Goal: Task Accomplishment & Management: Complete application form

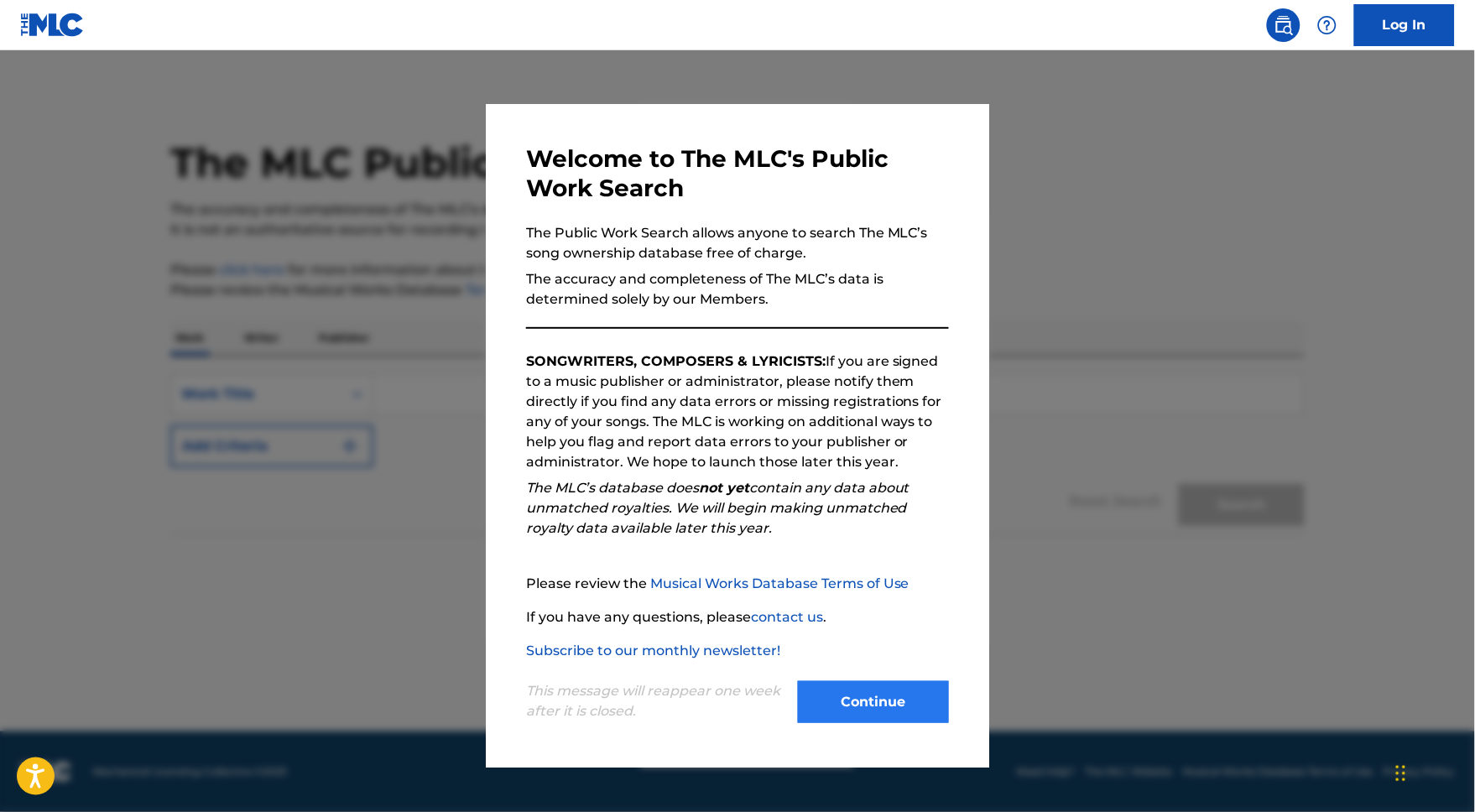
click at [889, 710] on button "Continue" at bounding box center [873, 702] width 152 height 42
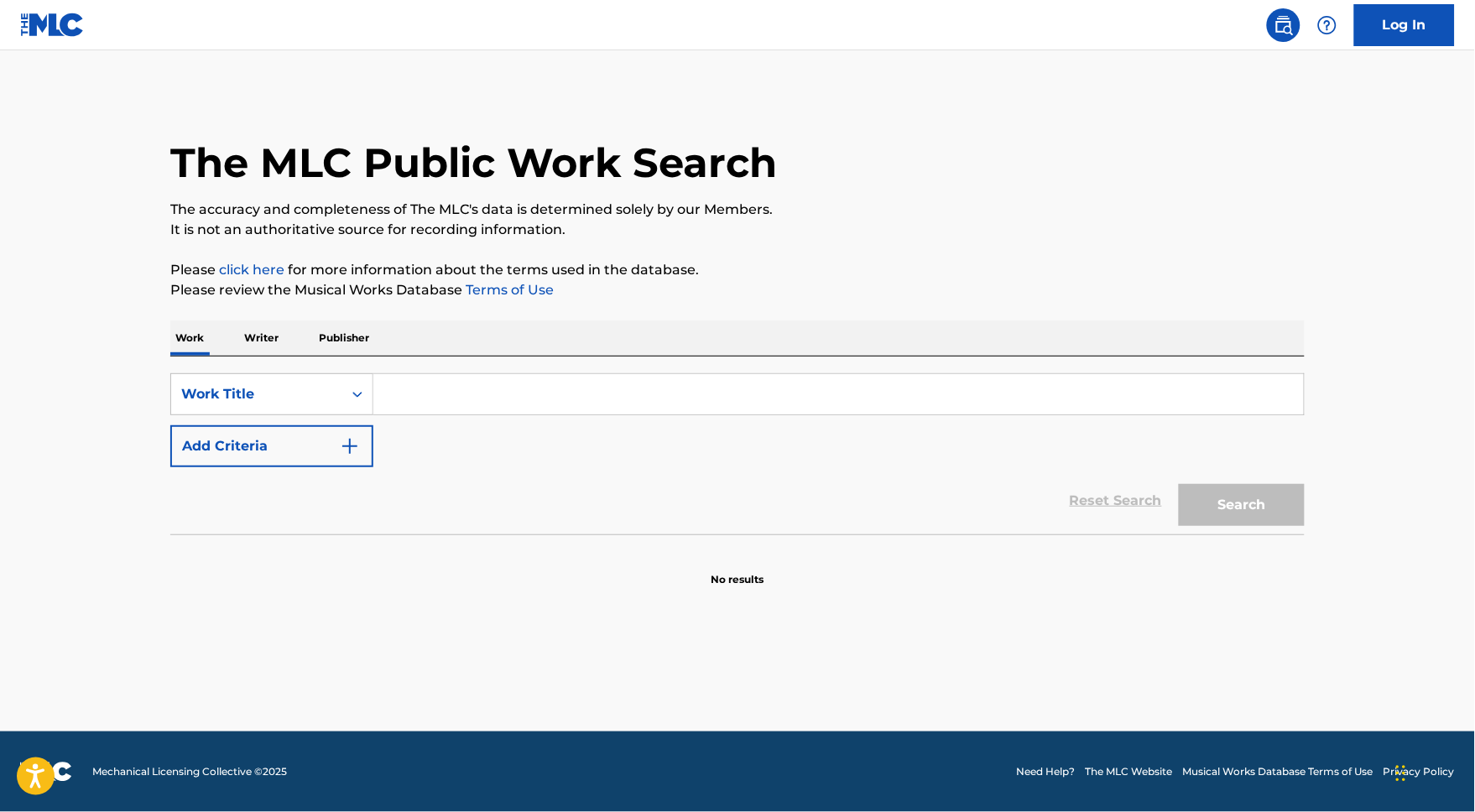
click at [417, 414] on input "Search Form" at bounding box center [839, 394] width 931 height 40
paste input "Wockesha"
type input "Wockesha"
click at [1271, 523] on button "Search" at bounding box center [1241, 504] width 126 height 42
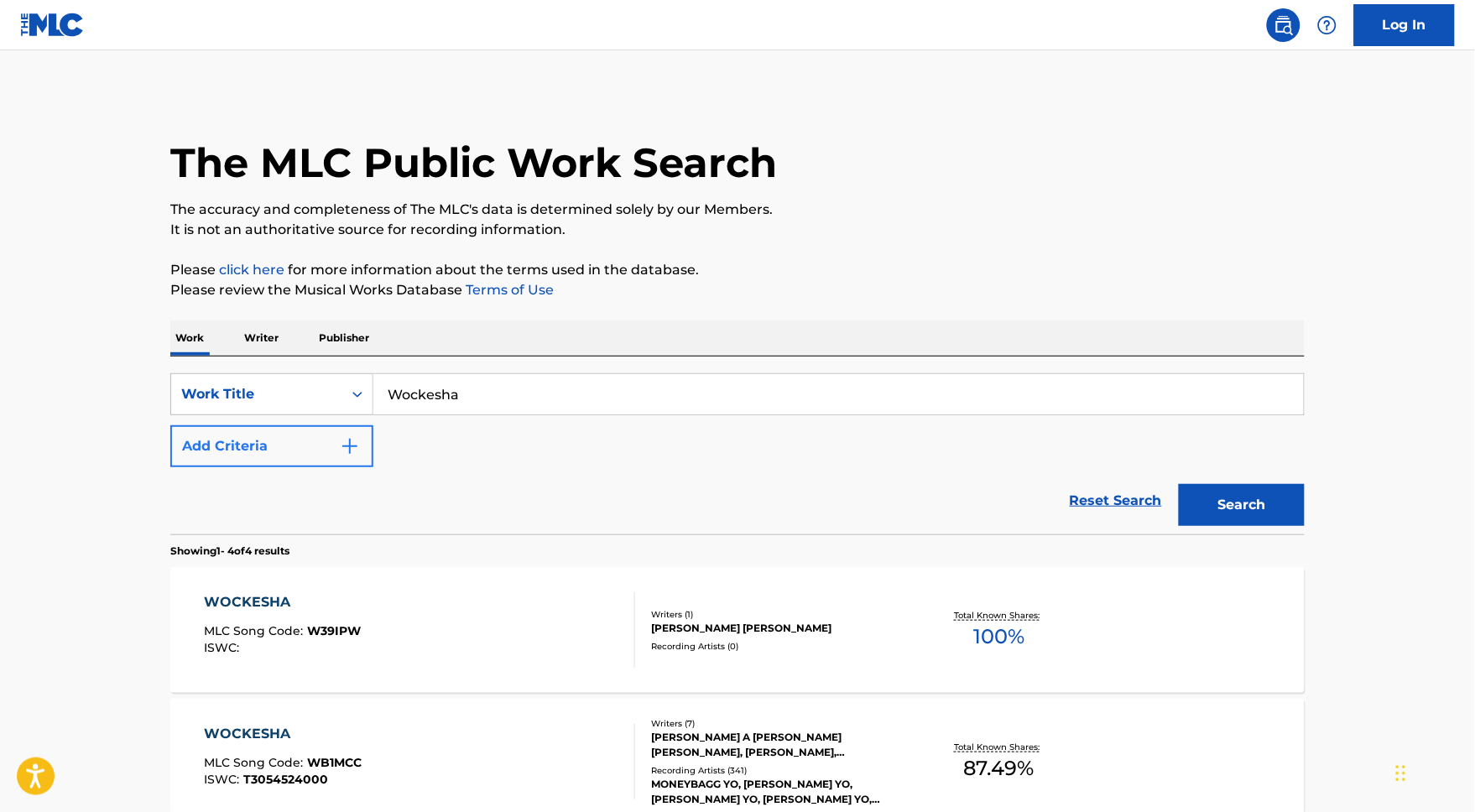
click at [170, 467] on button "Add Criteria" at bounding box center [272, 446] width 203 height 42
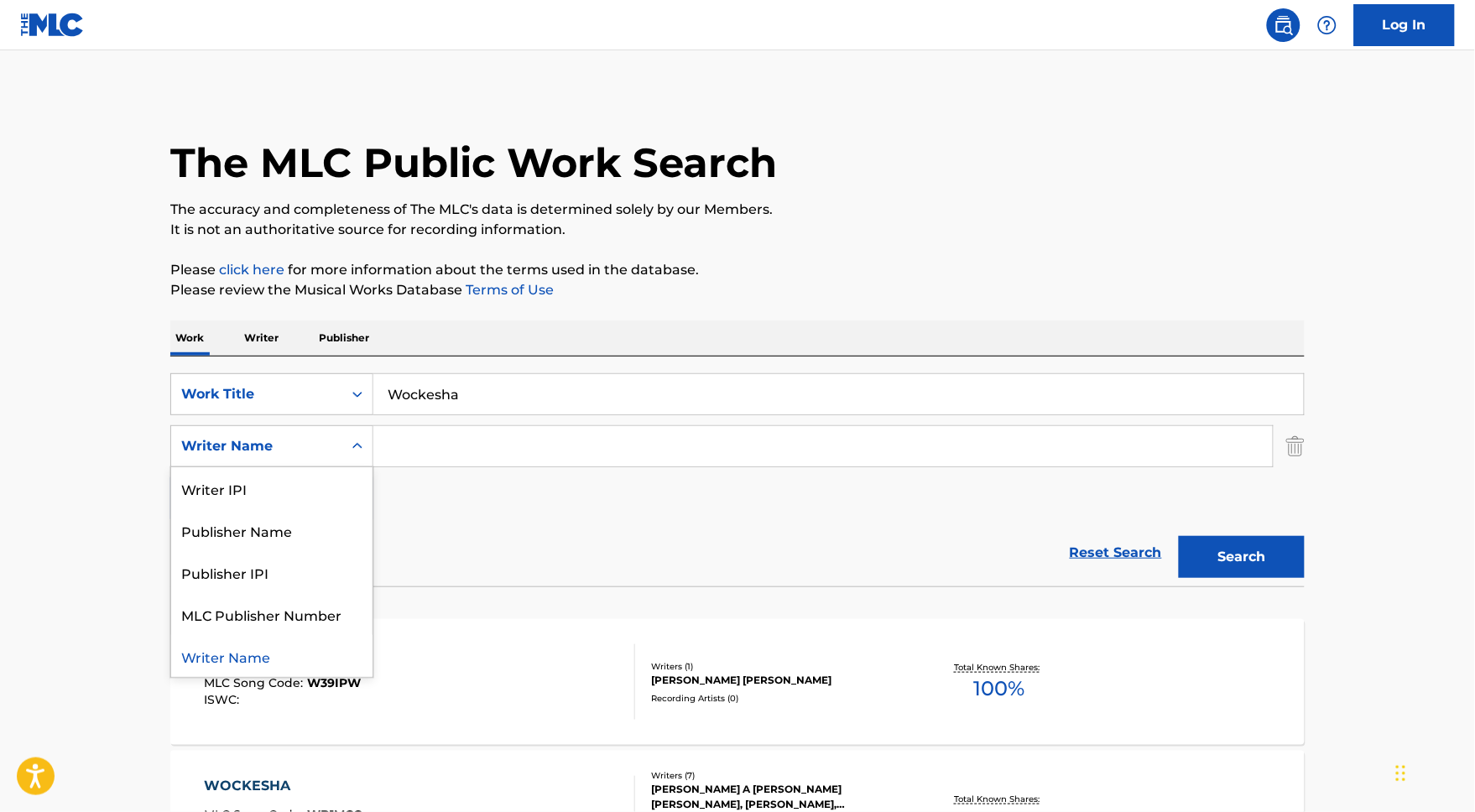
click at [282, 456] on div "Writer Name" at bounding box center [256, 446] width 152 height 21
click at [584, 542] on div "Reset Search Search" at bounding box center [737, 552] width 1135 height 67
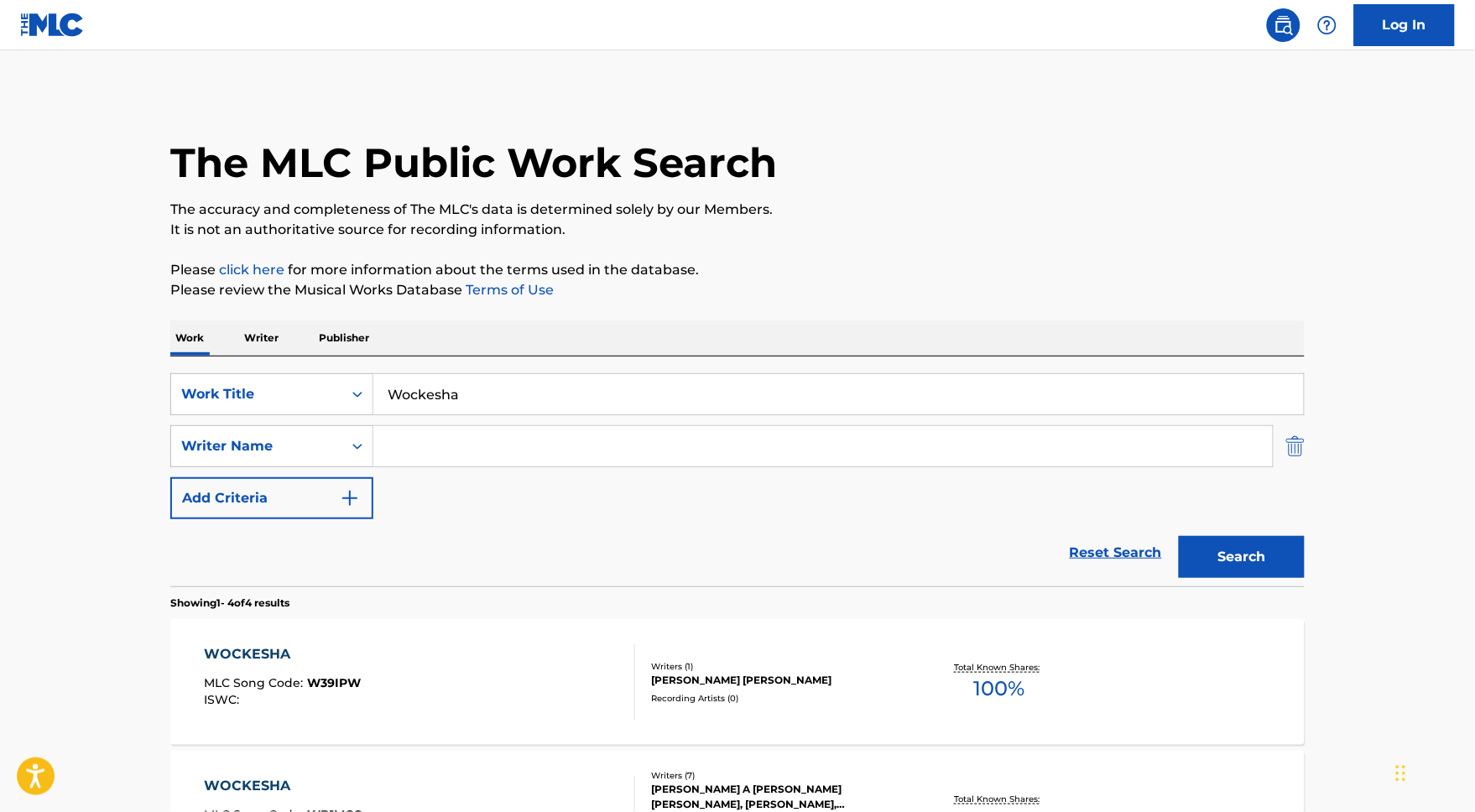
click at [1305, 467] on img "Search Form" at bounding box center [1295, 446] width 19 height 42
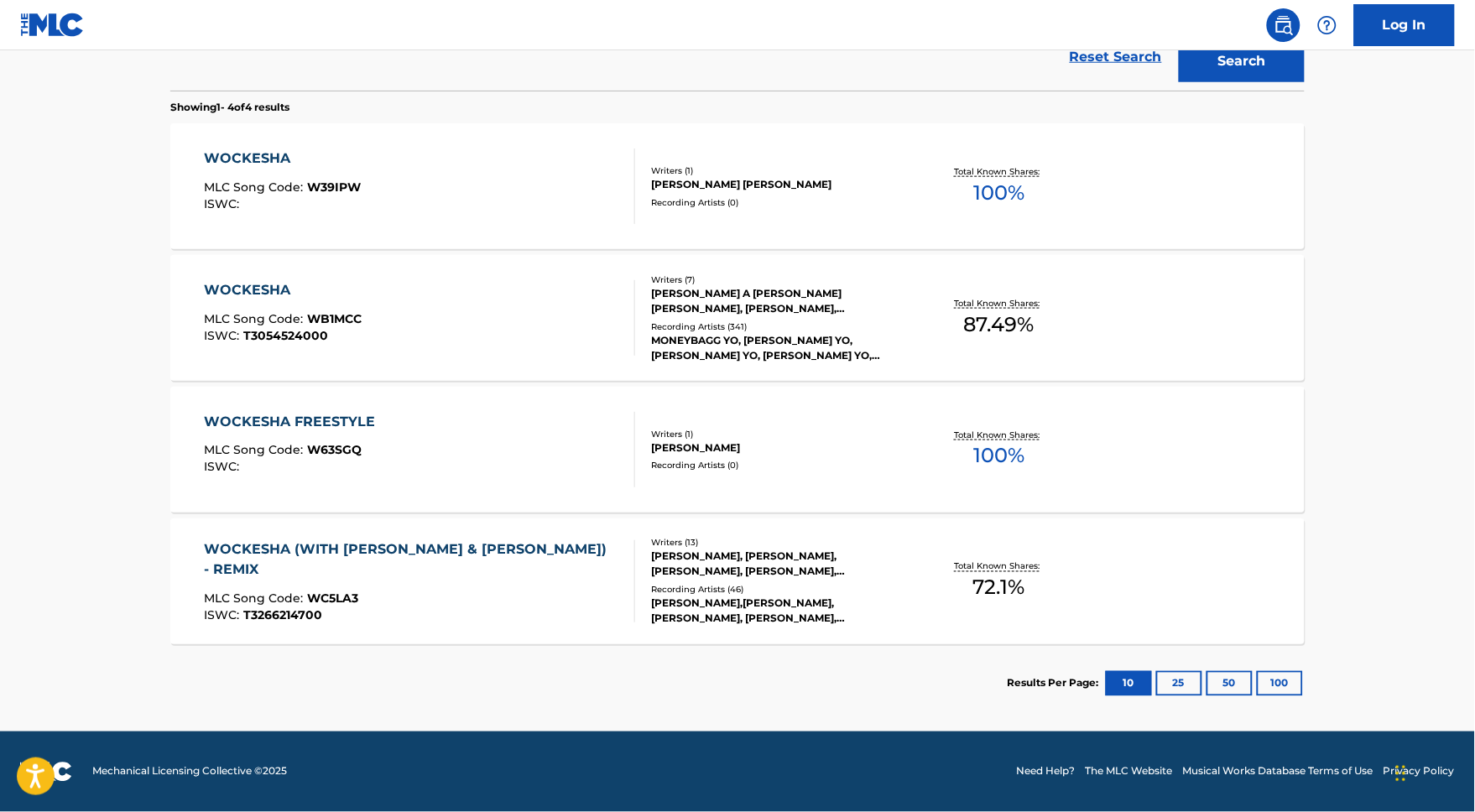
scroll to position [473, 0]
click at [234, 281] on div "WOCKESHA" at bounding box center [282, 290] width 157 height 21
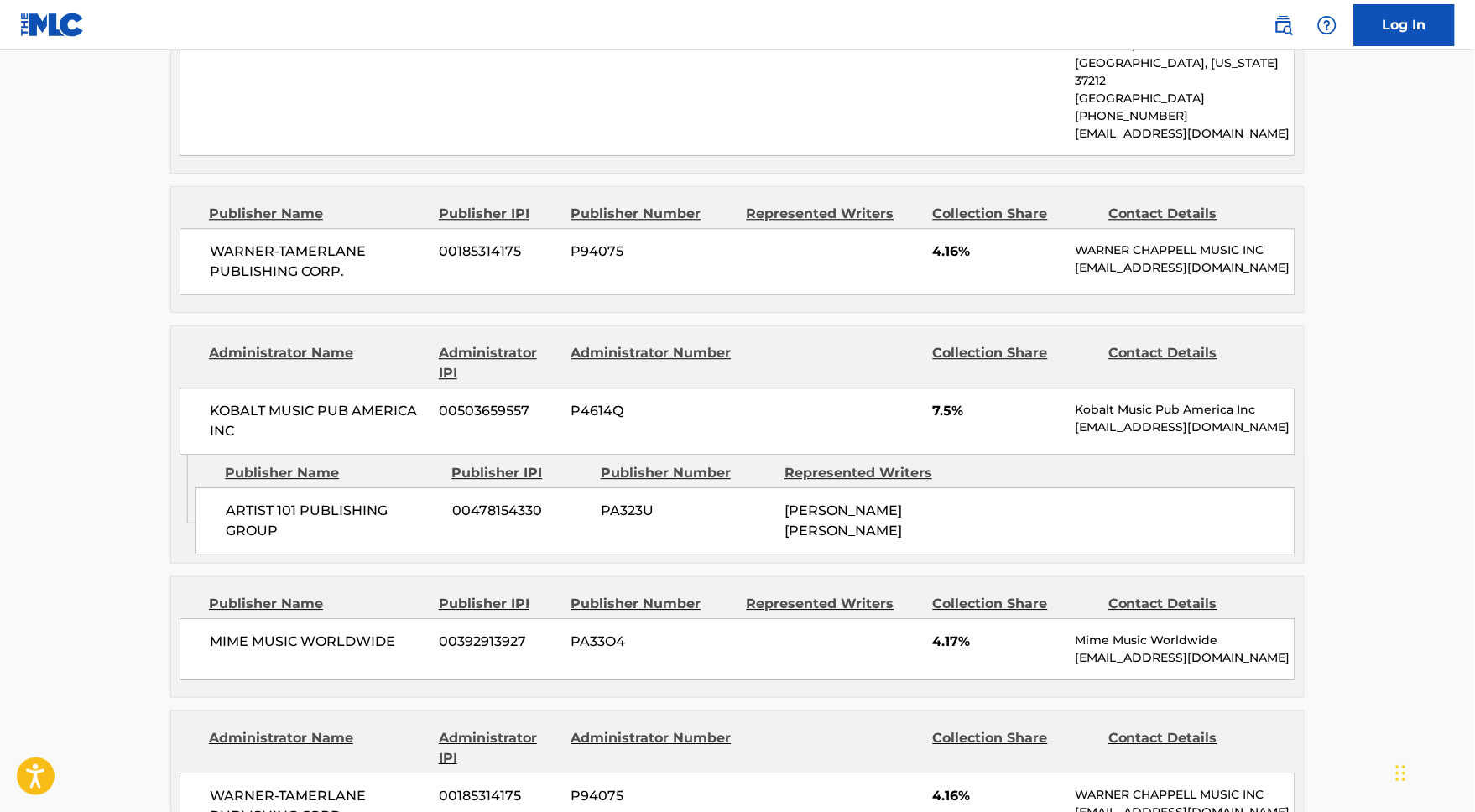
scroll to position [1048, 0]
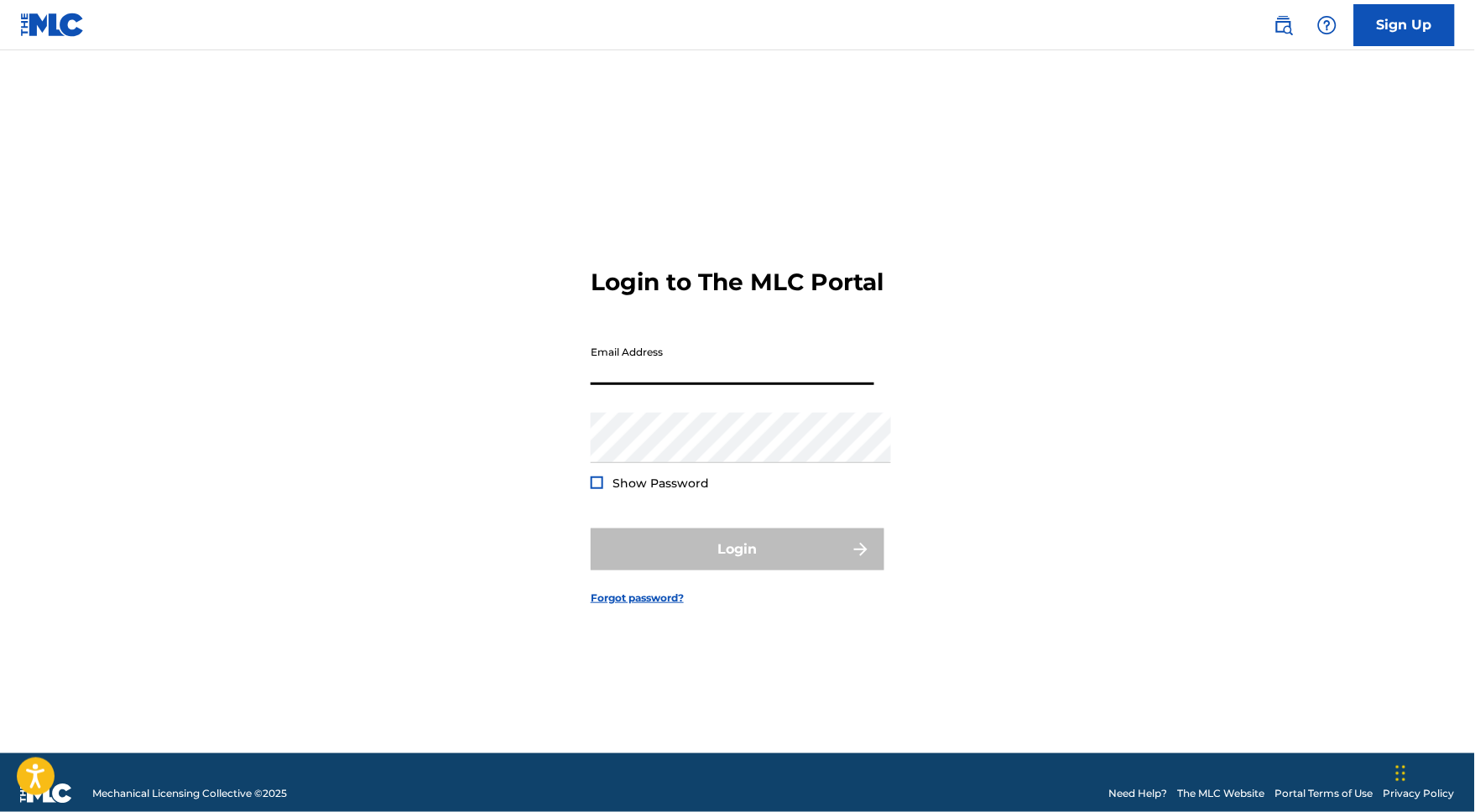
type input "[PERSON_NAME][EMAIL_ADDRESS][DOMAIN_NAME]"
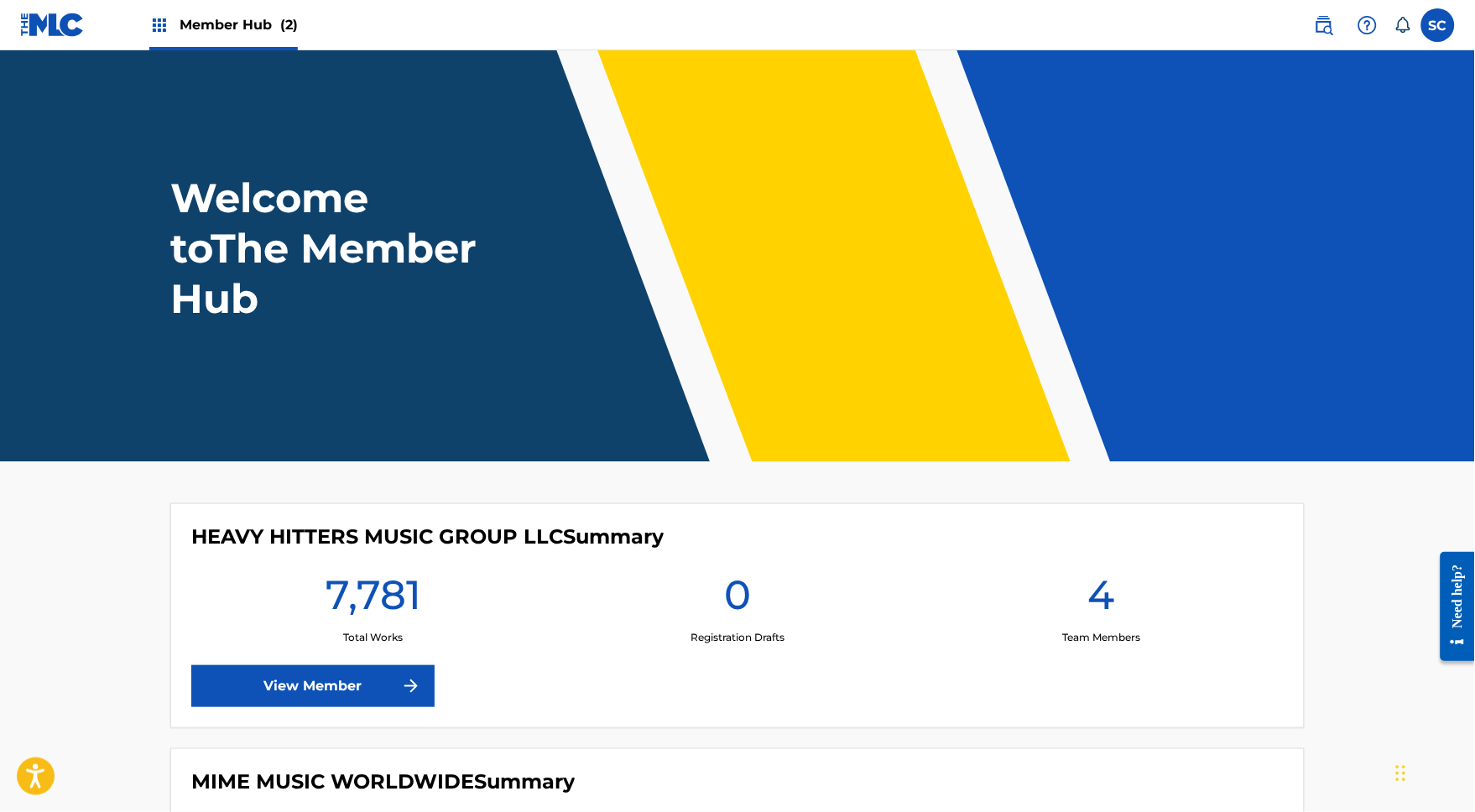
click at [242, 15] on span "Member Hub (2)" at bounding box center [239, 24] width 118 height 20
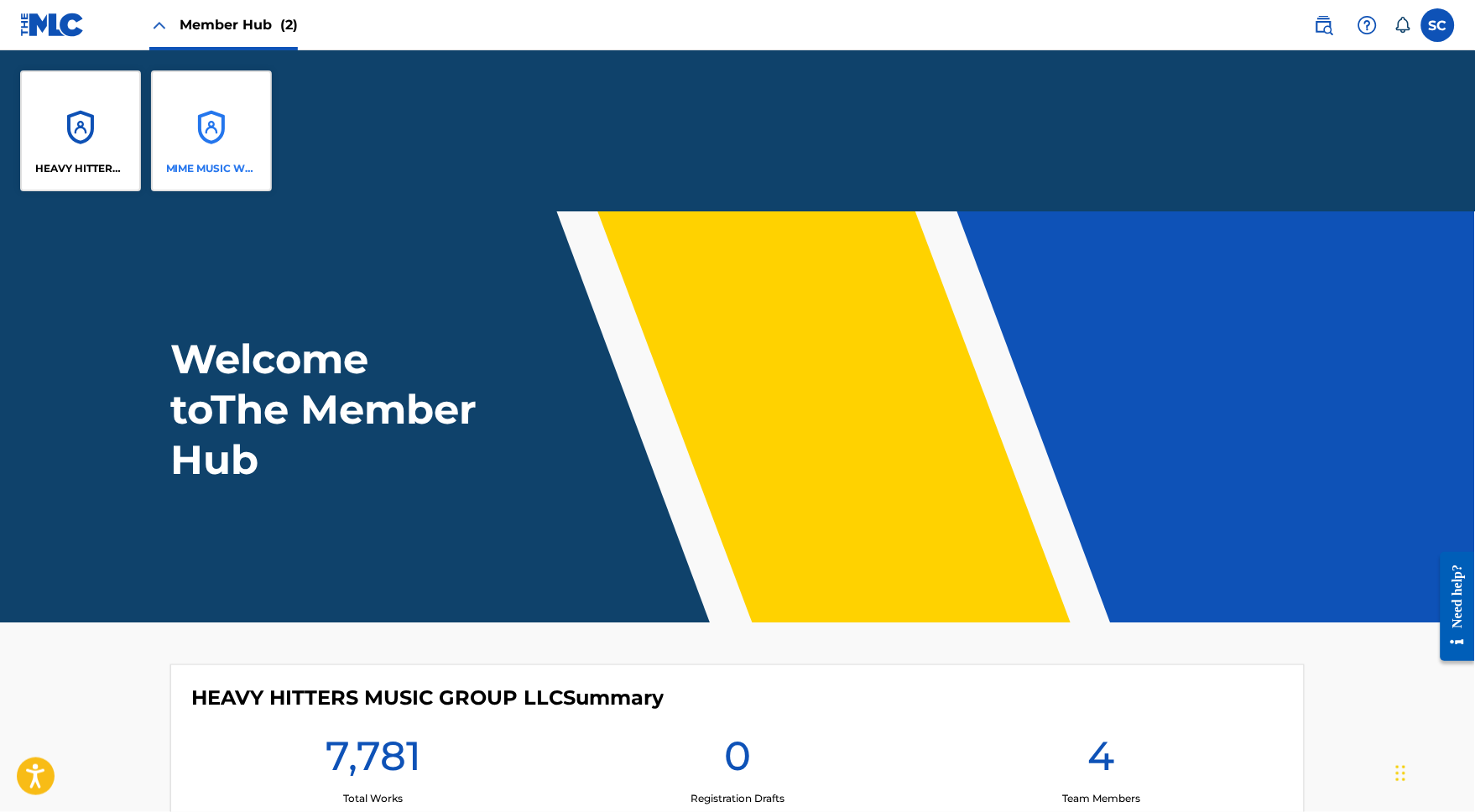
click at [227, 164] on div "MIME MUSIC WORLDWIDE" at bounding box center [212, 131] width 121 height 121
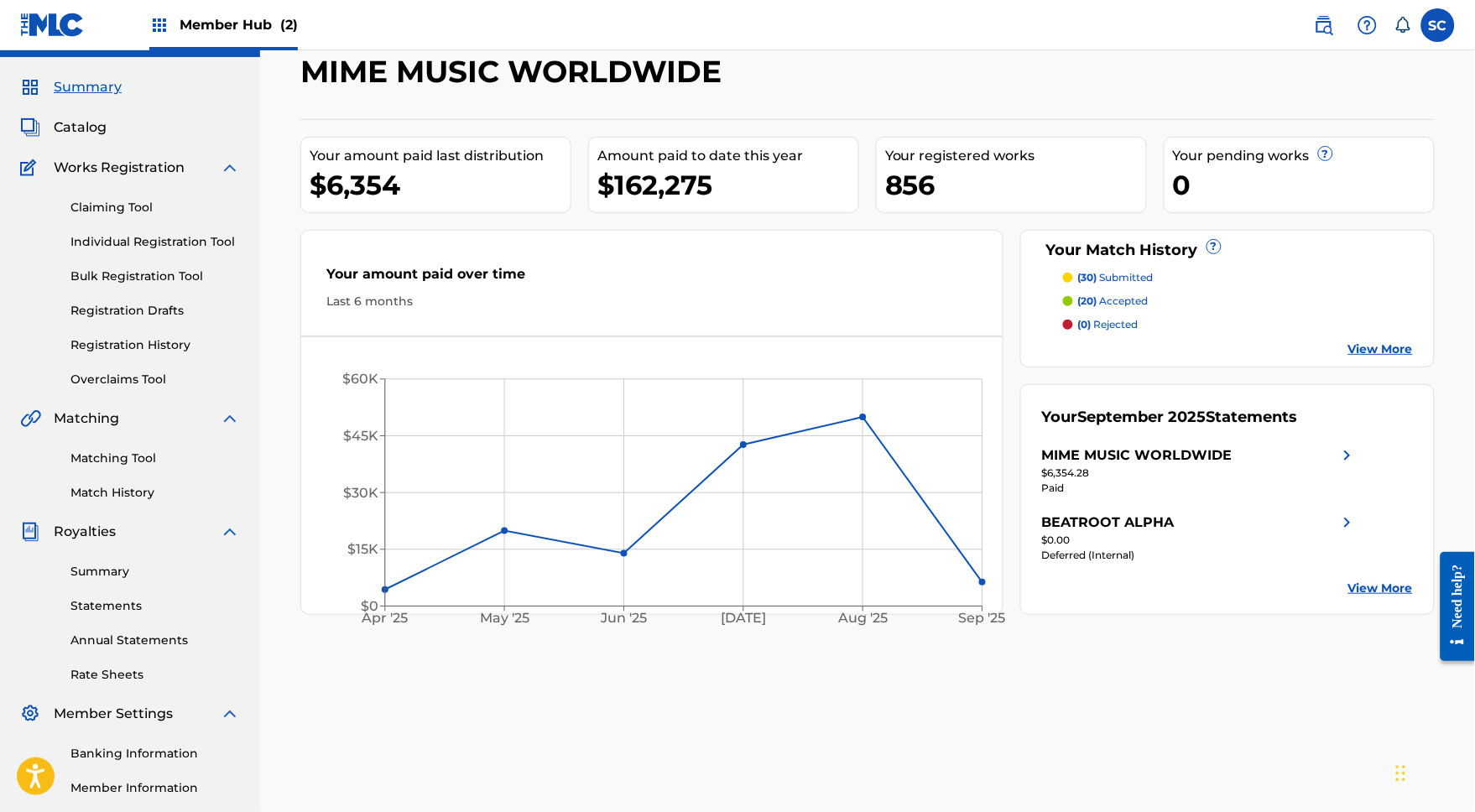
scroll to position [63, 0]
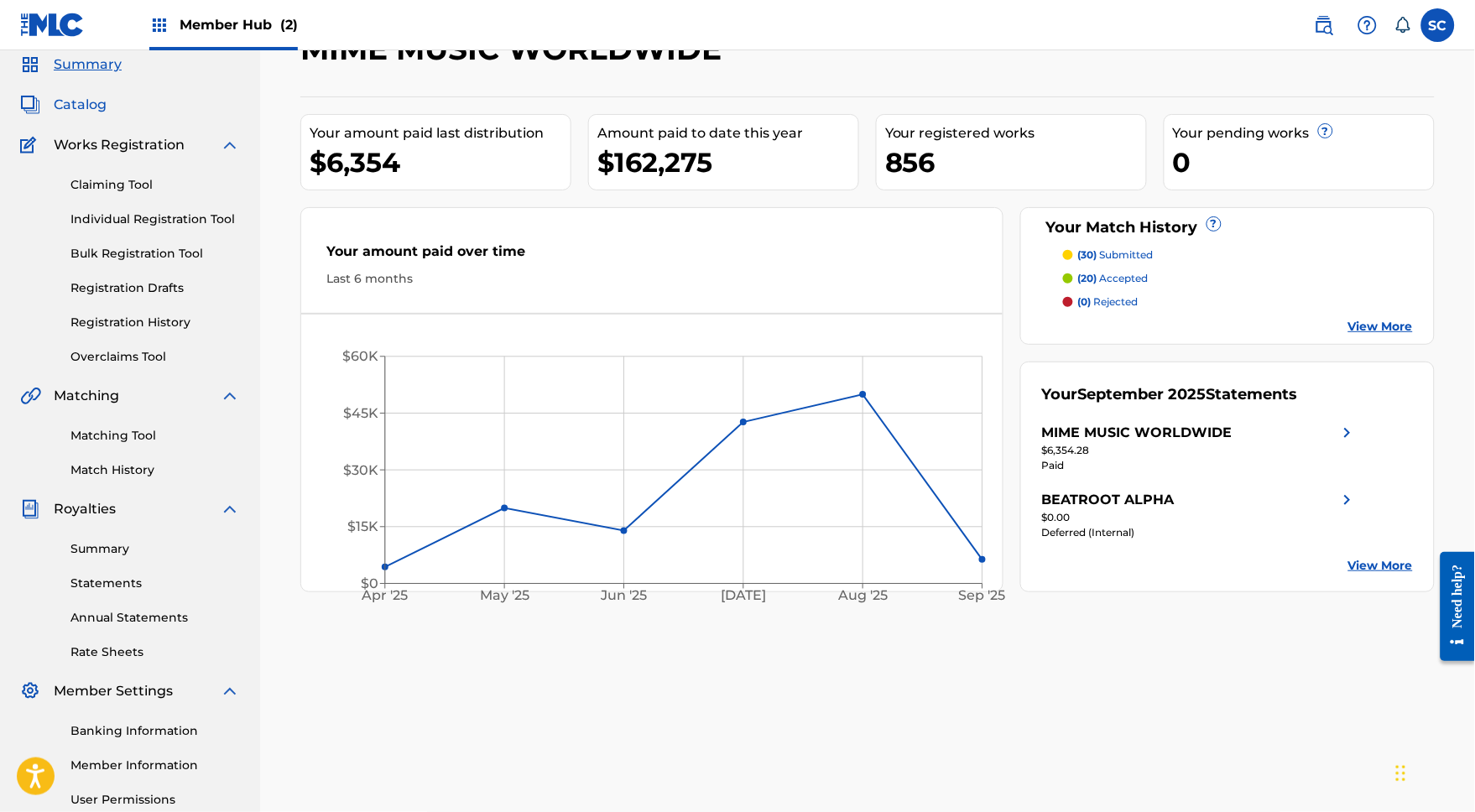
click at [97, 109] on span "Catalog" at bounding box center [80, 105] width 53 height 21
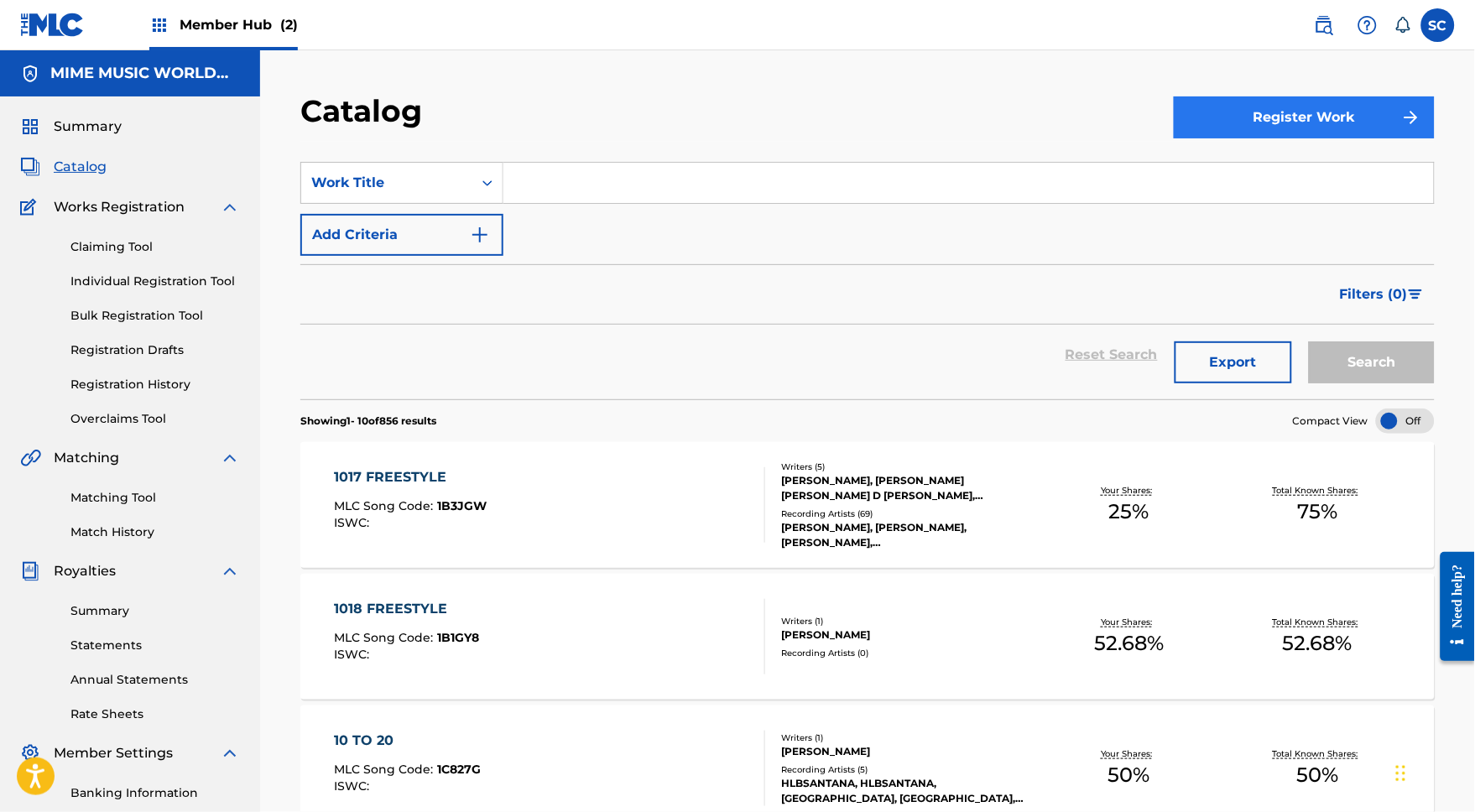
click at [1332, 125] on button "Register Work" at bounding box center [1304, 117] width 261 height 42
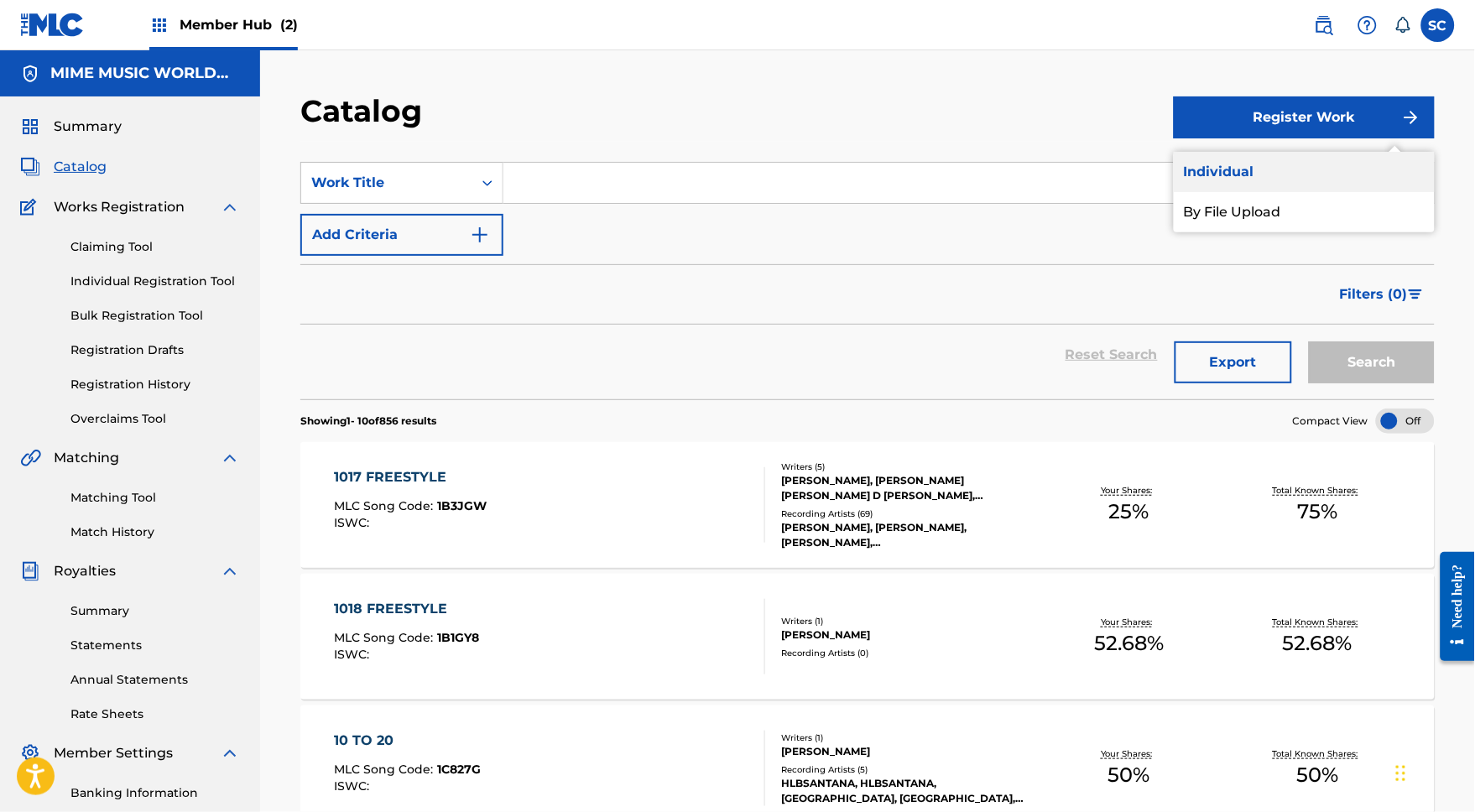
click at [1259, 176] on link "Individual" at bounding box center [1304, 171] width 261 height 40
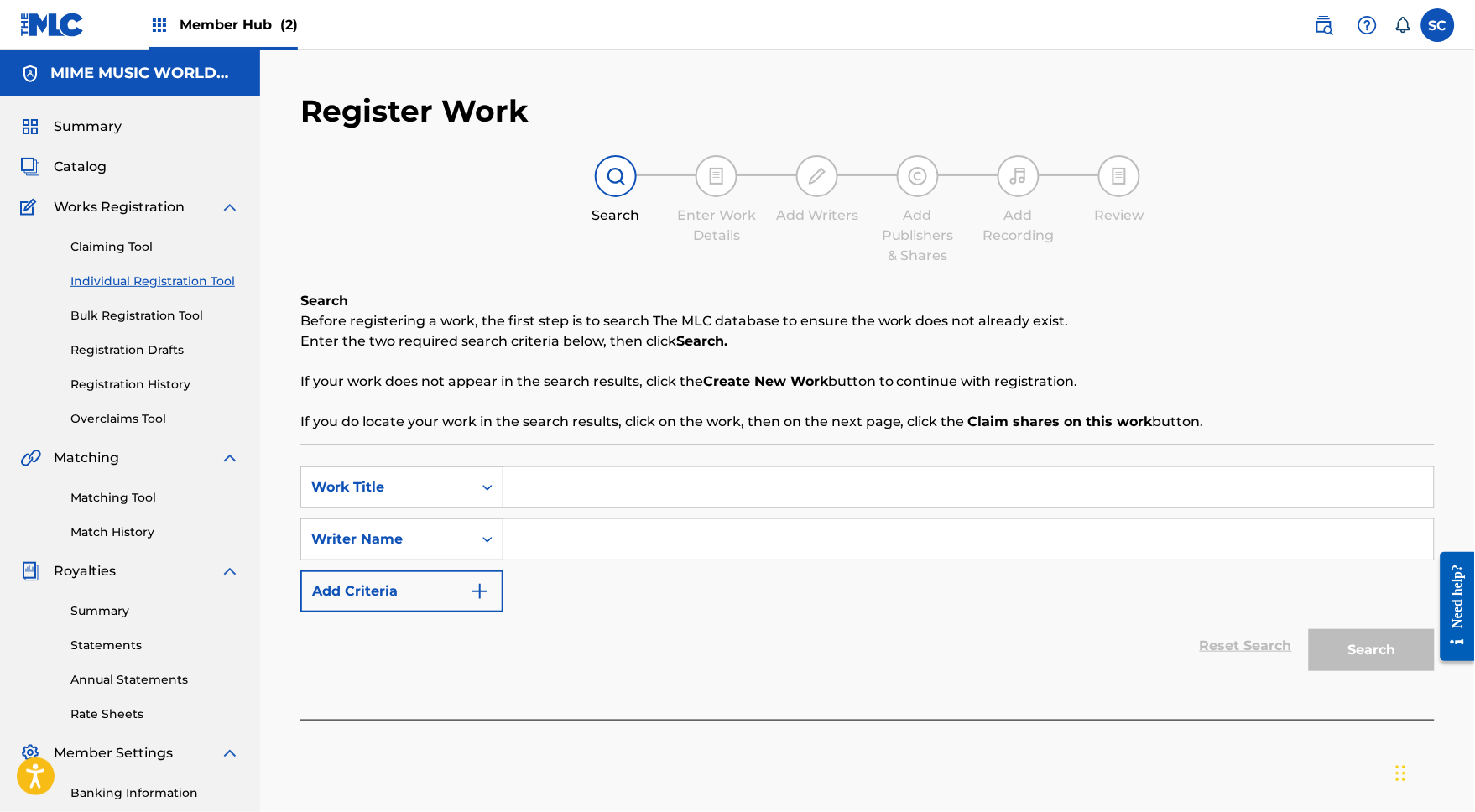
click at [584, 494] on input "Search Form" at bounding box center [969, 487] width 931 height 40
type input "Let it Be"
click at [1384, 669] on button "Search" at bounding box center [1371, 650] width 126 height 42
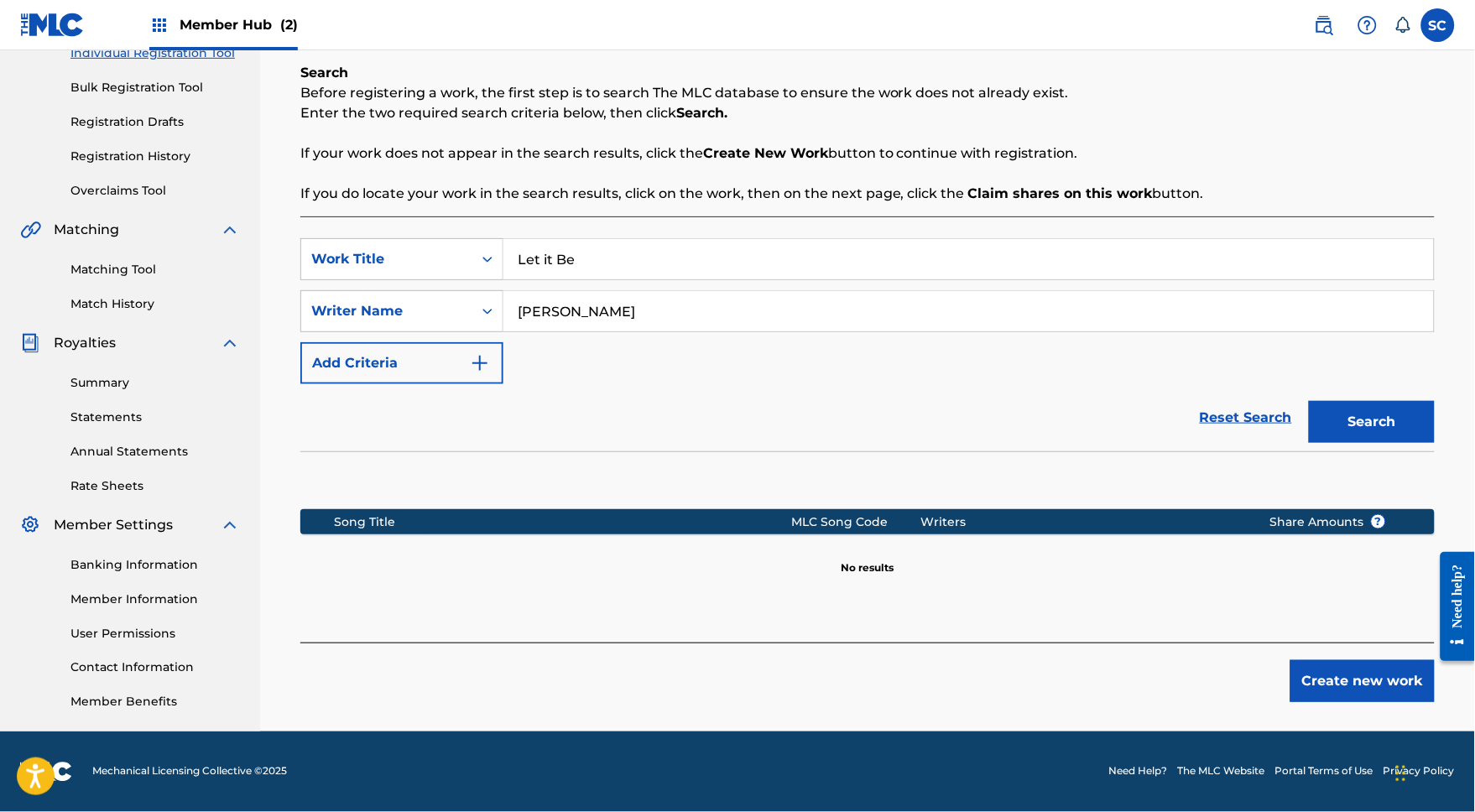
scroll to position [258, 0]
click at [594, 241] on input "Let it Be" at bounding box center [969, 259] width 931 height 40
drag, startPoint x: 618, startPoint y: 297, endPoint x: 517, endPoint y: 294, distance: 101.0
click at [517, 294] on input "steven Corn" at bounding box center [969, 311] width 931 height 40
click at [1379, 412] on button "Search" at bounding box center [1371, 421] width 126 height 42
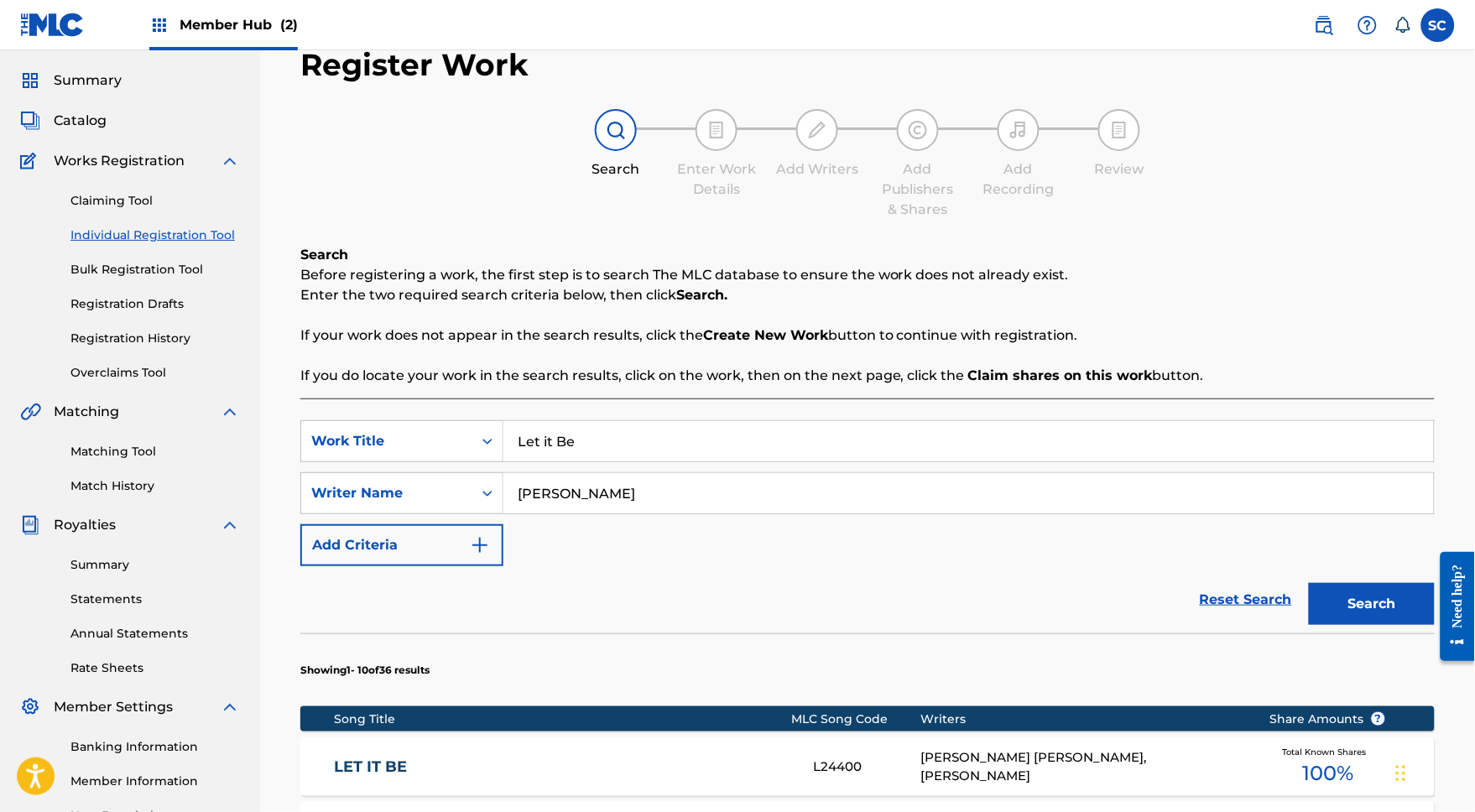
scroll to position [21, 0]
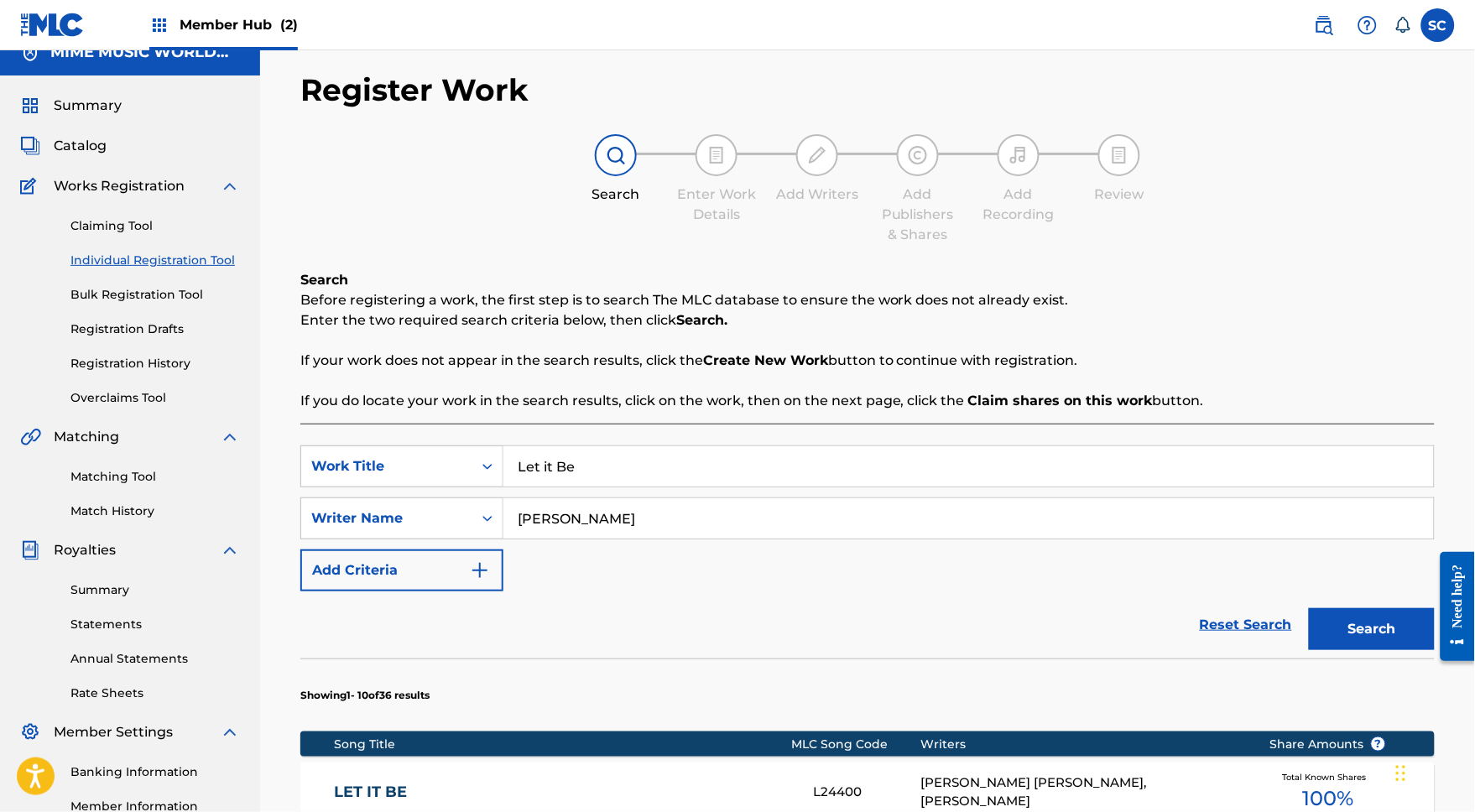
click at [461, 308] on p "Before registering a work, the first step is to search The MLC database to ensu…" at bounding box center [867, 300] width 1135 height 21
click at [440, 367] on p "If your work does not appear in the search results, click the Create New Work b…" at bounding box center [867, 361] width 1135 height 21
drag, startPoint x: 595, startPoint y: 530, endPoint x: 479, endPoint y: 529, distance: 116.0
click at [479, 529] on div "SearchWithCriteria96b18ac5-32d8-48c1-9677-220301c425dd Writer Name john lennon" at bounding box center [867, 518] width 1135 height 42
type input "steven corn"
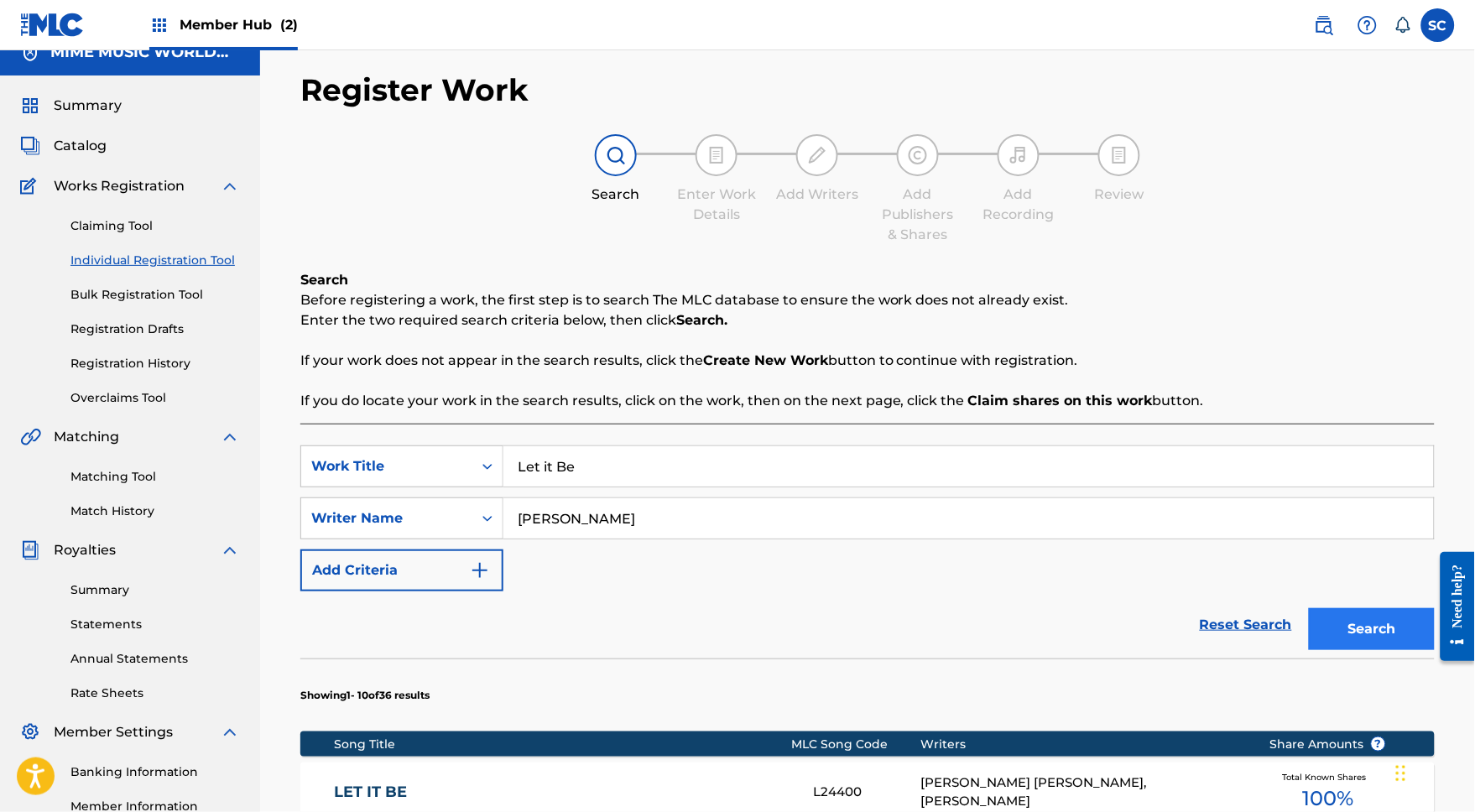
click at [1384, 643] on button "Search" at bounding box center [1371, 628] width 126 height 42
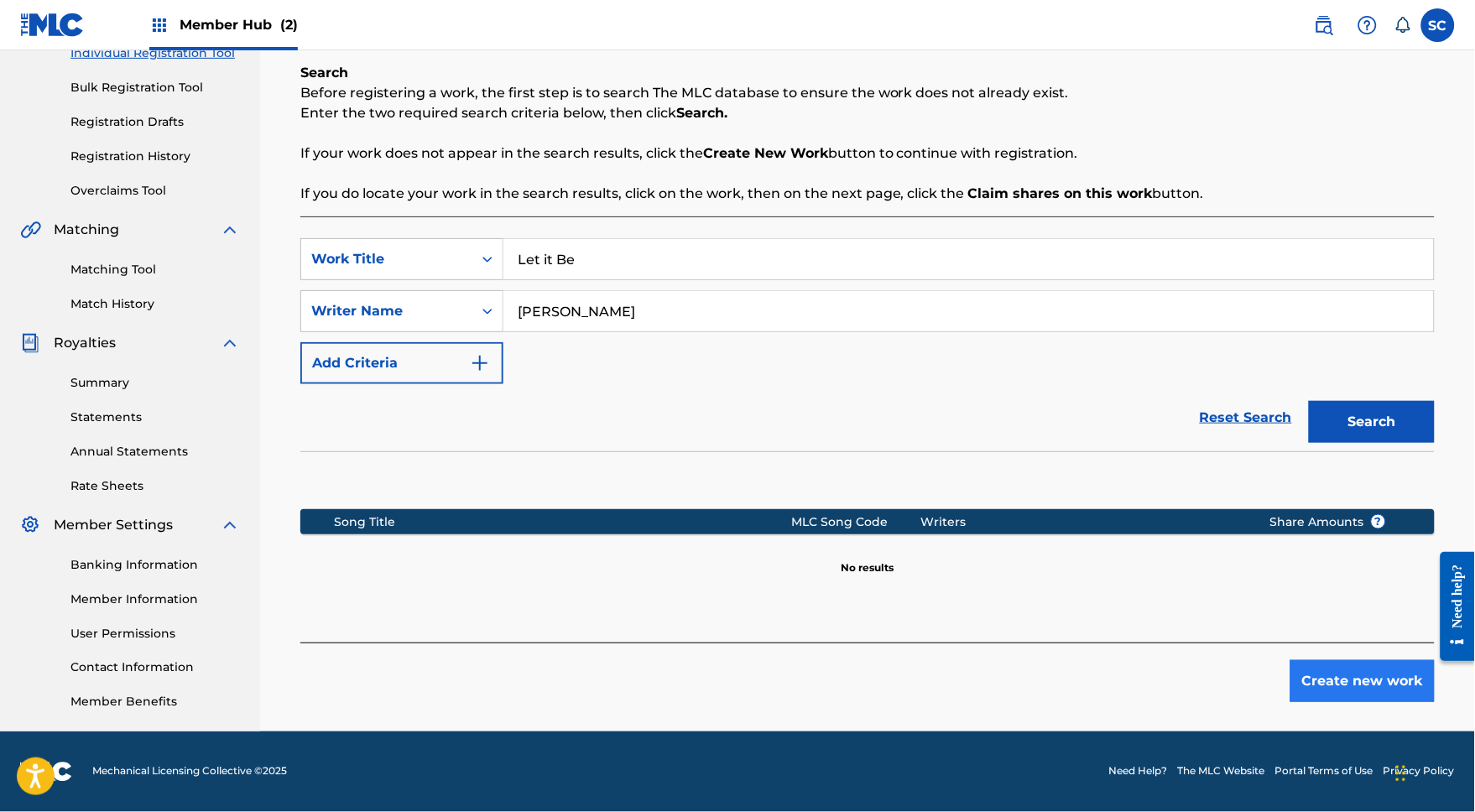
scroll to position [258, 0]
click at [1347, 690] on button "Create new work" at bounding box center [1363, 681] width 145 height 42
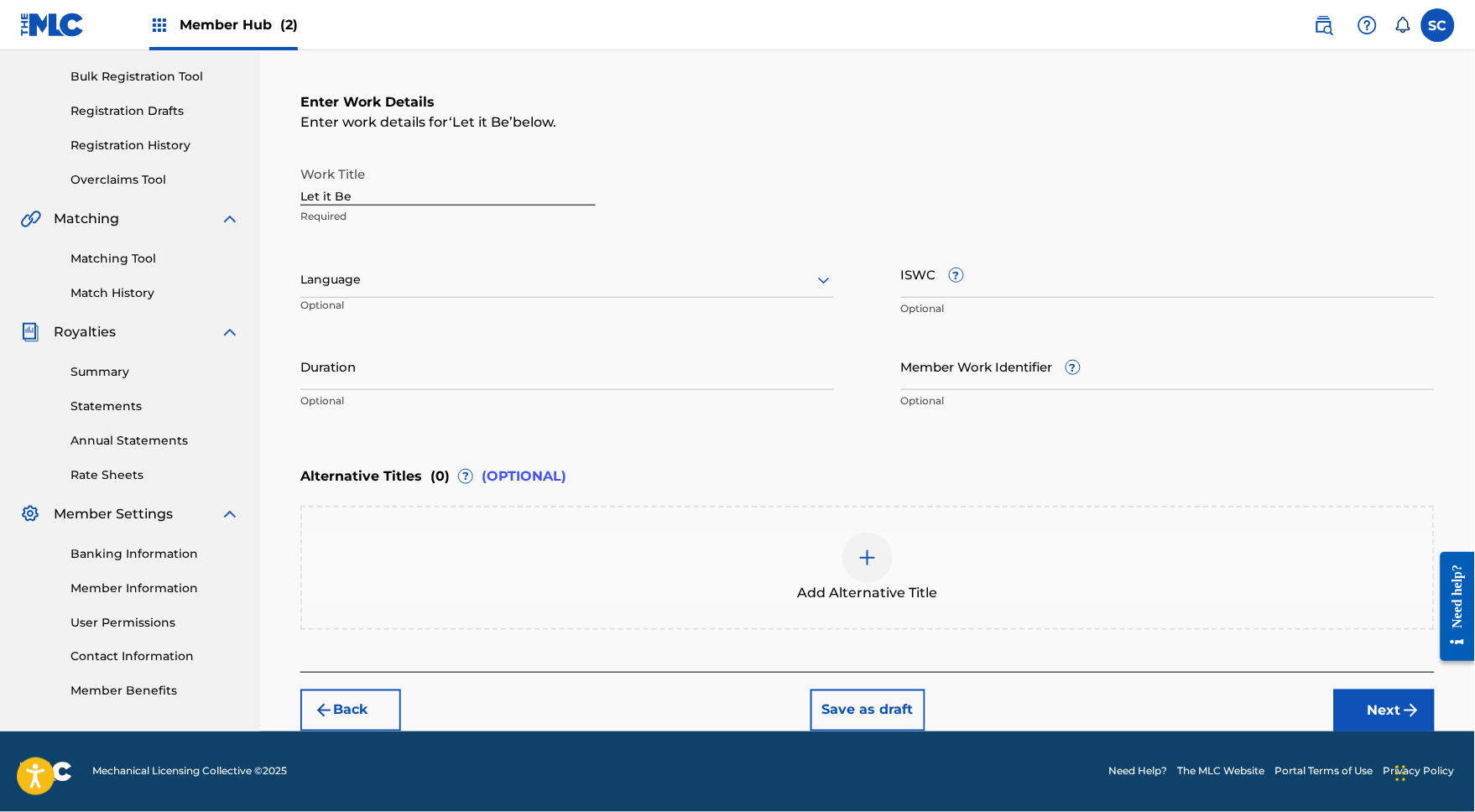
scroll to position [283, 0]
click at [368, 270] on div at bounding box center [567, 279] width 534 height 21
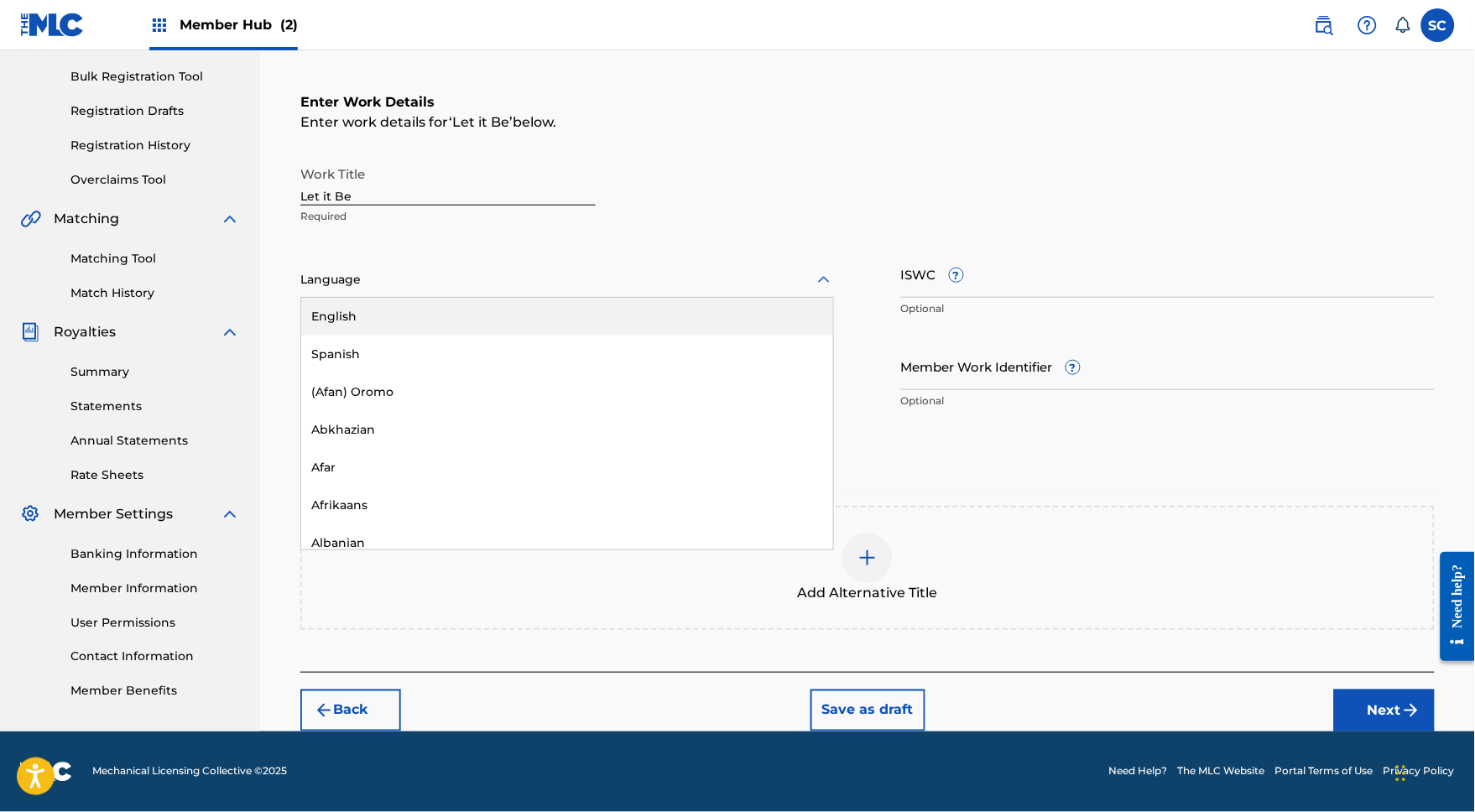
click at [347, 298] on div "English" at bounding box center [567, 317] width 532 height 38
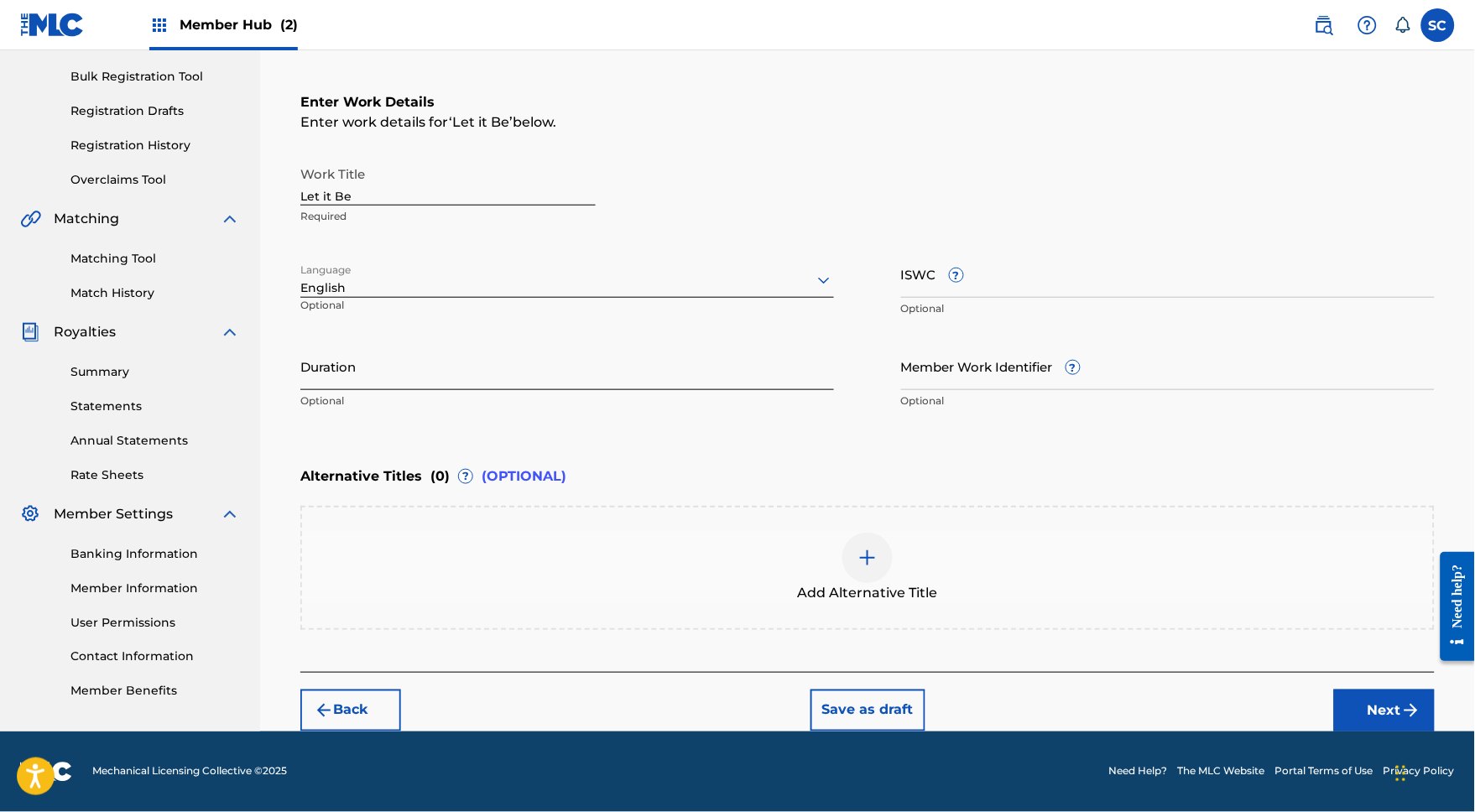
click at [356, 346] on input "Duration" at bounding box center [567, 365] width 534 height 48
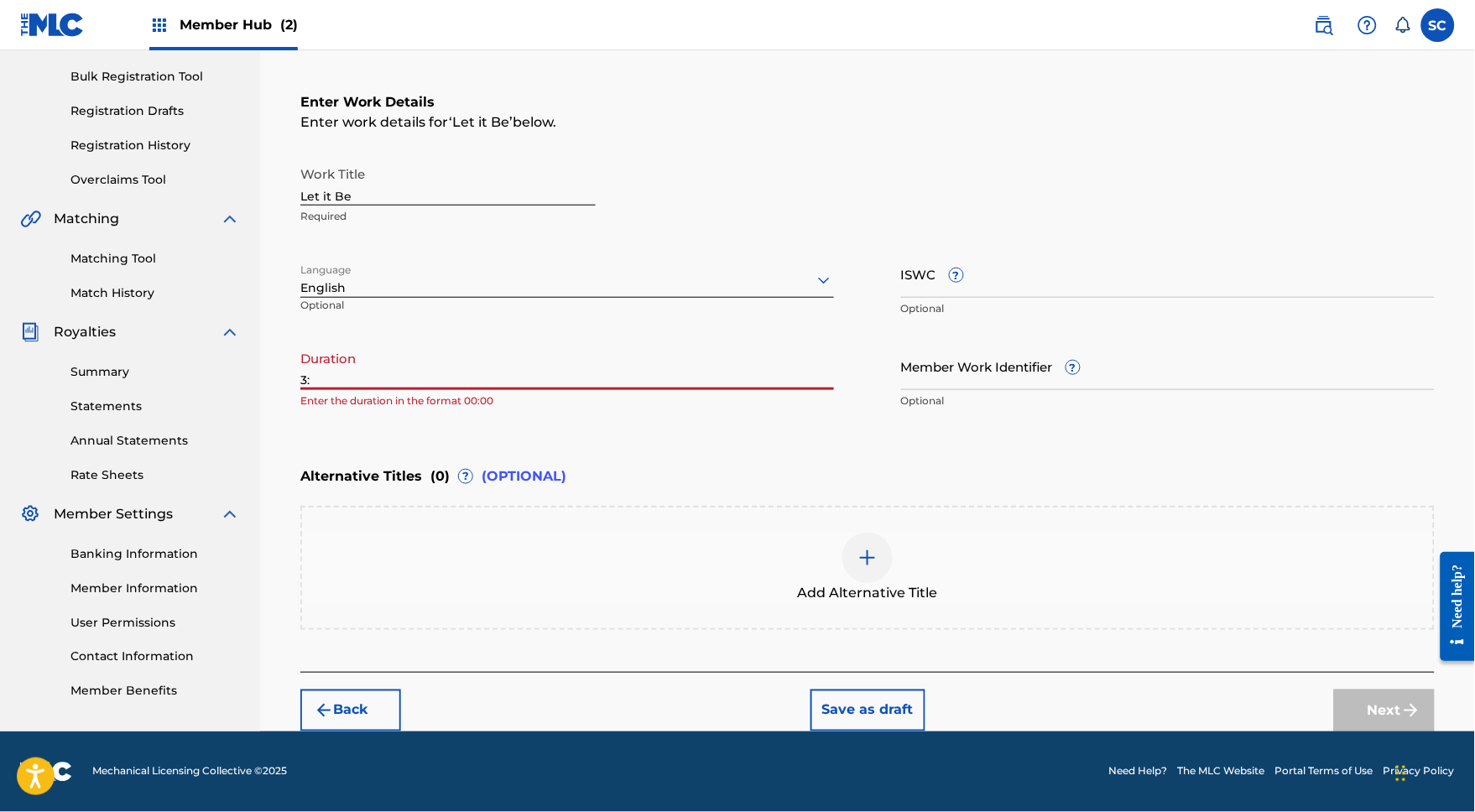
type input "3"
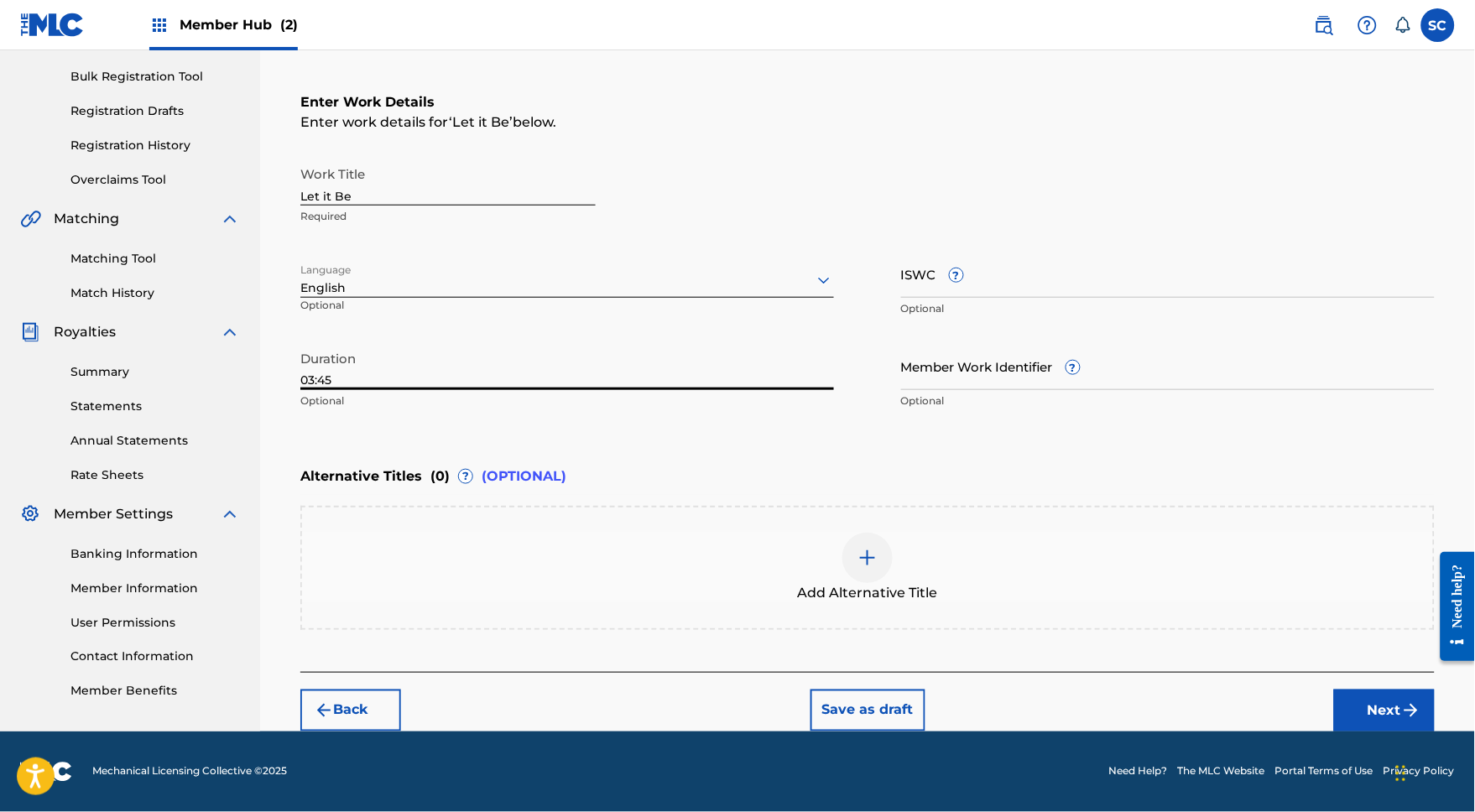
type input "03:45"
click at [1399, 697] on button "Next" at bounding box center [1384, 710] width 101 height 42
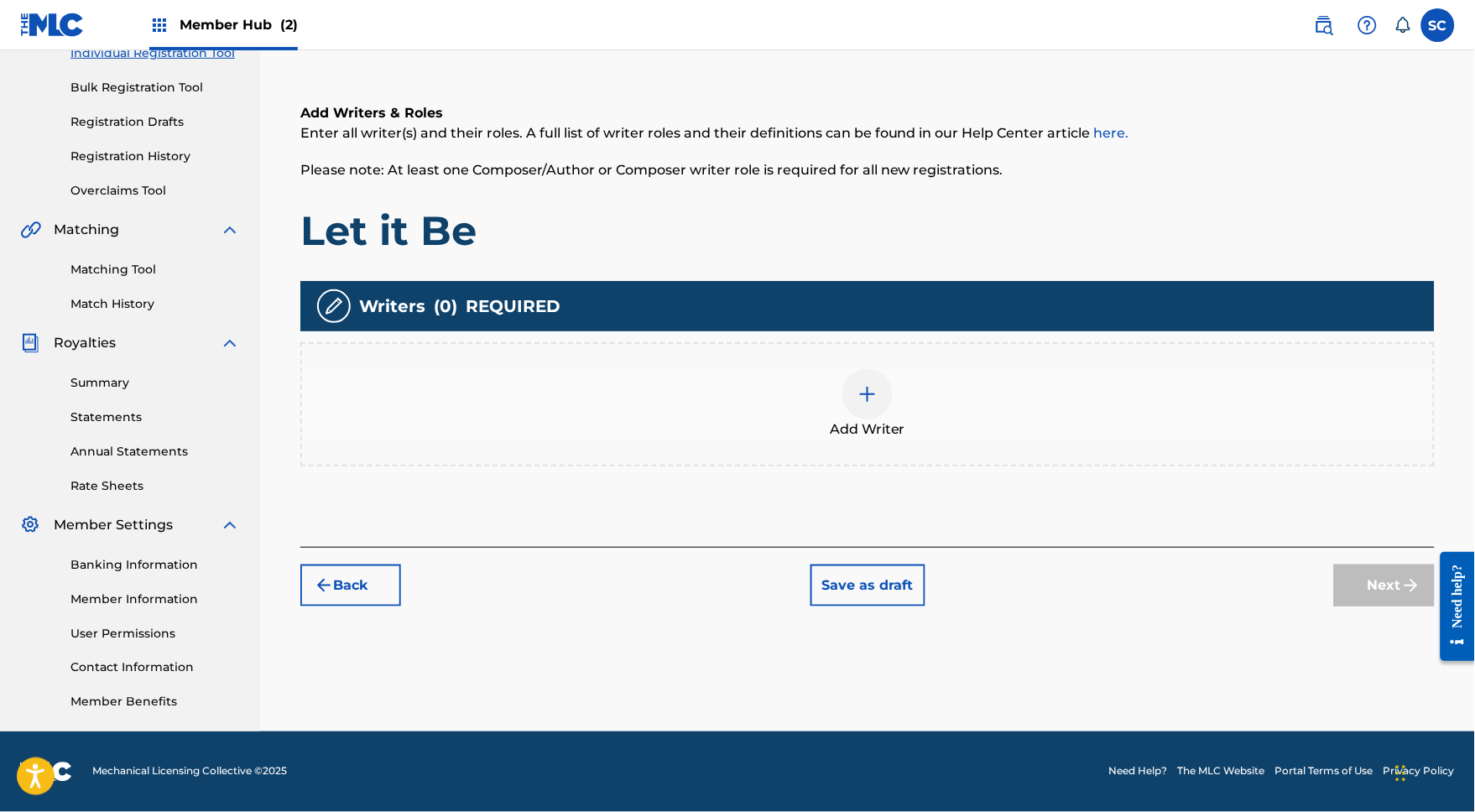
click at [875, 384] on img at bounding box center [867, 394] width 21 height 21
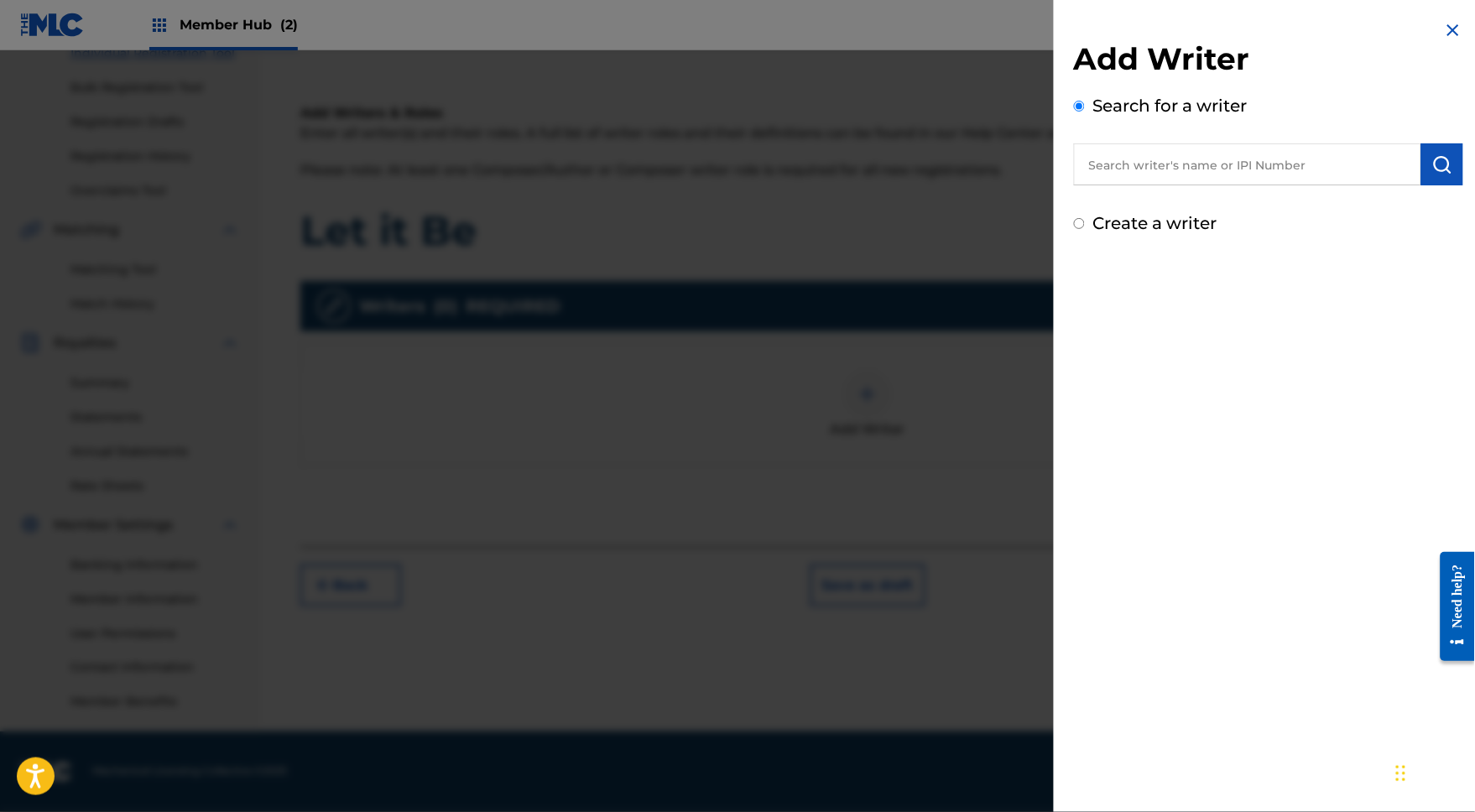
click at [1117, 170] on input "text" at bounding box center [1247, 164] width 347 height 42
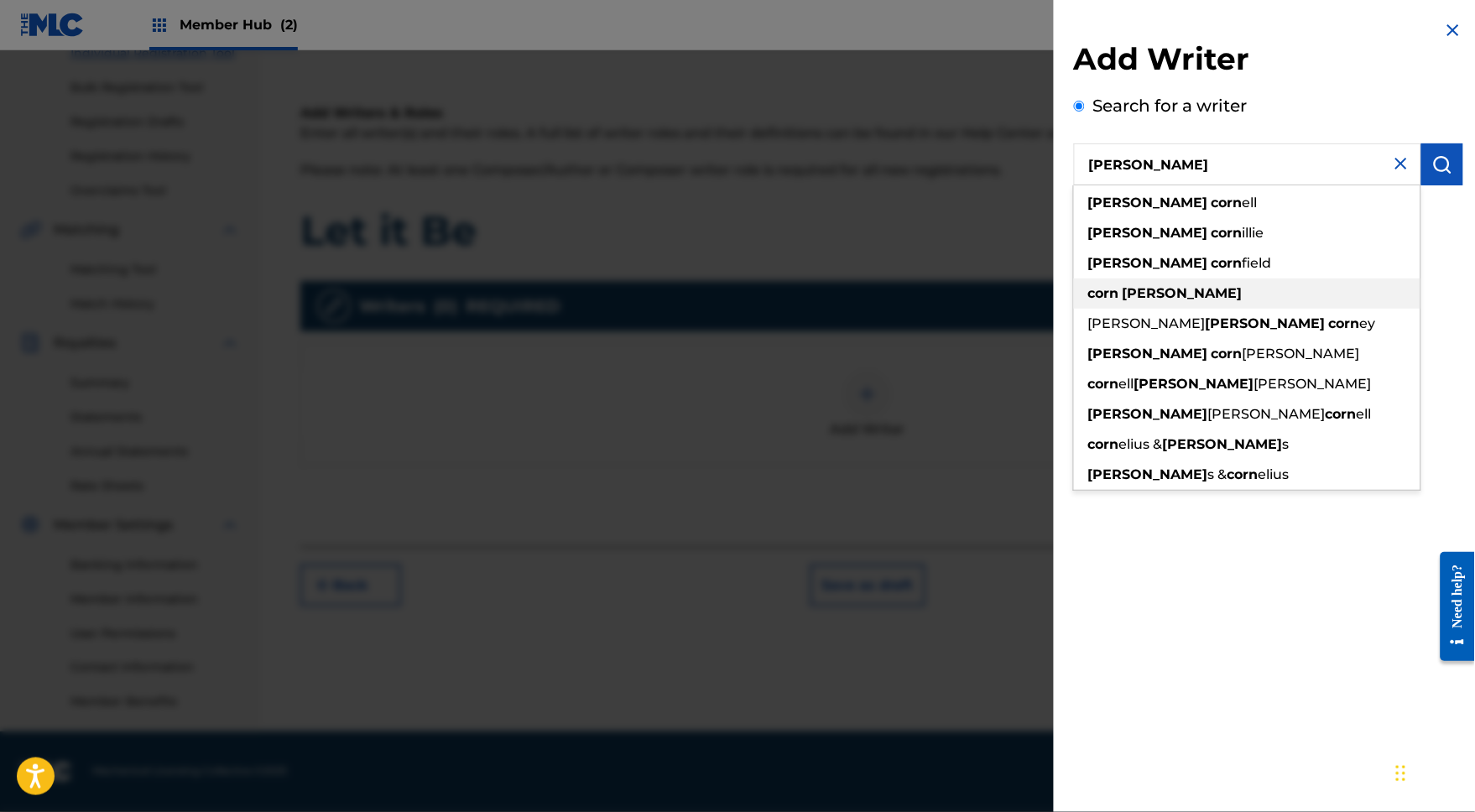
click at [1123, 301] on strong "steven" at bounding box center [1183, 293] width 120 height 16
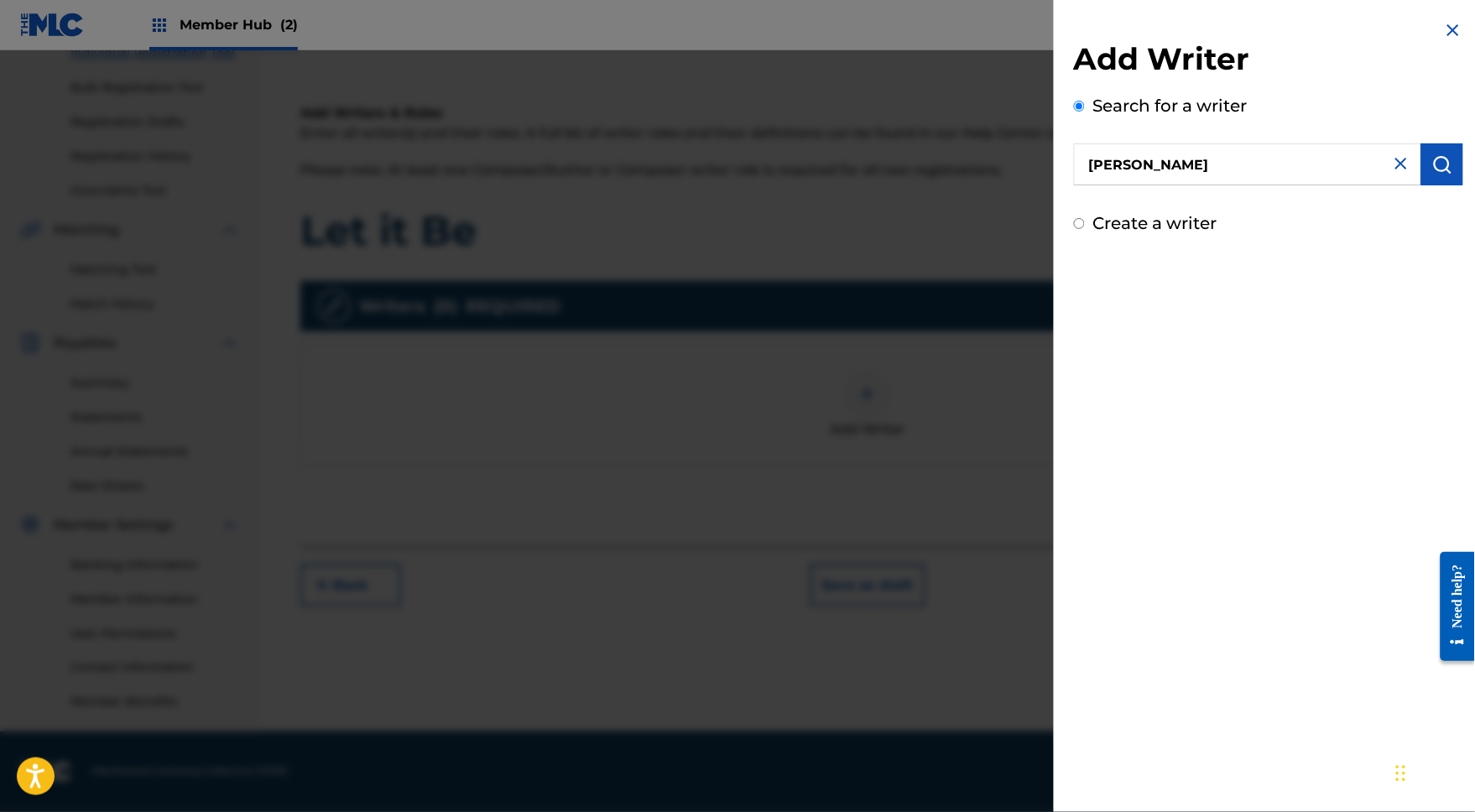
drag, startPoint x: 1170, startPoint y: 176, endPoint x: 1026, endPoint y: 174, distance: 144.0
click at [1026, 174] on div "Add Writer Search for a writer corn steven Create a writer" at bounding box center [737, 431] width 1475 height 761
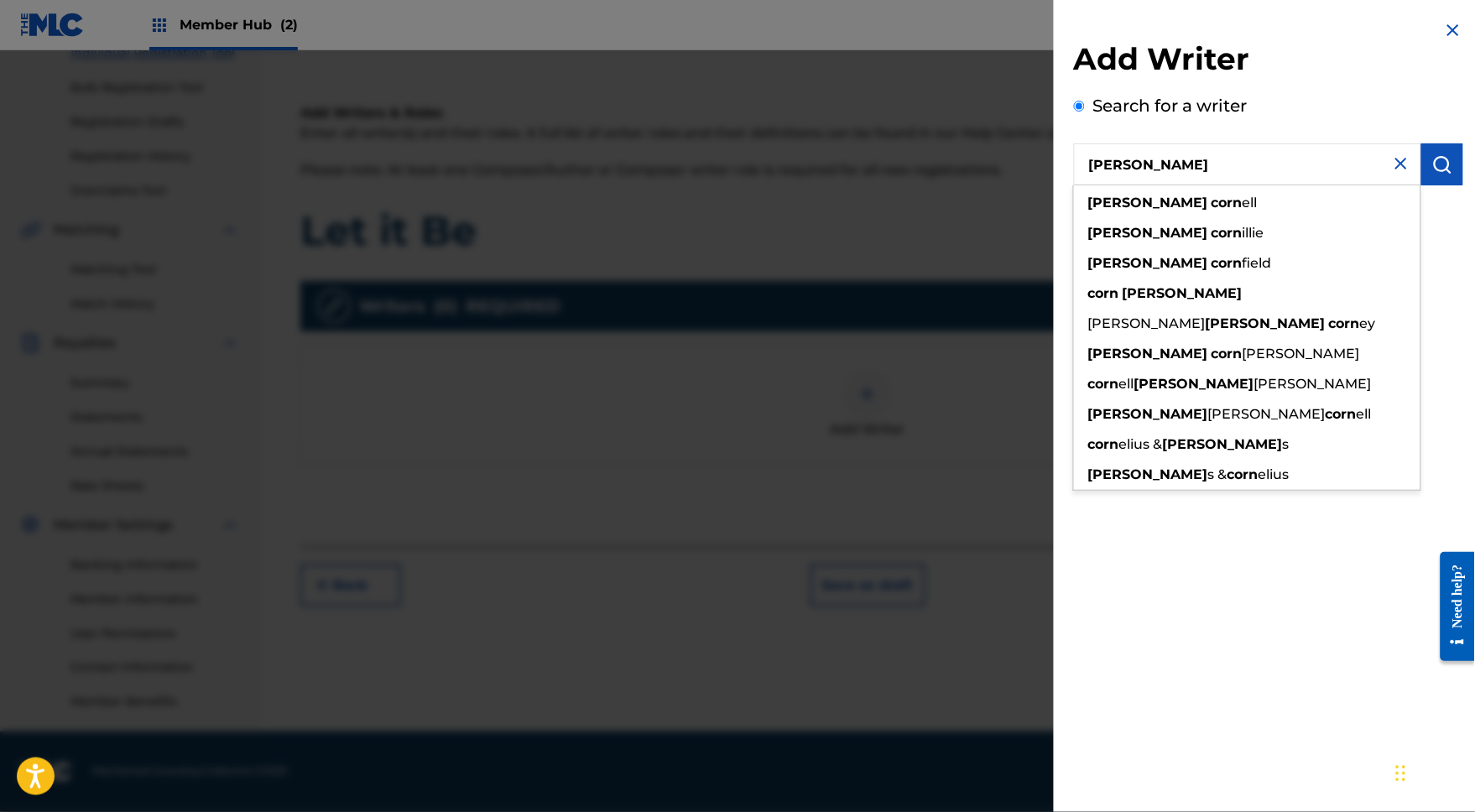
type input "Steven Corn"
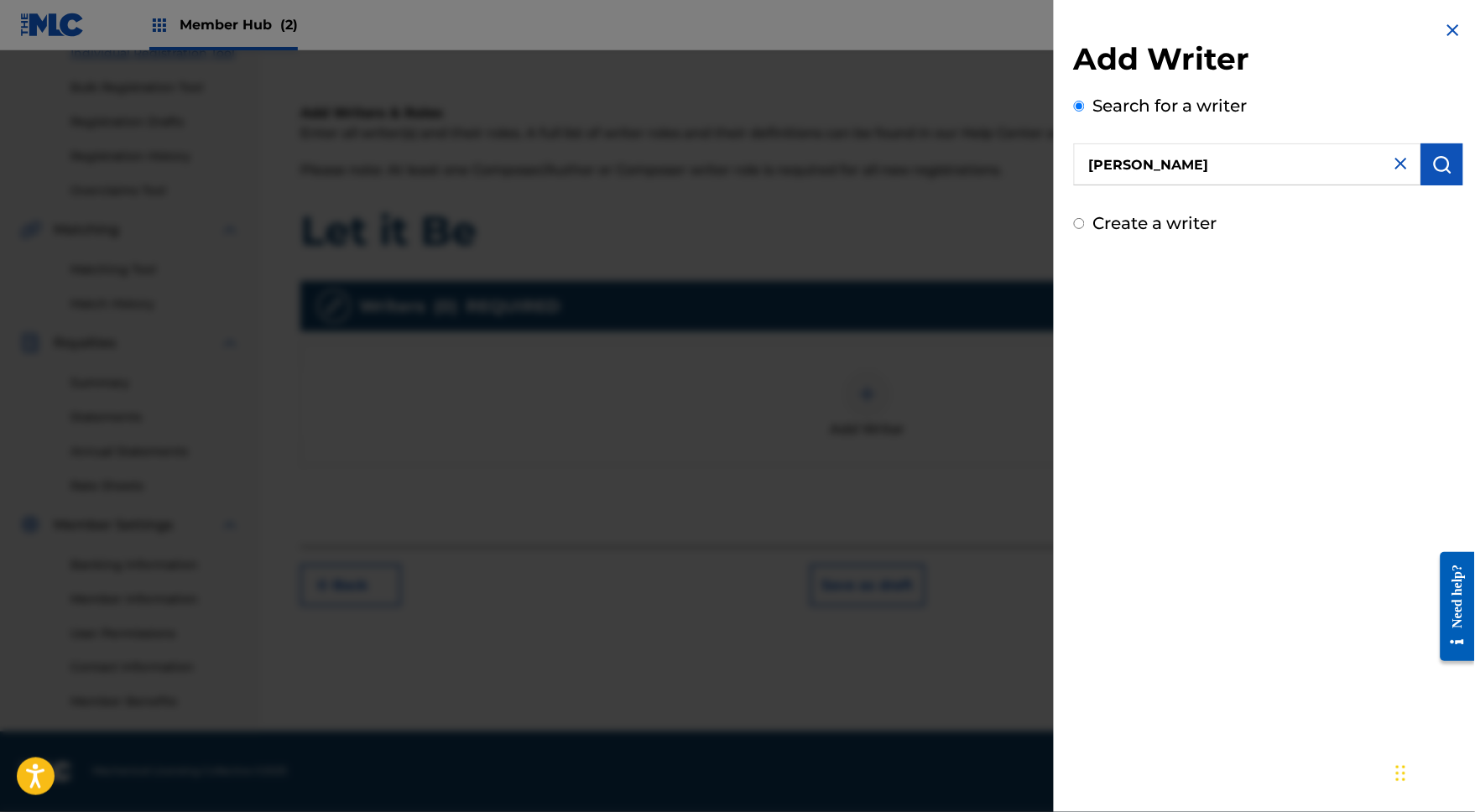
click at [1074, 229] on input "Create a writer" at bounding box center [1079, 223] width 11 height 11
radio input "false"
radio input "true"
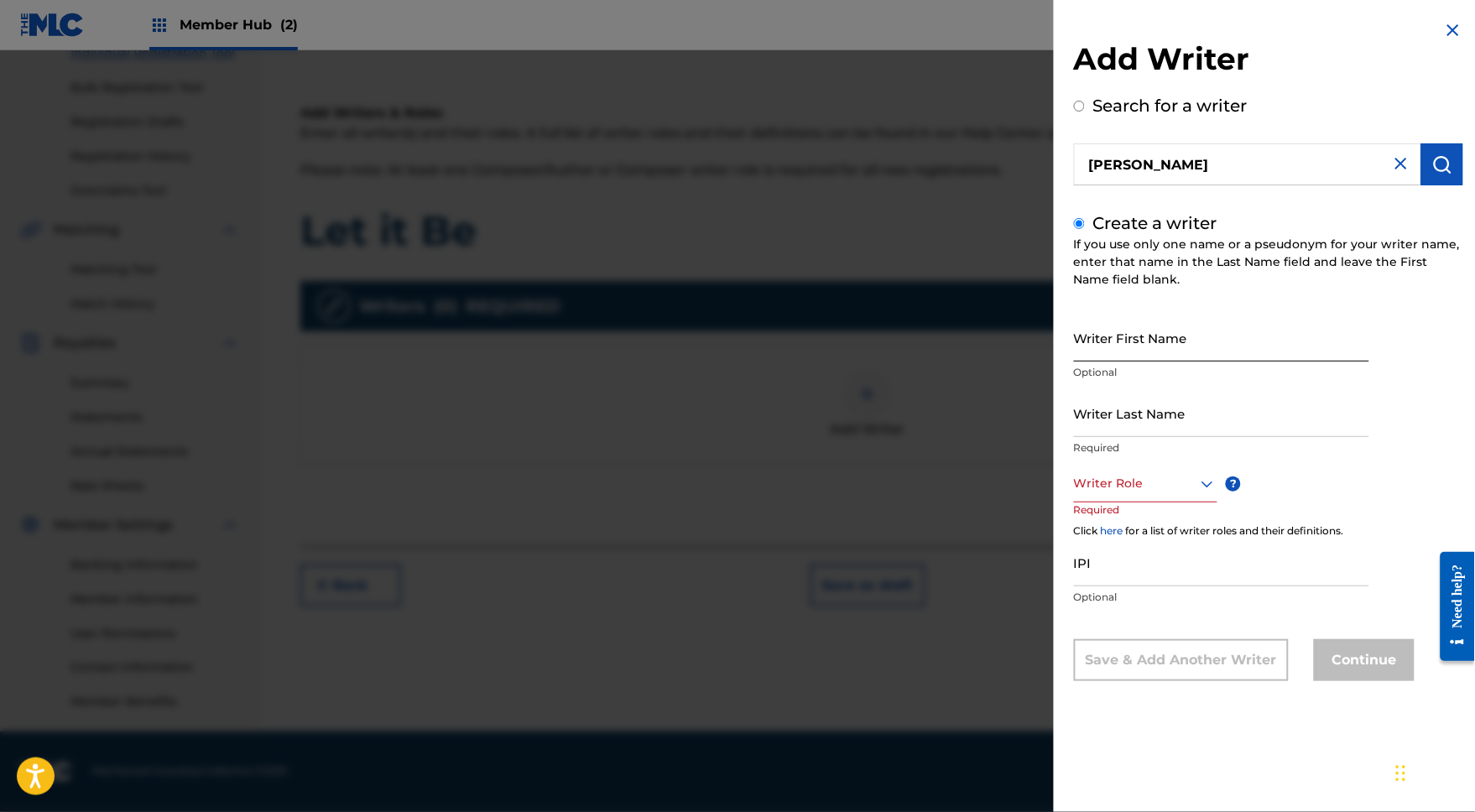
click at [1098, 352] on input "Writer First Name" at bounding box center [1222, 337] width 295 height 48
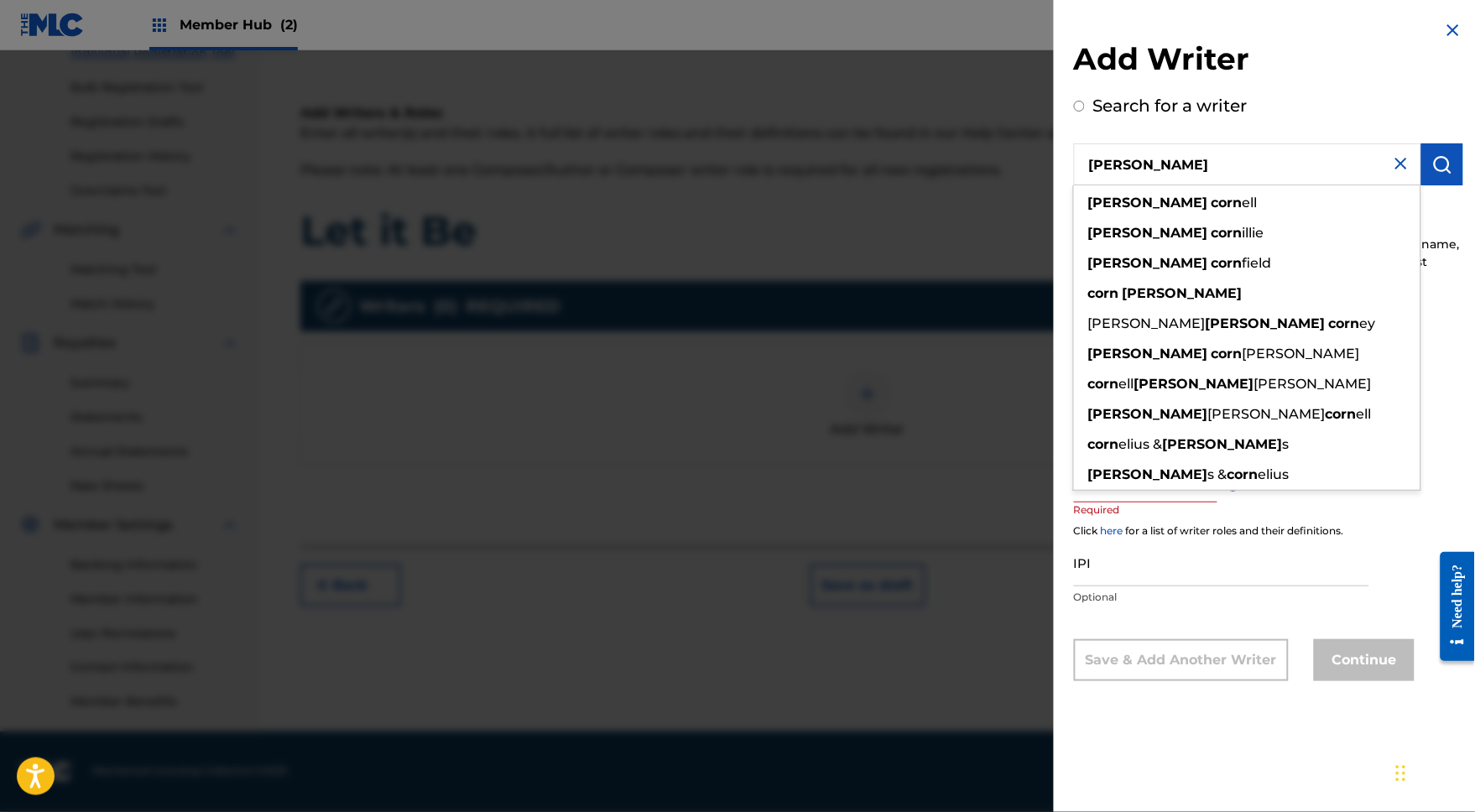
click at [1168, 169] on input "Steven Corn" at bounding box center [1247, 164] width 347 height 42
radio input "true"
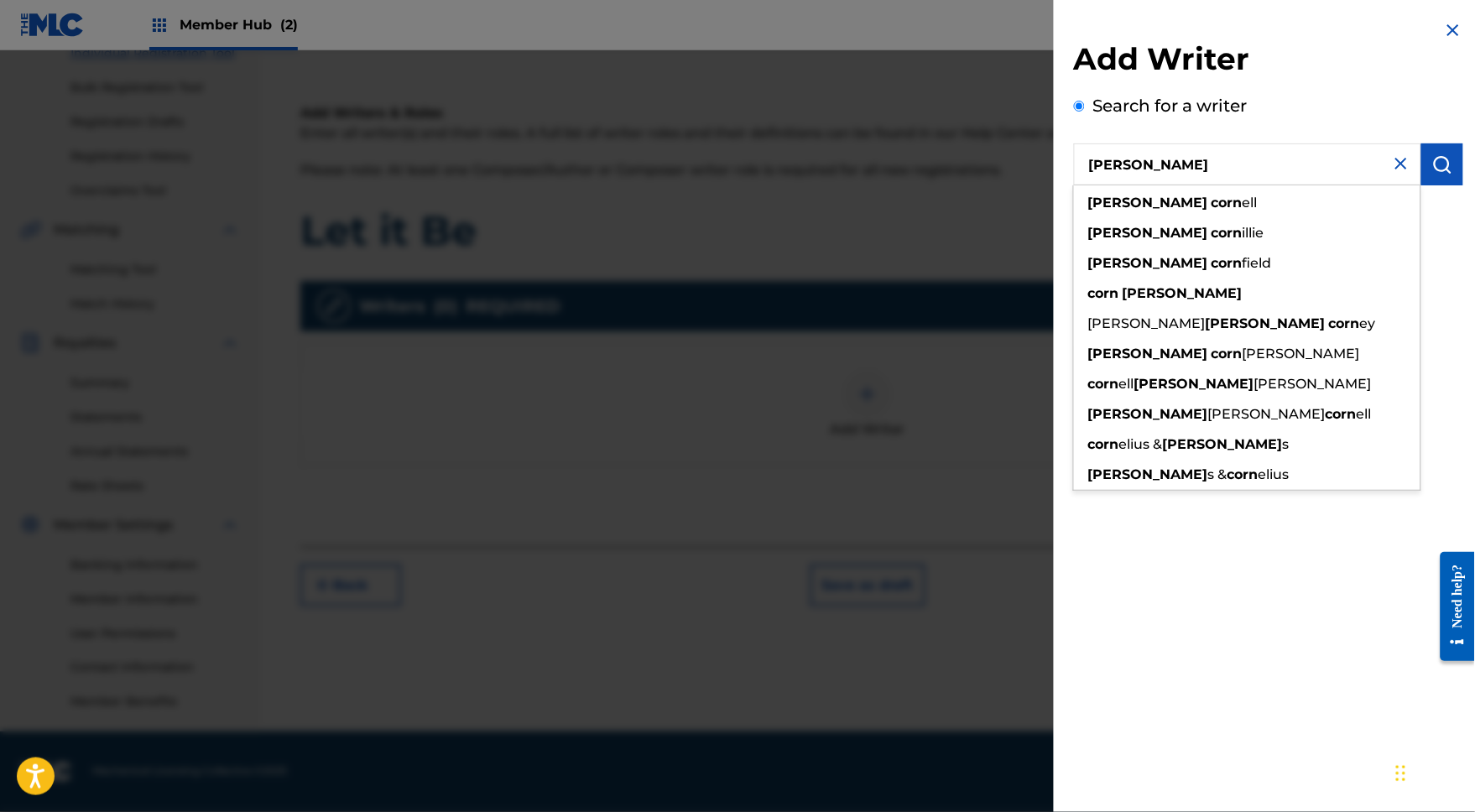
drag, startPoint x: 1168, startPoint y: 169, endPoint x: 1038, endPoint y: 170, distance: 130.0
click at [1054, 170] on div "Add Writer Search for a writer Steven Corn steven corn ell steven corn illie st…" at bounding box center [1268, 128] width 429 height 256
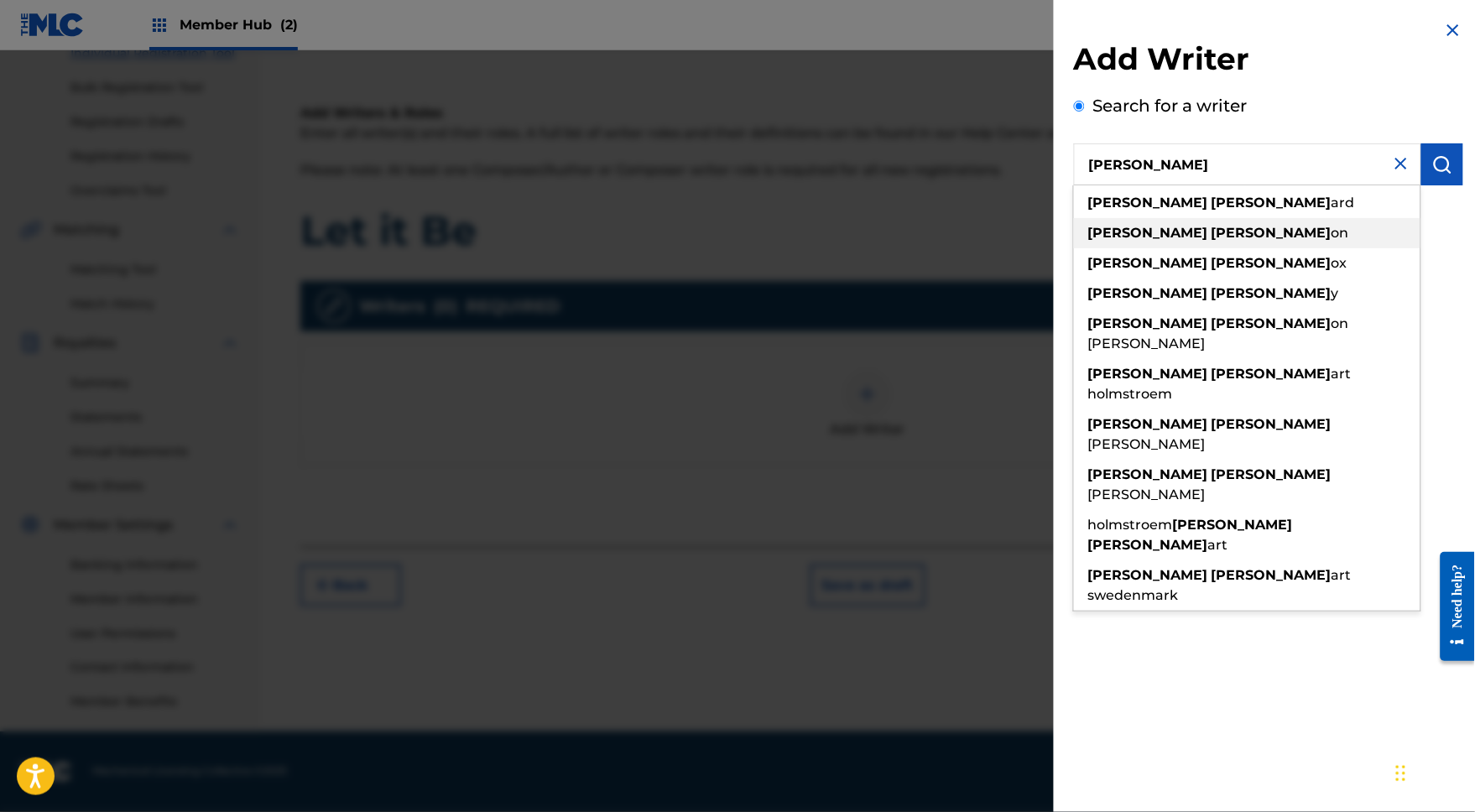
click at [1093, 237] on strong "john" at bounding box center [1148, 233] width 120 height 16
type input "john lennon"
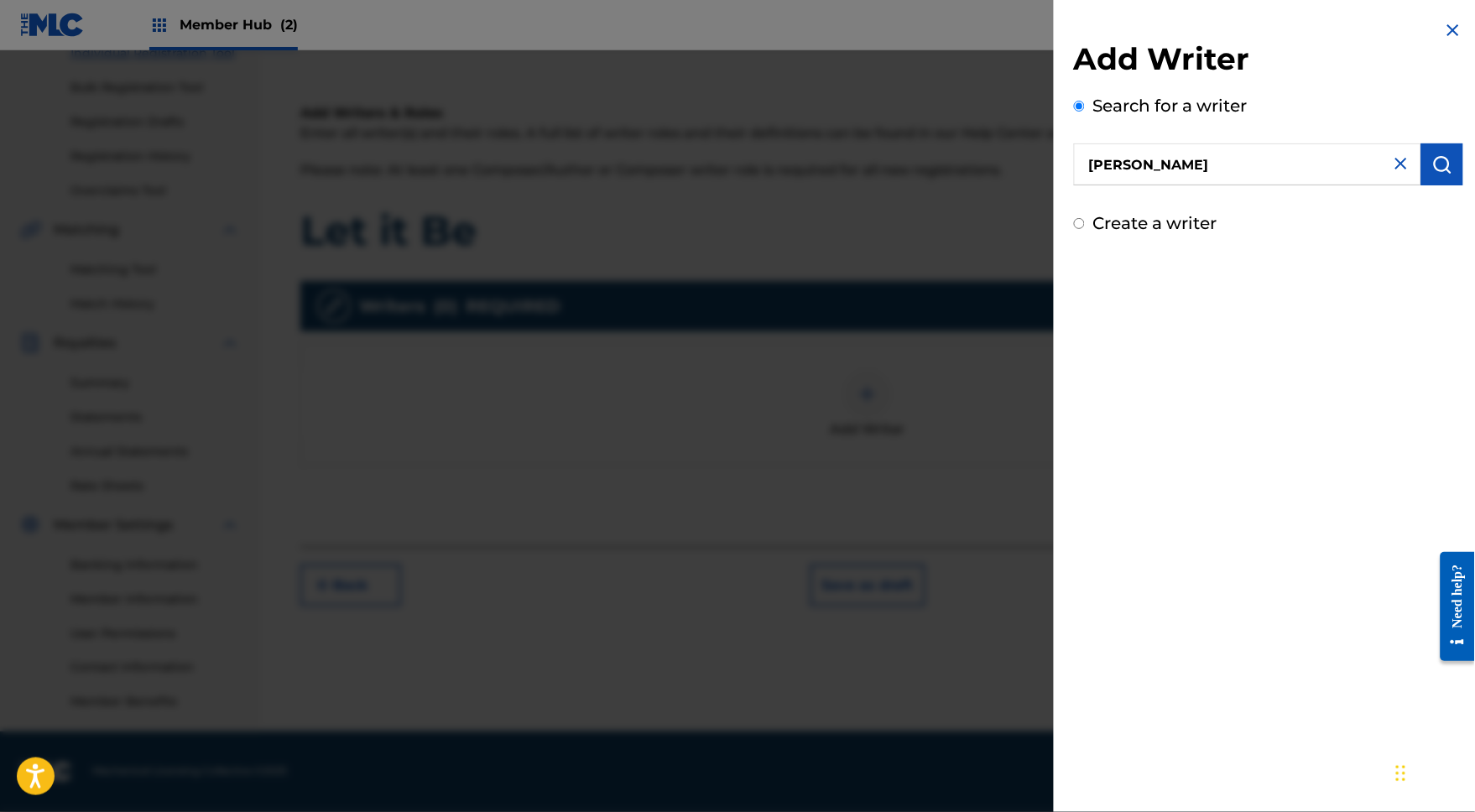
click at [1402, 771] on div "Chat Widget" at bounding box center [1433, 772] width 84 height 80
click at [1182, 110] on label "Search for a writer" at bounding box center [1170, 106] width 154 height 21
click at [1085, 110] on input "Search for a writer" at bounding box center [1079, 106] width 11 height 11
click at [1403, 775] on div "Chat Widget" at bounding box center [1433, 772] width 84 height 80
click at [939, 649] on div at bounding box center [737, 456] width 1475 height 812
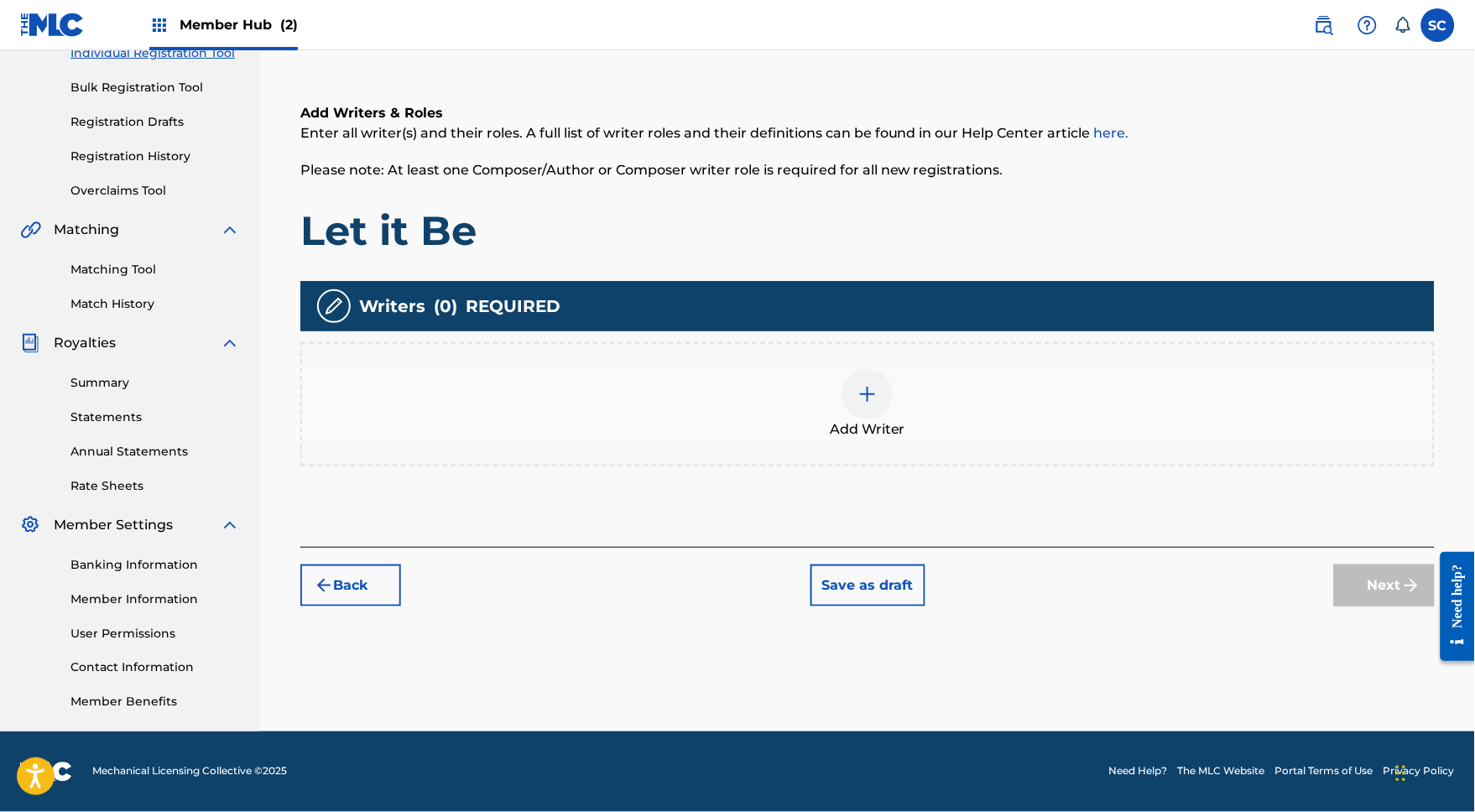
click at [844, 405] on div "Add Writer" at bounding box center [867, 405] width 1131 height 70
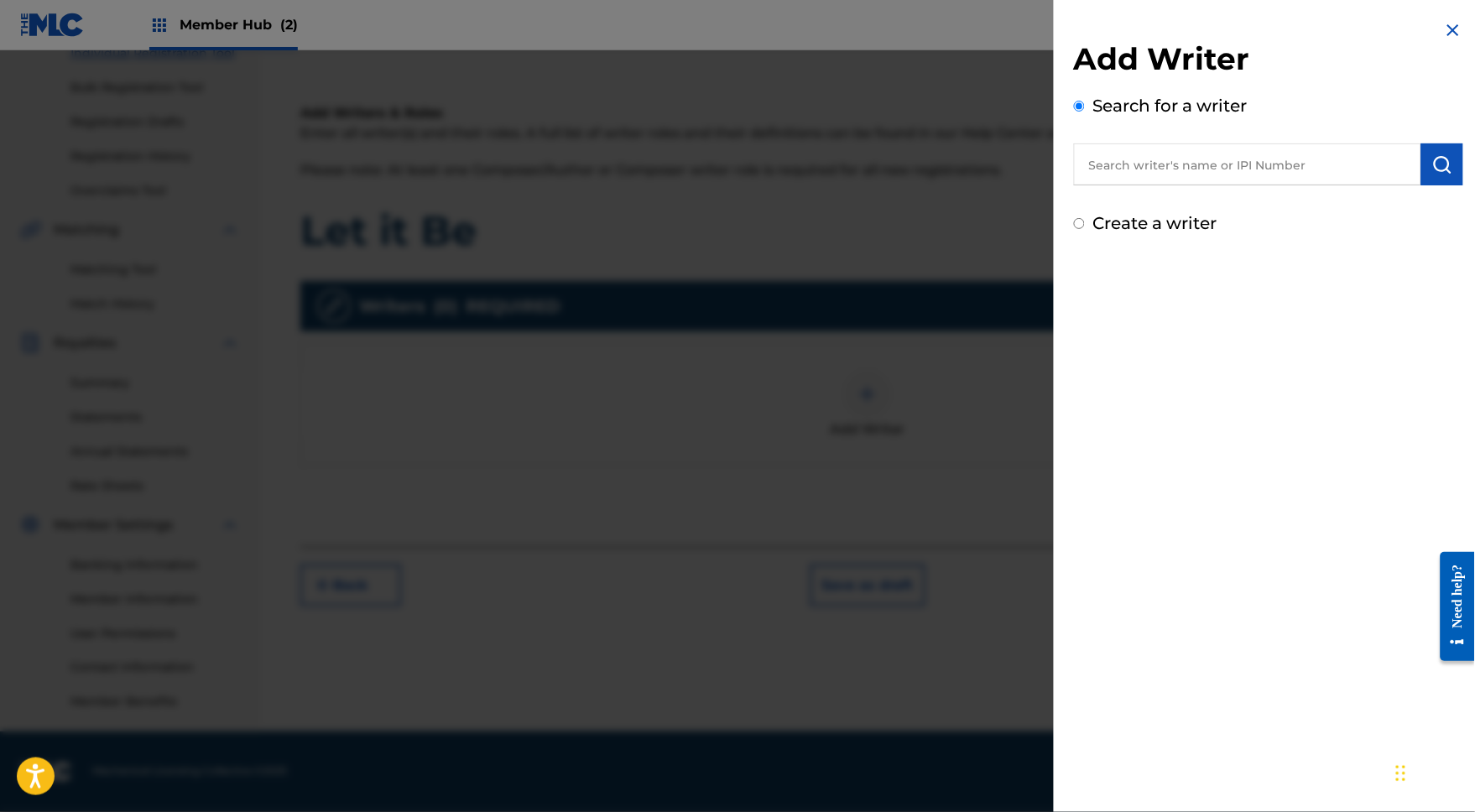
click at [1119, 169] on input "text" at bounding box center [1247, 164] width 347 height 42
click at [1407, 64] on h2 "Add Writer" at bounding box center [1269, 62] width 389 height 43
click at [1403, 775] on div "Chat Widget" at bounding box center [1433, 772] width 84 height 80
click at [1116, 174] on input "text" at bounding box center [1247, 164] width 347 height 42
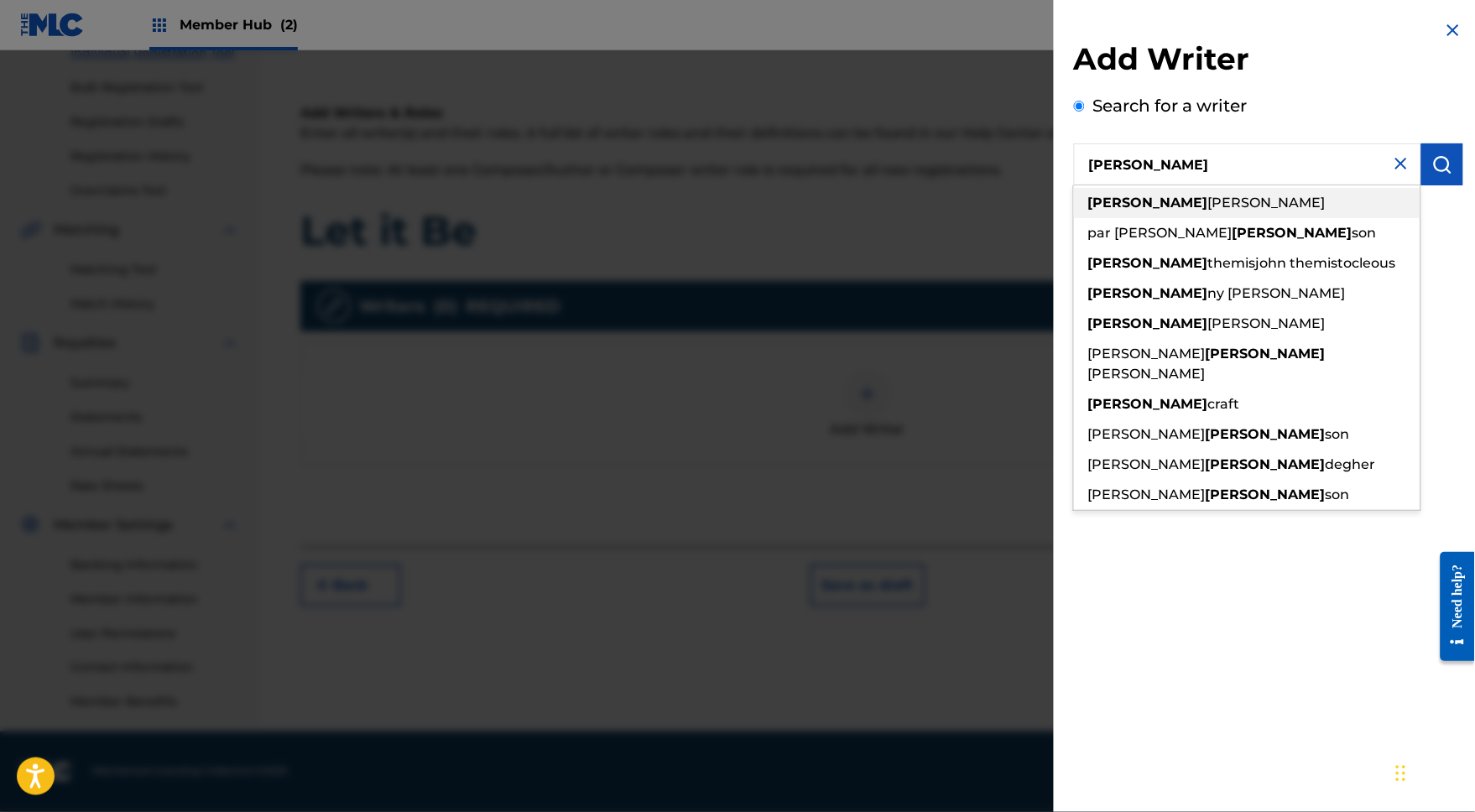
click at [1208, 210] on span "gill" at bounding box center [1267, 202] width 117 height 16
type input "john gill"
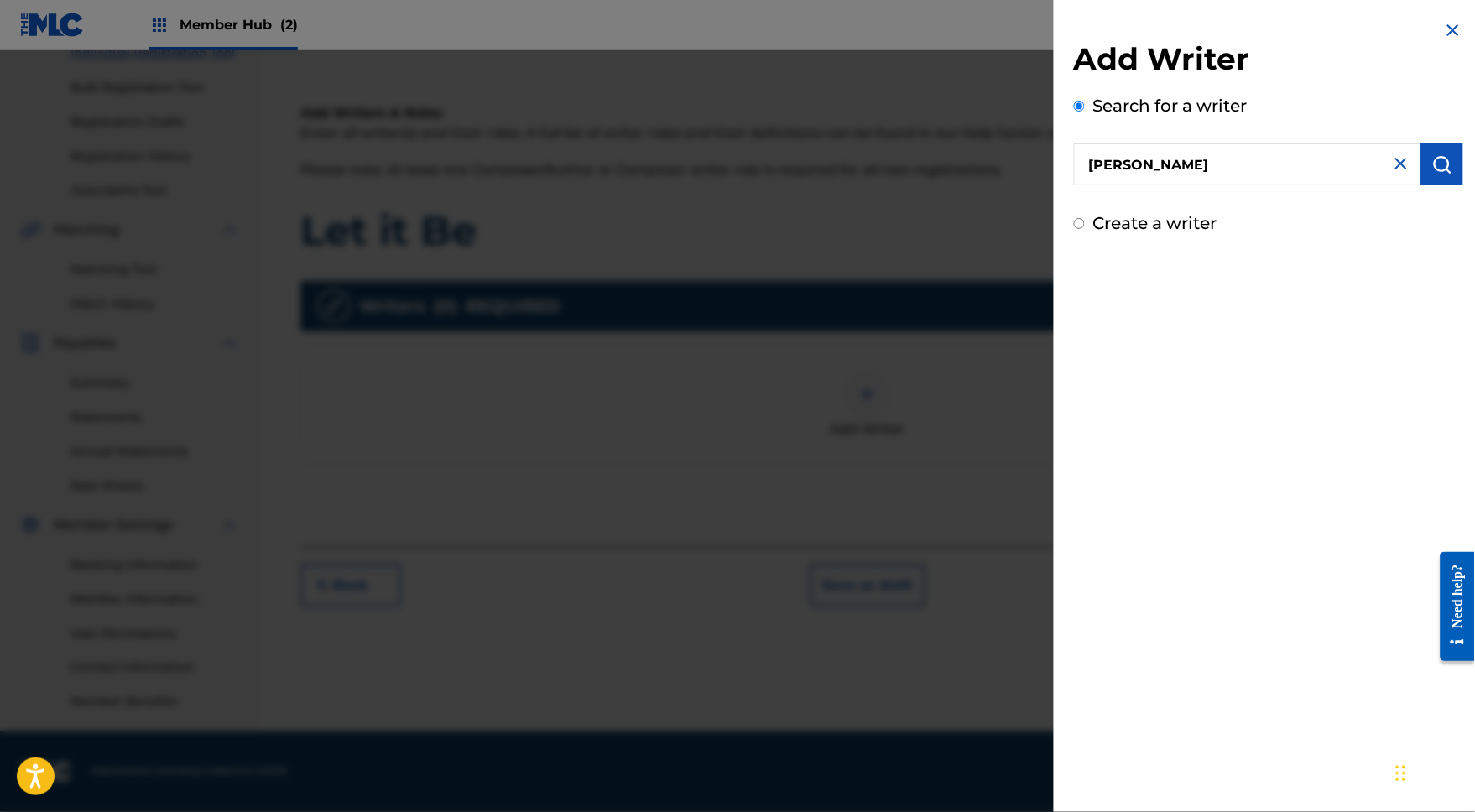
click at [1115, 234] on label "Create a writer" at bounding box center [1154, 223] width 124 height 21
radio input "true"
click at [1085, 229] on input "Create a writer" at bounding box center [1079, 223] width 11 height 11
radio input "false"
radio input "true"
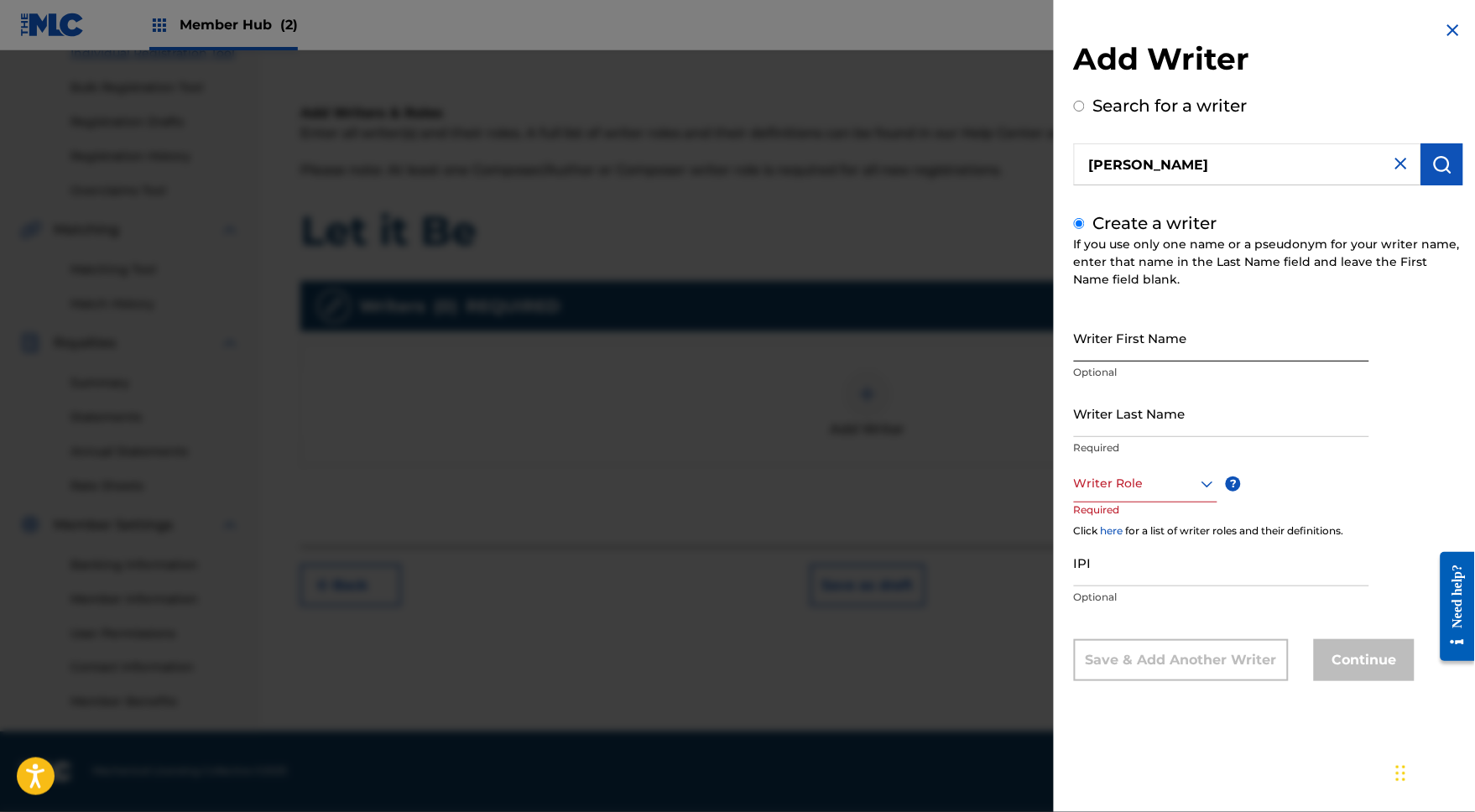
click at [1101, 354] on input "Writer First Name" at bounding box center [1222, 337] width 295 height 48
type input "John"
type input "Lennon"
click at [1123, 494] on div at bounding box center [1146, 483] width 144 height 21
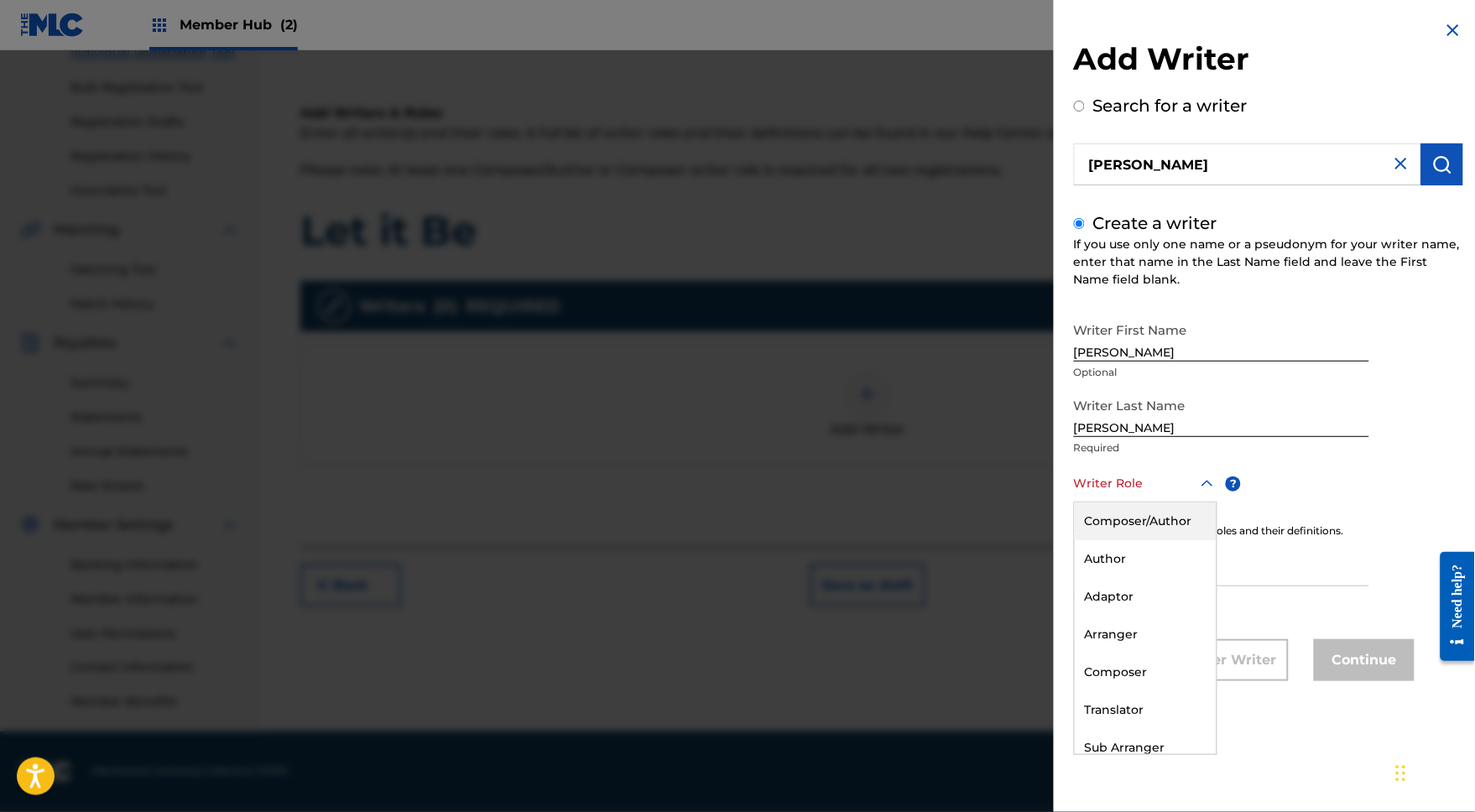
click at [1111, 523] on div "Composer/Author" at bounding box center [1146, 521] width 142 height 38
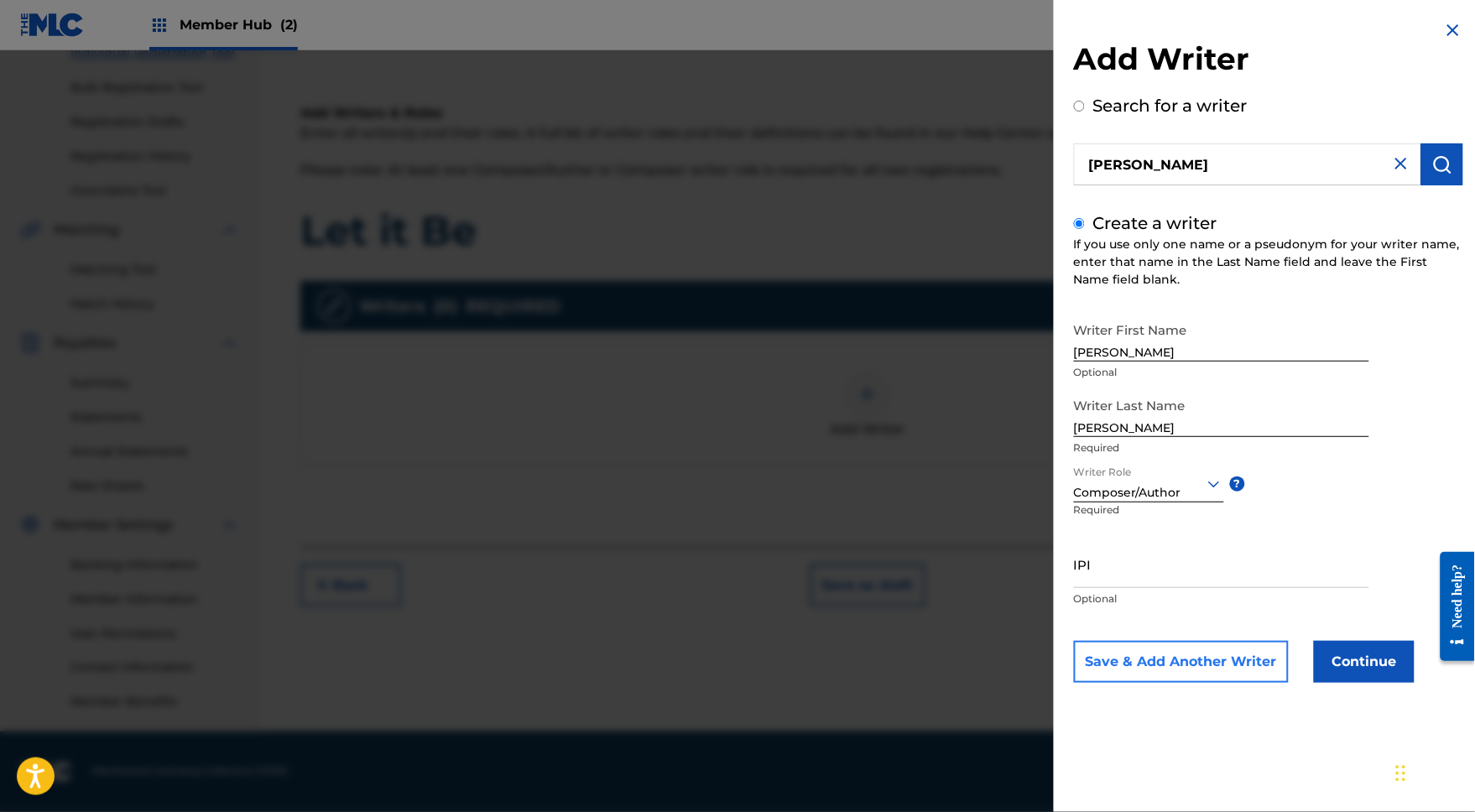
click at [1160, 683] on button "Save & Add Another Writer" at bounding box center [1182, 662] width 215 height 42
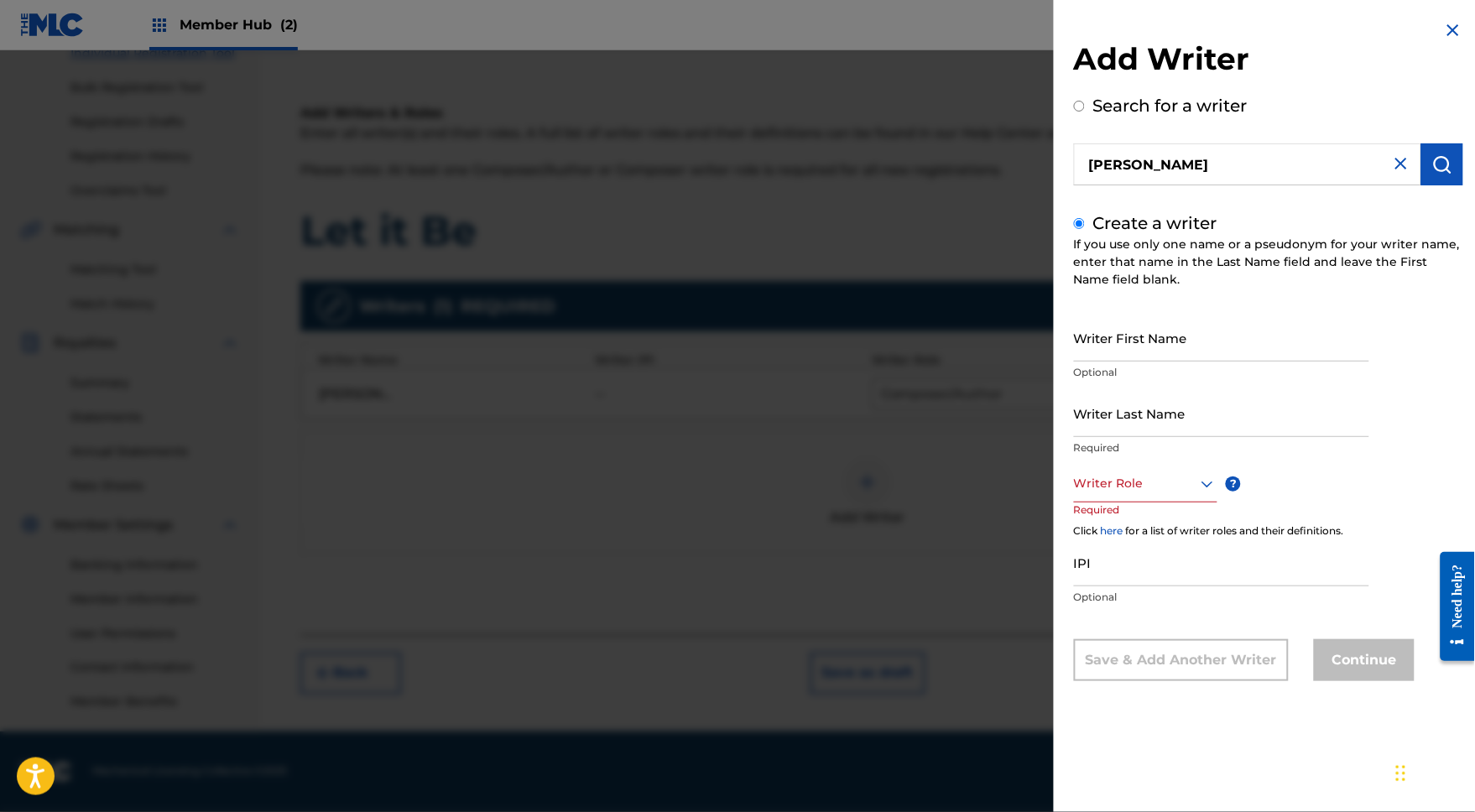
click at [1448, 35] on img at bounding box center [1453, 30] width 21 height 21
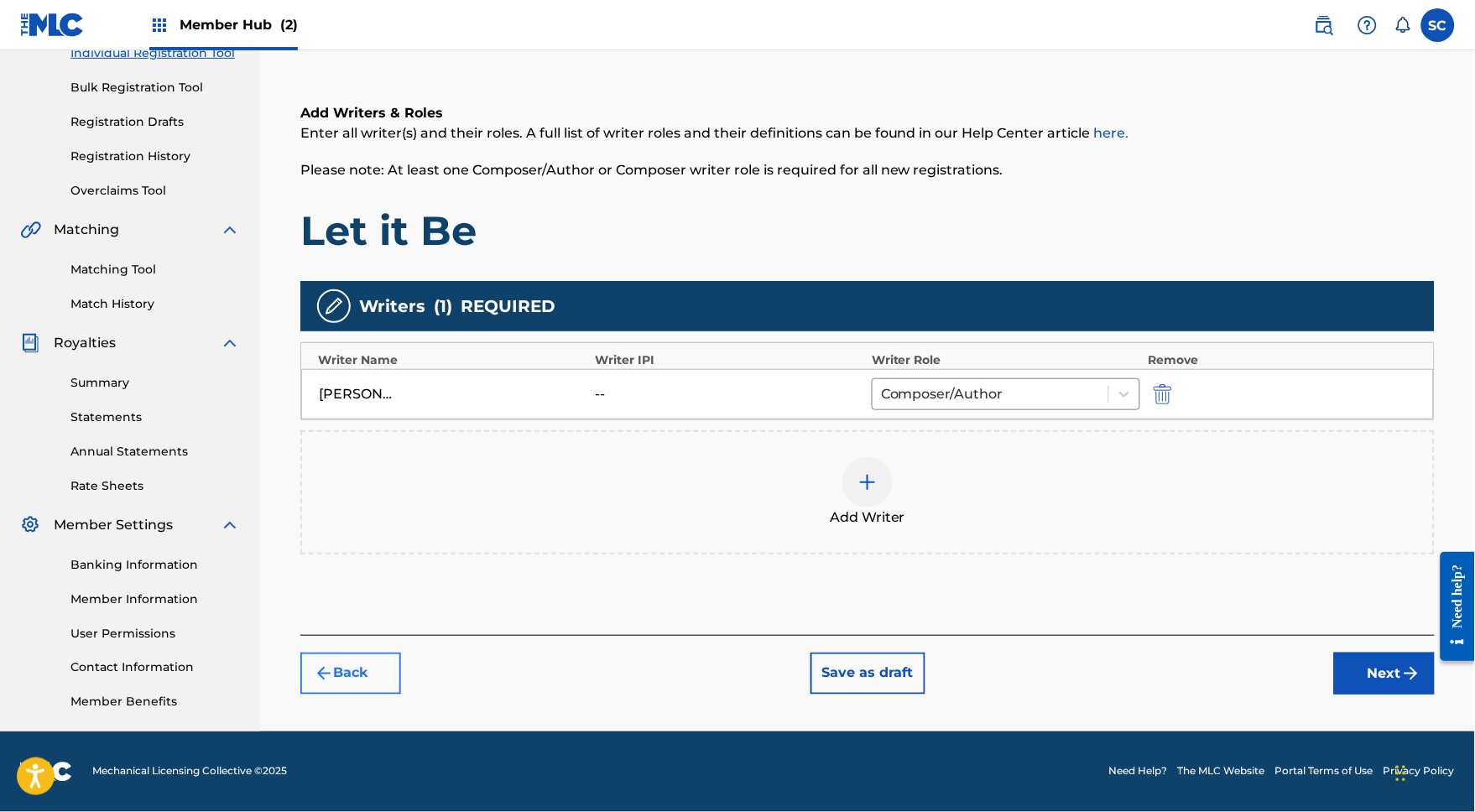
click at [359, 683] on button "Back" at bounding box center [350, 673] width 101 height 42
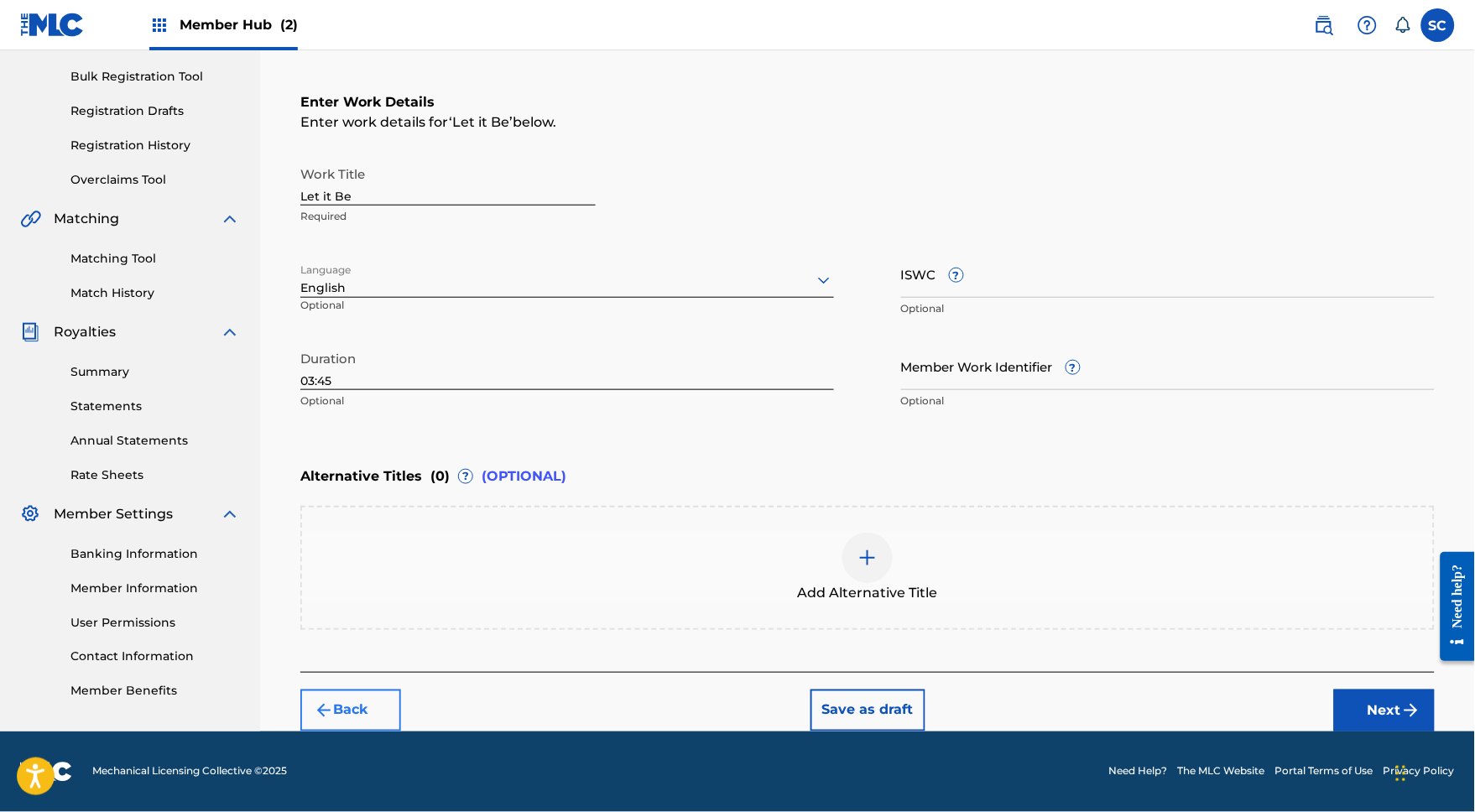
click at [347, 732] on button "Back" at bounding box center [350, 710] width 101 height 42
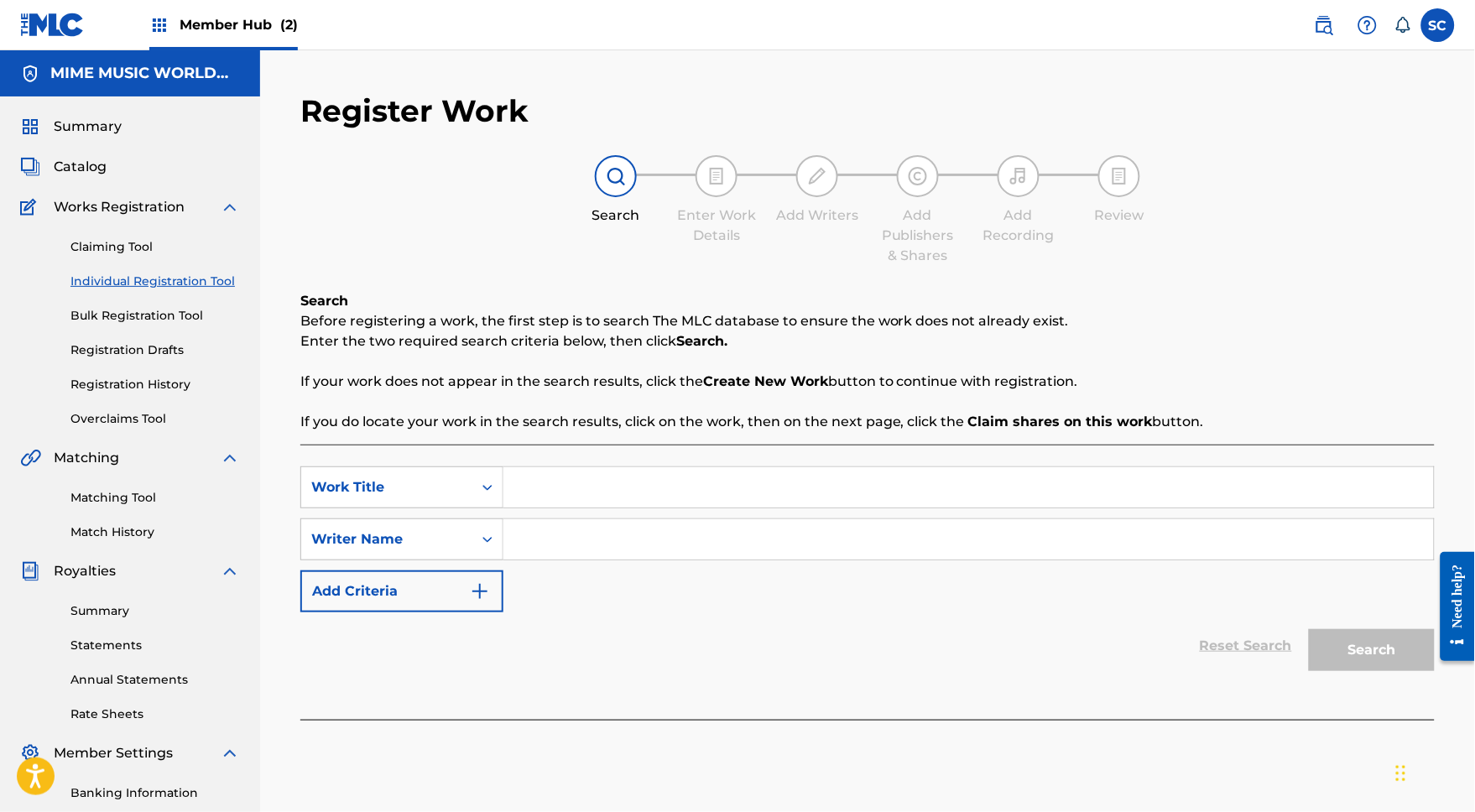
scroll to position [0, 0]
click at [90, 77] on h5 "MIME MUSIC WORLDWIDE" at bounding box center [146, 73] width 190 height 20
click at [241, 16] on span "Member Hub (2)" at bounding box center [239, 24] width 118 height 20
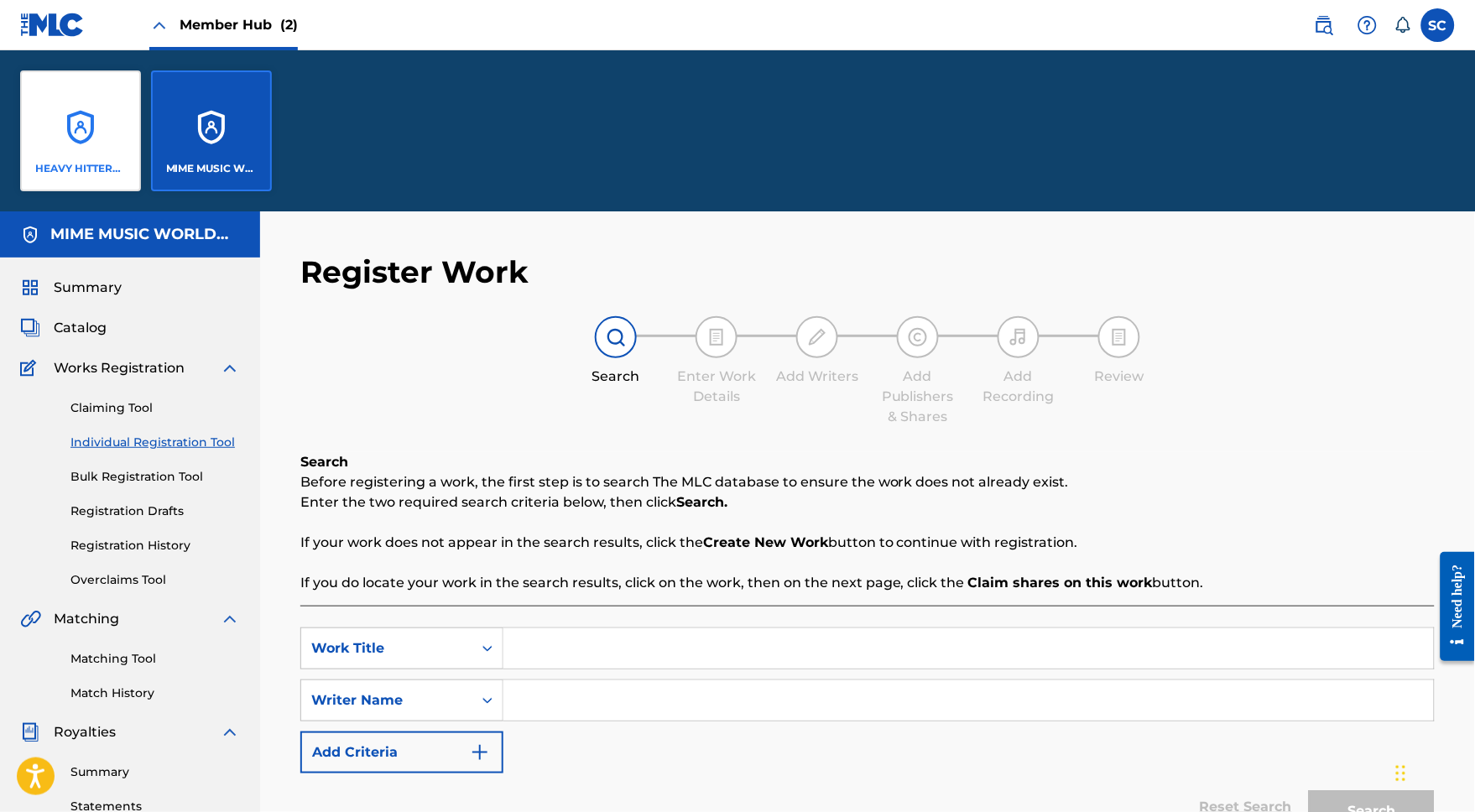
click at [68, 115] on div "HEAVY HITTERS MUSIC GROUP LLC" at bounding box center [81, 131] width 121 height 121
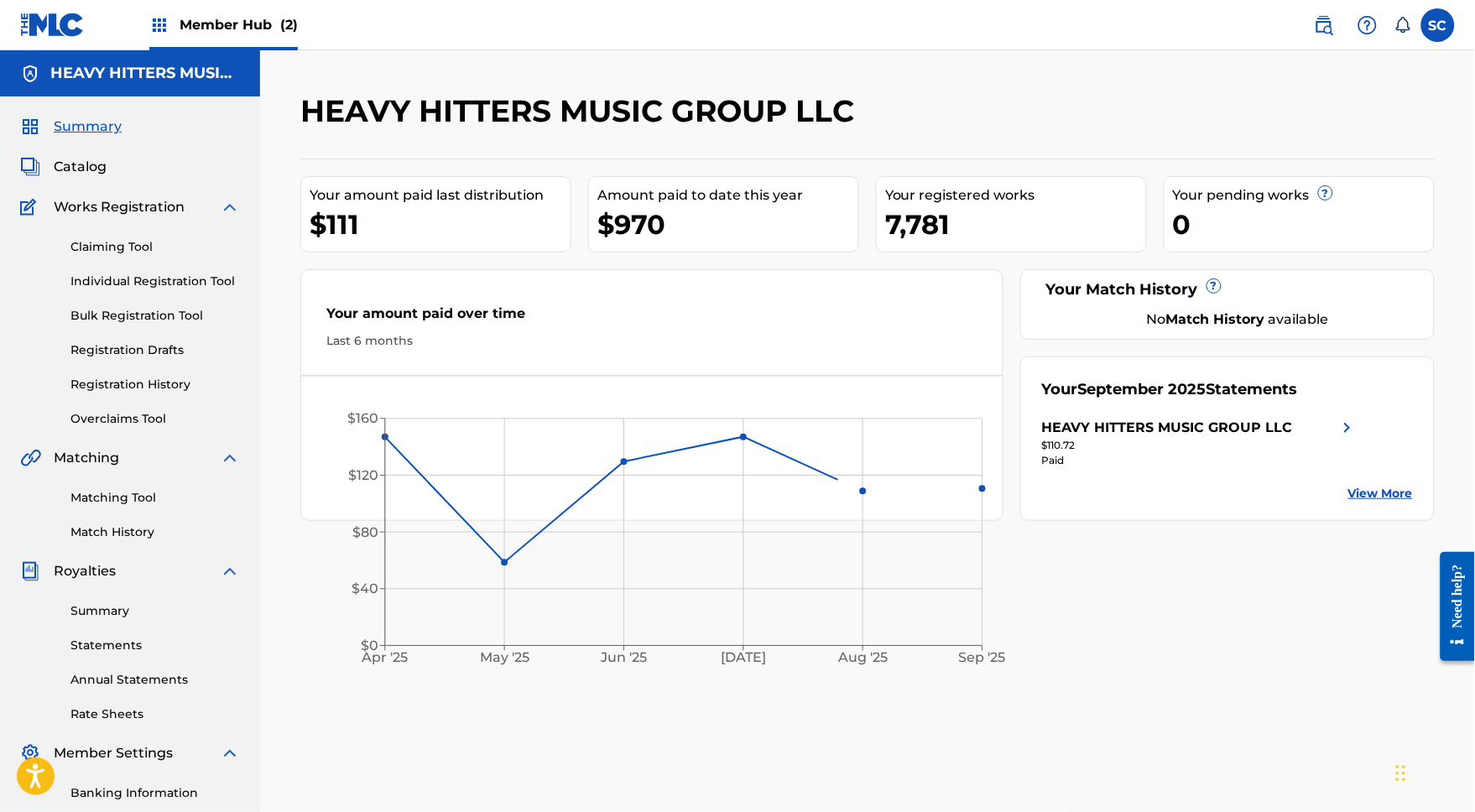
click at [237, 23] on span "Member Hub (2)" at bounding box center [239, 24] width 118 height 20
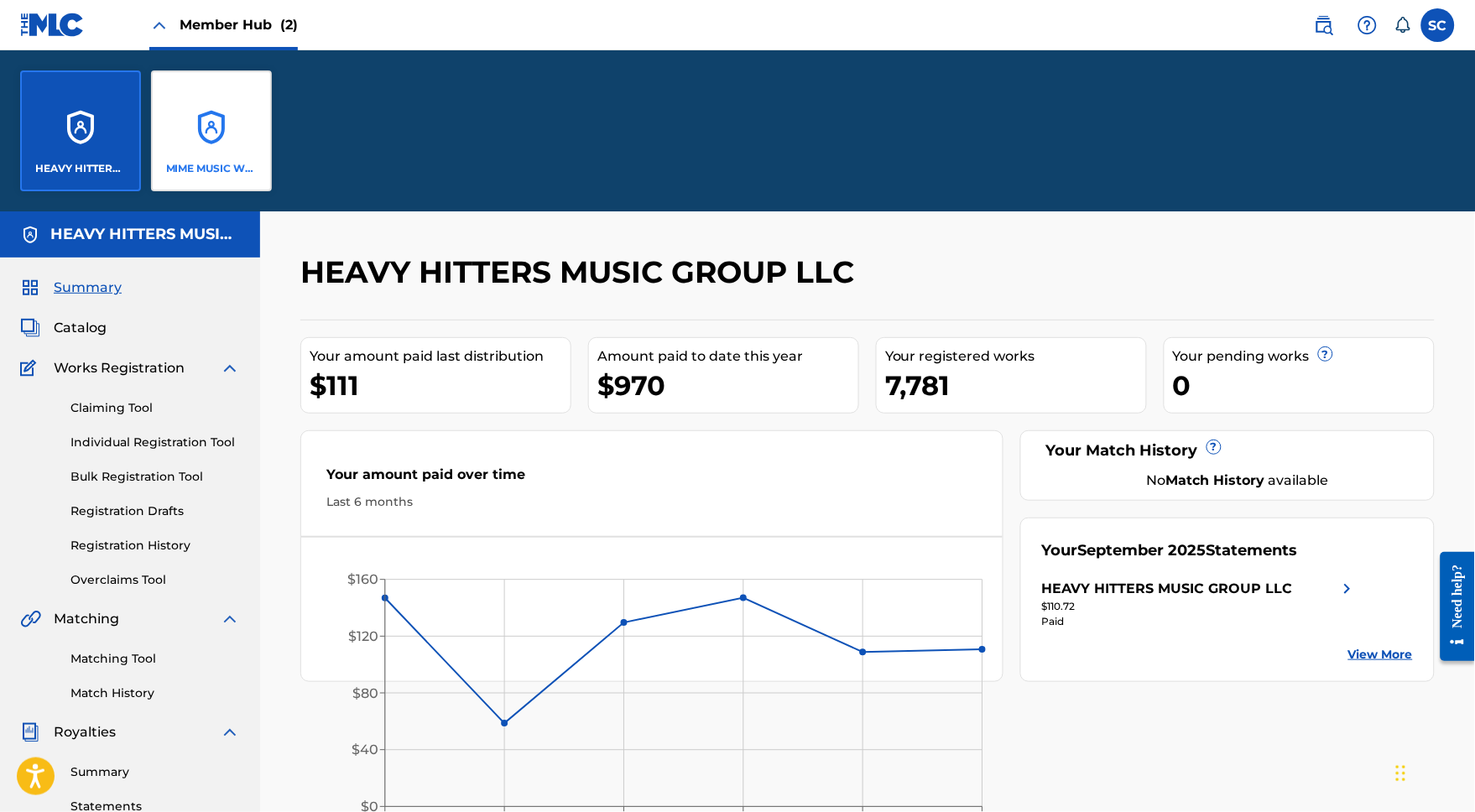
click at [230, 155] on div "MIME MUSIC WORLDWIDE" at bounding box center [212, 131] width 121 height 121
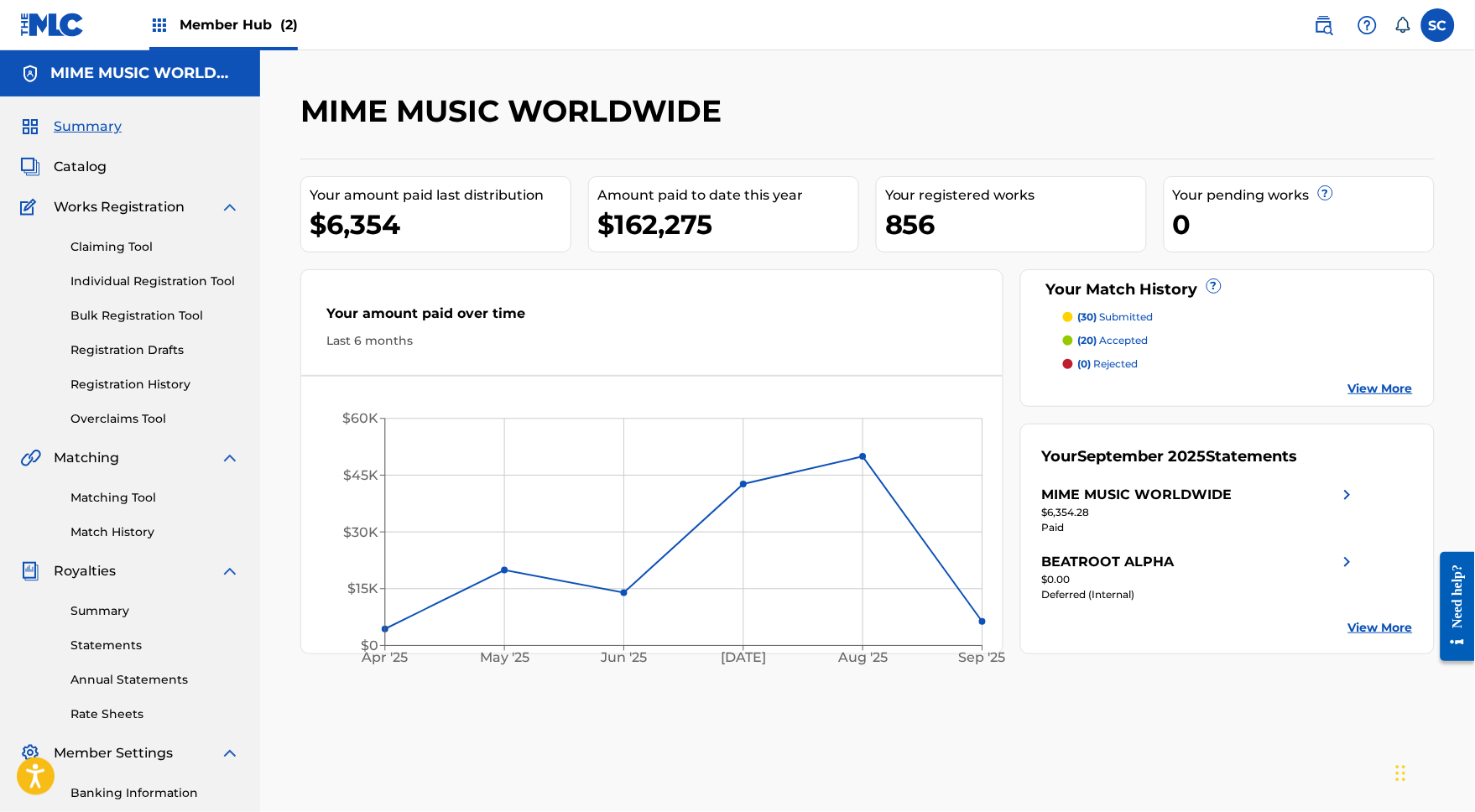
click at [234, 23] on span "Member Hub (2)" at bounding box center [239, 24] width 118 height 20
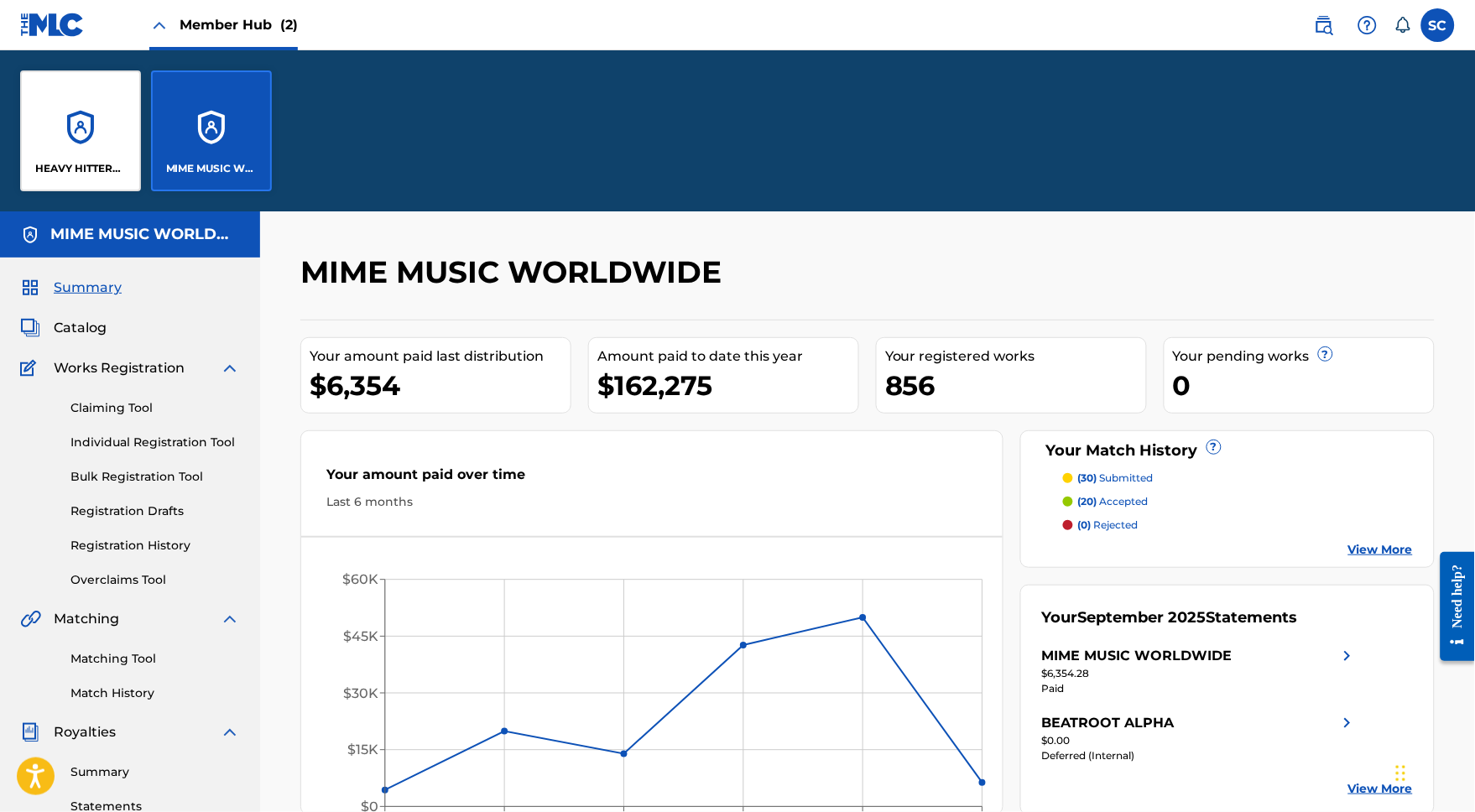
click at [242, 138] on div "MIME MUSIC WORLDWIDE" at bounding box center [212, 131] width 121 height 121
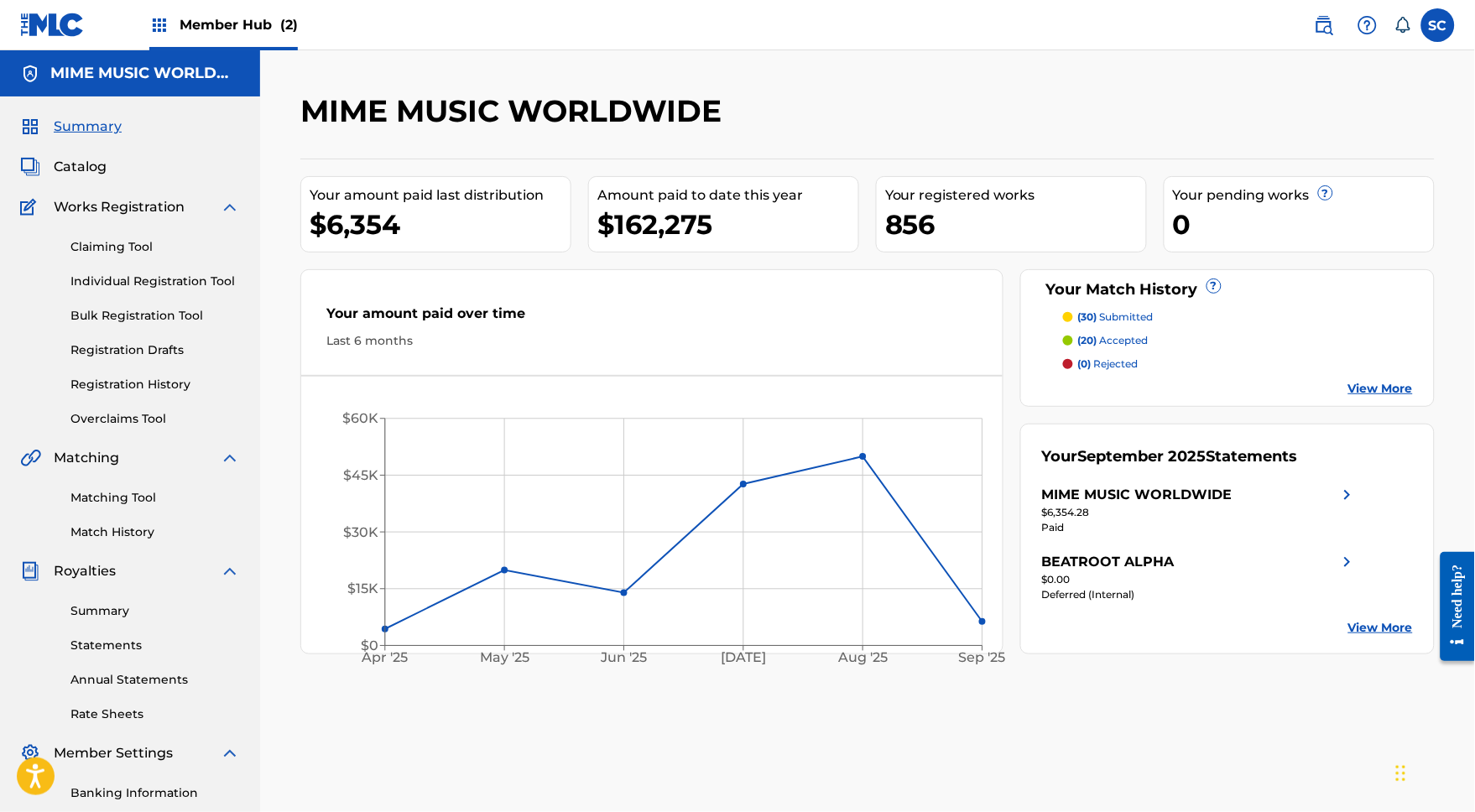
click at [238, 26] on span "Member Hub (2)" at bounding box center [239, 24] width 118 height 20
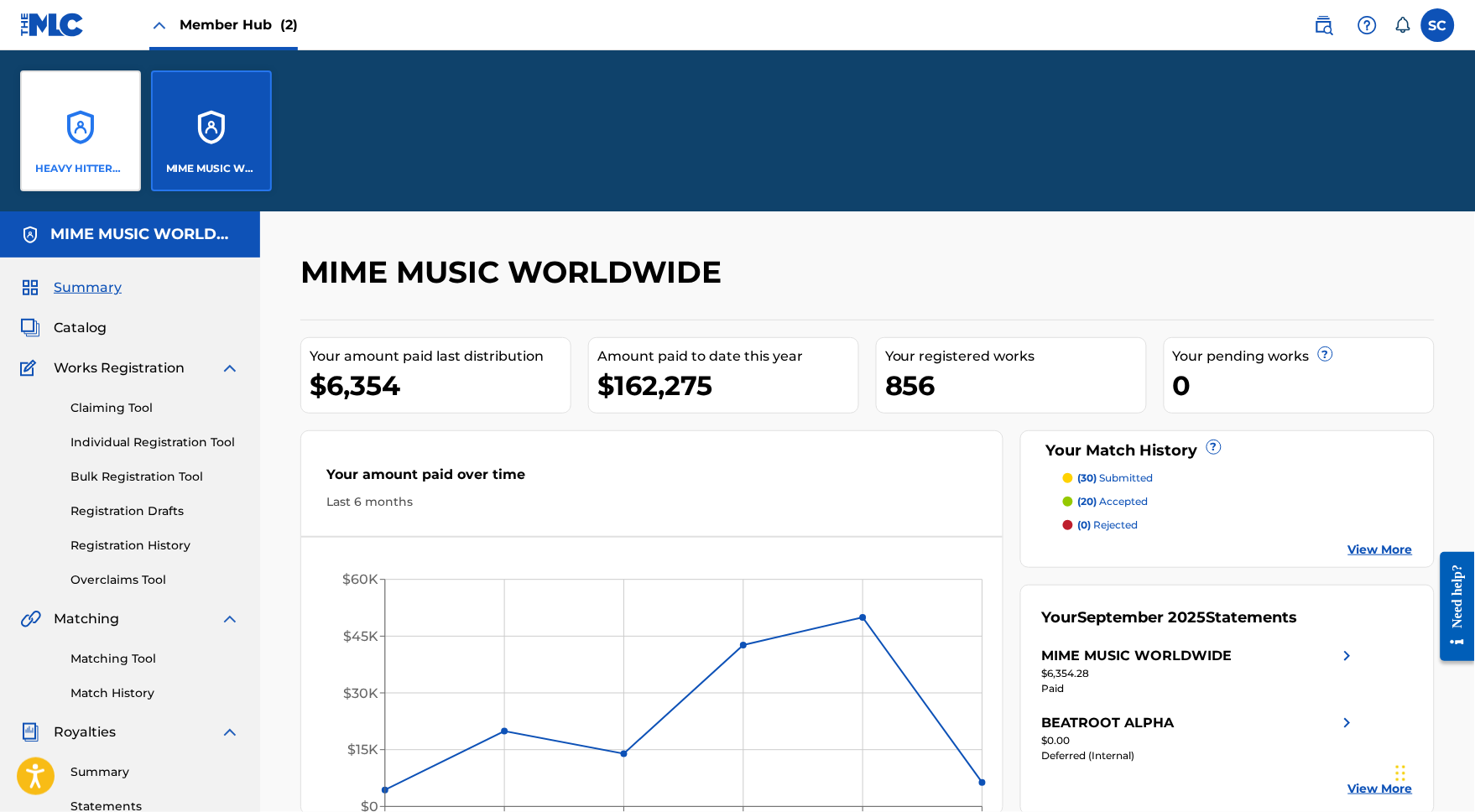
click at [63, 123] on div "HEAVY HITTERS MUSIC GROUP LLC" at bounding box center [81, 131] width 121 height 121
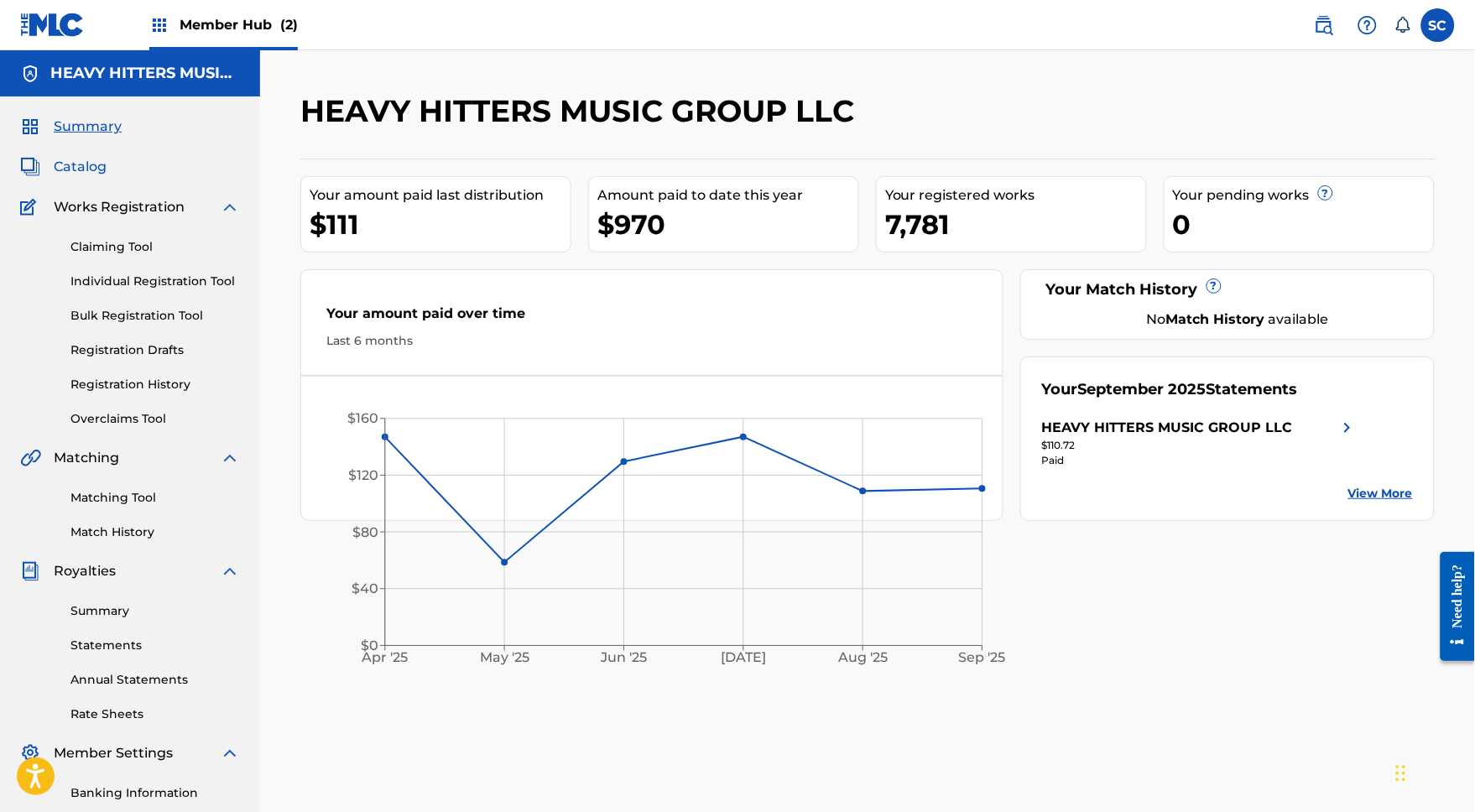
click at [91, 175] on span "Catalog" at bounding box center [80, 167] width 53 height 21
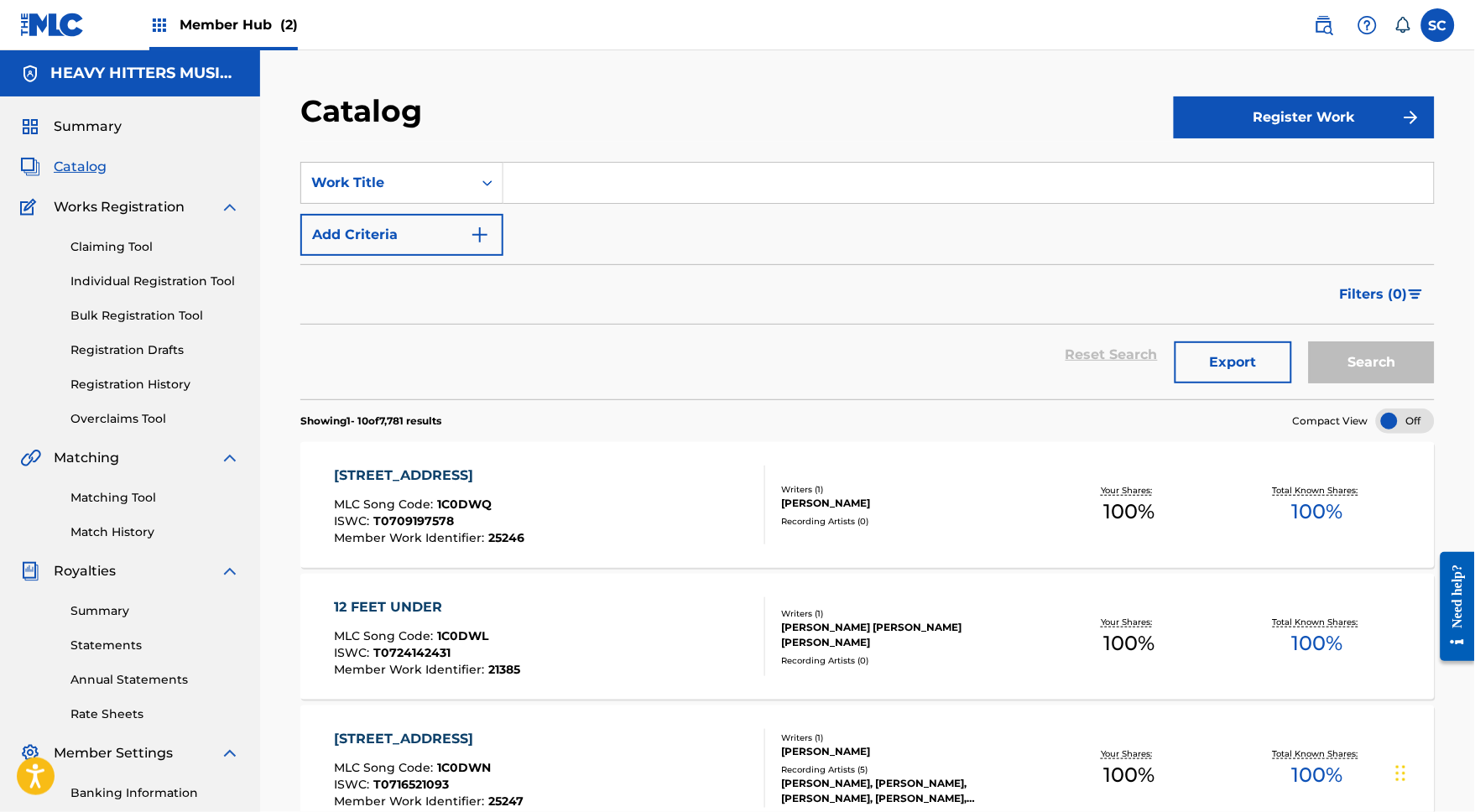
click at [246, 26] on span "Member Hub (2)" at bounding box center [239, 24] width 118 height 20
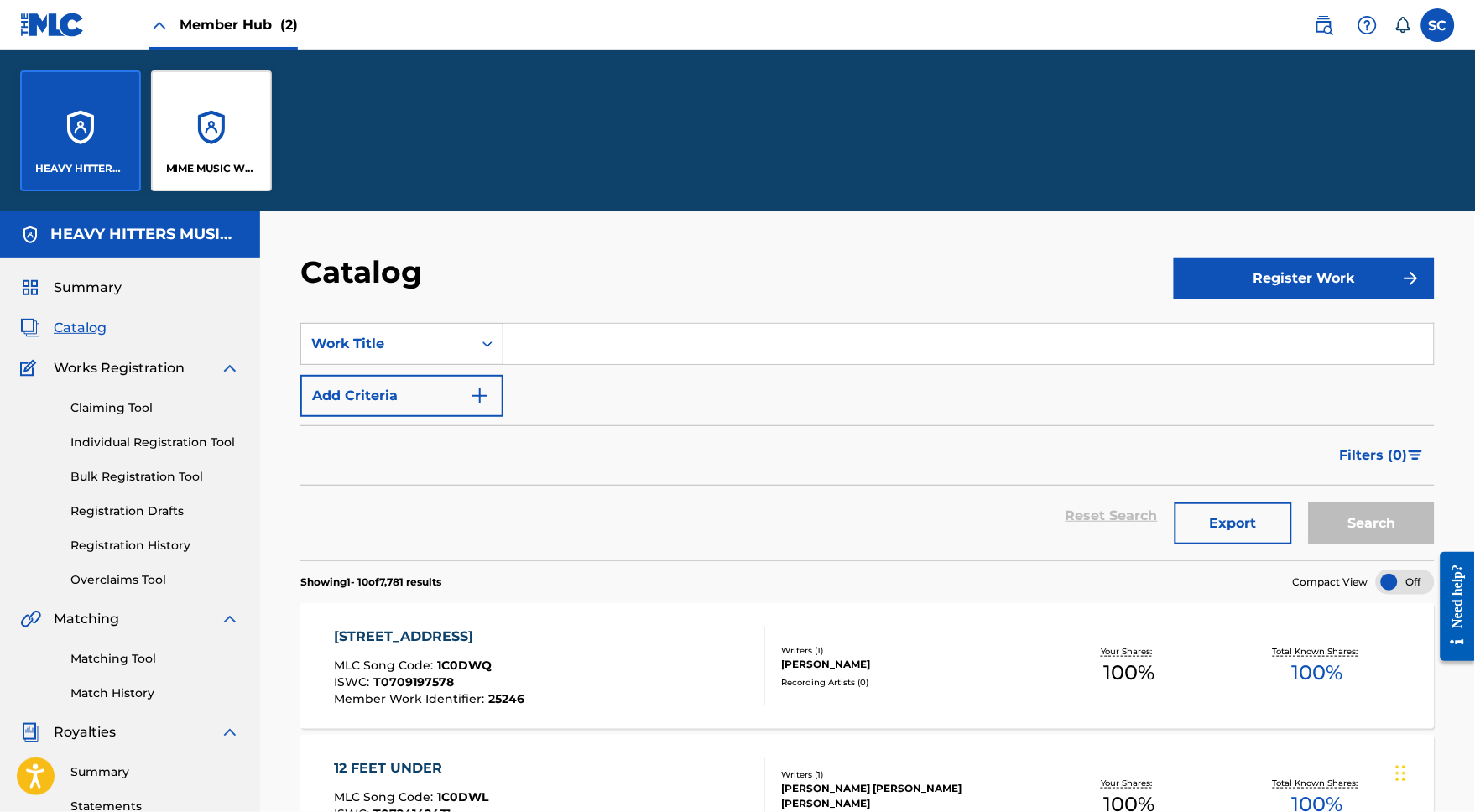
click at [86, 338] on span "Catalog" at bounding box center [80, 327] width 53 height 21
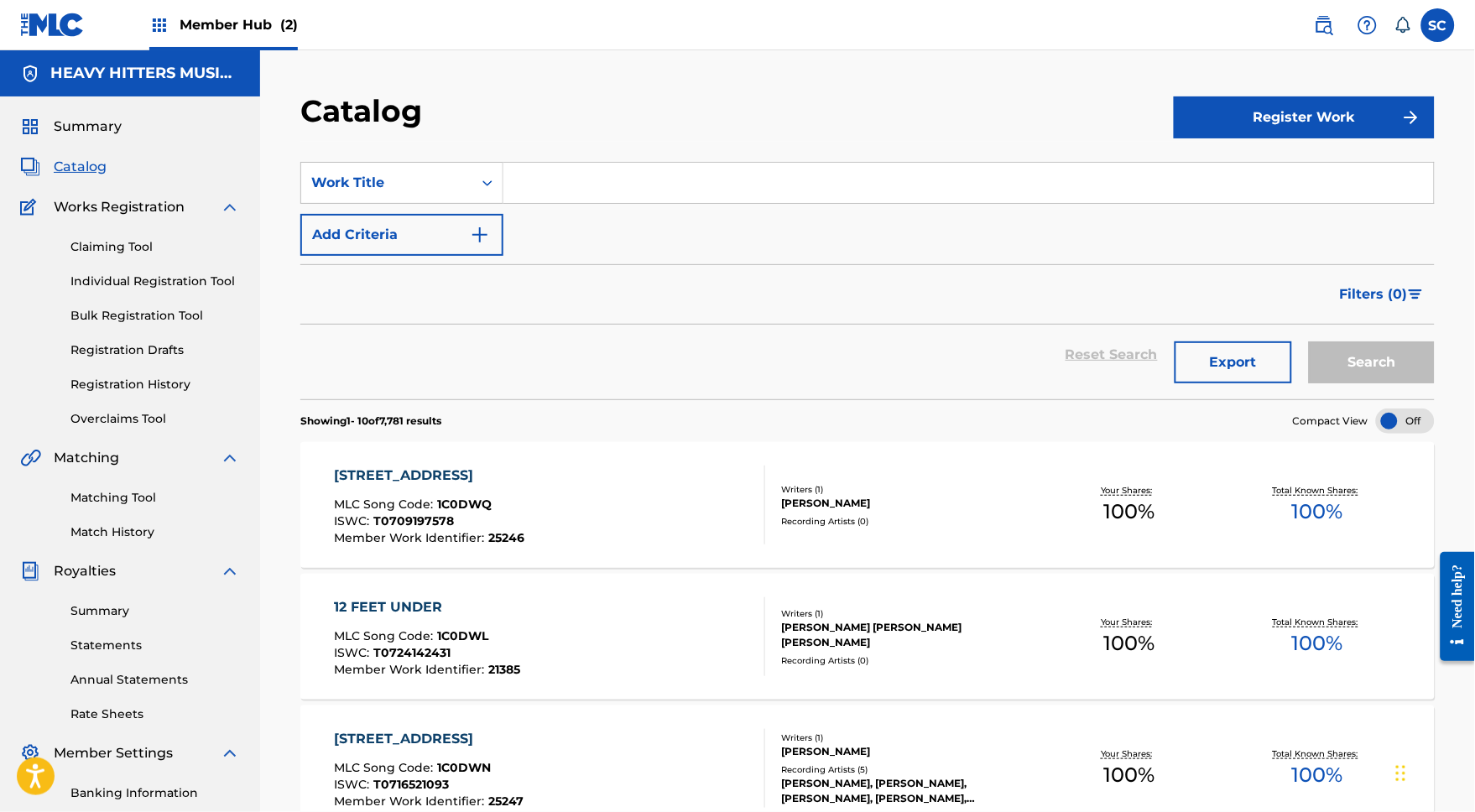
click at [154, 82] on h5 "HEAVY HITTERS MUSIC GROUP LLC" at bounding box center [146, 73] width 190 height 20
click at [232, 34] on span "Member Hub (2)" at bounding box center [239, 24] width 118 height 20
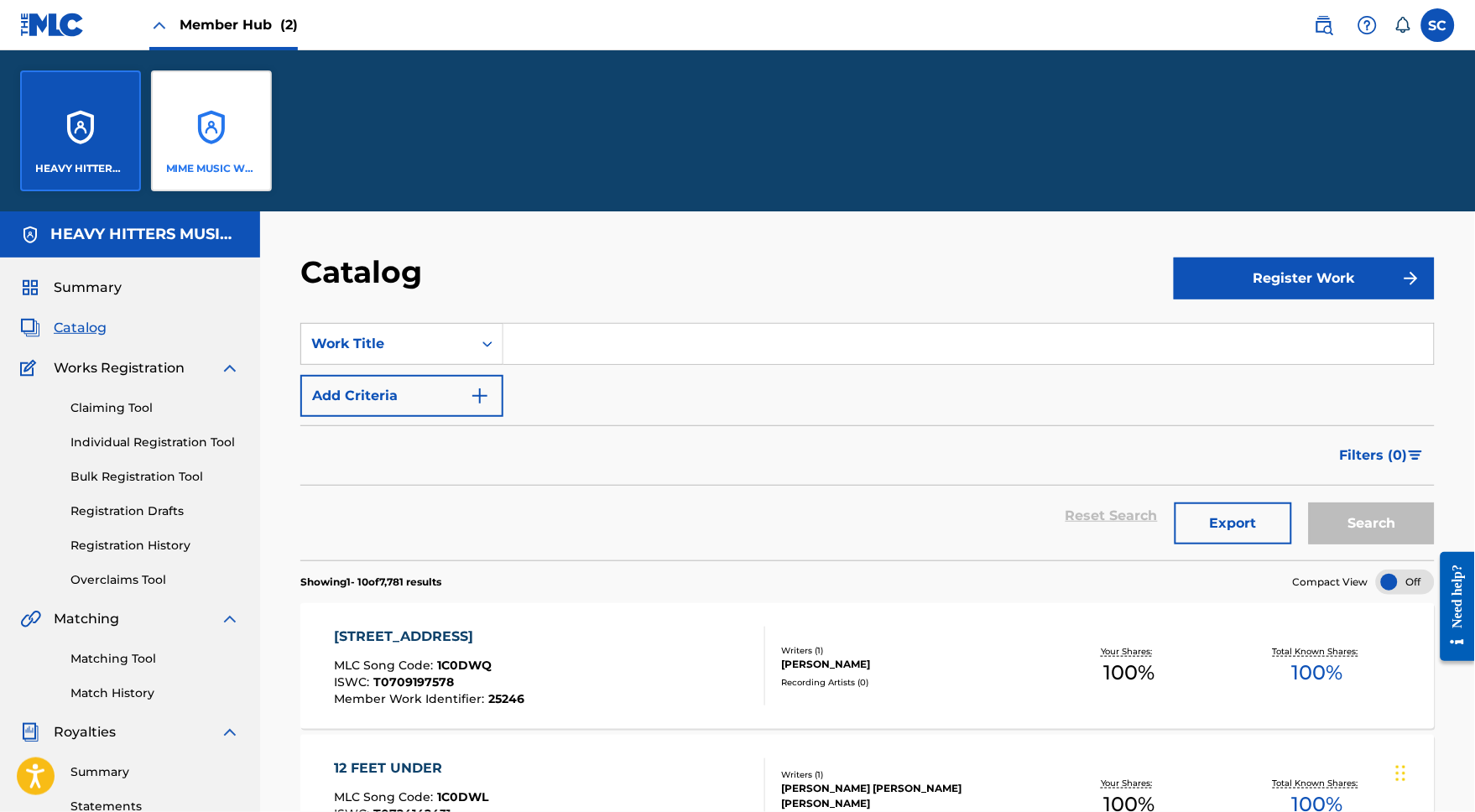
click at [215, 164] on div "MIME MUSIC WORLDWIDE" at bounding box center [212, 131] width 121 height 121
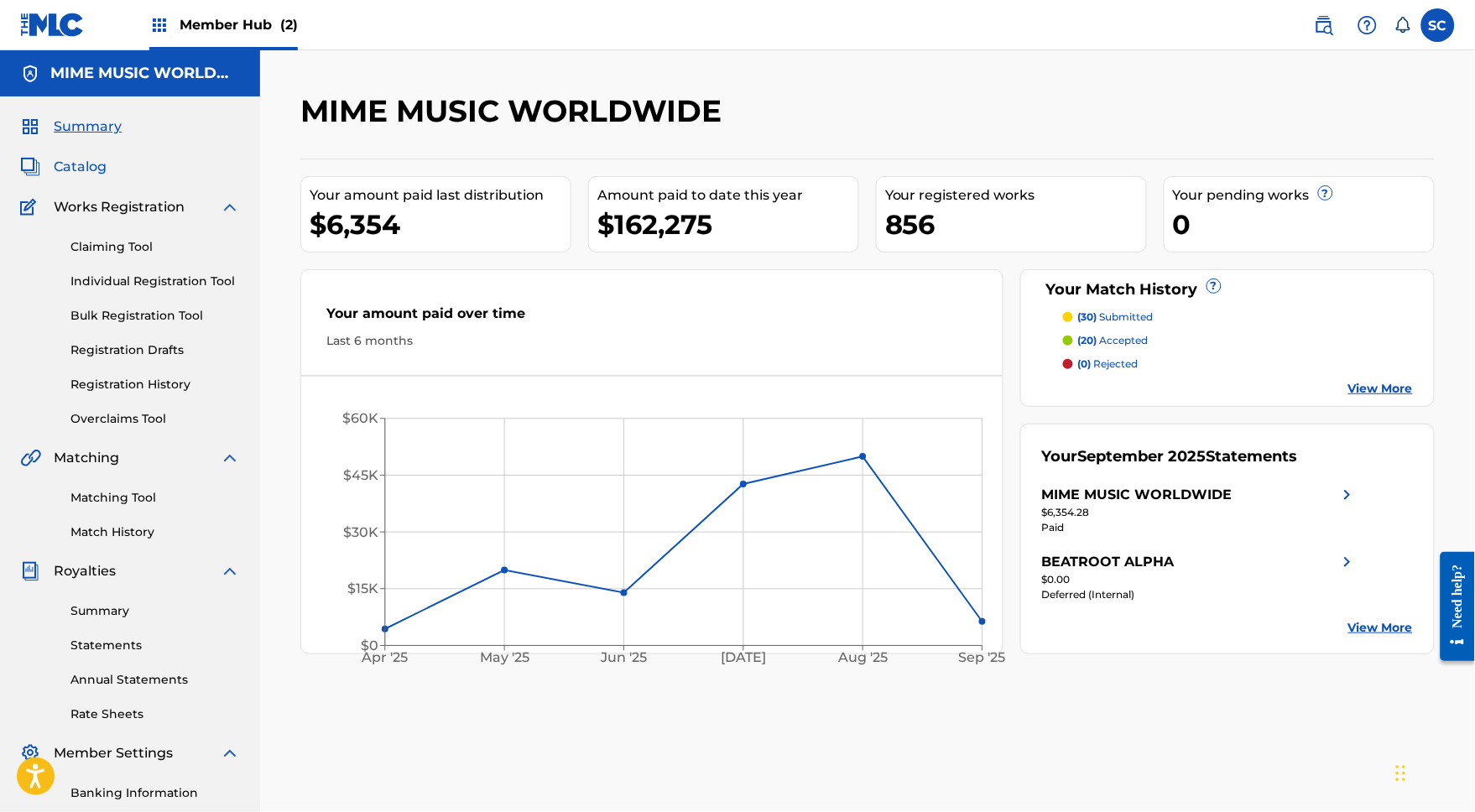
click at [90, 175] on span "Catalog" at bounding box center [80, 167] width 53 height 21
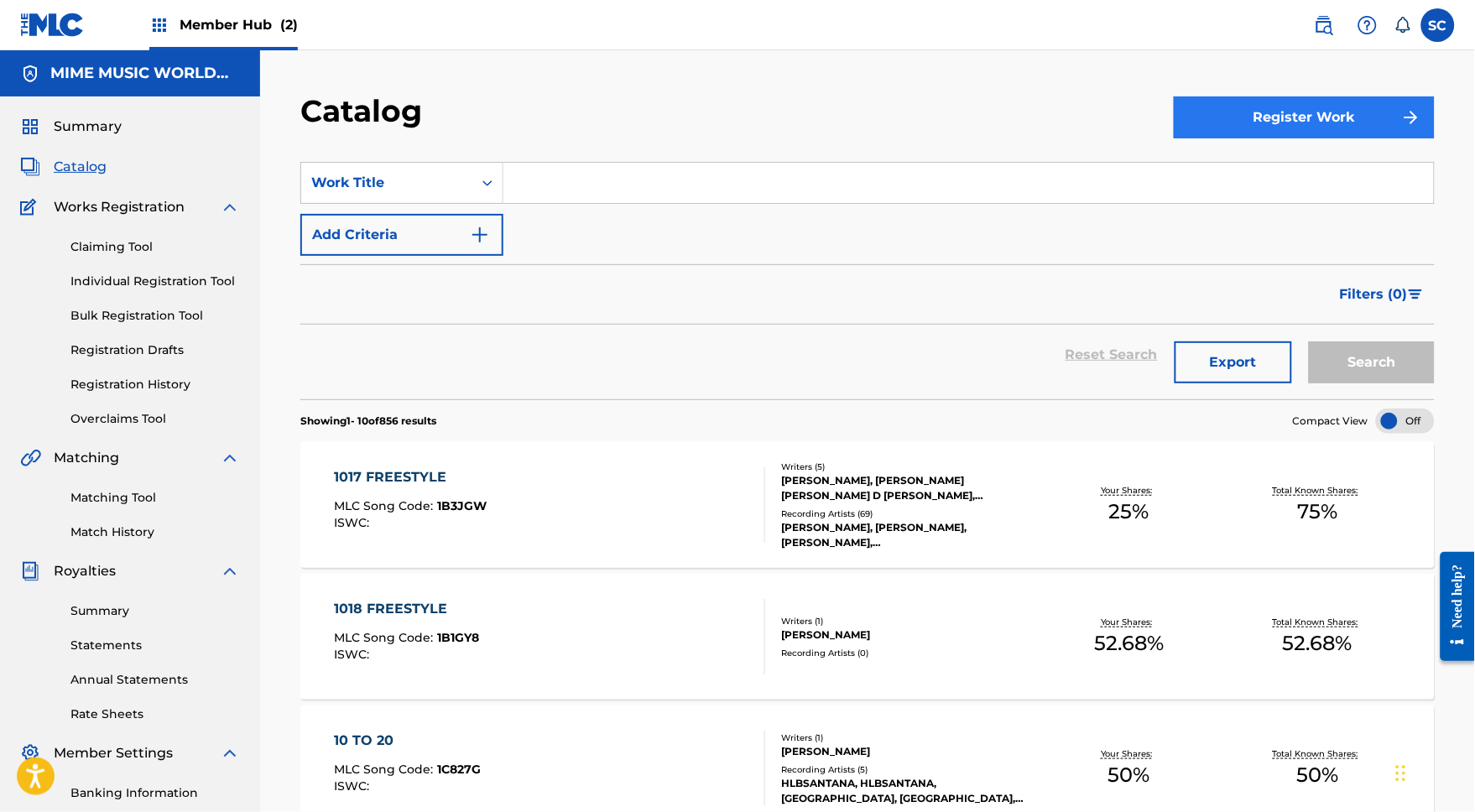
click at [1274, 123] on button "Register Work" at bounding box center [1304, 117] width 261 height 42
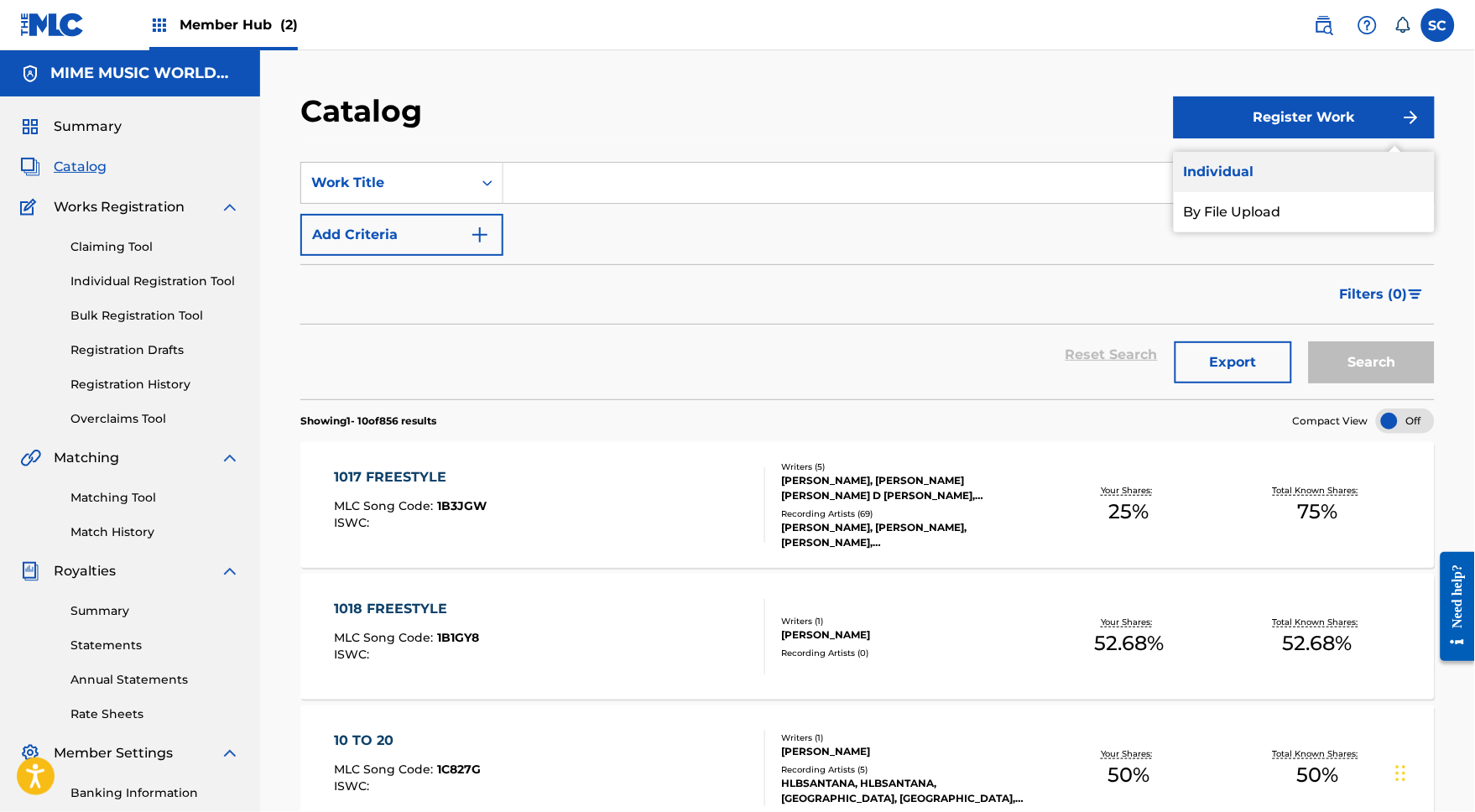
click at [1222, 181] on link "Individual" at bounding box center [1304, 171] width 261 height 40
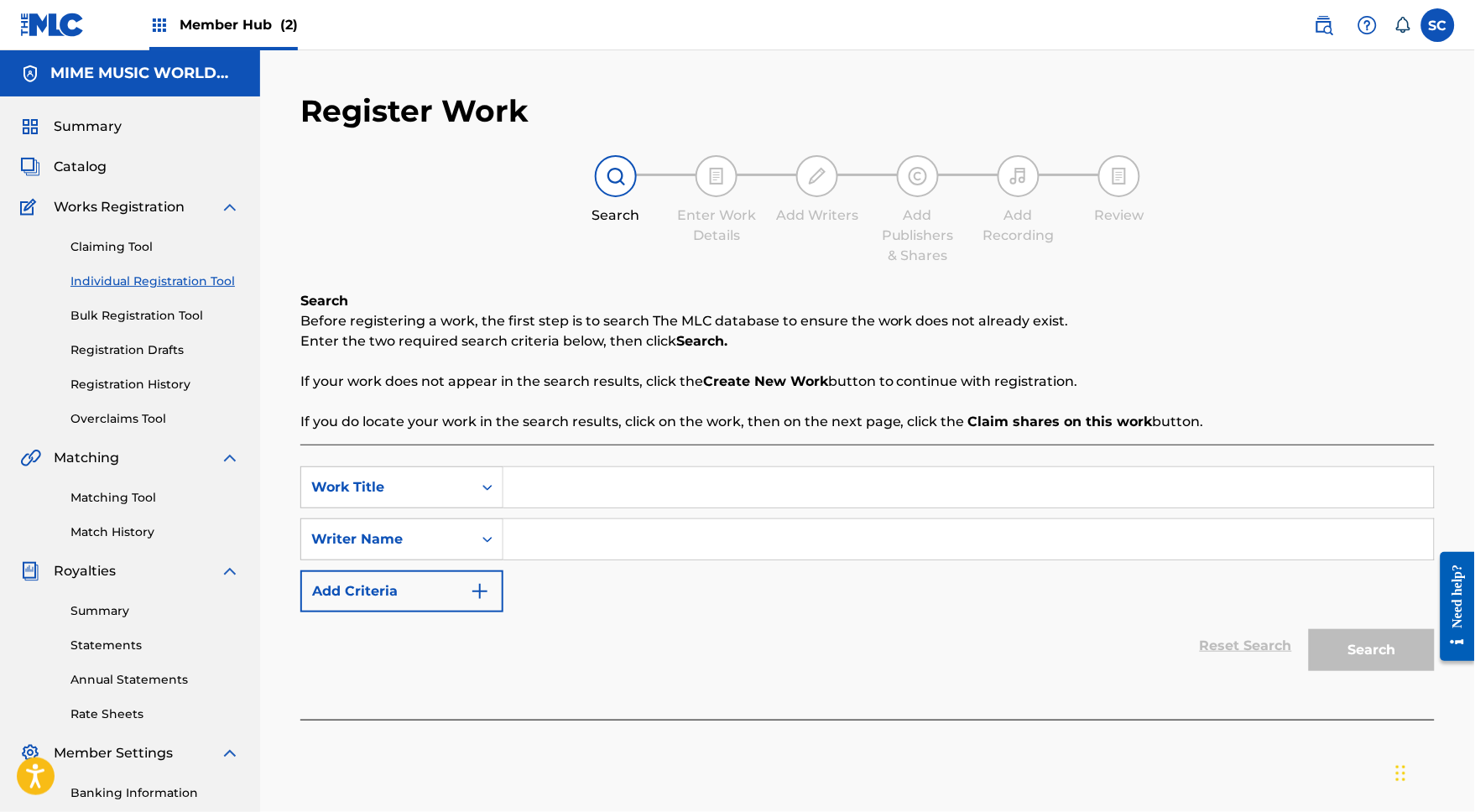
click at [548, 500] on input "Search Form" at bounding box center [969, 487] width 931 height 40
type input "Let it be"
click at [577, 548] on input "Search Form" at bounding box center [969, 538] width 931 height 40
click at [1394, 667] on button "Search" at bounding box center [1371, 650] width 126 height 42
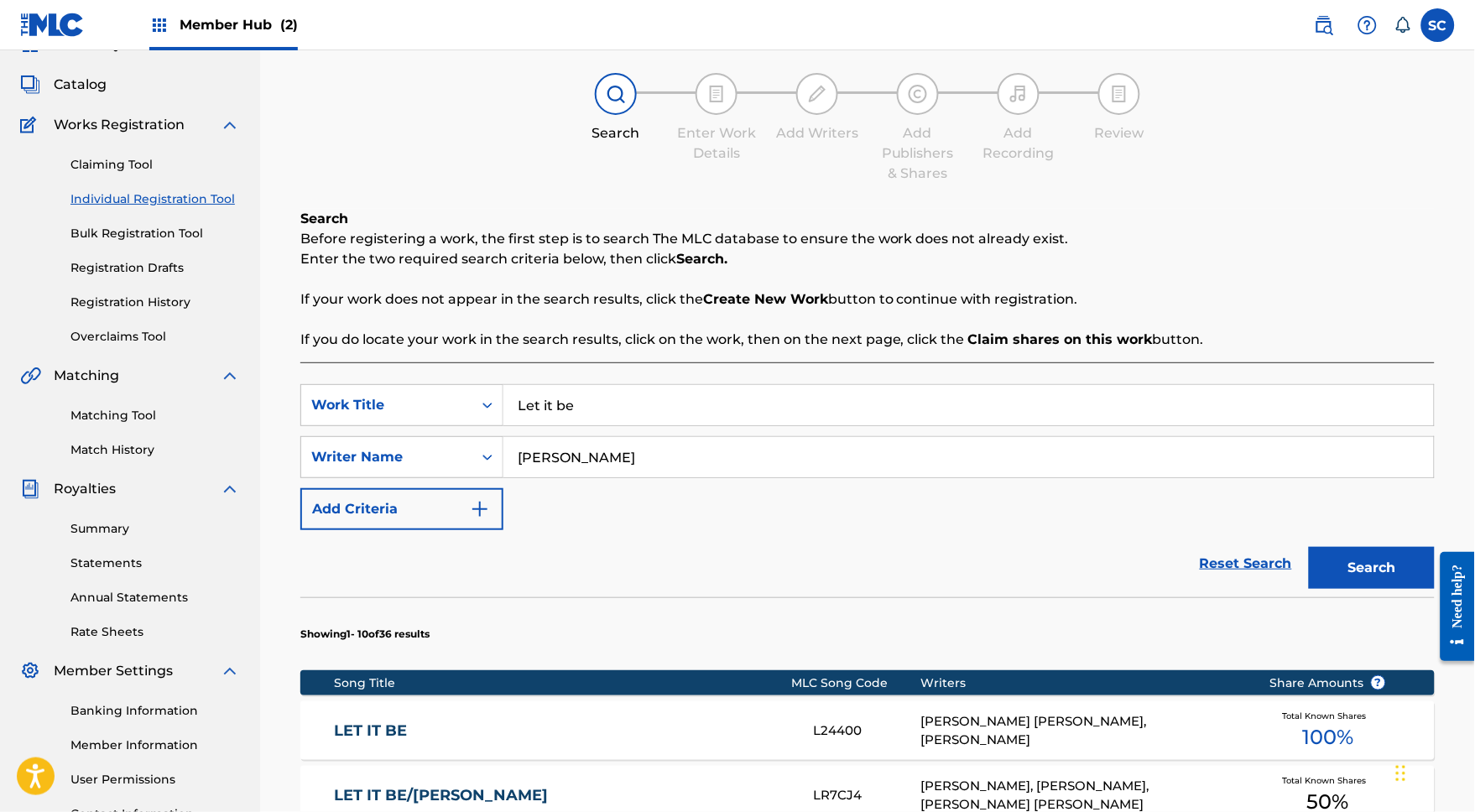
scroll to position [81, 0]
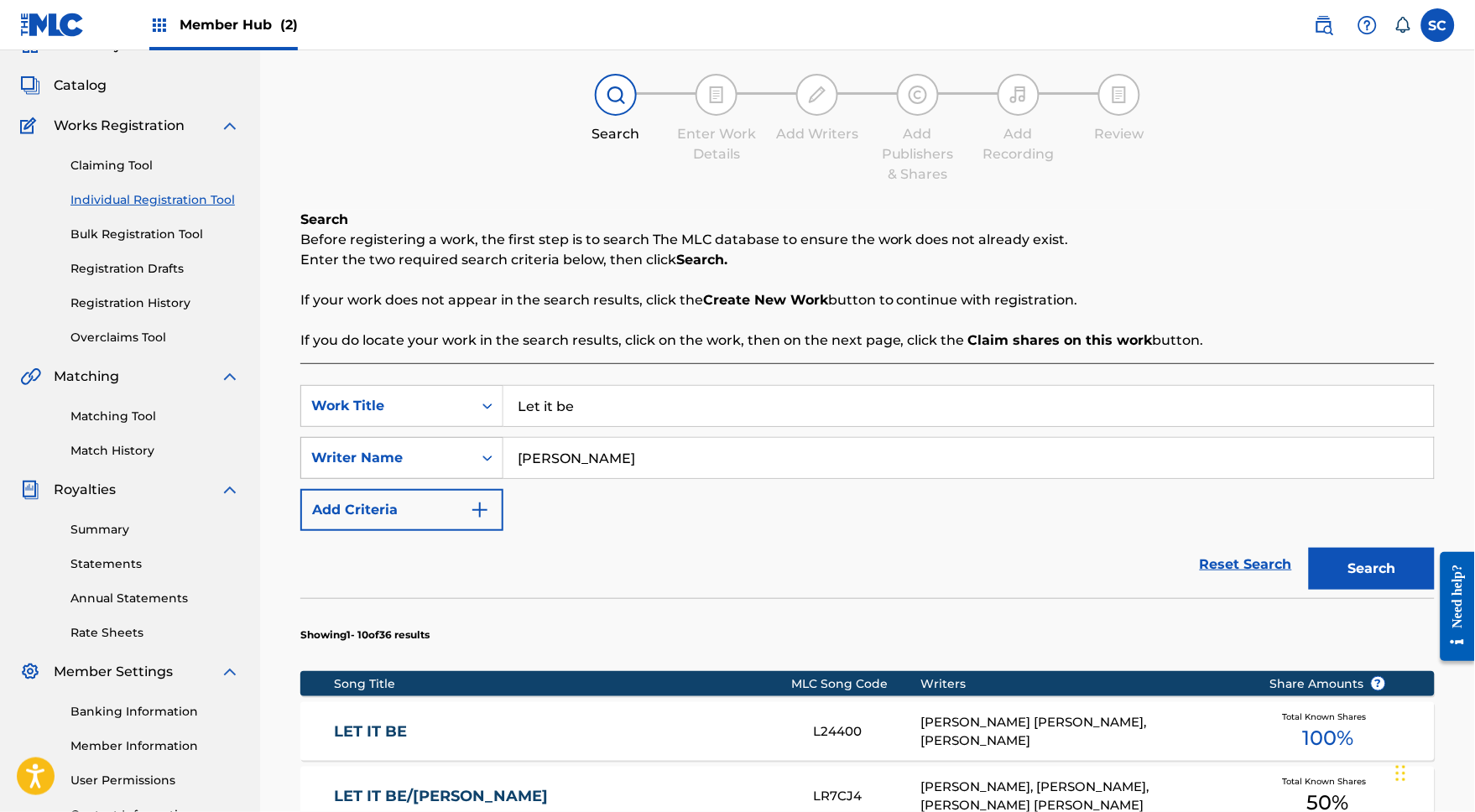
drag, startPoint x: 627, startPoint y: 472, endPoint x: 499, endPoint y: 472, distance: 128.0
click at [499, 472] on div "SearchWithCriteria96b18ac5-32d8-48c1-9677-220301c425dd Writer Name John lennon" at bounding box center [867, 457] width 1135 height 42
type input "Steven Corn"
click at [1407, 577] on button "Search" at bounding box center [1371, 569] width 126 height 42
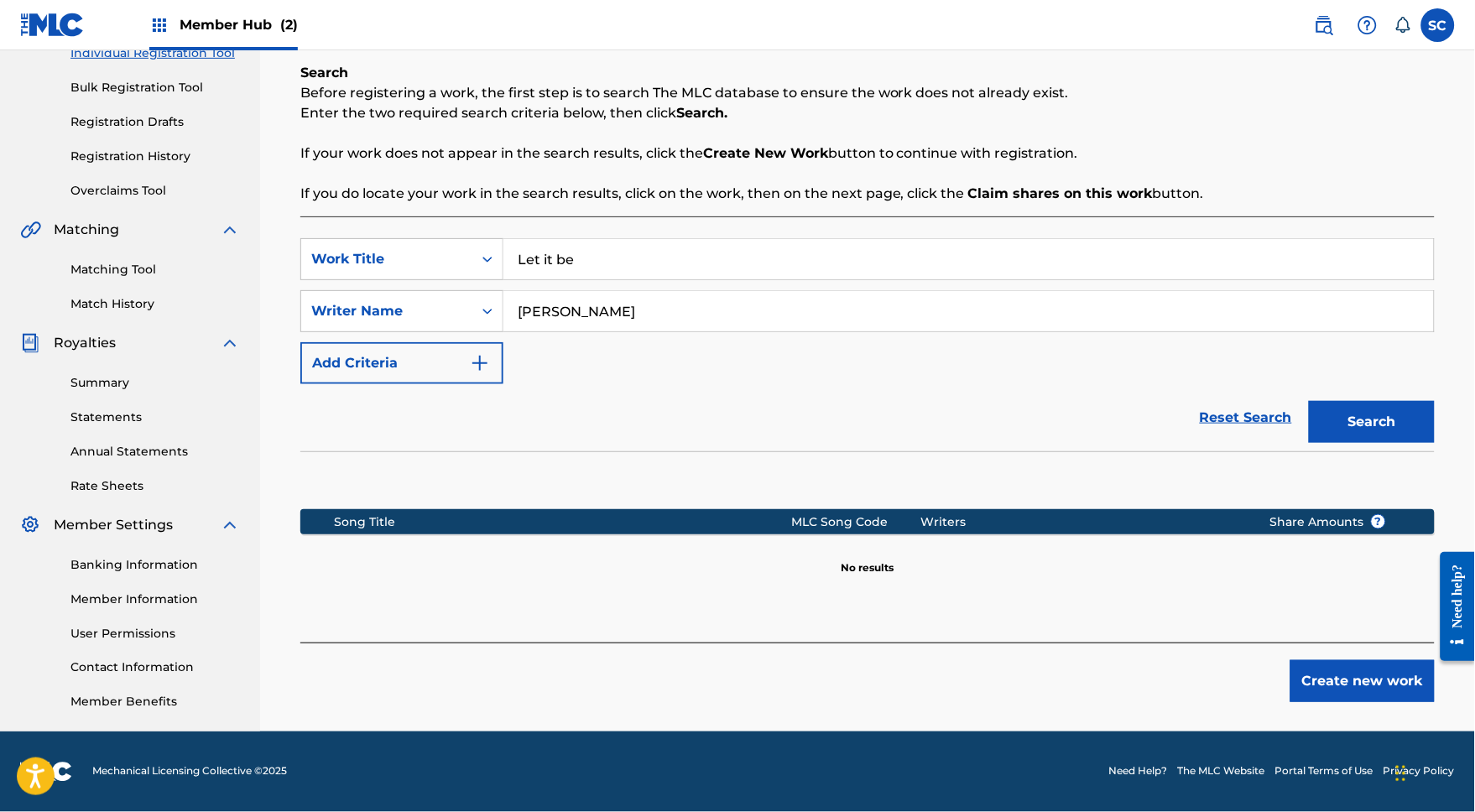
scroll to position [258, 0]
click at [1356, 675] on button "Create new work" at bounding box center [1363, 681] width 145 height 42
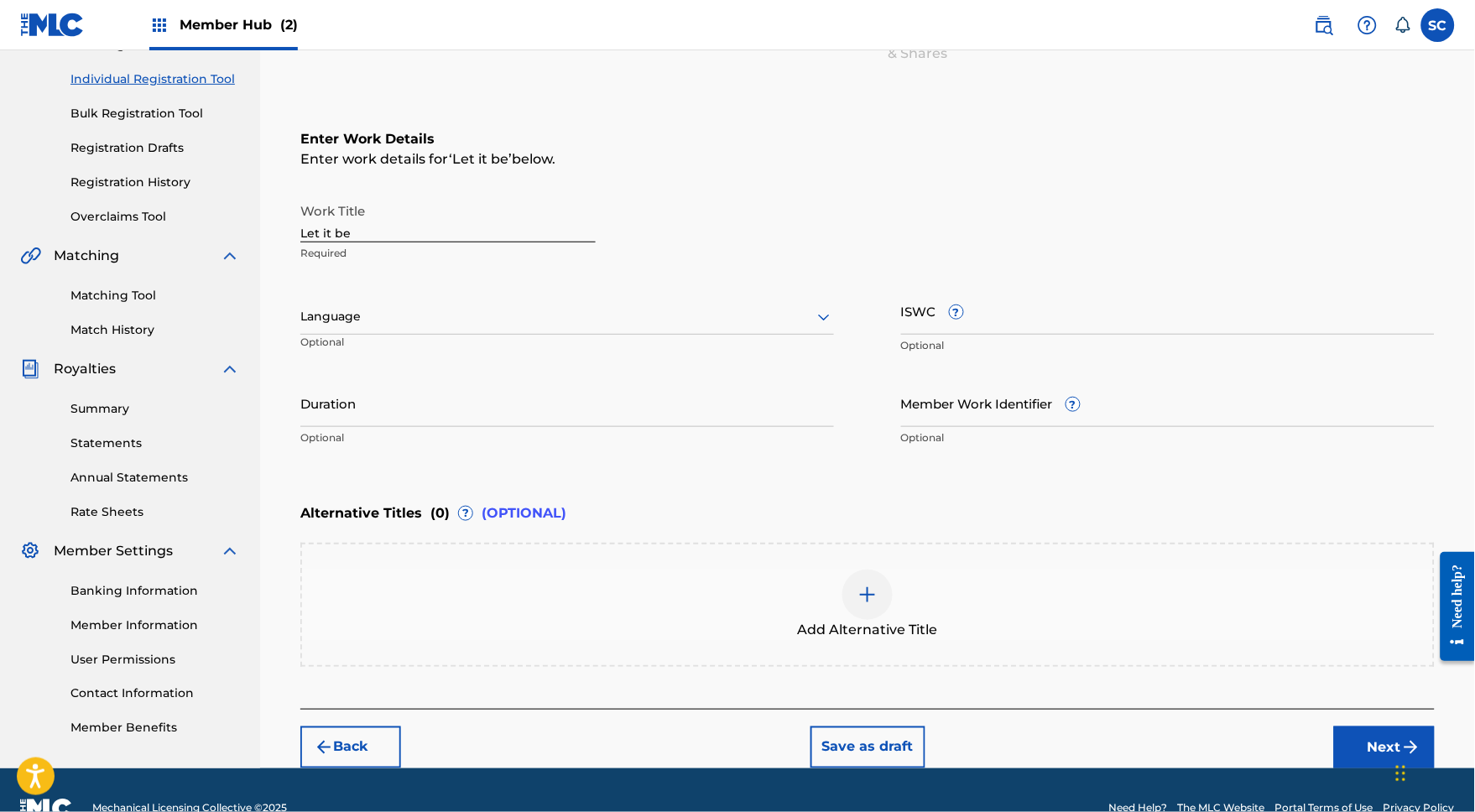
scroll to position [199, 0]
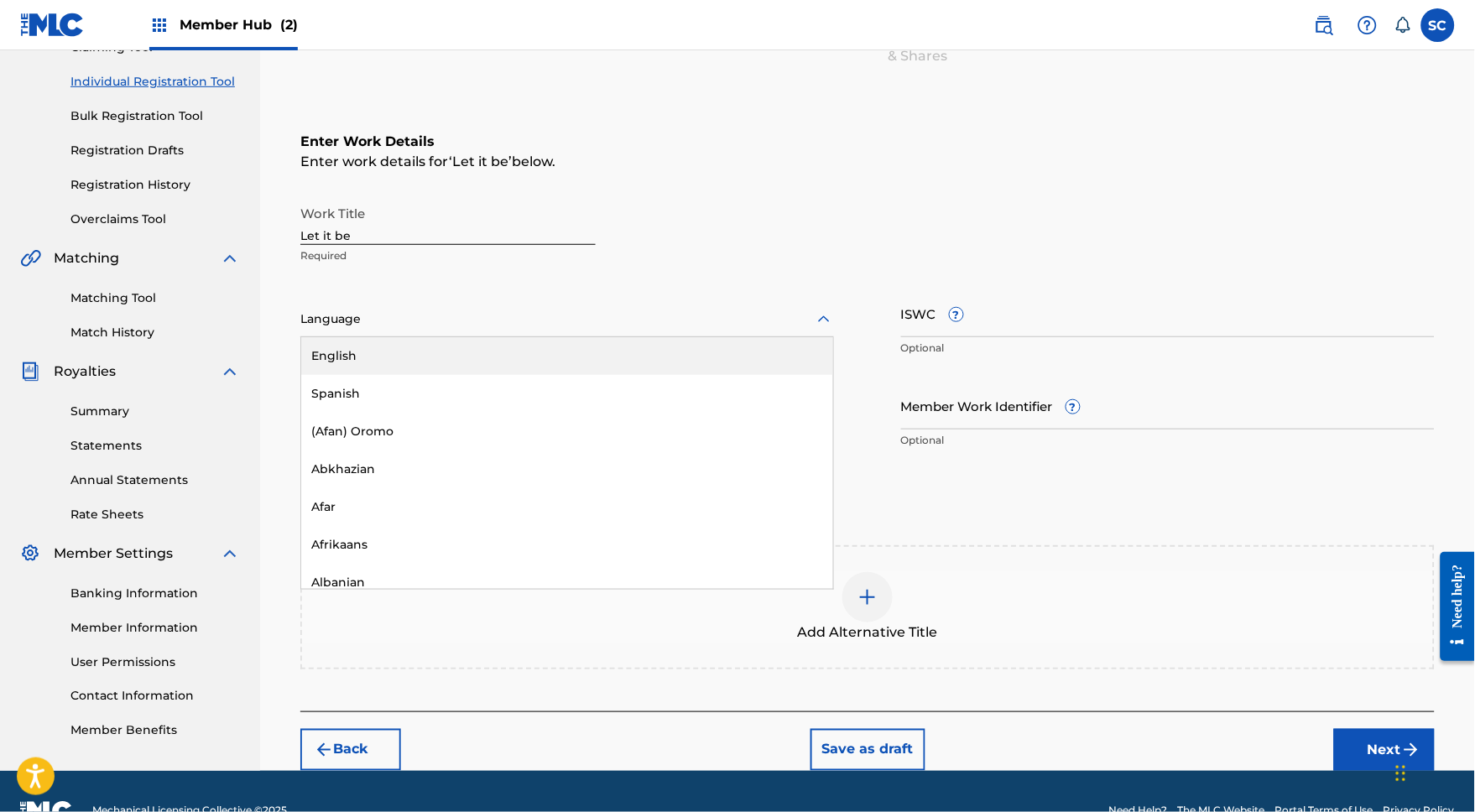
click at [460, 329] on div at bounding box center [567, 319] width 534 height 21
click at [323, 375] on div "English" at bounding box center [567, 356] width 532 height 38
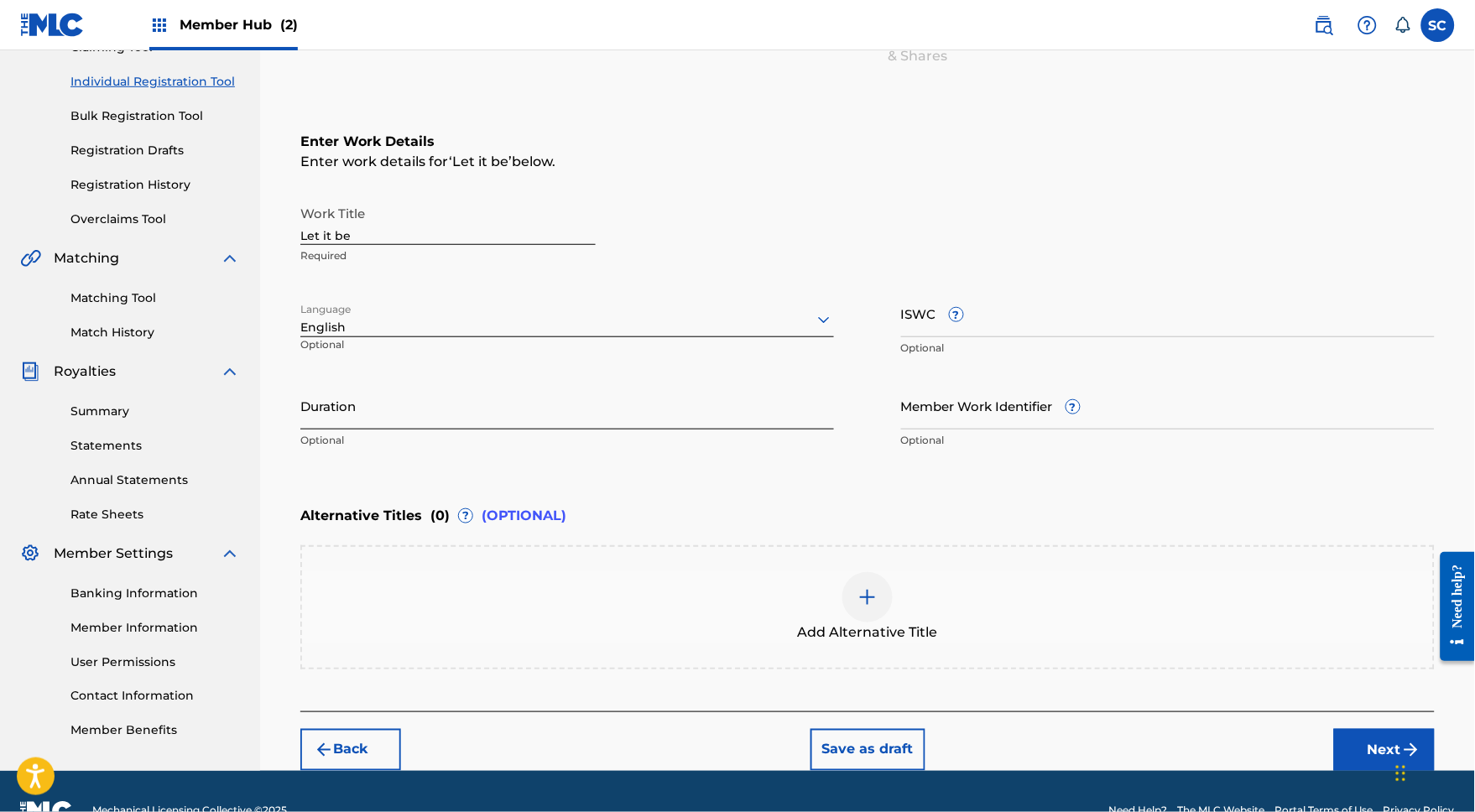
click at [325, 429] on input "Duration" at bounding box center [567, 406] width 534 height 48
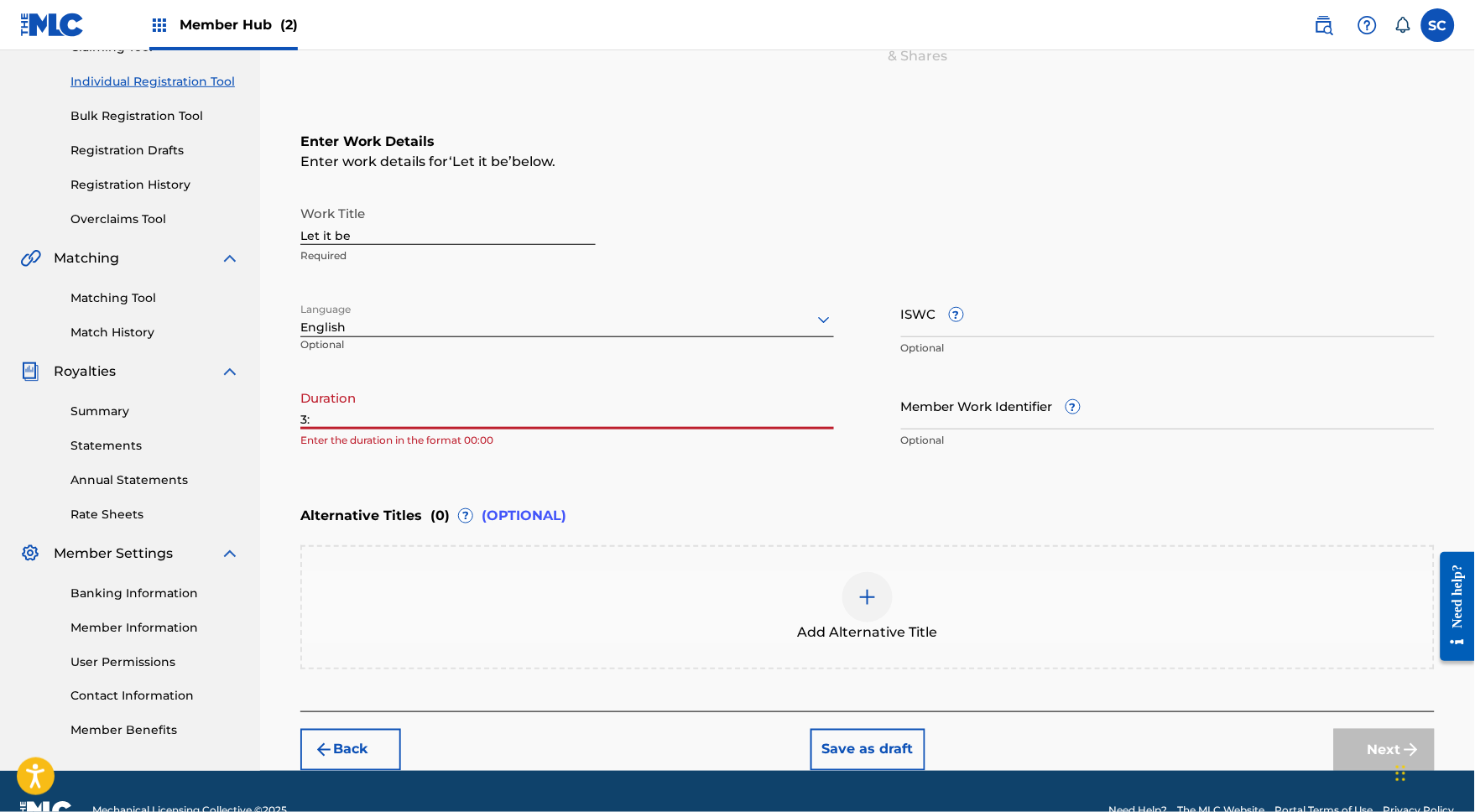
type input "3"
drag, startPoint x: 505, startPoint y: 460, endPoint x: 293, endPoint y: 459, distance: 212.0
click at [293, 459] on div "Register Work Search Enter Work Details Add Writers Add Publishers & Shares Add…" at bounding box center [868, 331] width 1175 height 878
click at [294, 438] on div "Register Work Search Enter Work Details Add Writers Add Publishers & Shares Add…" at bounding box center [868, 331] width 1175 height 878
click at [300, 429] on input "3:54" at bounding box center [567, 406] width 534 height 48
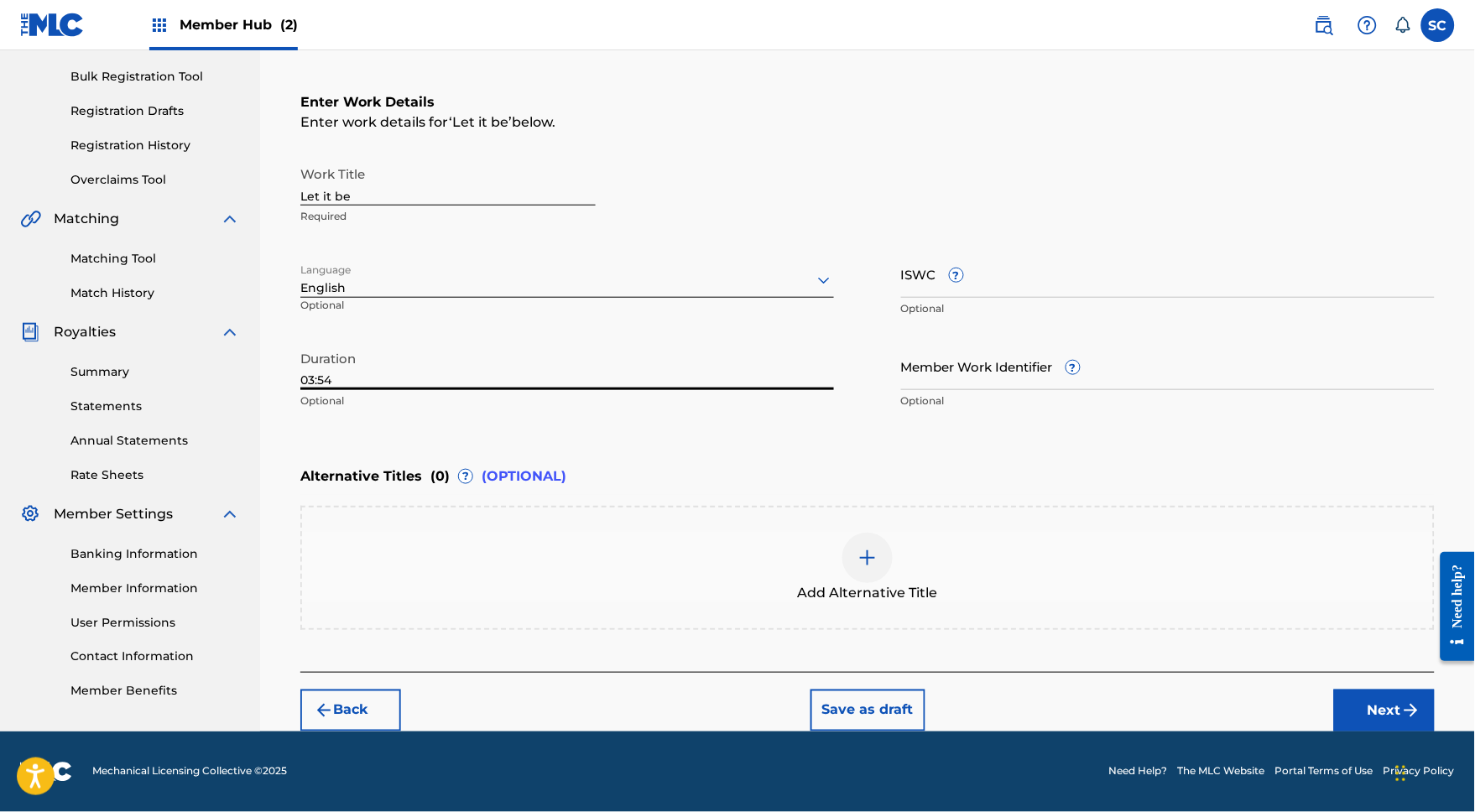
scroll to position [239, 0]
type input "03:54"
click at [875, 568] on img at bounding box center [867, 558] width 21 height 21
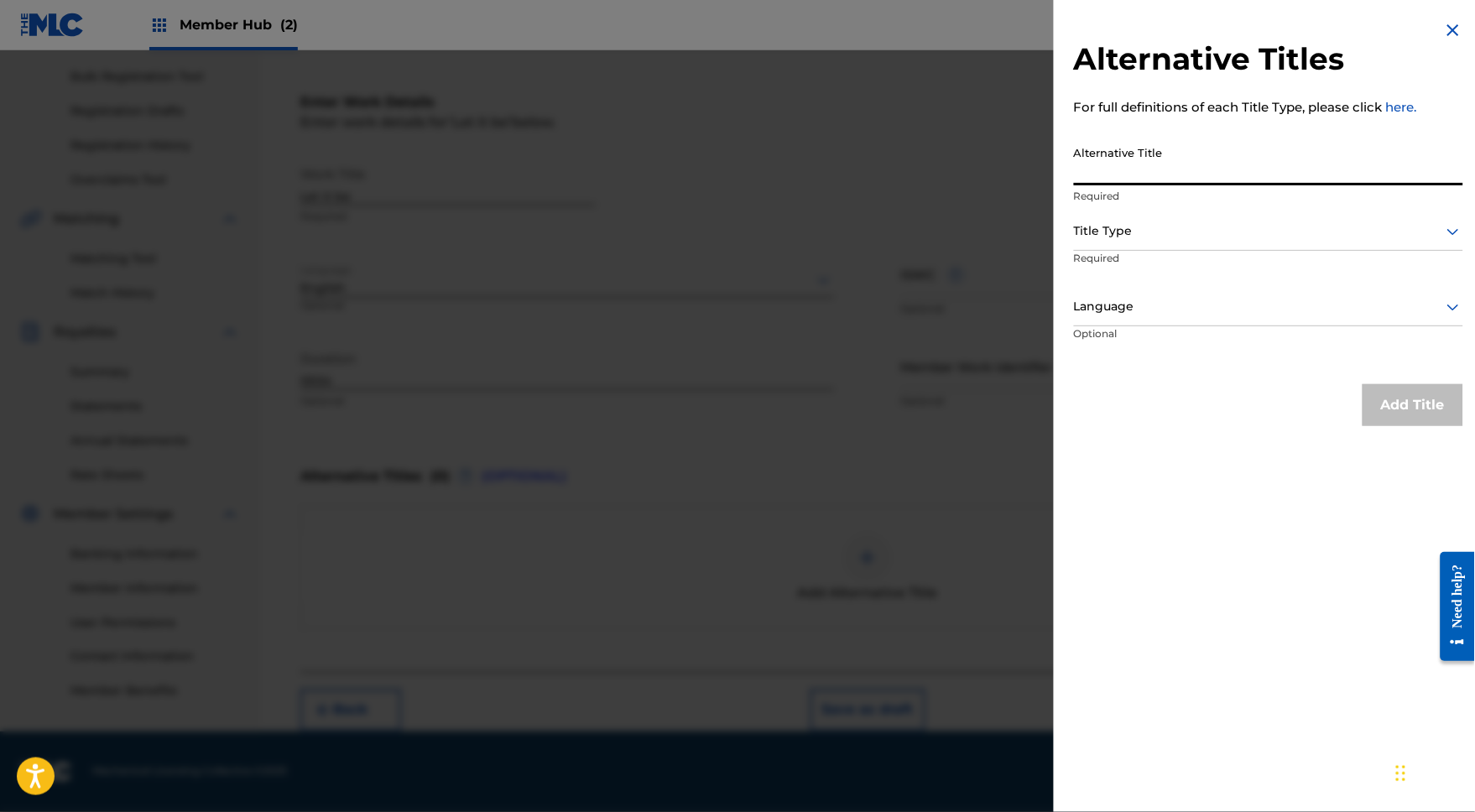
click at [1077, 166] on input "Alternative Title" at bounding box center [1269, 161] width 389 height 48
type input "Let it Be (2025)"
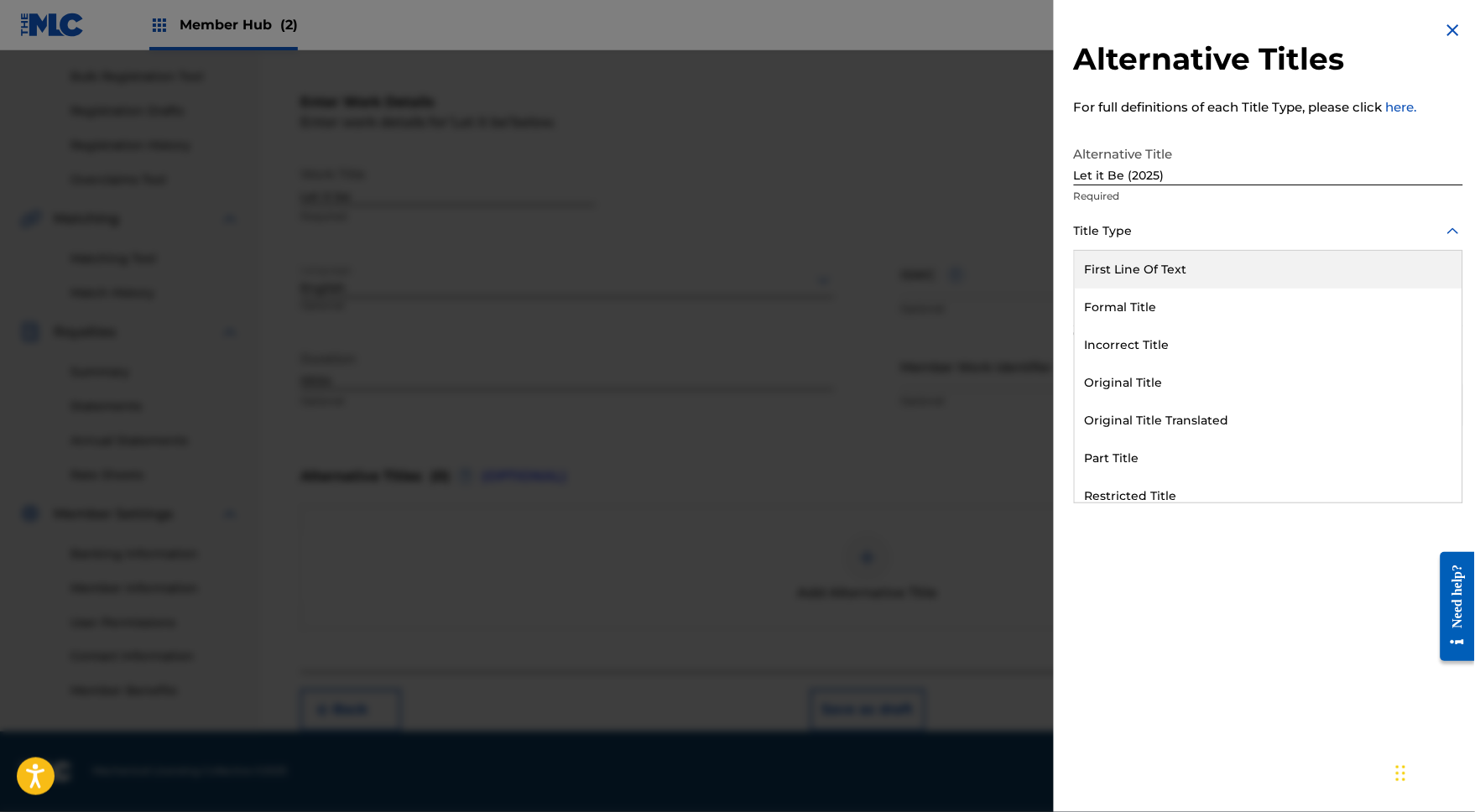
click at [1113, 241] on div at bounding box center [1269, 231] width 389 height 21
click at [1104, 317] on div "Formal Title" at bounding box center [1269, 307] width 388 height 38
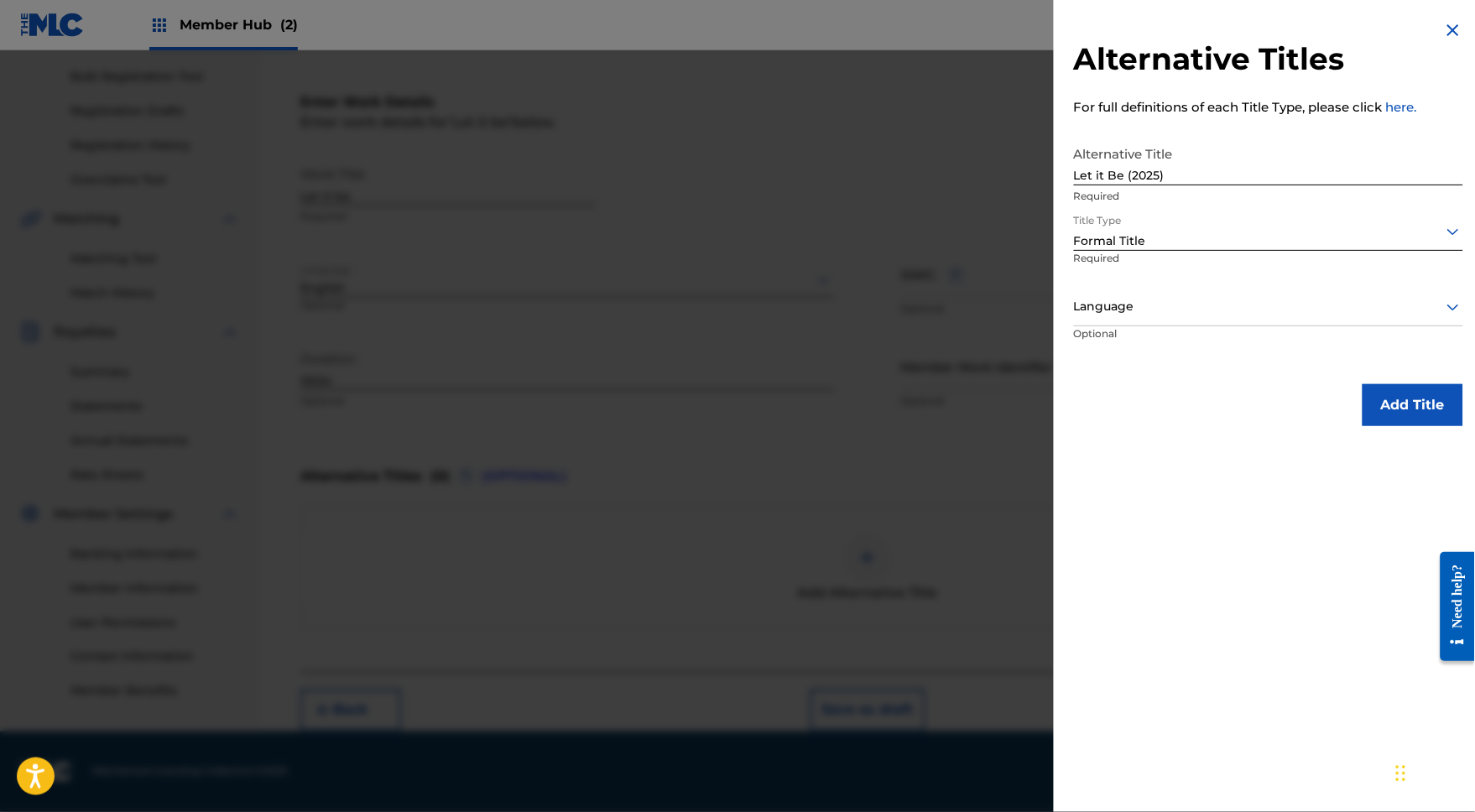
click at [1099, 326] on div "Language" at bounding box center [1269, 307] width 389 height 38
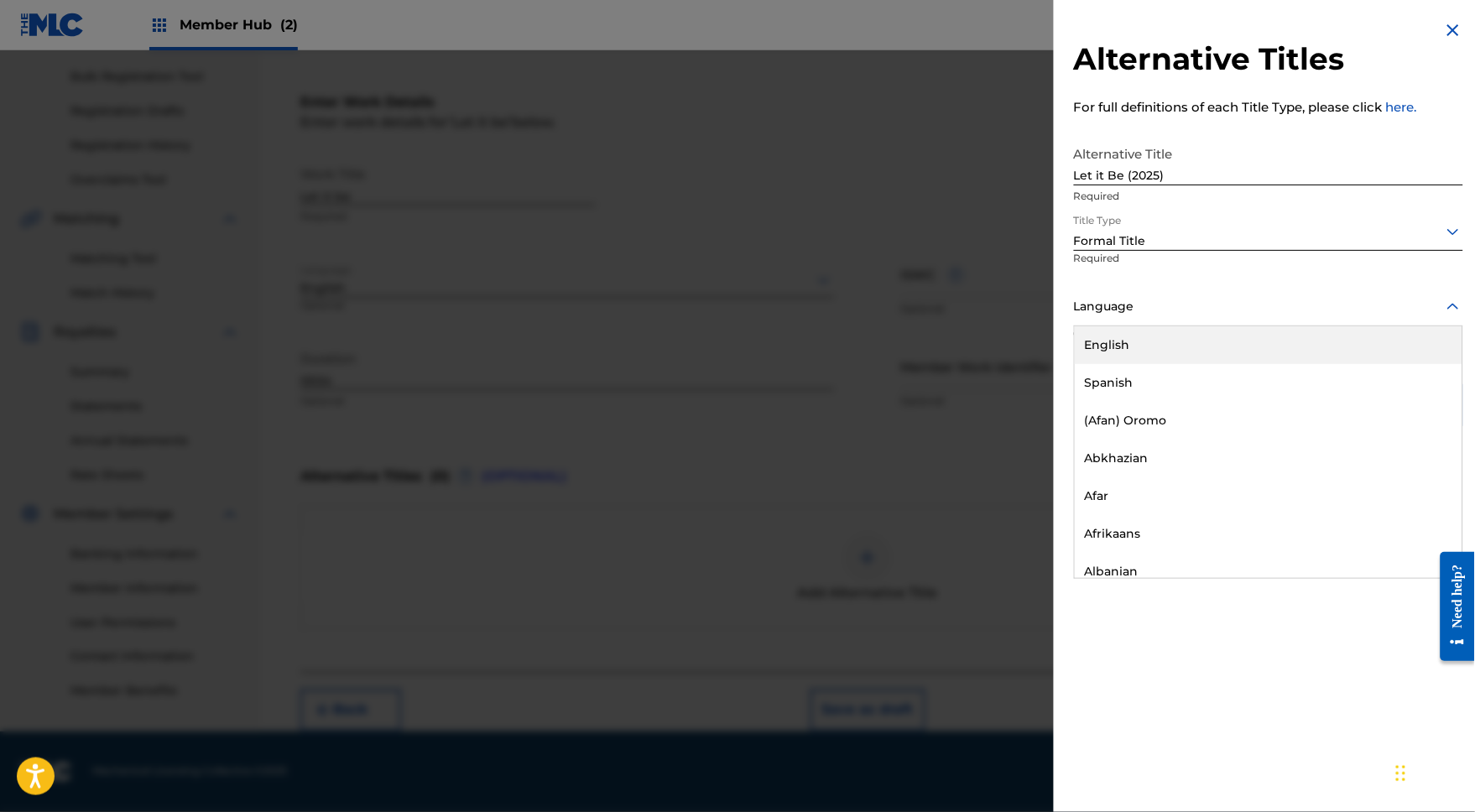
click at [1097, 361] on div "English" at bounding box center [1269, 345] width 388 height 38
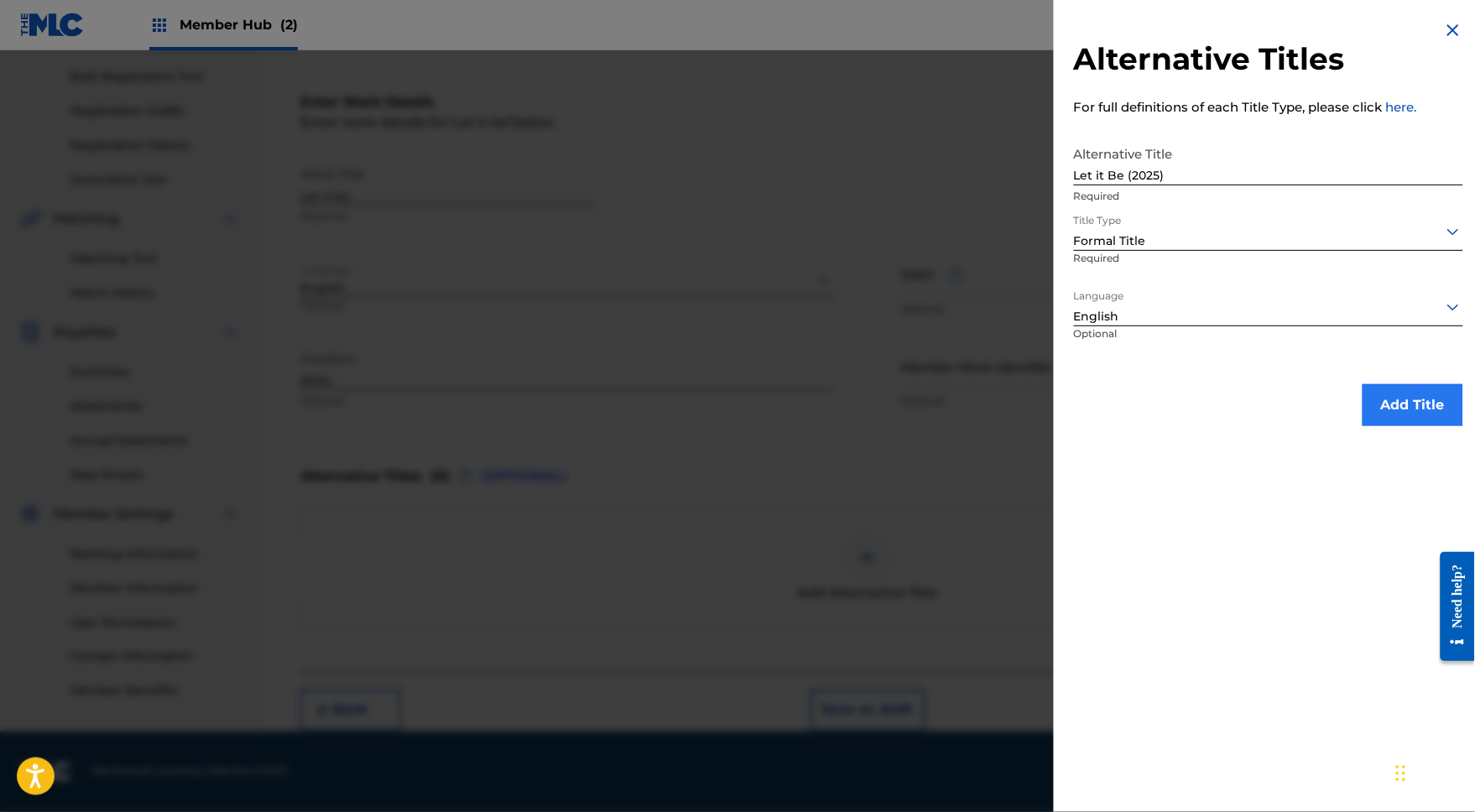
click at [1409, 421] on button "Add Title" at bounding box center [1412, 405] width 101 height 42
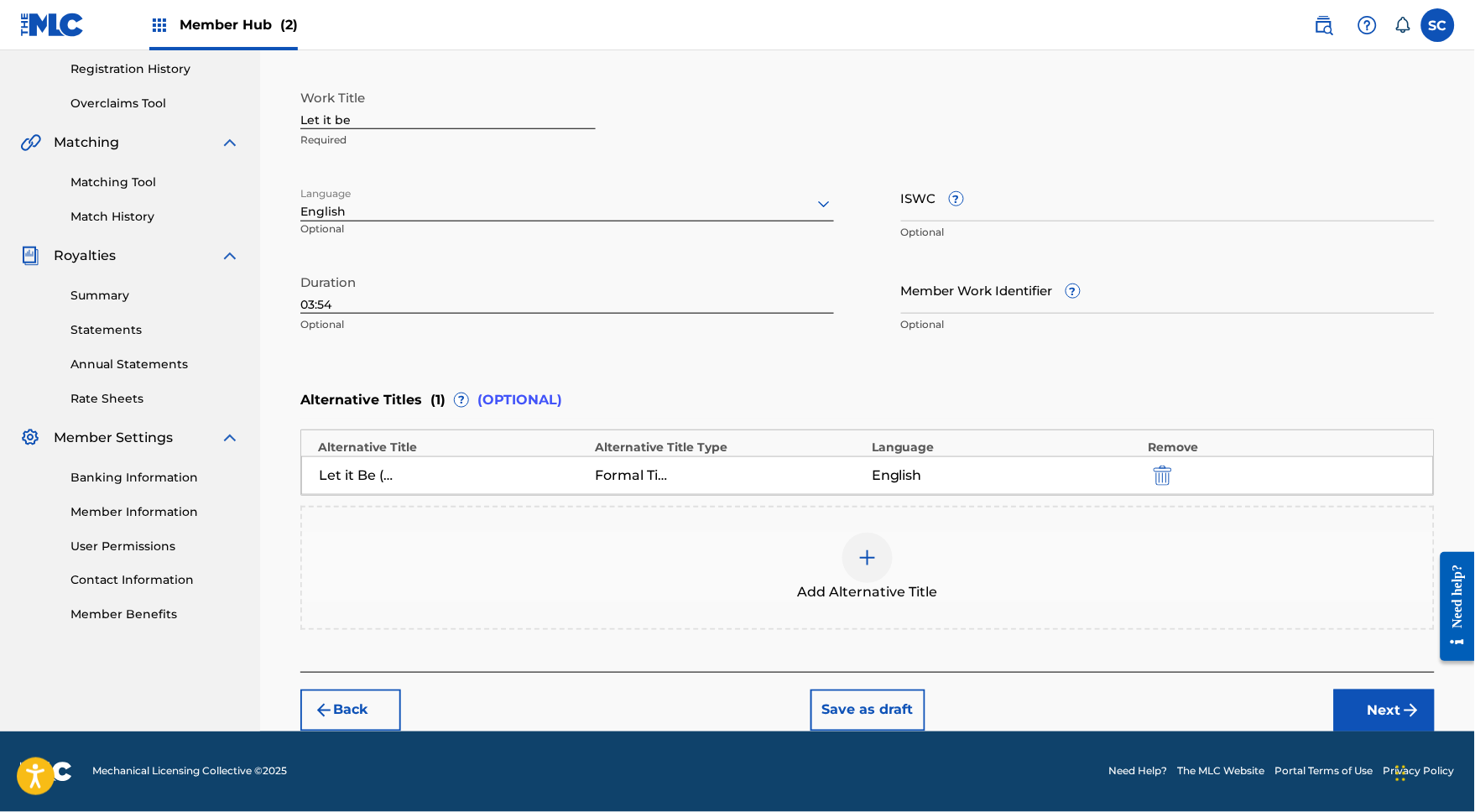
scroll to position [361, 0]
click at [1388, 707] on button "Next" at bounding box center [1384, 710] width 101 height 42
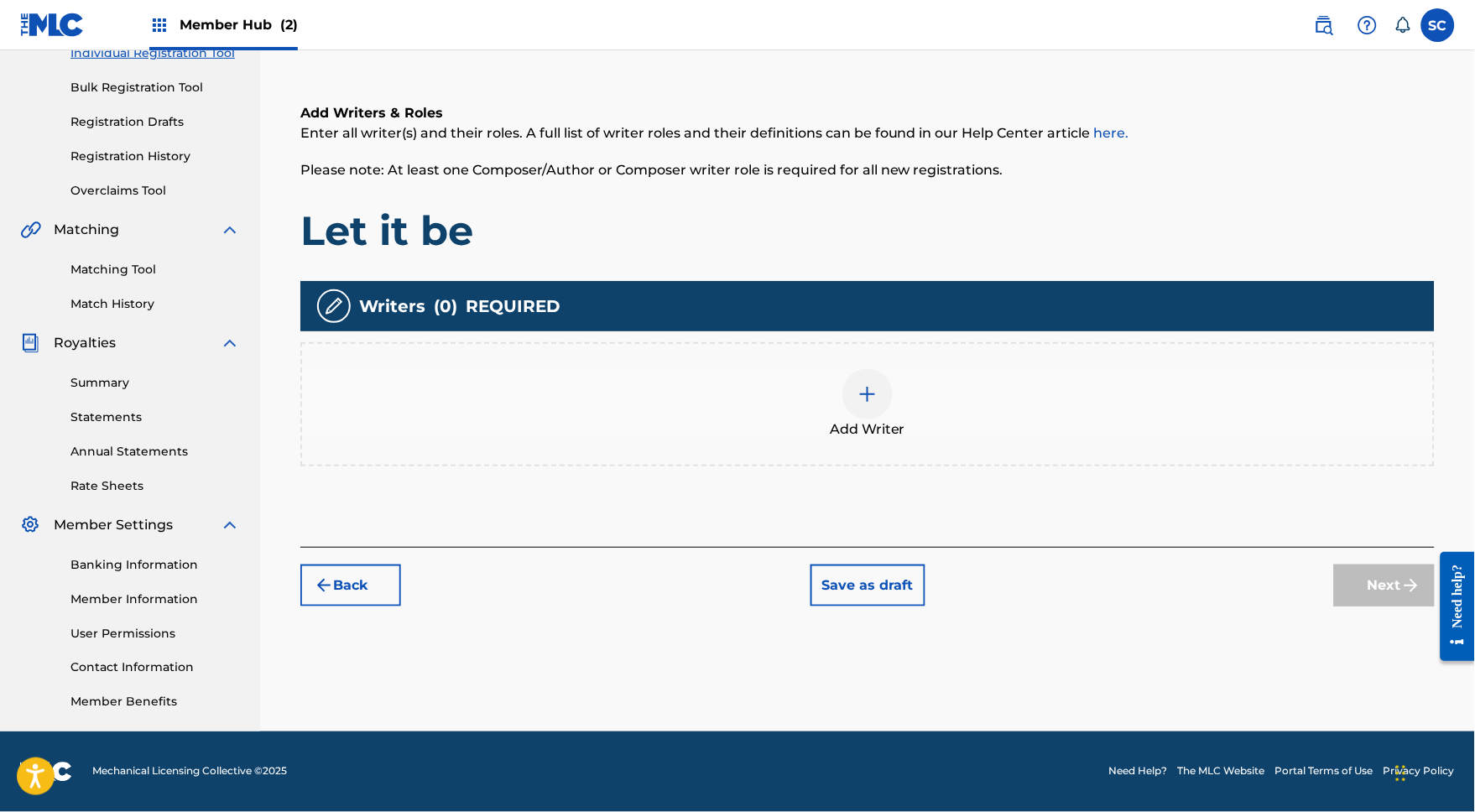
scroll to position [258, 0]
click at [1388, 707] on div "Register Work Search Enter Work Details Add Writers Add Publishers & Shares Add…" at bounding box center [868, 298] width 1175 height 868
click at [877, 384] on img at bounding box center [867, 394] width 21 height 21
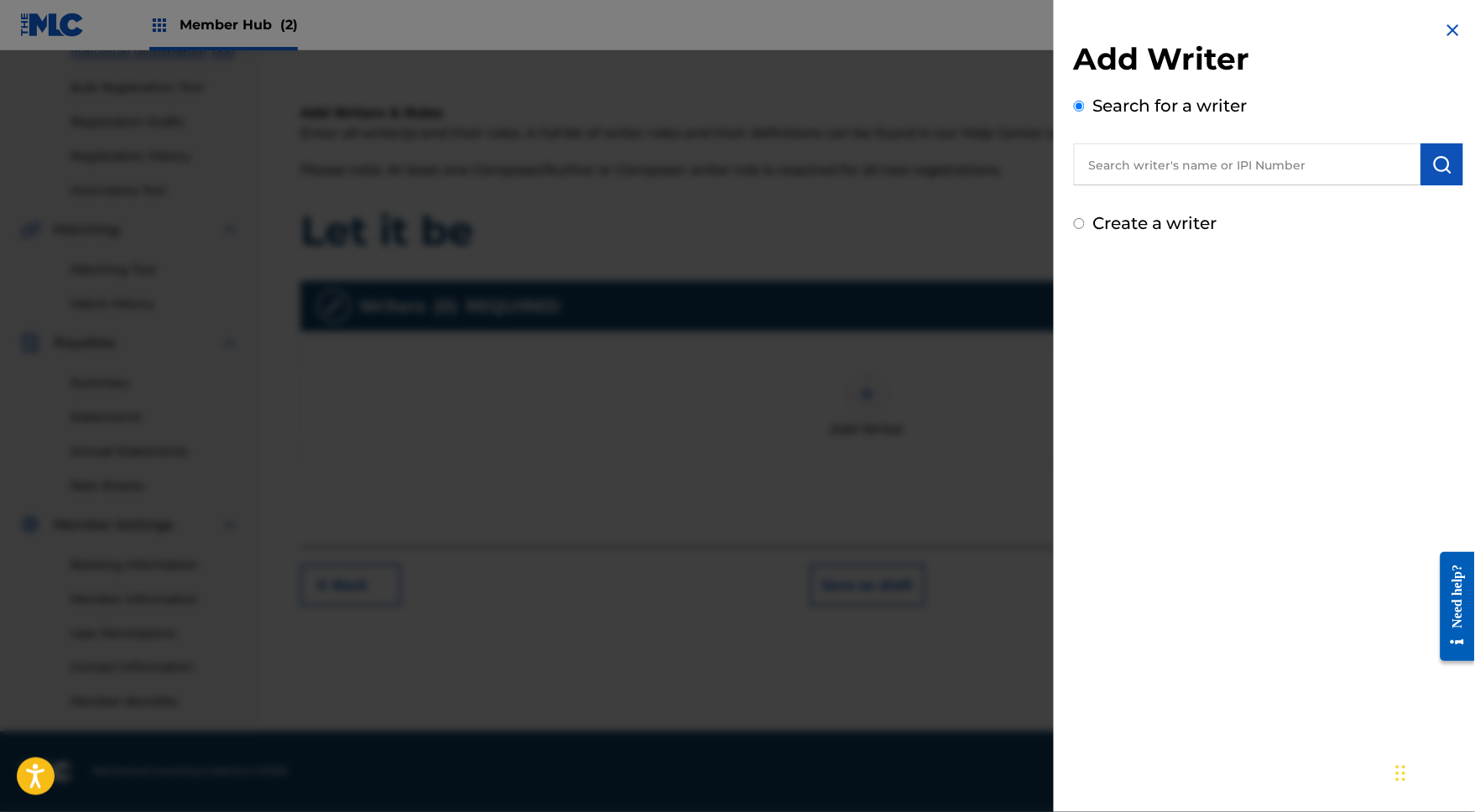
click at [1080, 165] on input "text" at bounding box center [1247, 164] width 347 height 42
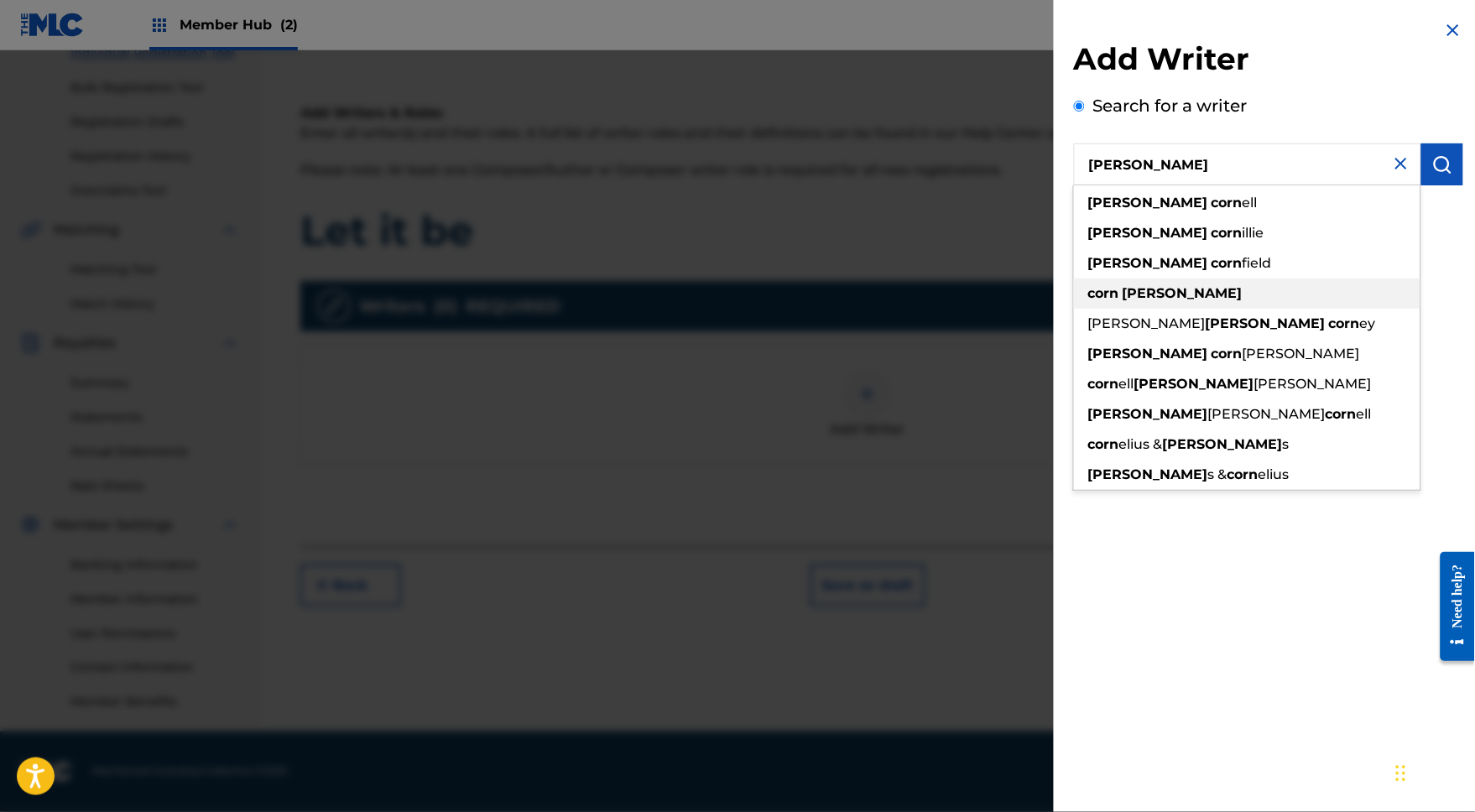
click at [1123, 301] on strong "steven" at bounding box center [1183, 293] width 120 height 16
type input "corn steven"
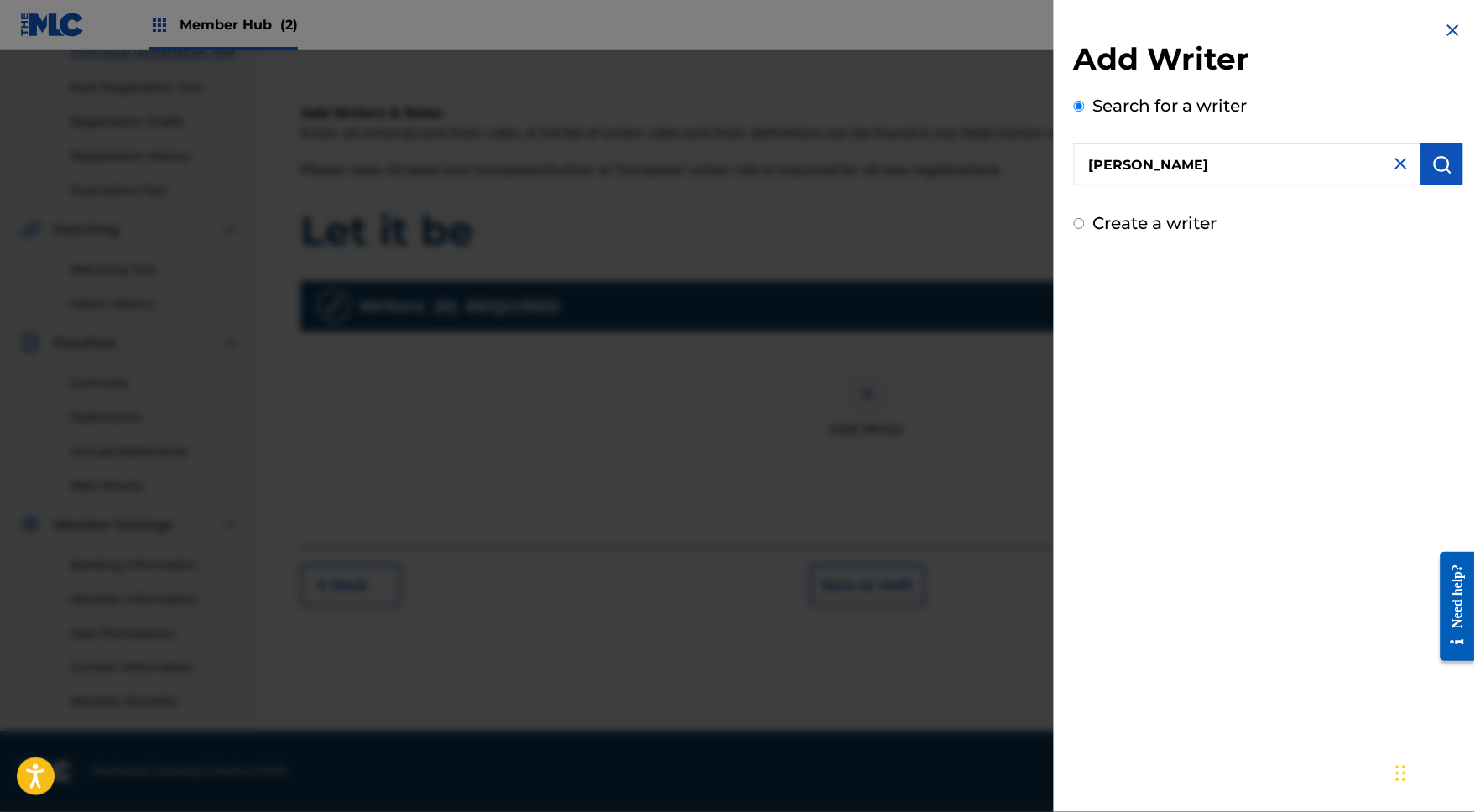
click at [1074, 229] on input "Create a writer" at bounding box center [1079, 223] width 11 height 11
radio input "false"
radio input "true"
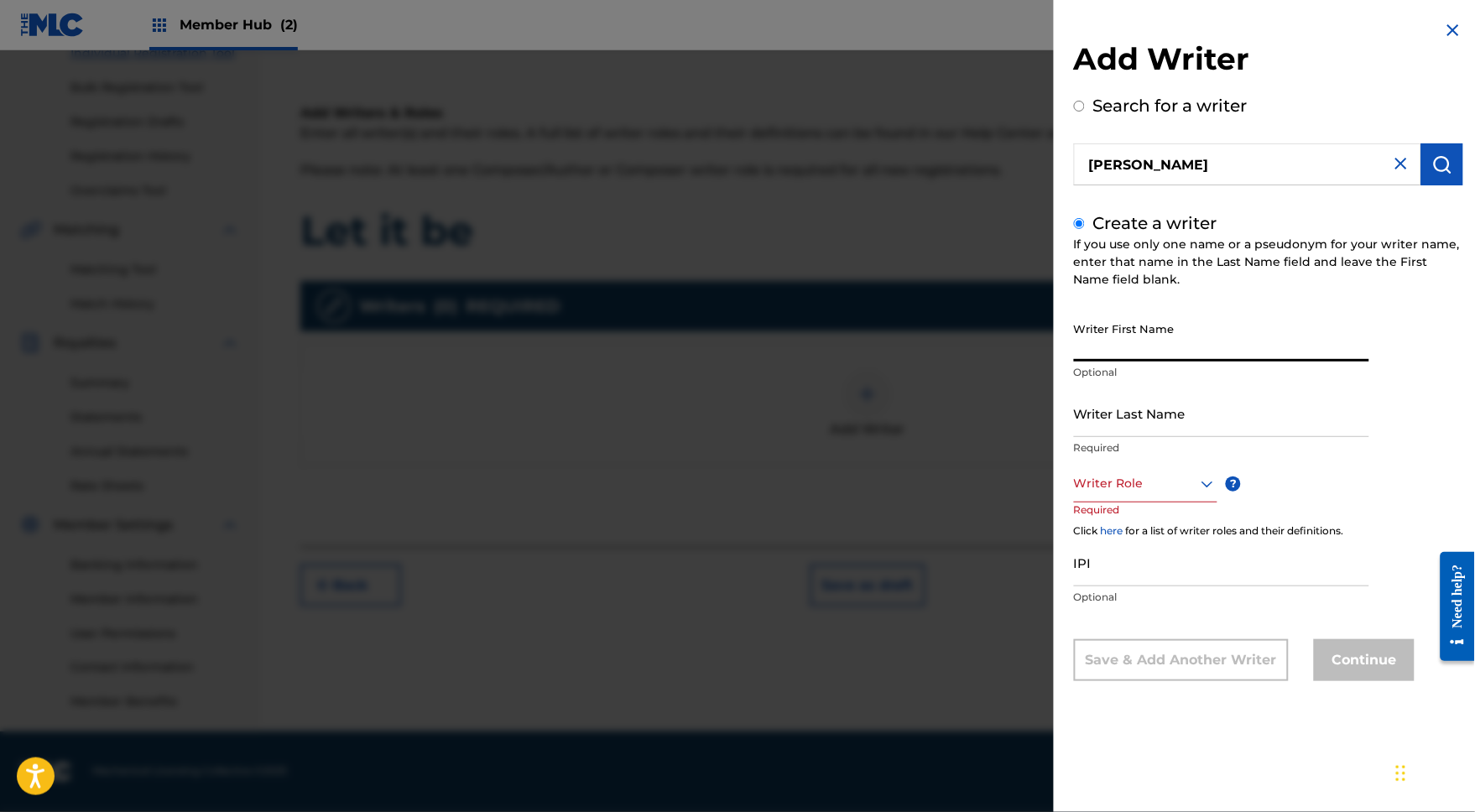
click at [1136, 353] on input "Writer First Name" at bounding box center [1222, 337] width 295 height 48
type input "Steven"
type input "Corn"
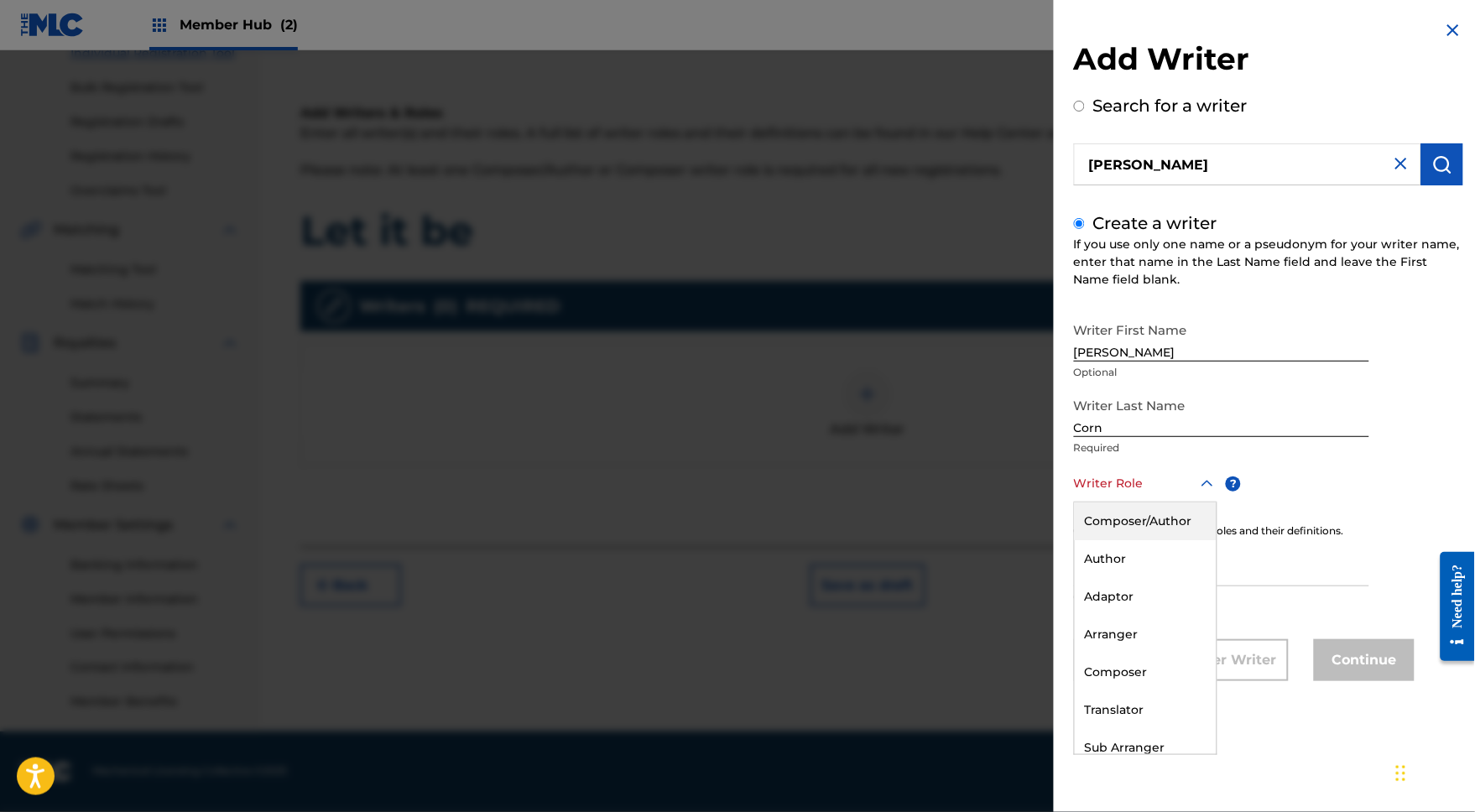
click at [1093, 502] on div "Writer Role" at bounding box center [1146, 484] width 144 height 38
click at [1092, 540] on div "Composer/Author" at bounding box center [1146, 521] width 142 height 38
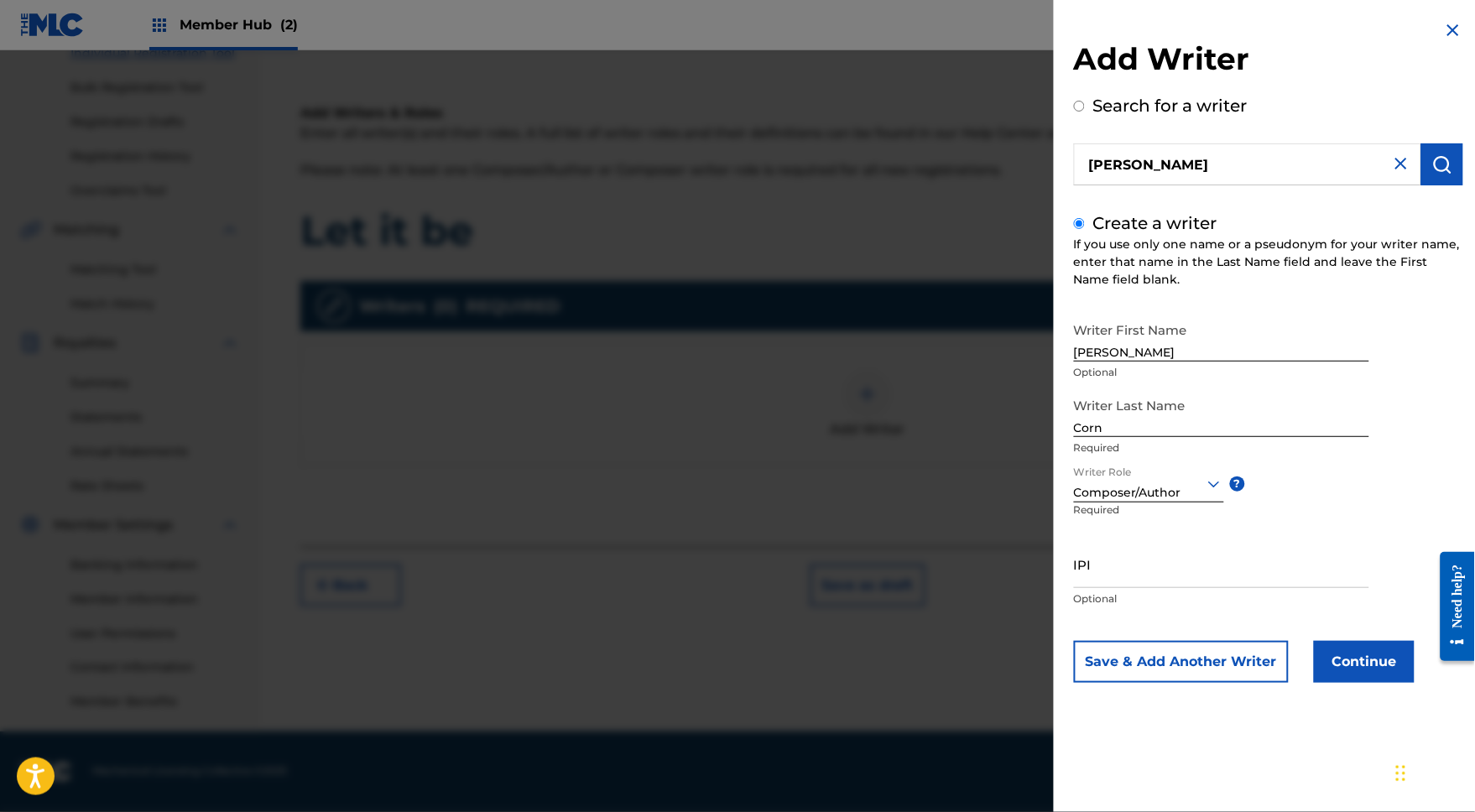
click at [1094, 494] on div at bounding box center [1150, 483] width 151 height 21
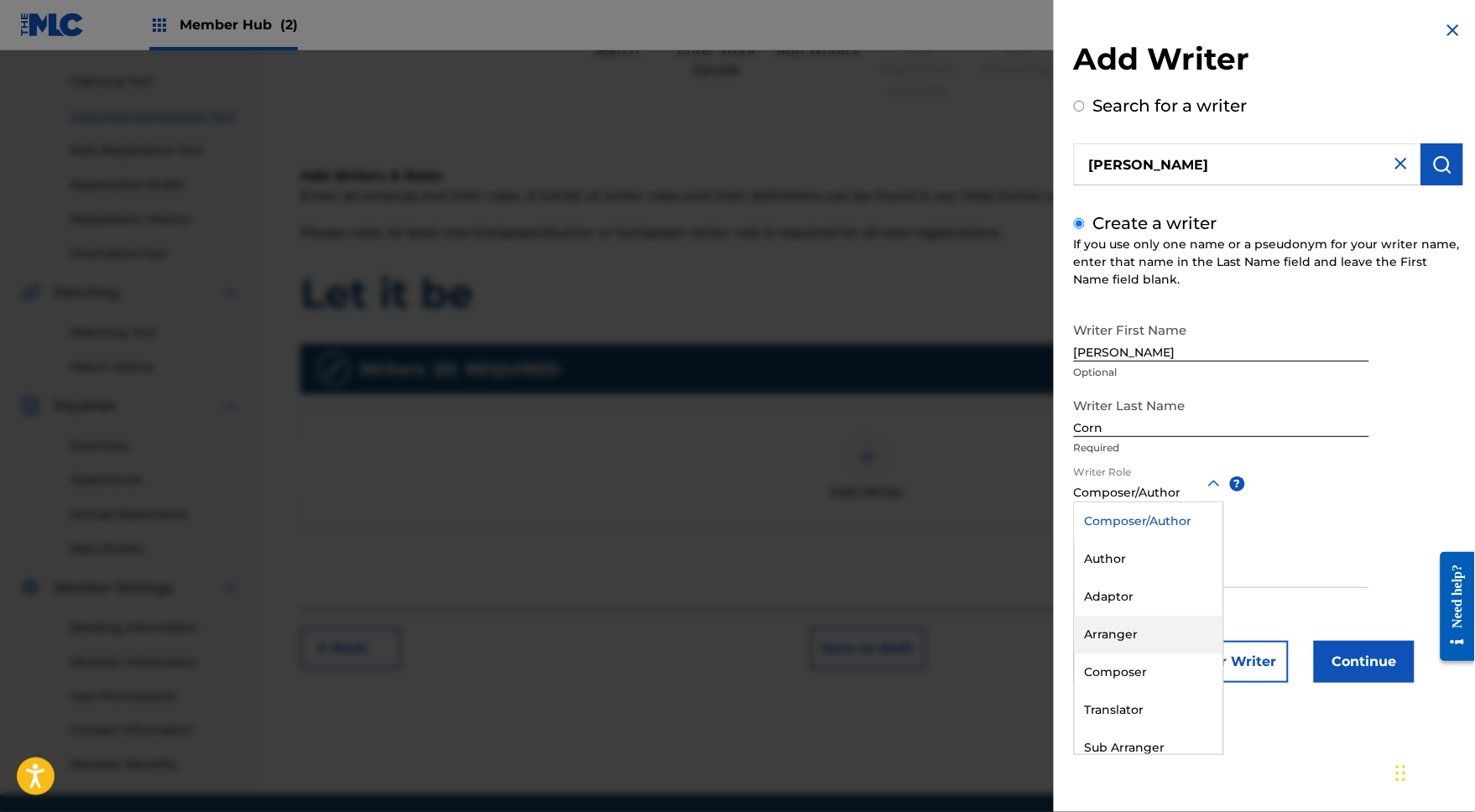
scroll to position [0, 0]
click at [1119, 539] on div "Composer/Author" at bounding box center [1150, 521] width 149 height 38
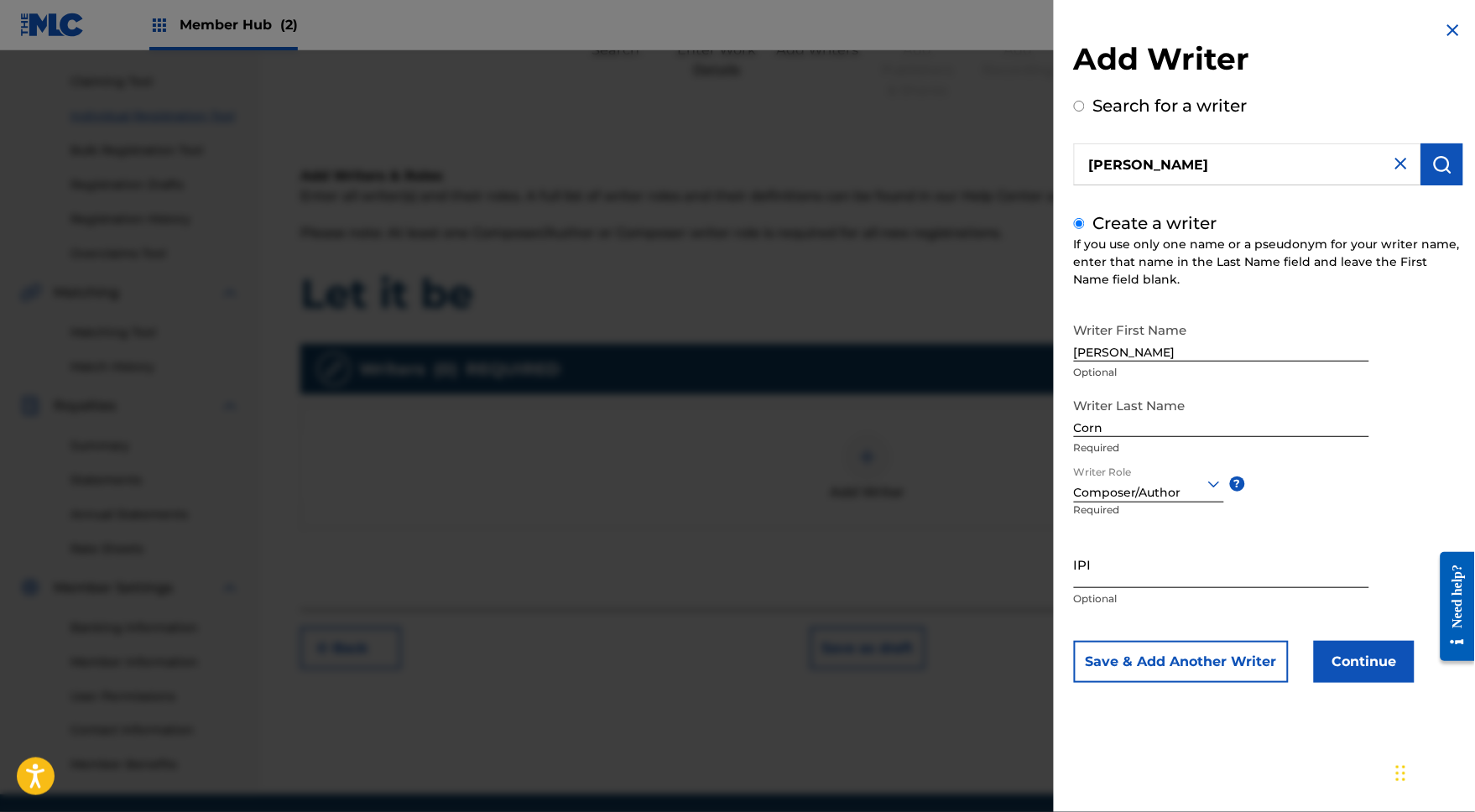
click at [1074, 588] on input "IPI" at bounding box center [1222, 564] width 295 height 48
paste input "215963855"
type input "215963855"
drag, startPoint x: 1336, startPoint y: 685, endPoint x: 1108, endPoint y: 745, distance: 235.8
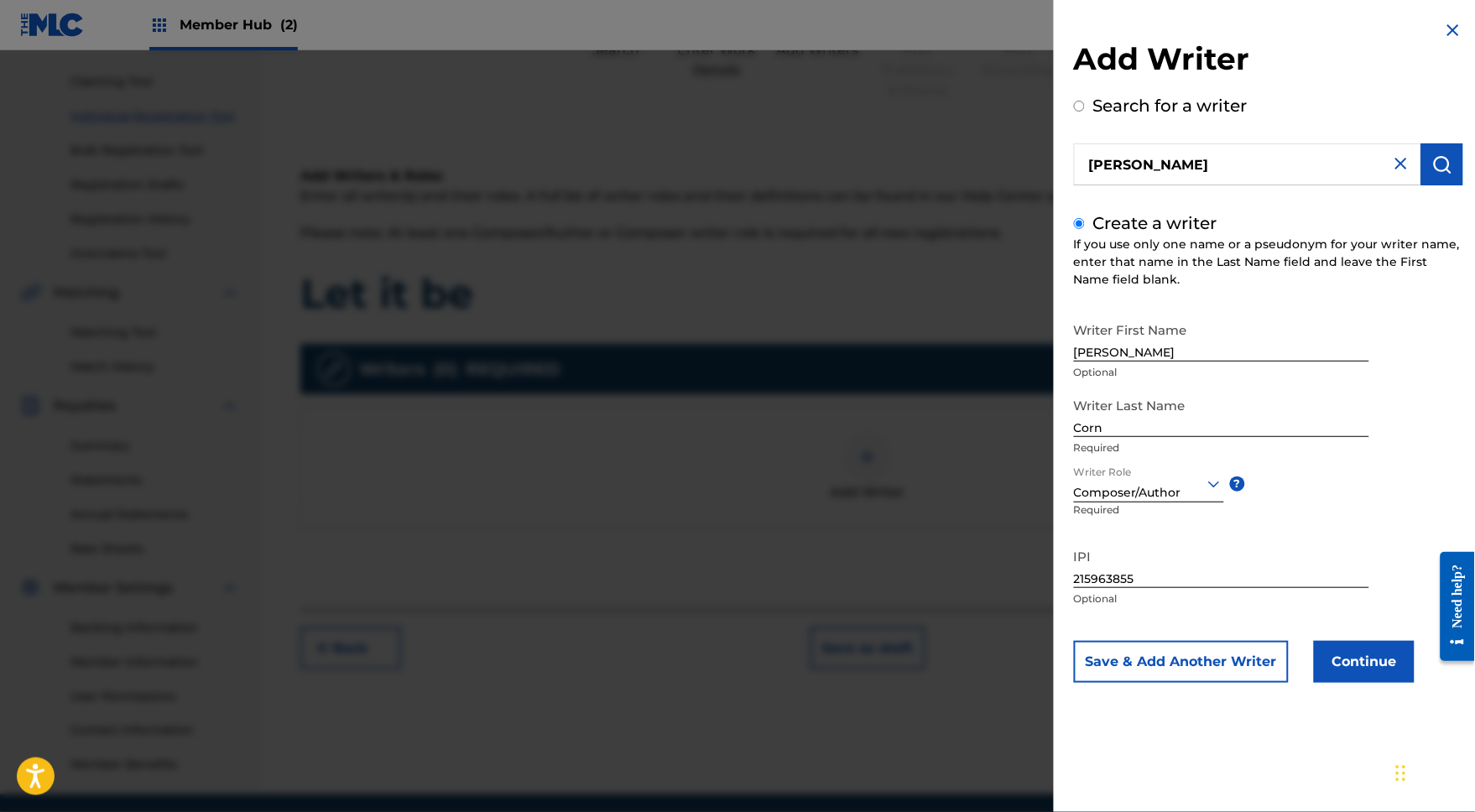
click at [1106, 728] on div "Add Writer Search for a writer corn steven Create a writer If you use only one …" at bounding box center [1268, 363] width 429 height 728
click at [1344, 683] on button "Continue" at bounding box center [1364, 662] width 101 height 42
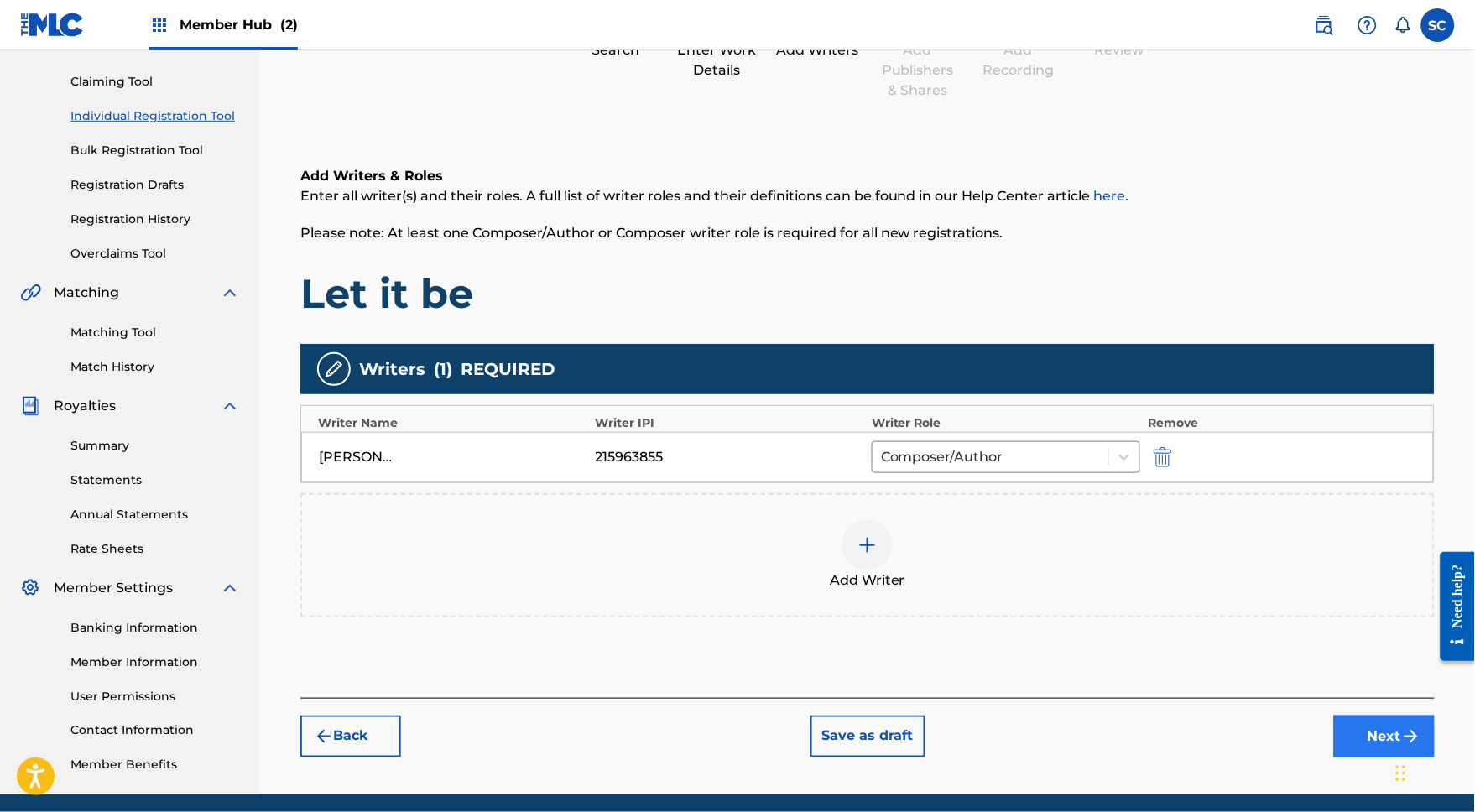
click at [1360, 757] on button "Next" at bounding box center [1384, 736] width 101 height 42
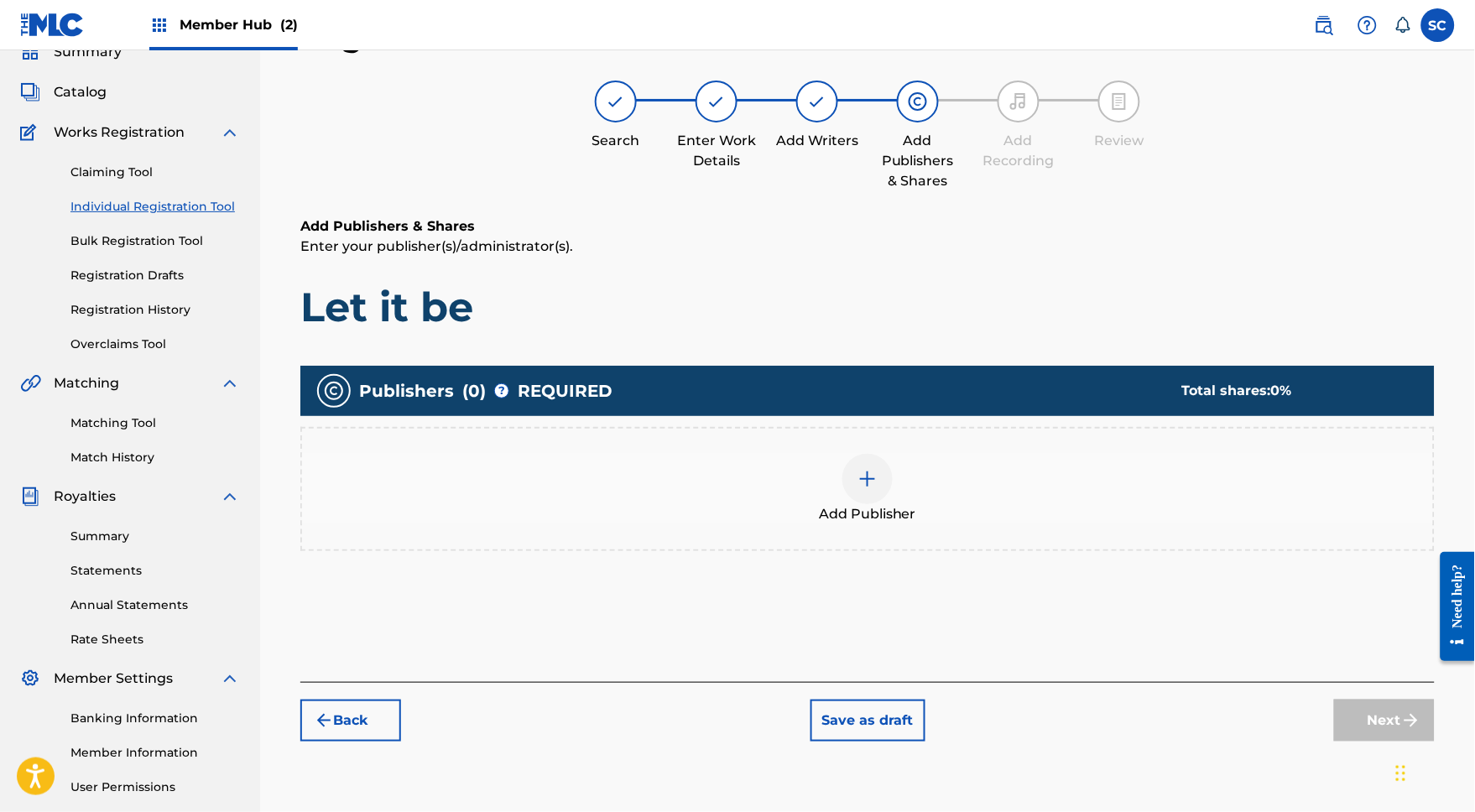
click at [872, 489] on img at bounding box center [867, 479] width 21 height 21
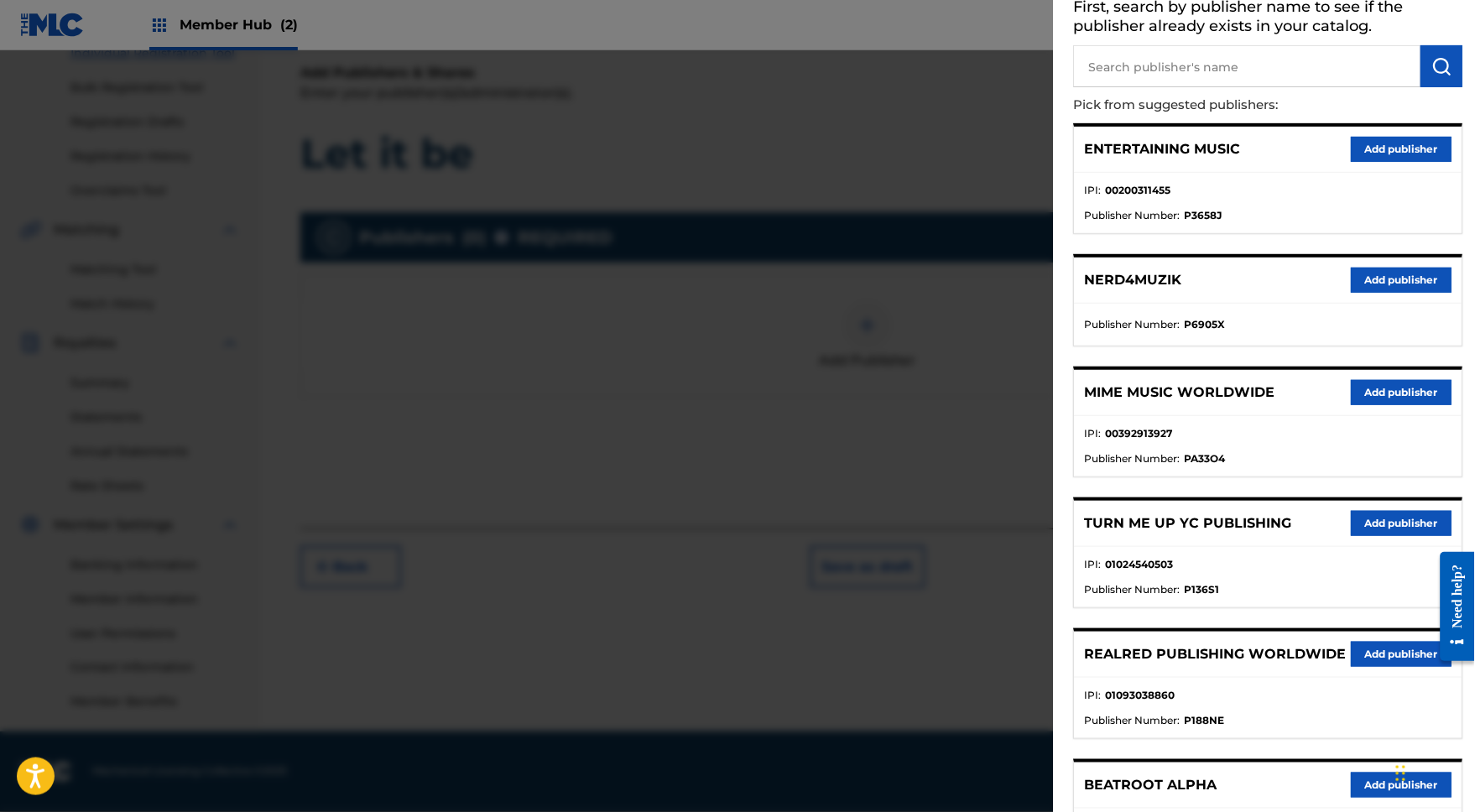
scroll to position [120, 0]
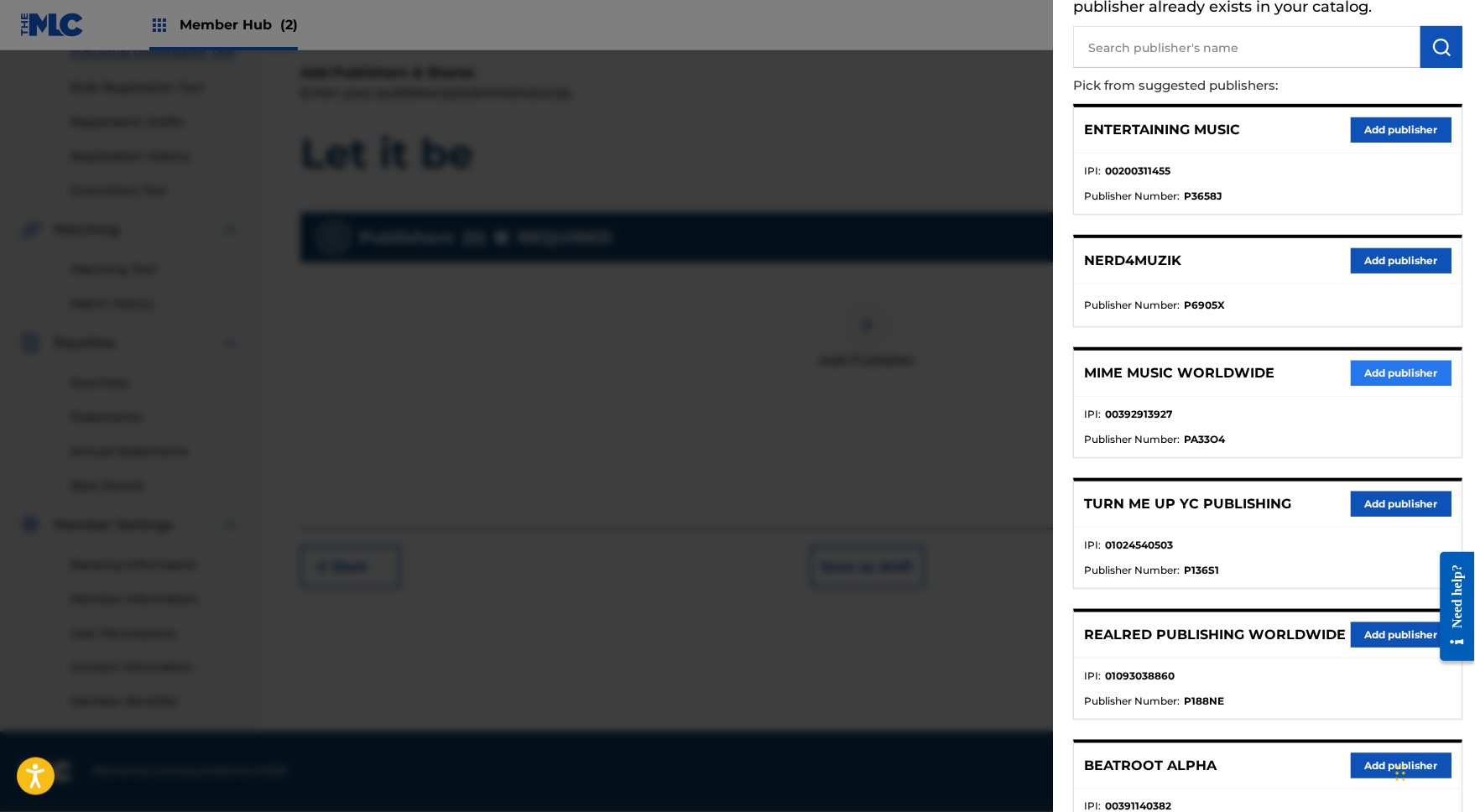
click at [1408, 385] on button "Add publisher" at bounding box center [1402, 373] width 101 height 25
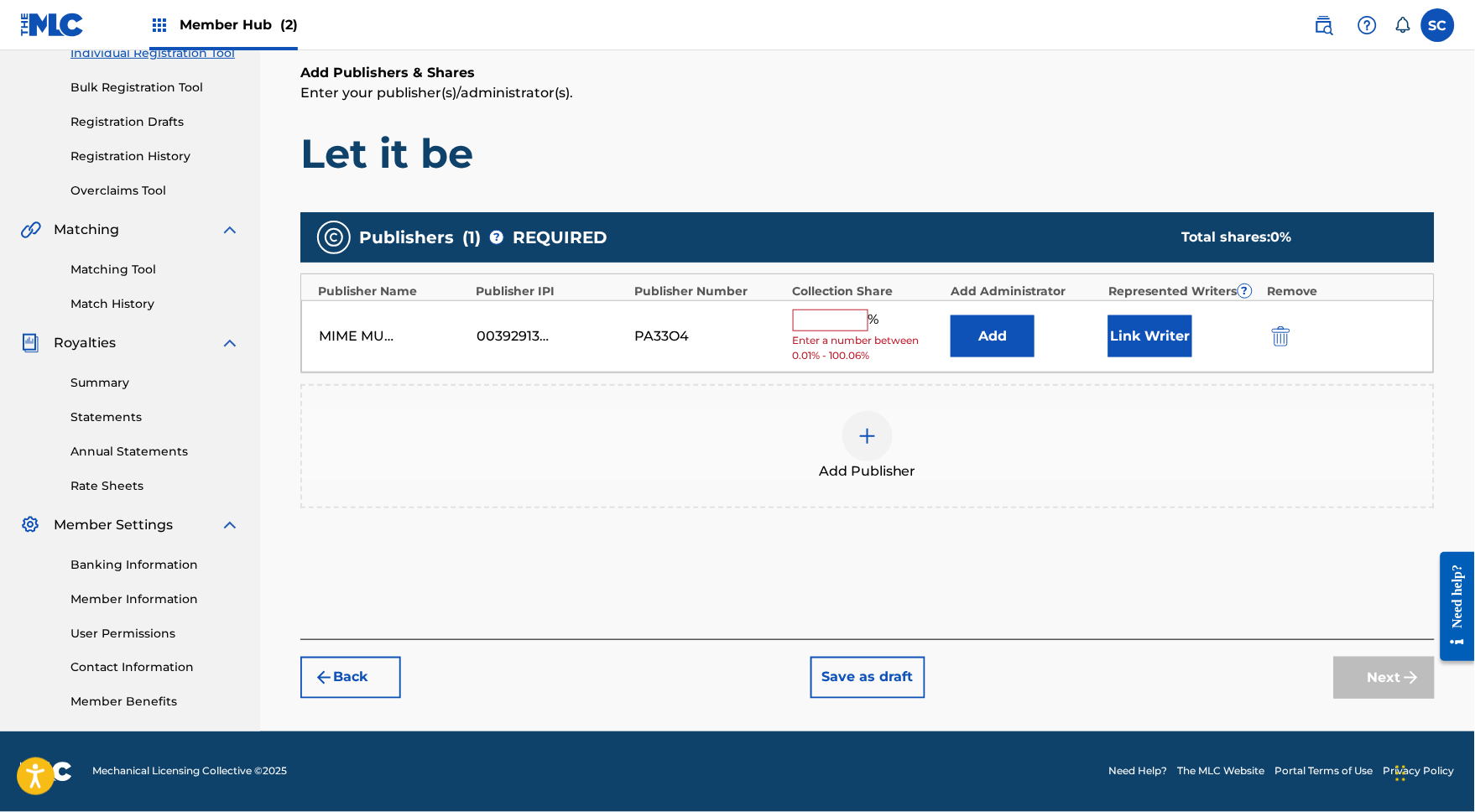
click at [833, 310] on input "text" at bounding box center [830, 321] width 75 height 21
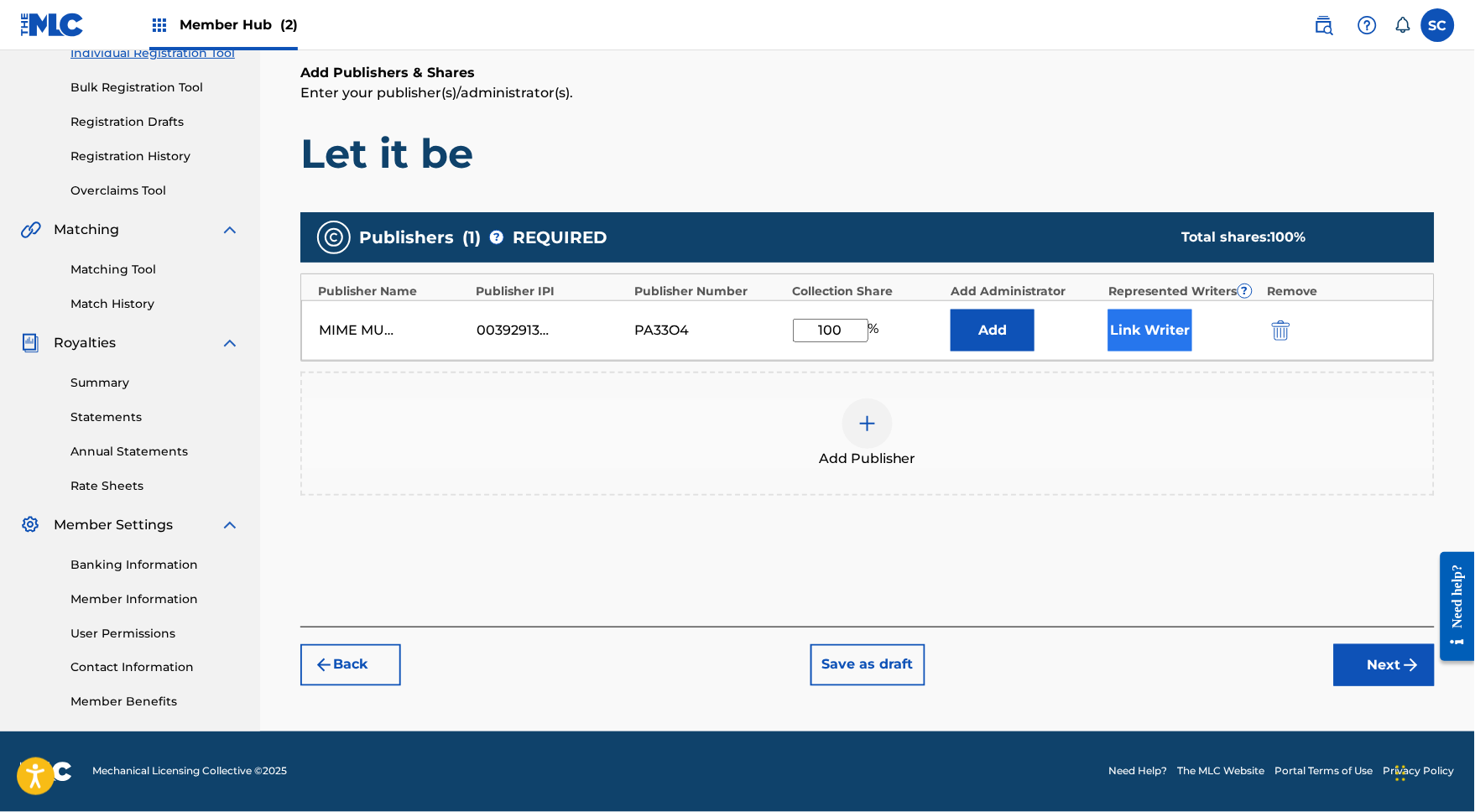
type input "100"
click at [1168, 322] on button "Link Writer" at bounding box center [1150, 330] width 84 height 42
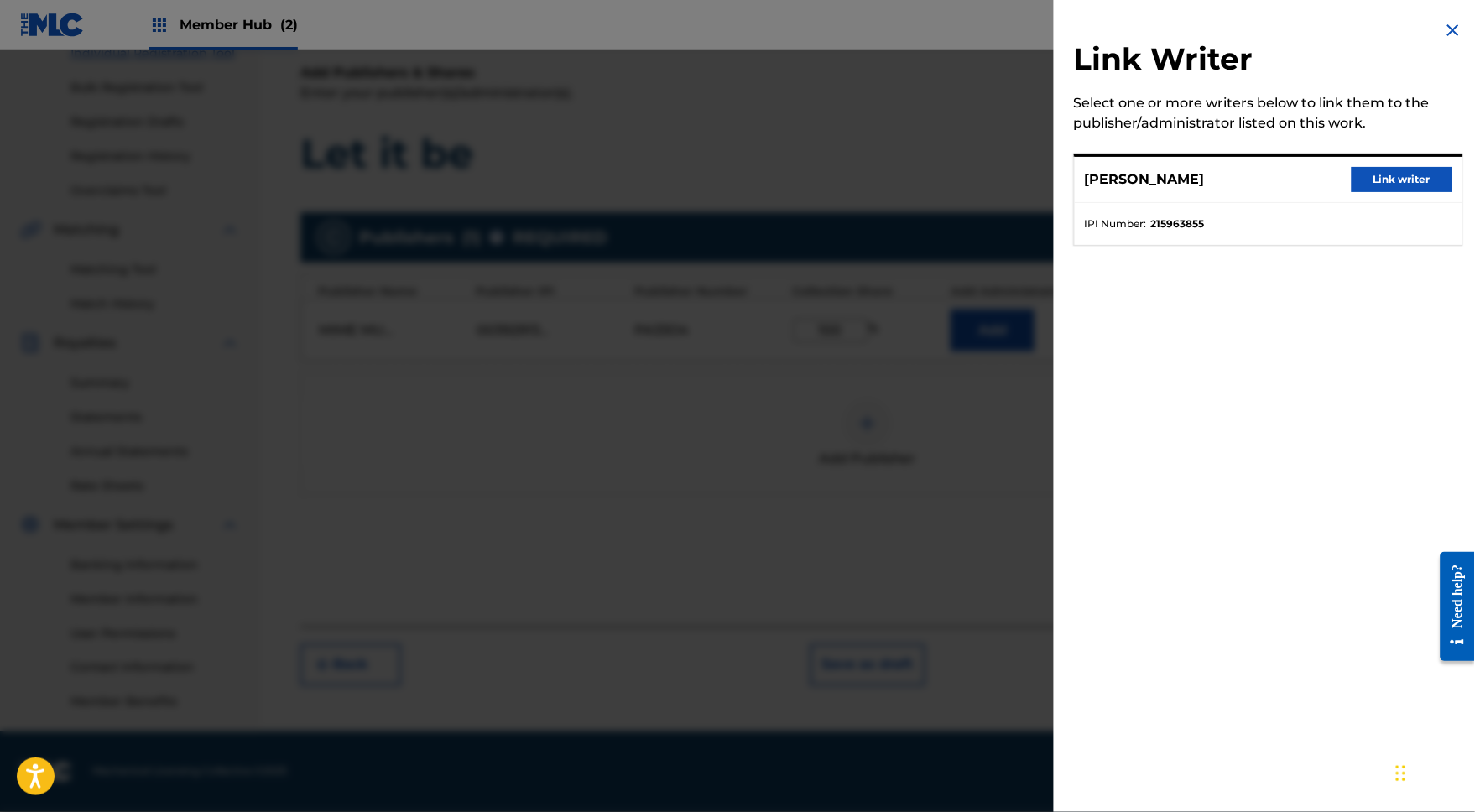
drag, startPoint x: 1407, startPoint y: 181, endPoint x: 1197, endPoint y: 411, distance: 311.4
click at [1197, 411] on div "Link Writer Select one or more writers below to link them to the publisher/admi…" at bounding box center [1268, 406] width 429 height 812
click at [1447, 32] on img at bounding box center [1453, 30] width 21 height 21
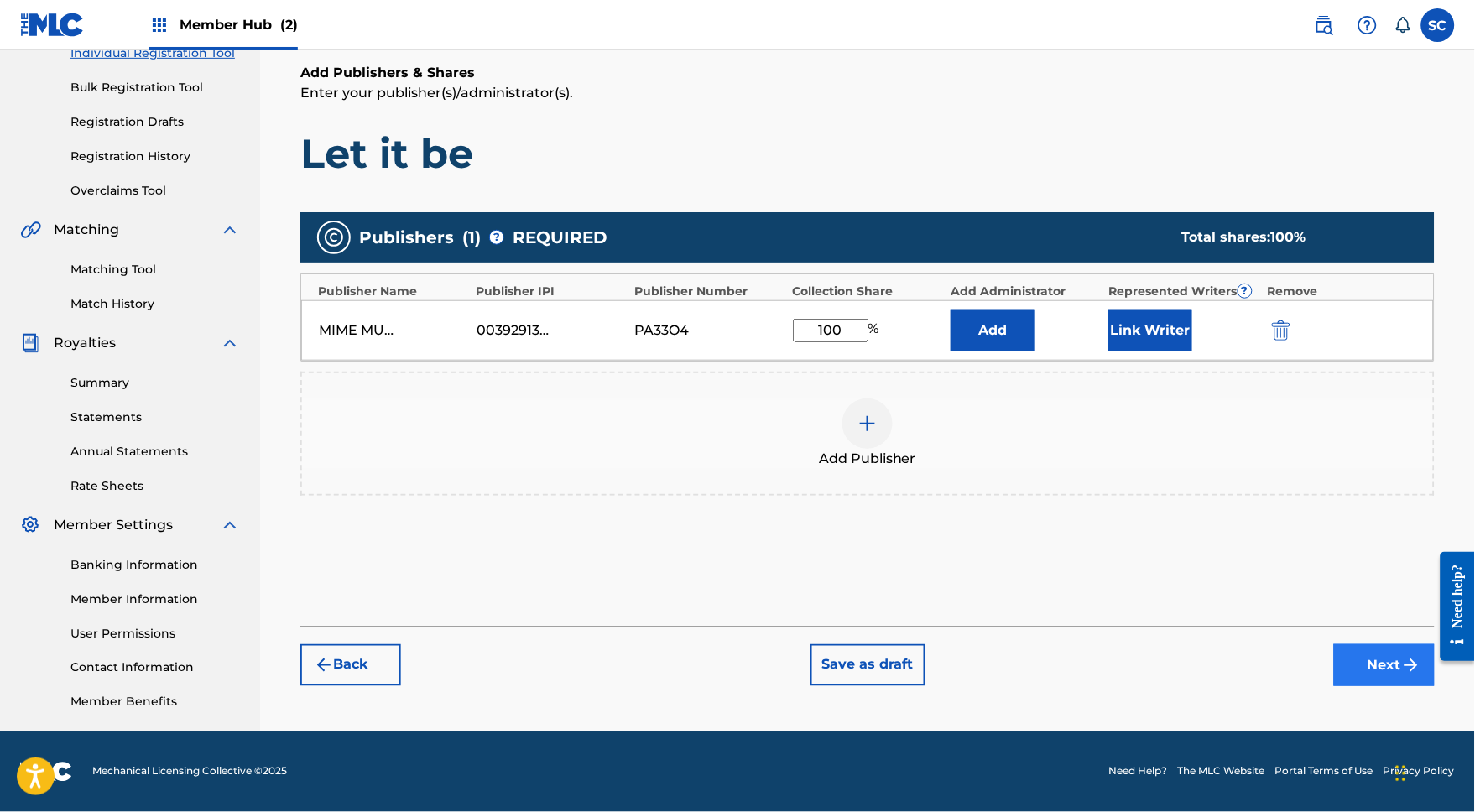
scroll to position [258, 0]
click at [1388, 662] on button "Next" at bounding box center [1384, 664] width 101 height 42
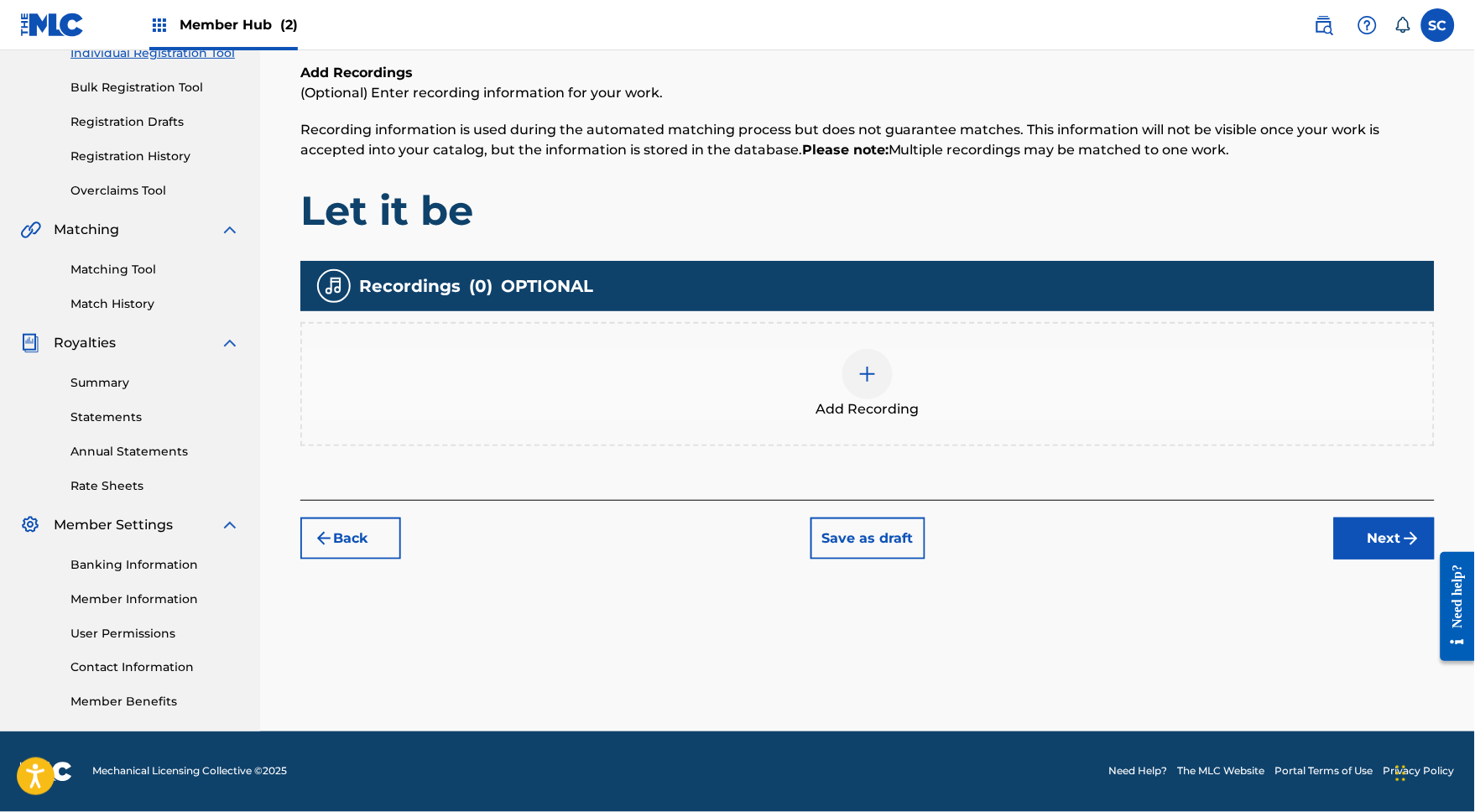
scroll to position [74, 0]
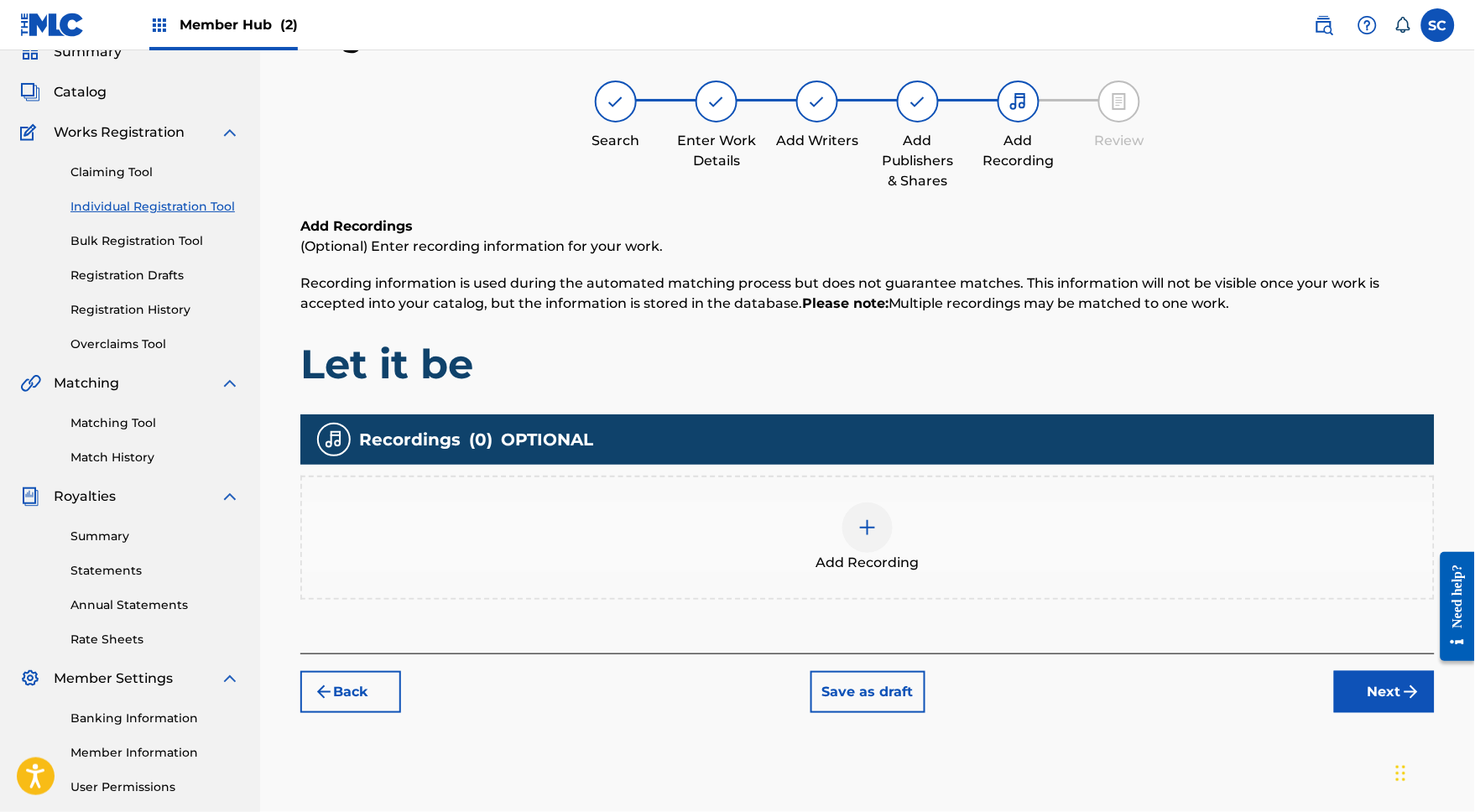
click at [877, 537] on img at bounding box center [867, 528] width 21 height 21
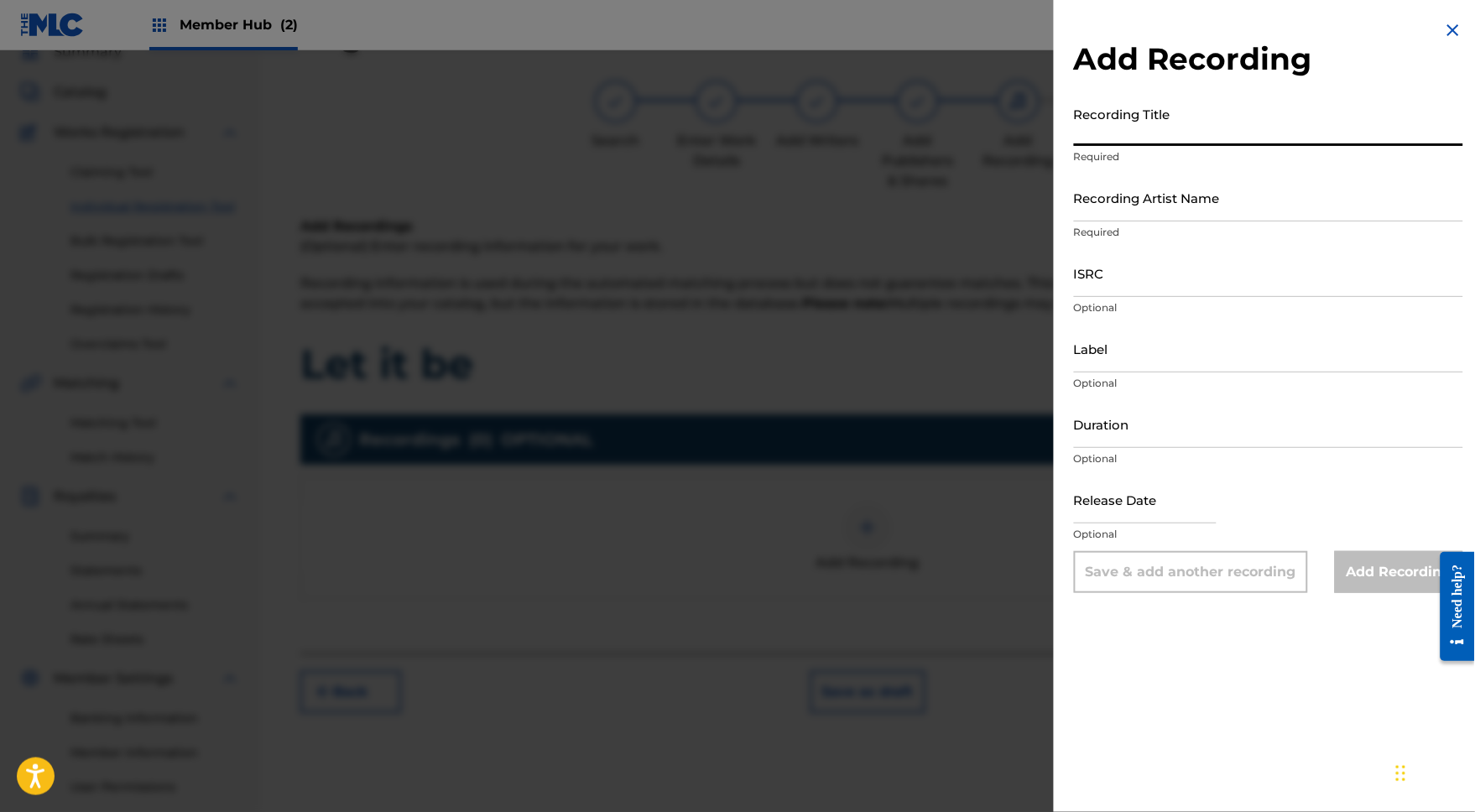
click at [1095, 140] on input "Recording Title" at bounding box center [1269, 121] width 389 height 48
click at [1075, 297] on input "ISRC" at bounding box center [1269, 273] width 389 height 48
click at [1093, 138] on input "Recording Title" at bounding box center [1269, 121] width 389 height 48
type input "Let it Be"
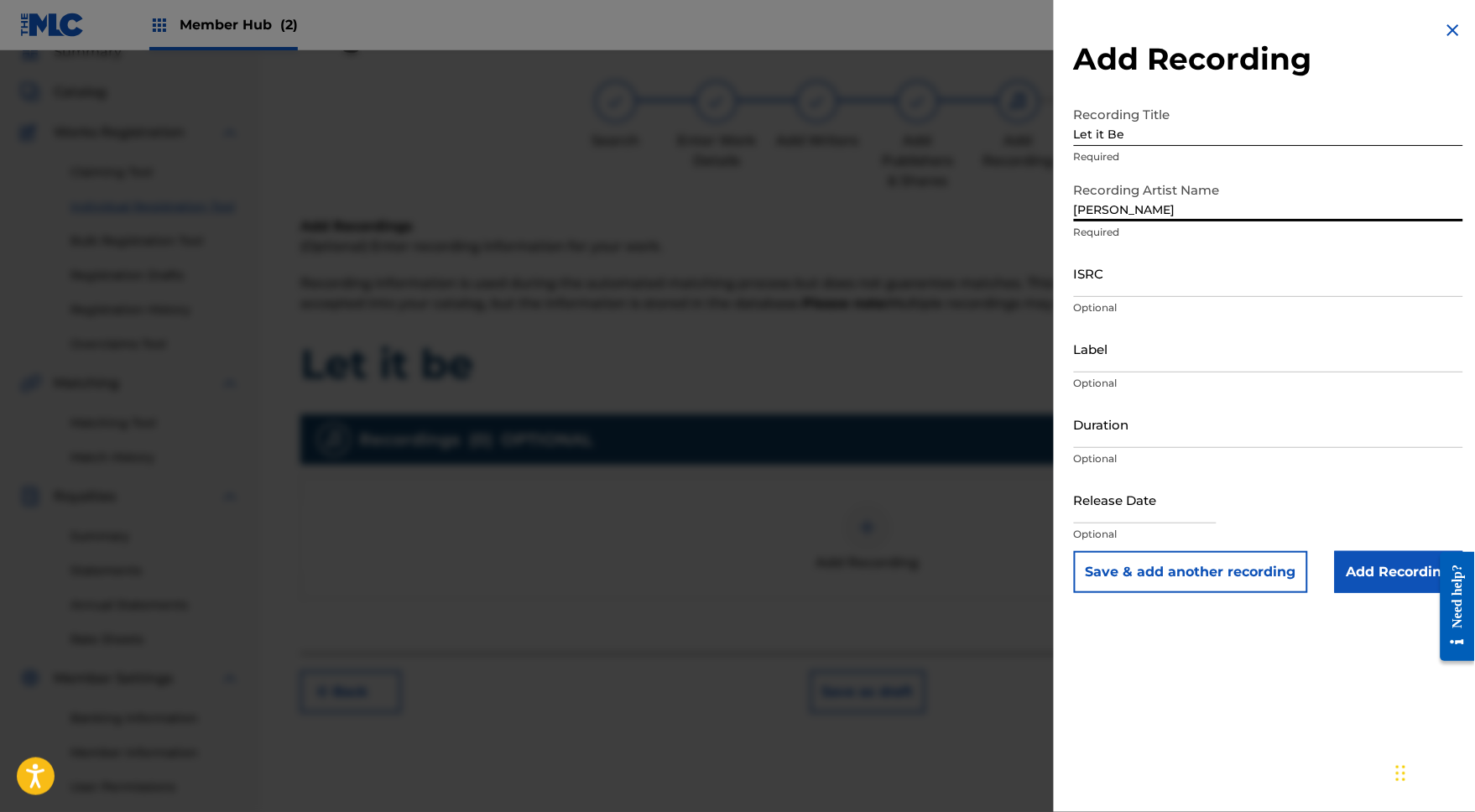
type input "Steven Corn"
paste input "https://open.spotify.com/track/4pZYgqGChBhicIl4H2L93x?si=5155a1e497a44e65"
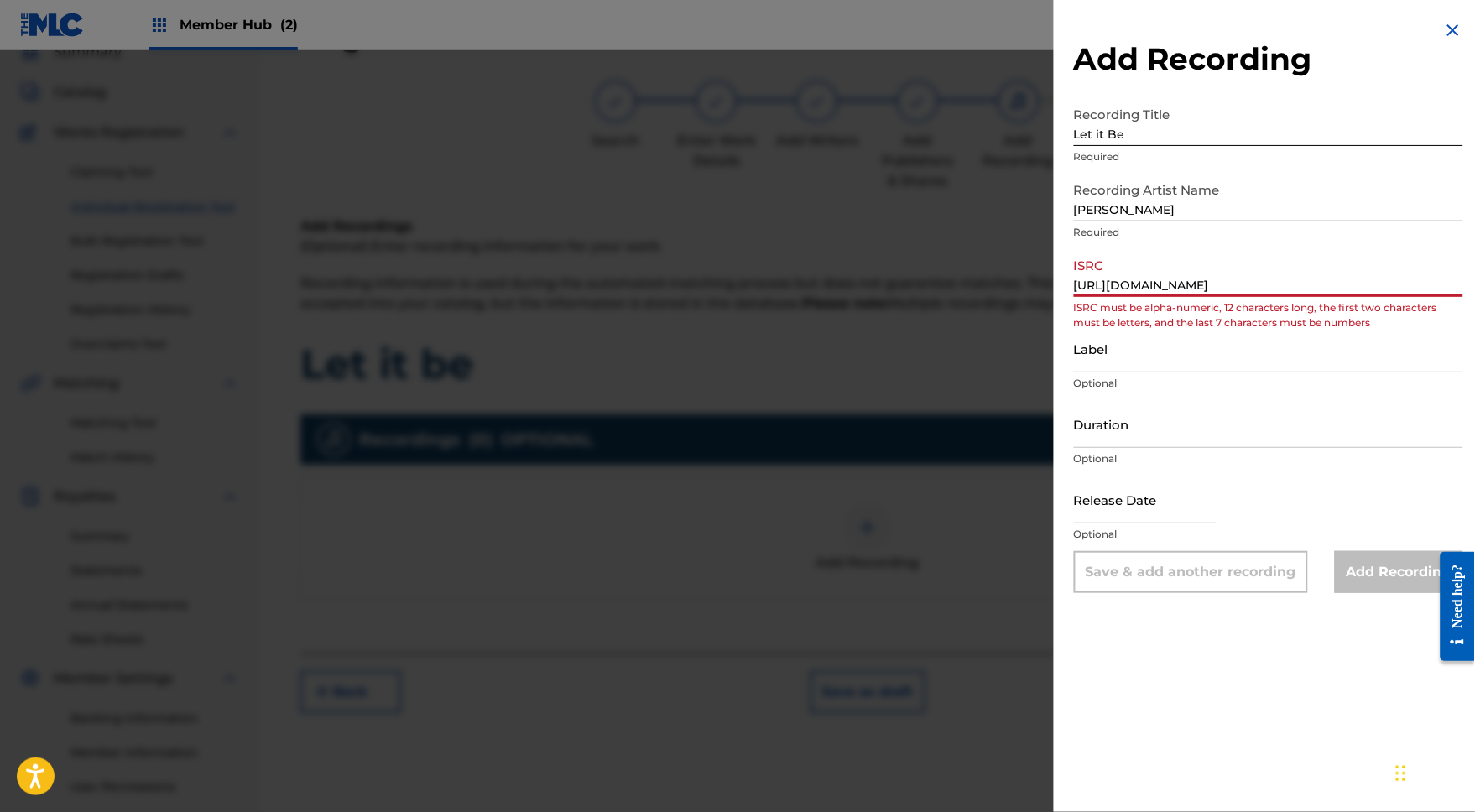
click at [1114, 297] on input "https://open.spotify.com/track/4pZYgqGChBhicIl4H2L93x?si=5155a1e497a44e65" at bounding box center [1269, 273] width 389 height 48
paste input "USUM72502960"
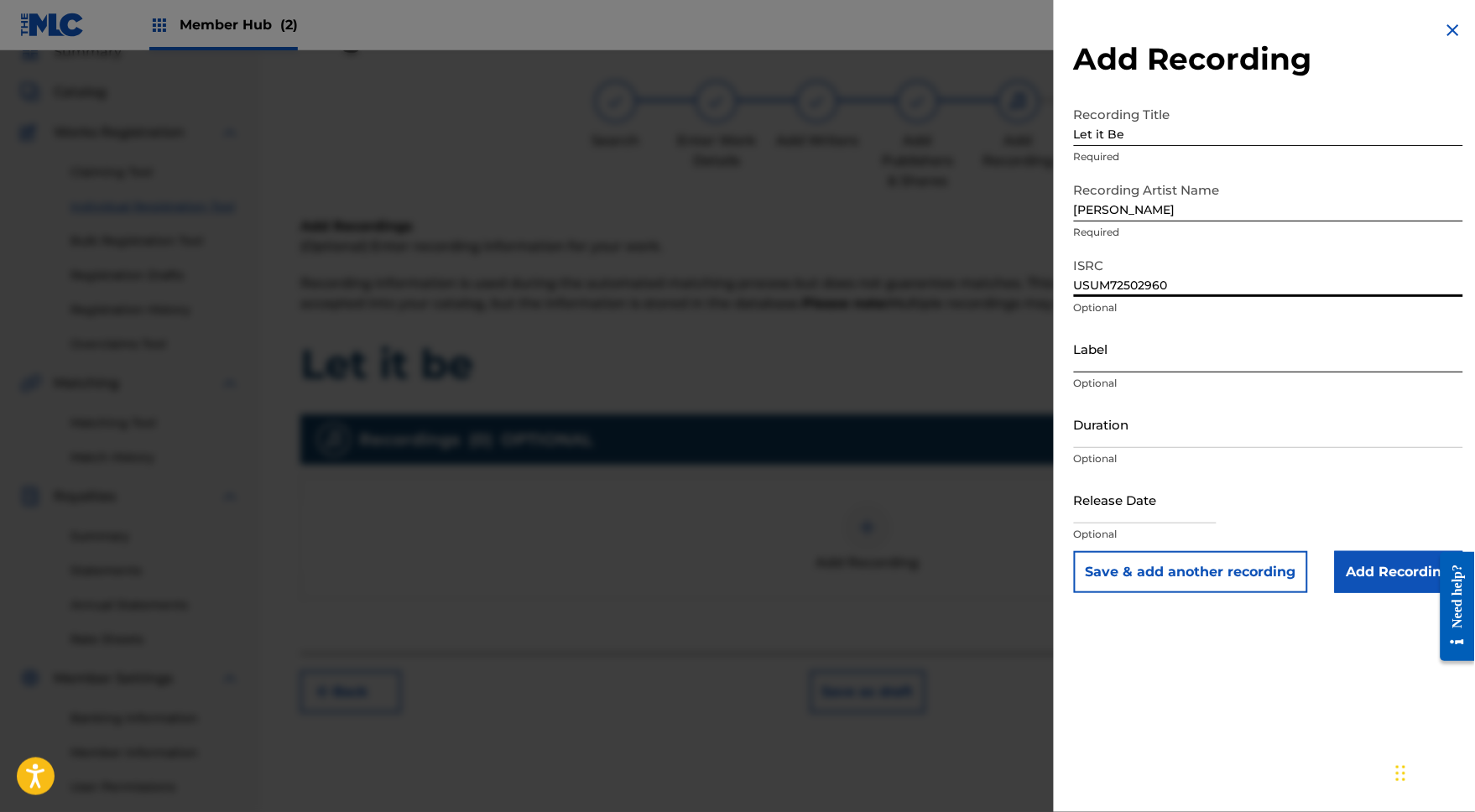
type input "USUM72502960"
click at [1076, 372] on input "Label" at bounding box center [1269, 348] width 389 height 48
type input "Corn Music"
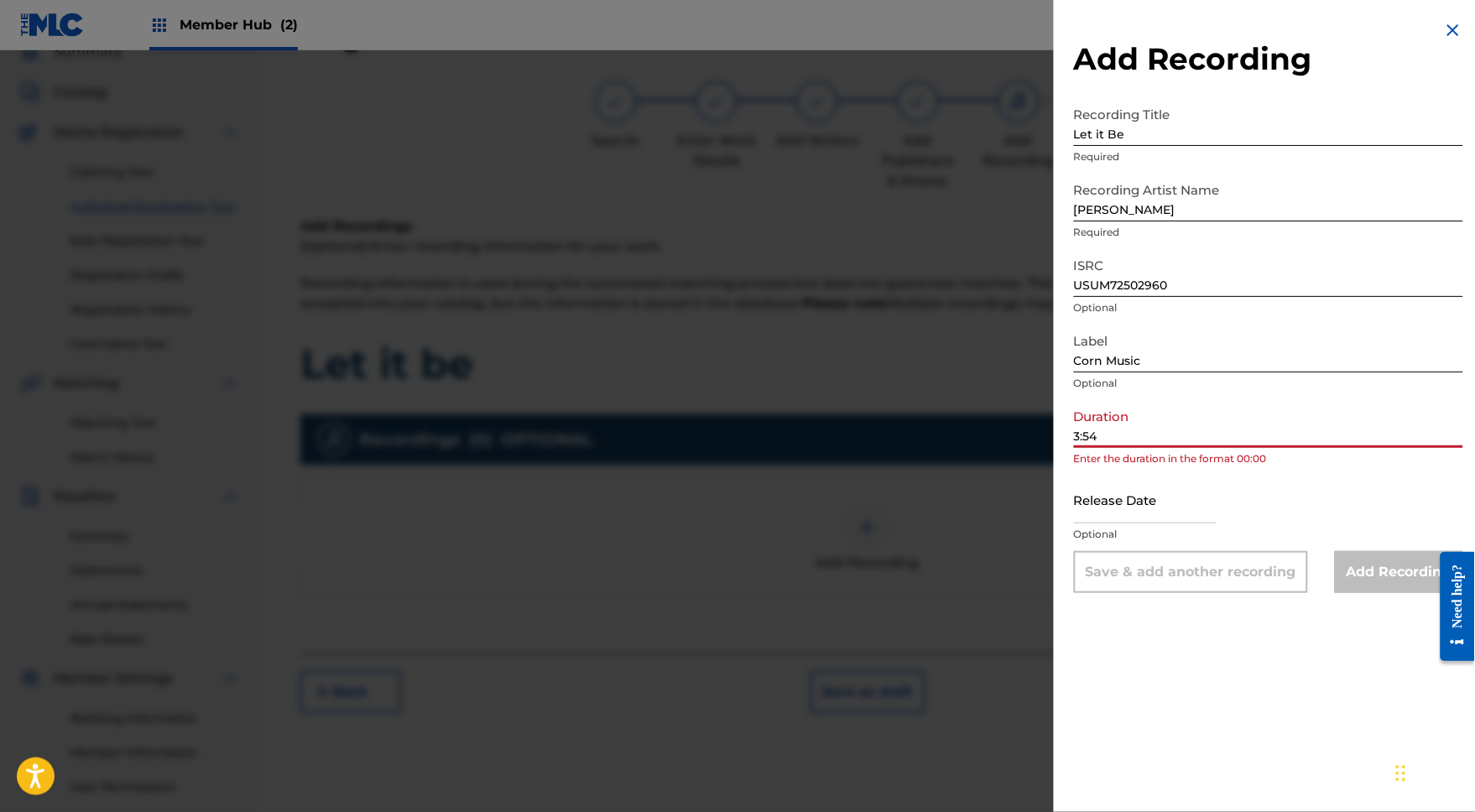
click at [1074, 448] on input "3:54" at bounding box center [1269, 423] width 389 height 48
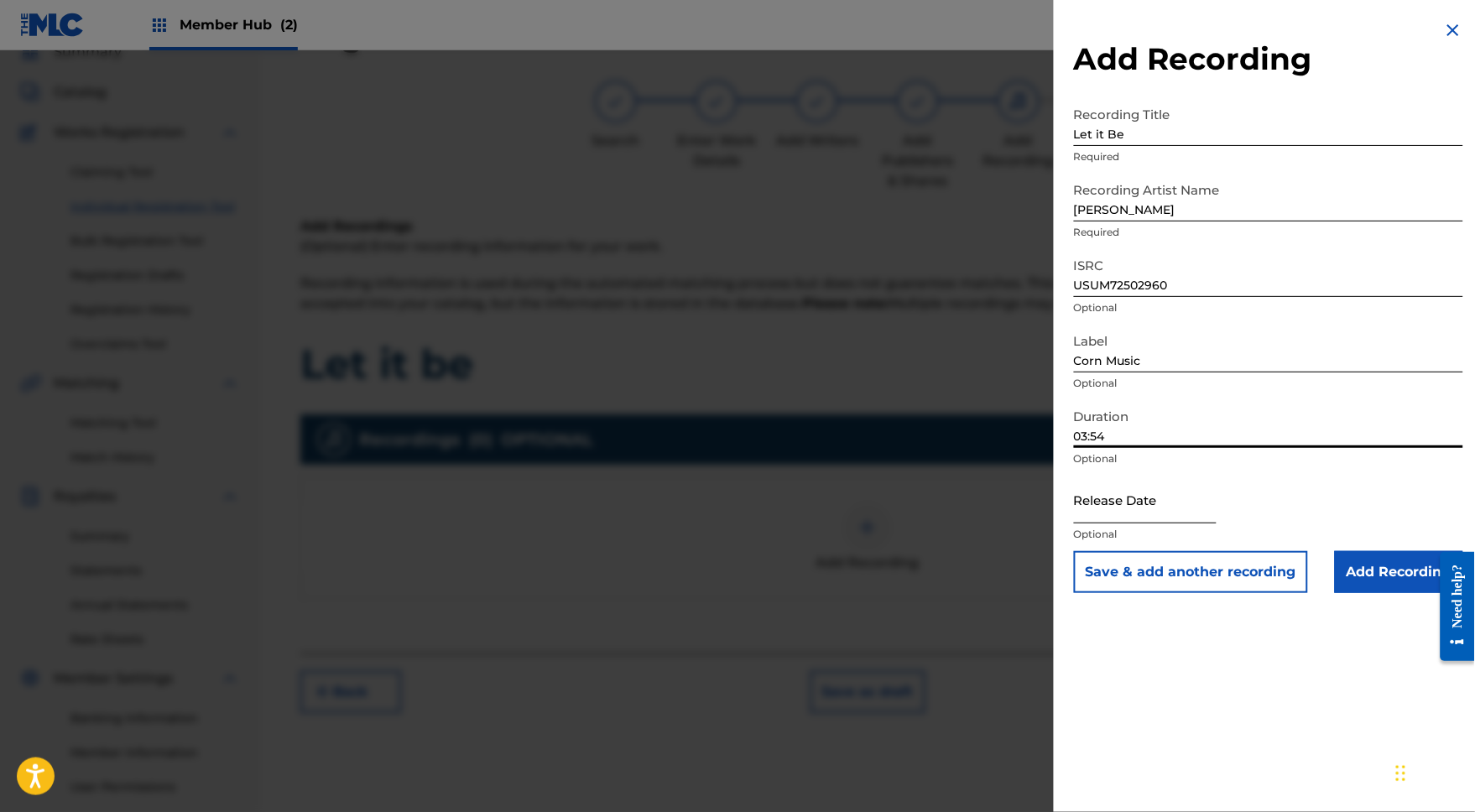
type input "03:54"
click at [1077, 524] on input "text" at bounding box center [1146, 499] width 143 height 48
select select "8"
select select "2025"
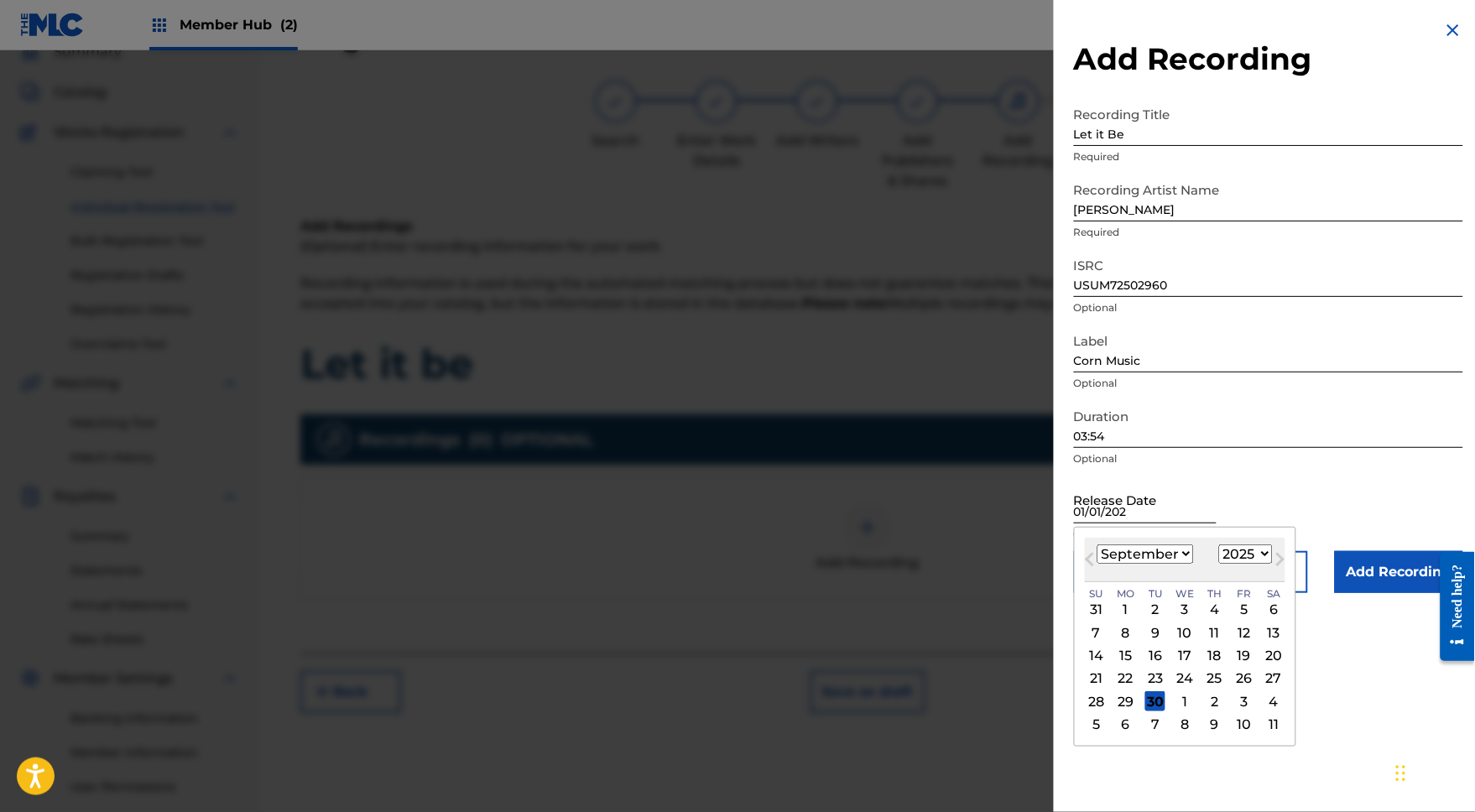
type input "01/01/2025"
click at [1246, 500] on div "Release Date Previous Month Next Month September 2025 January February March Ap…" at bounding box center [1269, 513] width 389 height 75
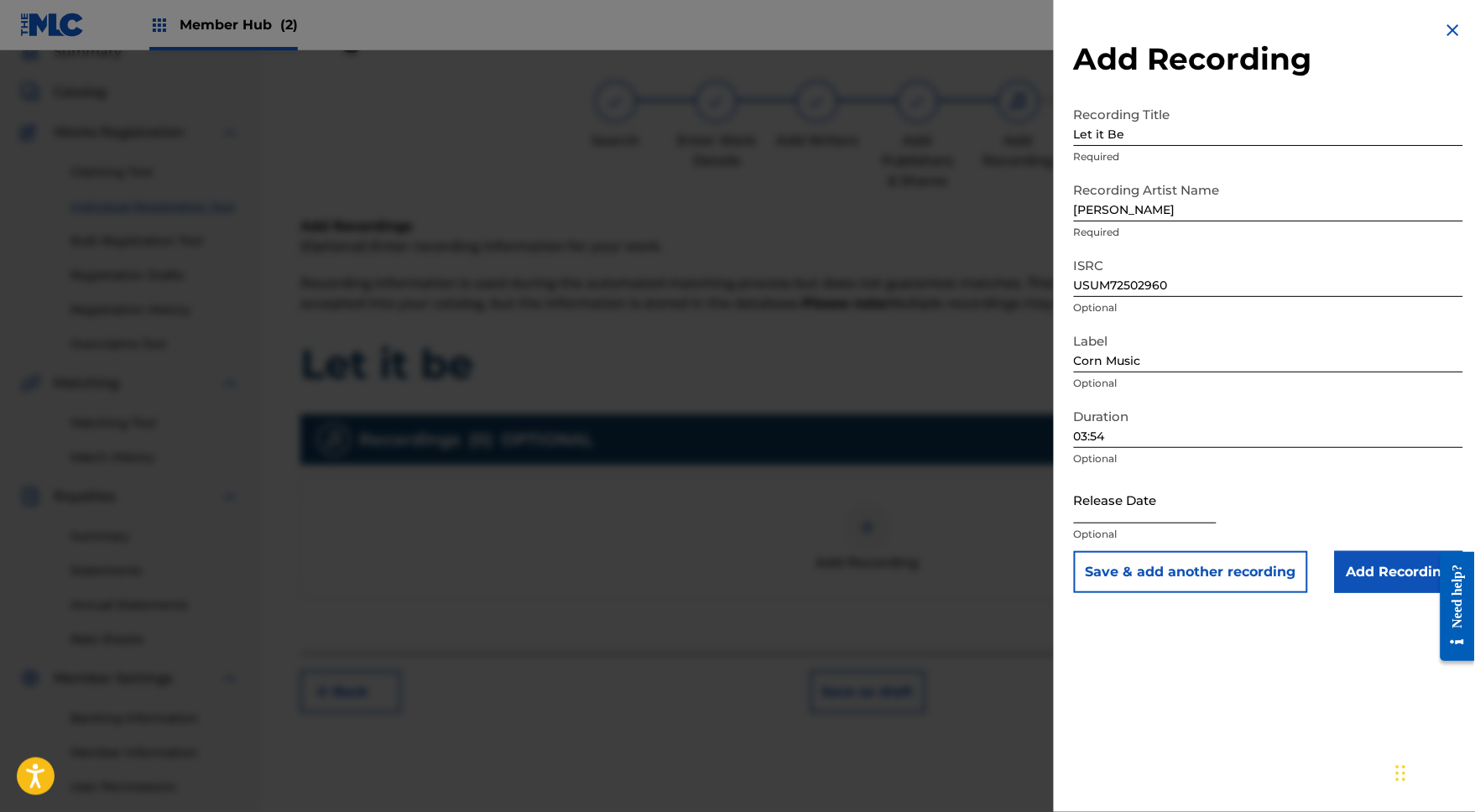
click at [1074, 524] on input "text" at bounding box center [1146, 499] width 143 height 48
select select "8"
select select "2025"
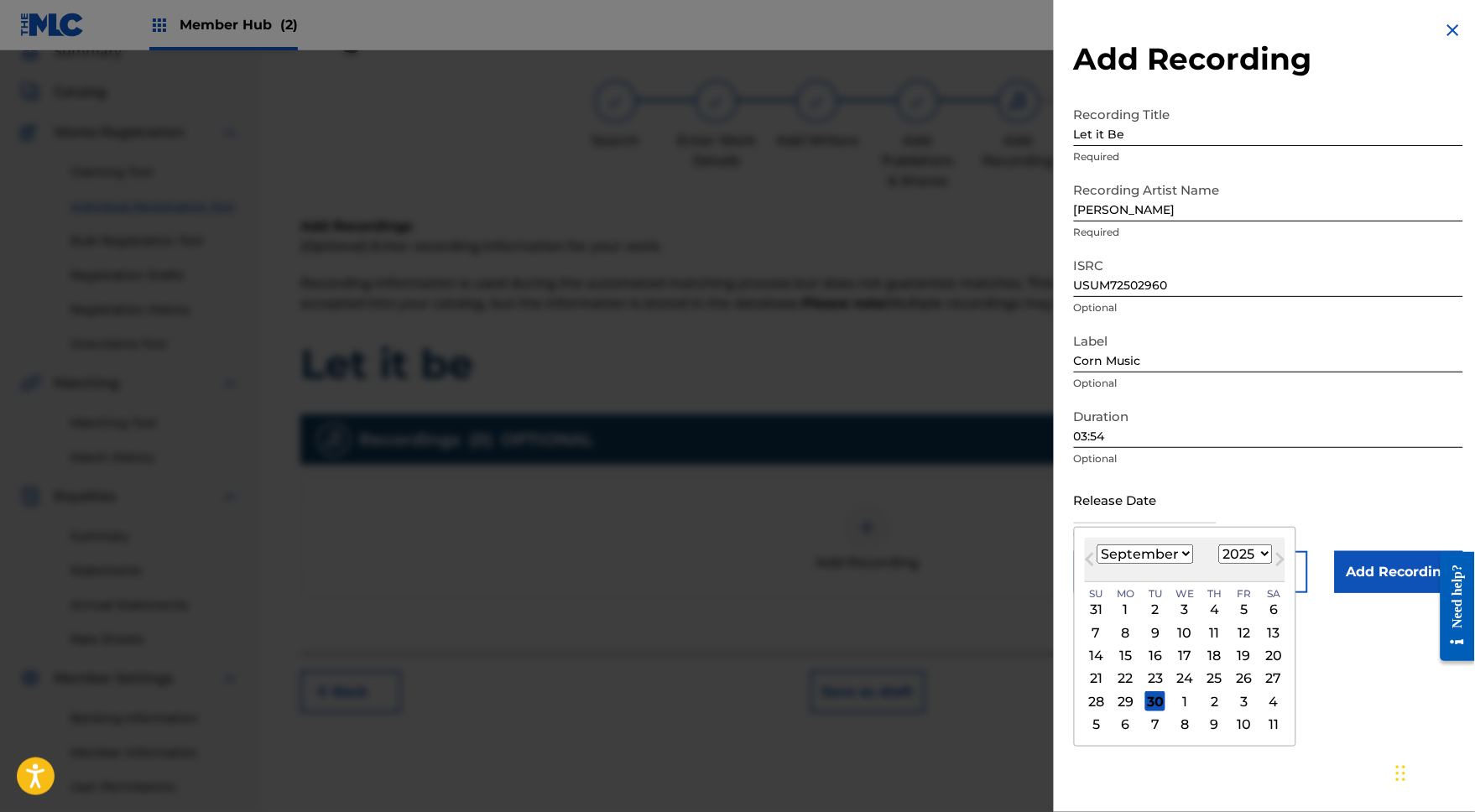
click at [1108, 620] on div "31 1 2 3 4 5 6" at bounding box center [1185, 609] width 200 height 22
click at [1116, 620] on div "1" at bounding box center [1126, 610] width 21 height 21
type input "September 1 2025"
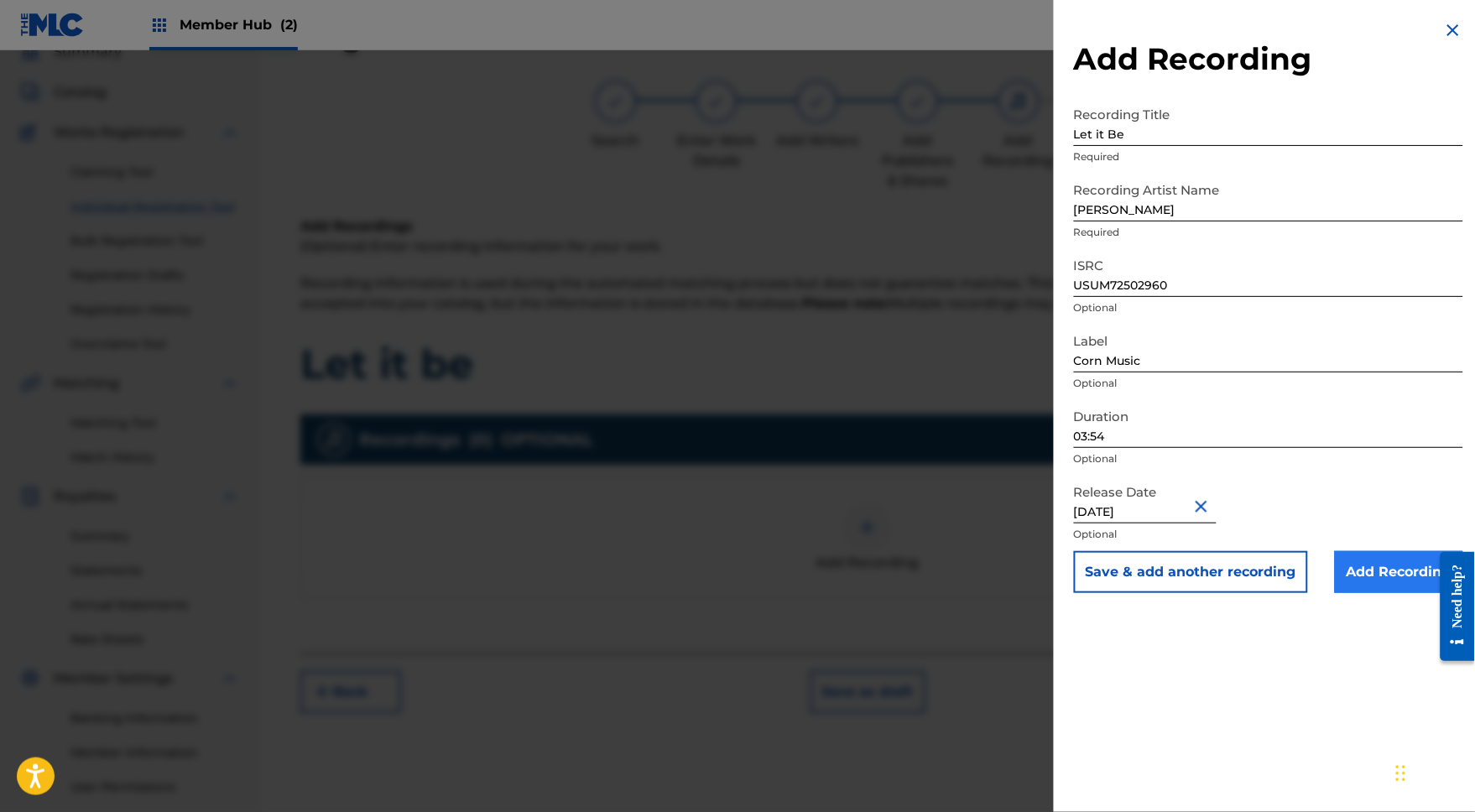
click at [1368, 593] on input "Add Recording" at bounding box center [1399, 572] width 128 height 42
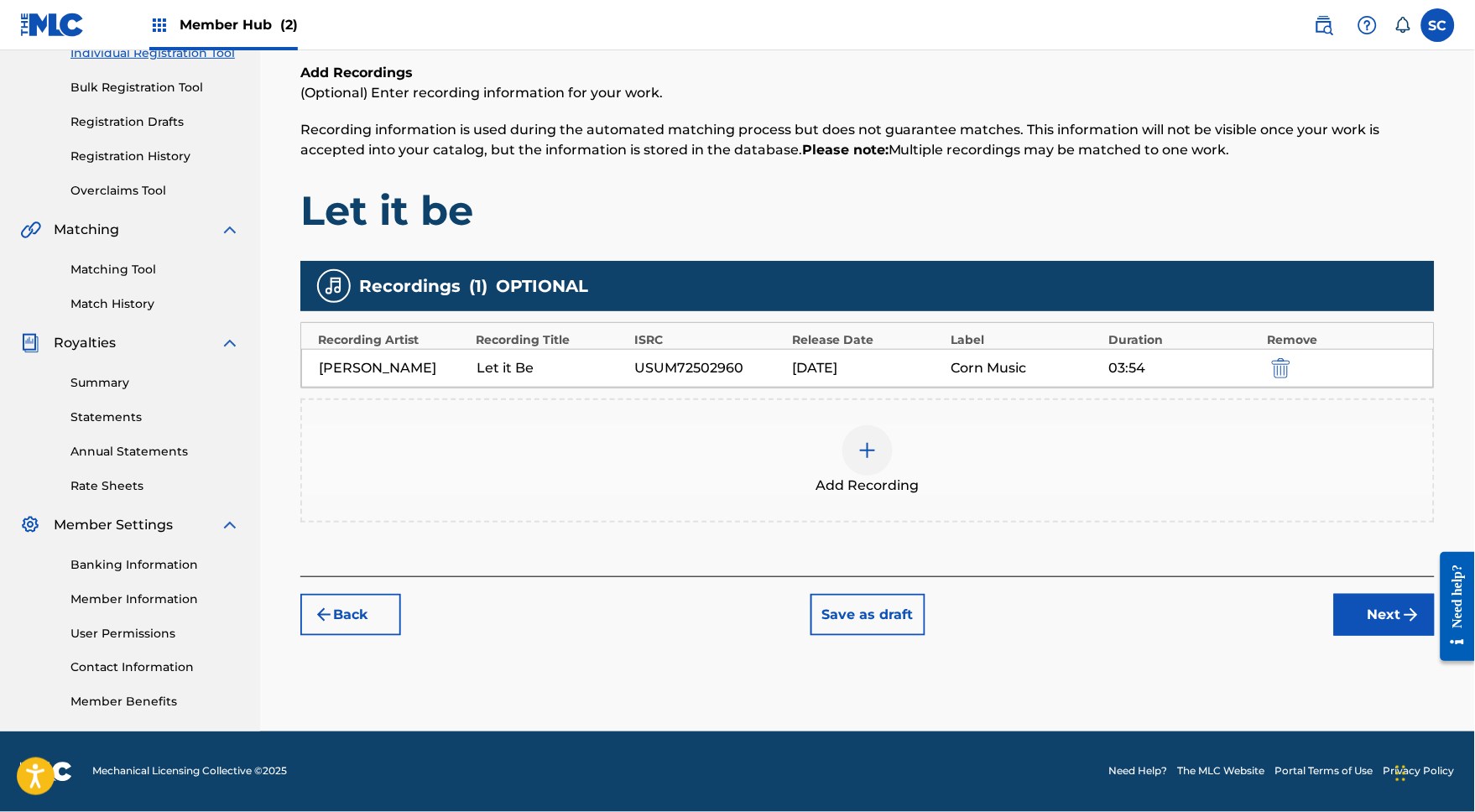
scroll to position [258, 0]
click at [1383, 610] on button "Next" at bounding box center [1384, 615] width 101 height 42
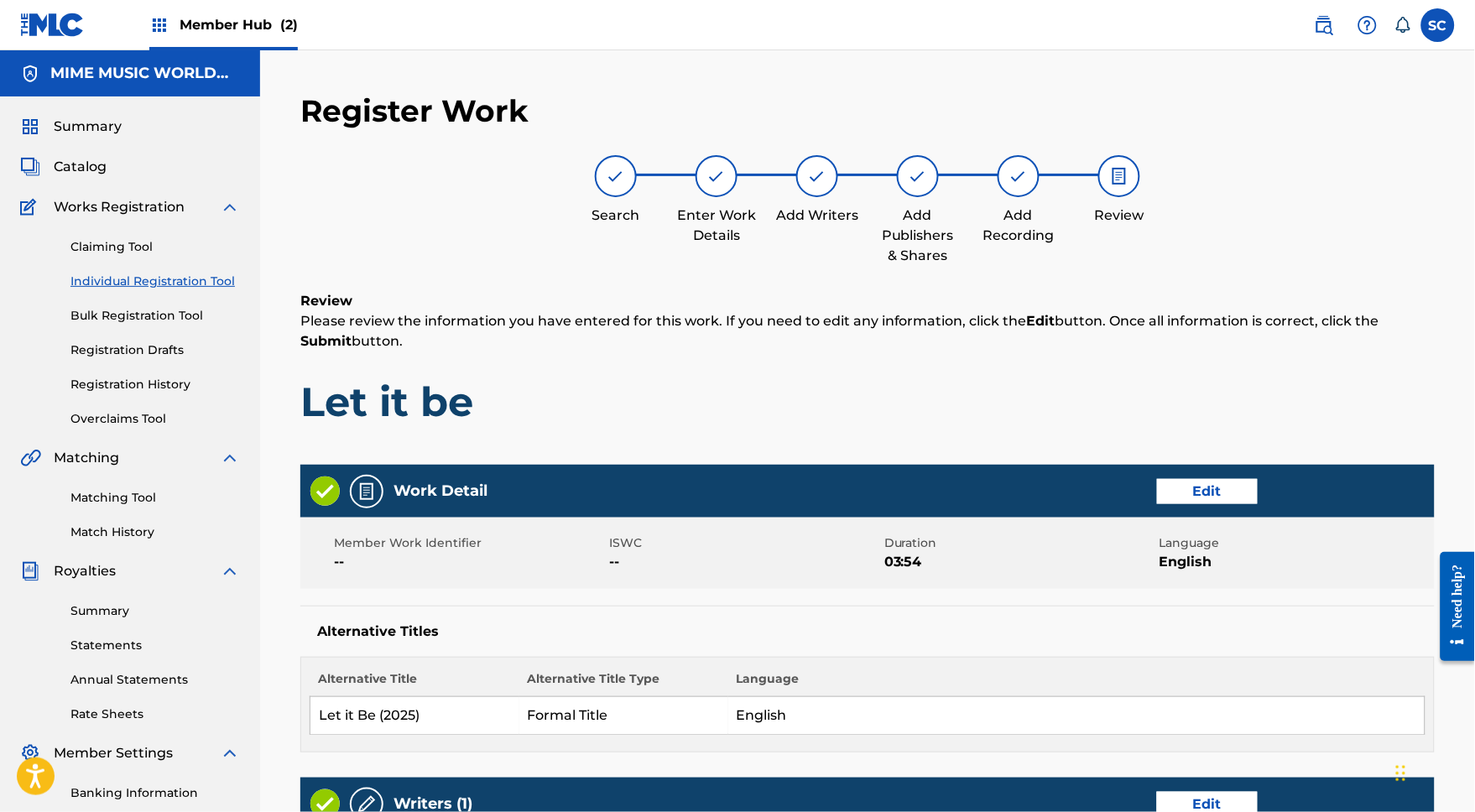
scroll to position [0, 0]
click at [189, 420] on div "Claiming Tool Individual Registration Tool Bulk Registration Tool Registration …" at bounding box center [130, 321] width 220 height 210
click at [135, 506] on link "Matching Tool" at bounding box center [154, 497] width 169 height 18
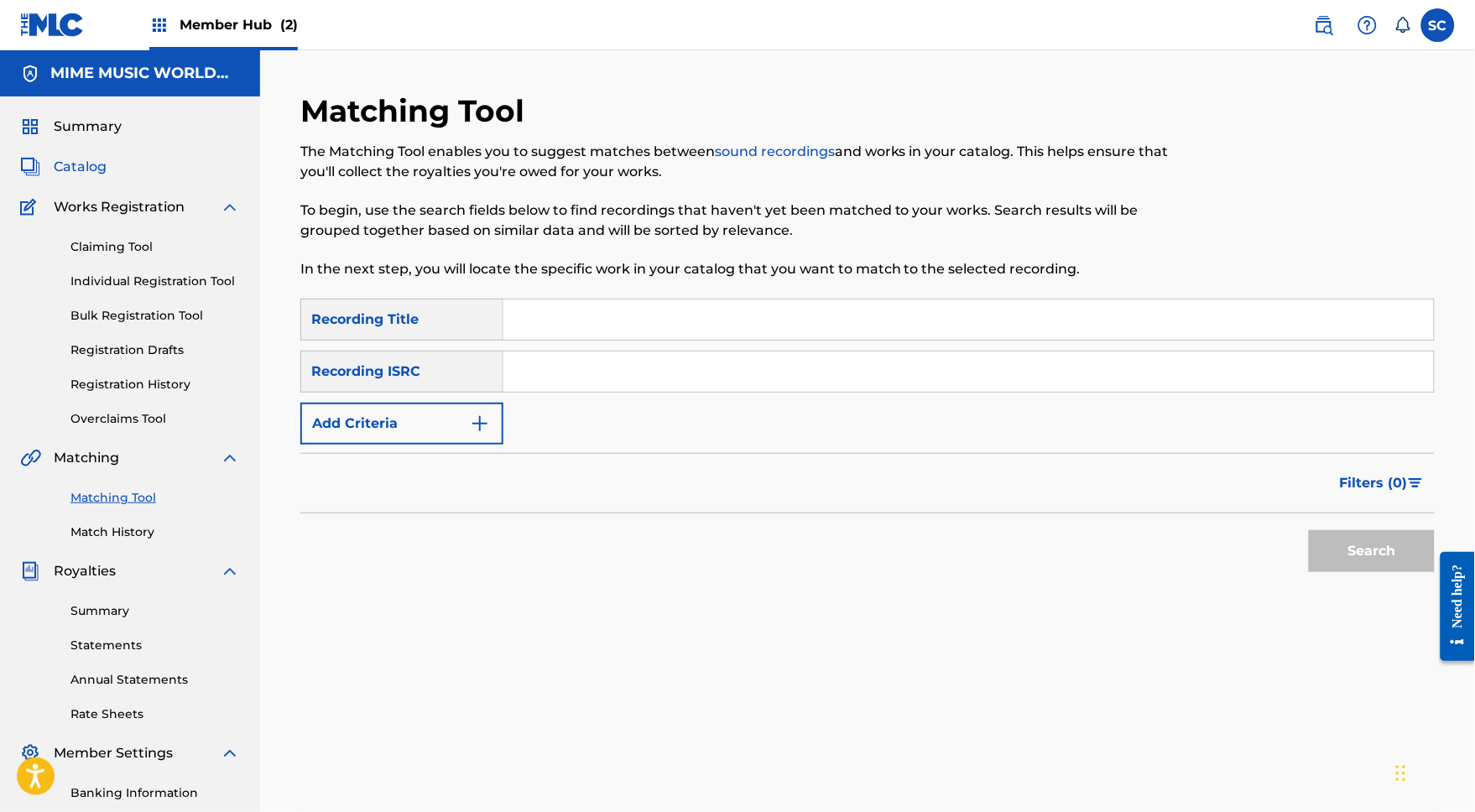
click at [98, 175] on span "Catalog" at bounding box center [80, 167] width 53 height 21
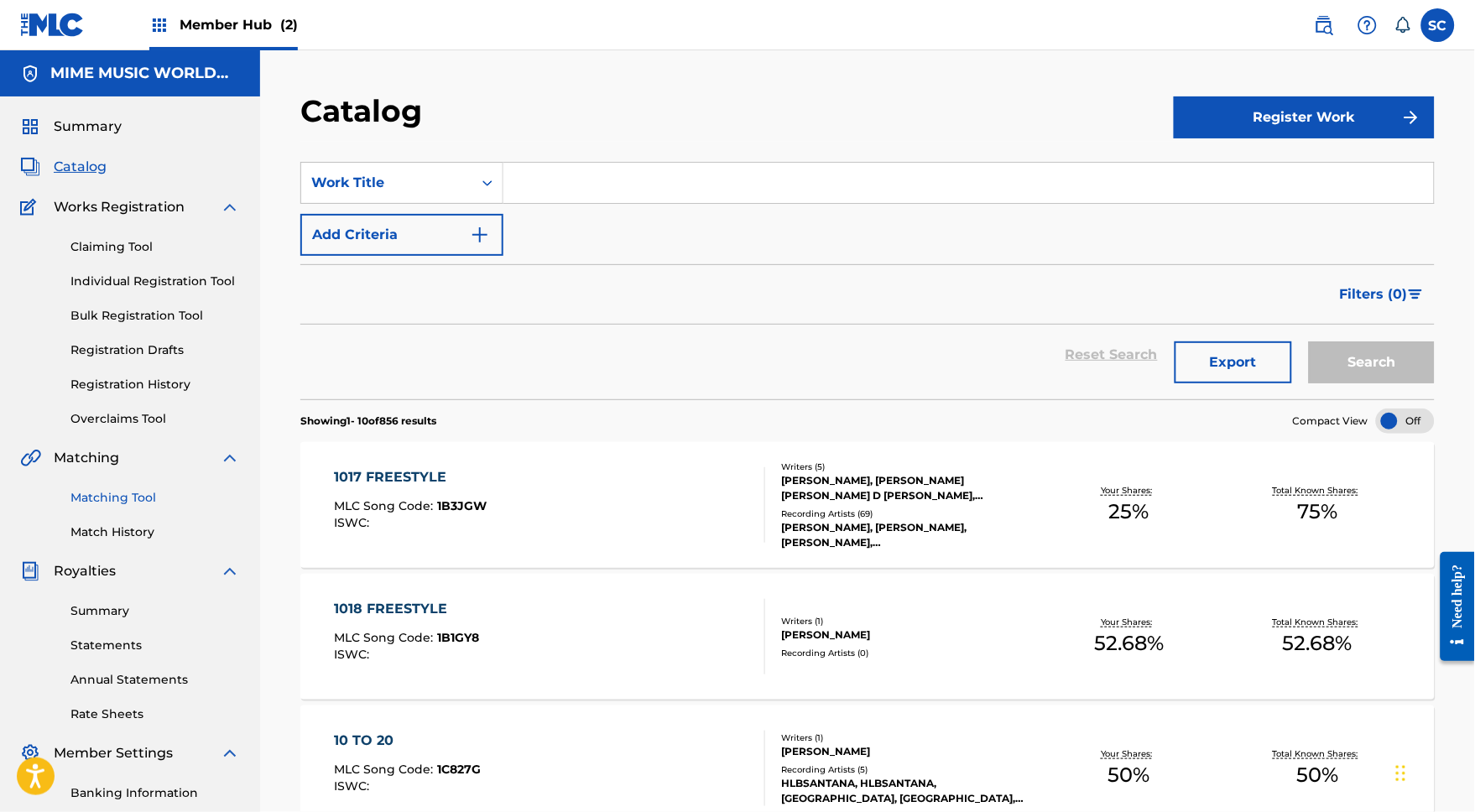
click at [121, 506] on link "Matching Tool" at bounding box center [154, 497] width 169 height 18
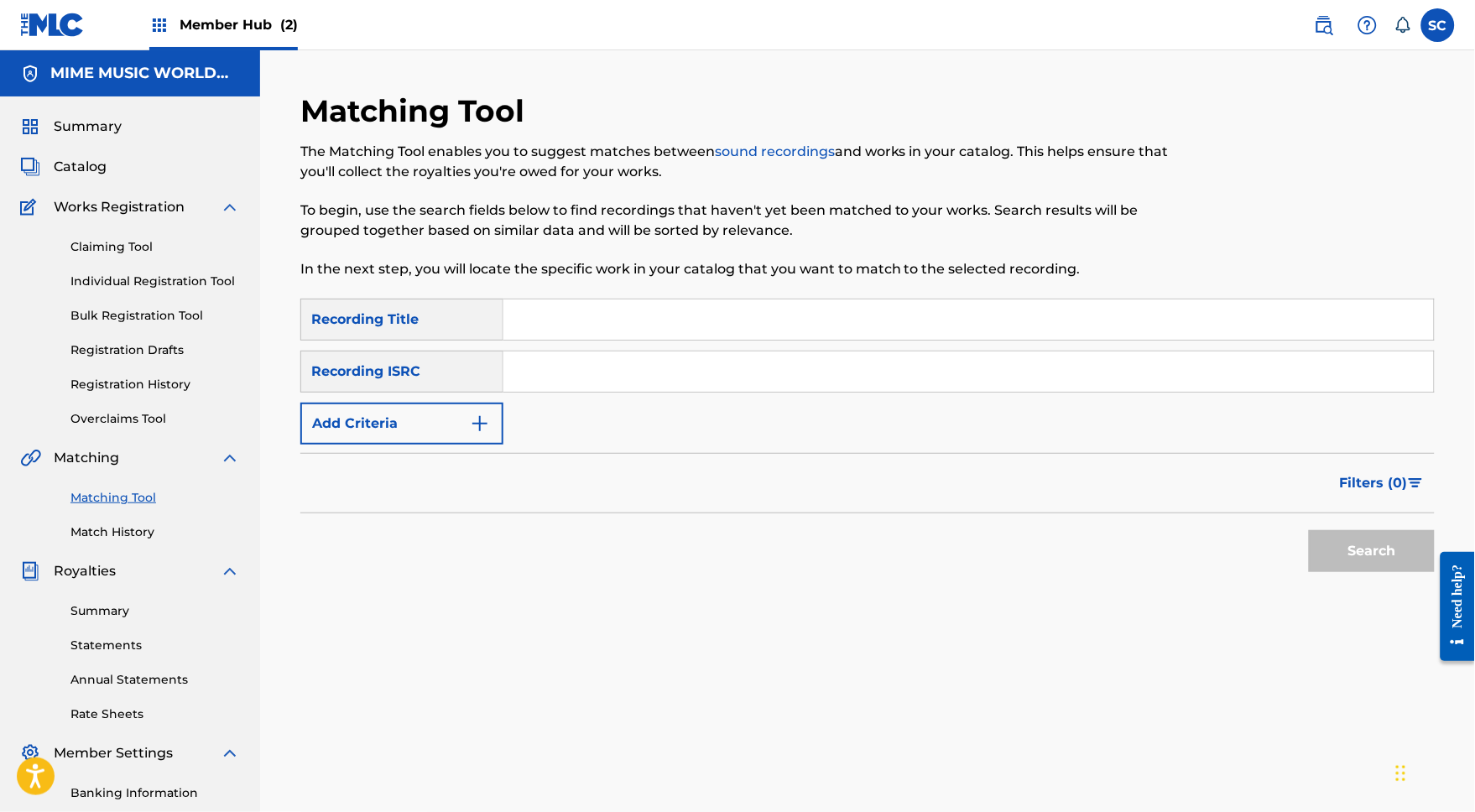
click at [556, 332] on input "Search Form" at bounding box center [969, 319] width 931 height 40
type input "heart of a woman"
click at [1390, 572] on button "Search" at bounding box center [1371, 550] width 126 height 42
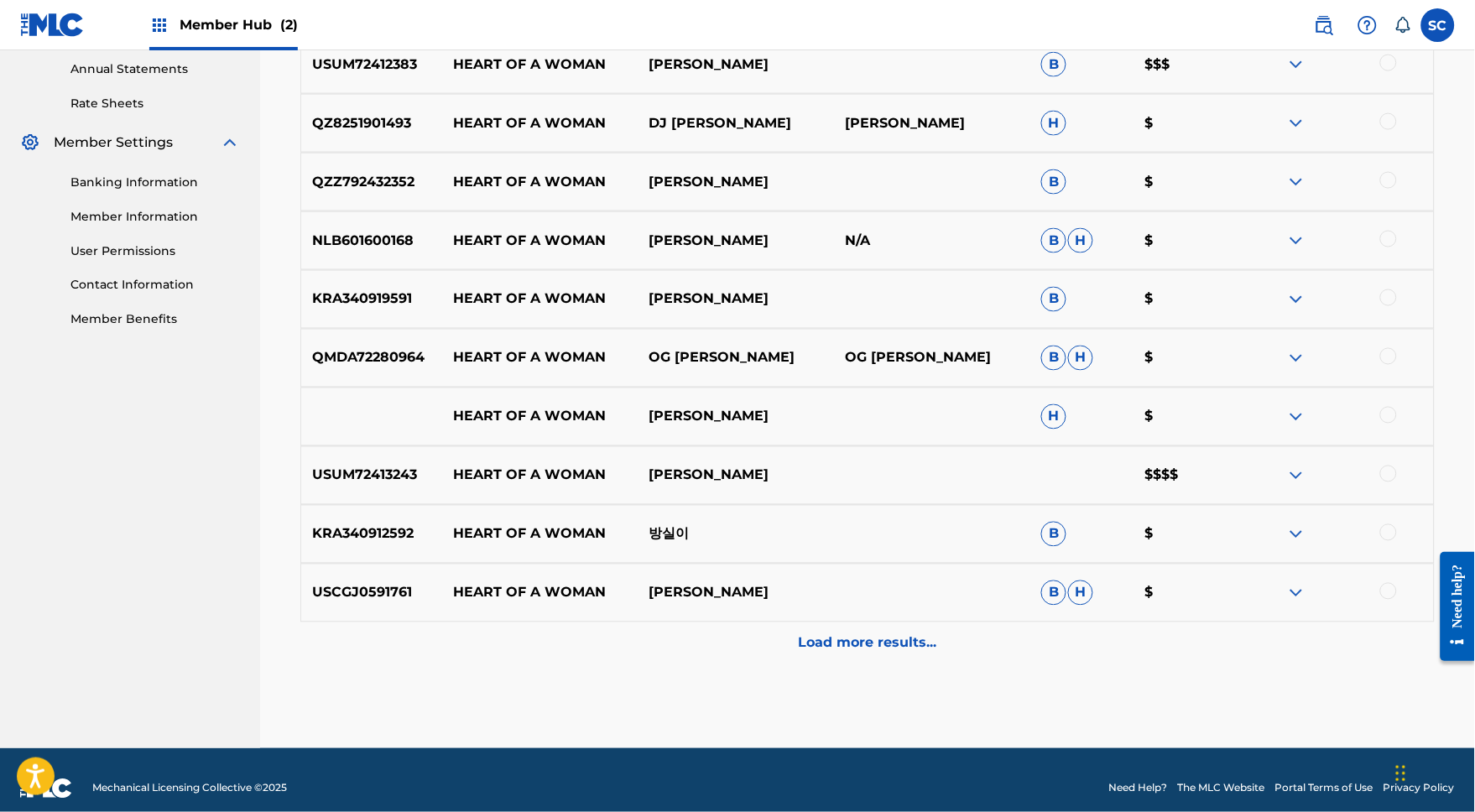
scroll to position [613, 0]
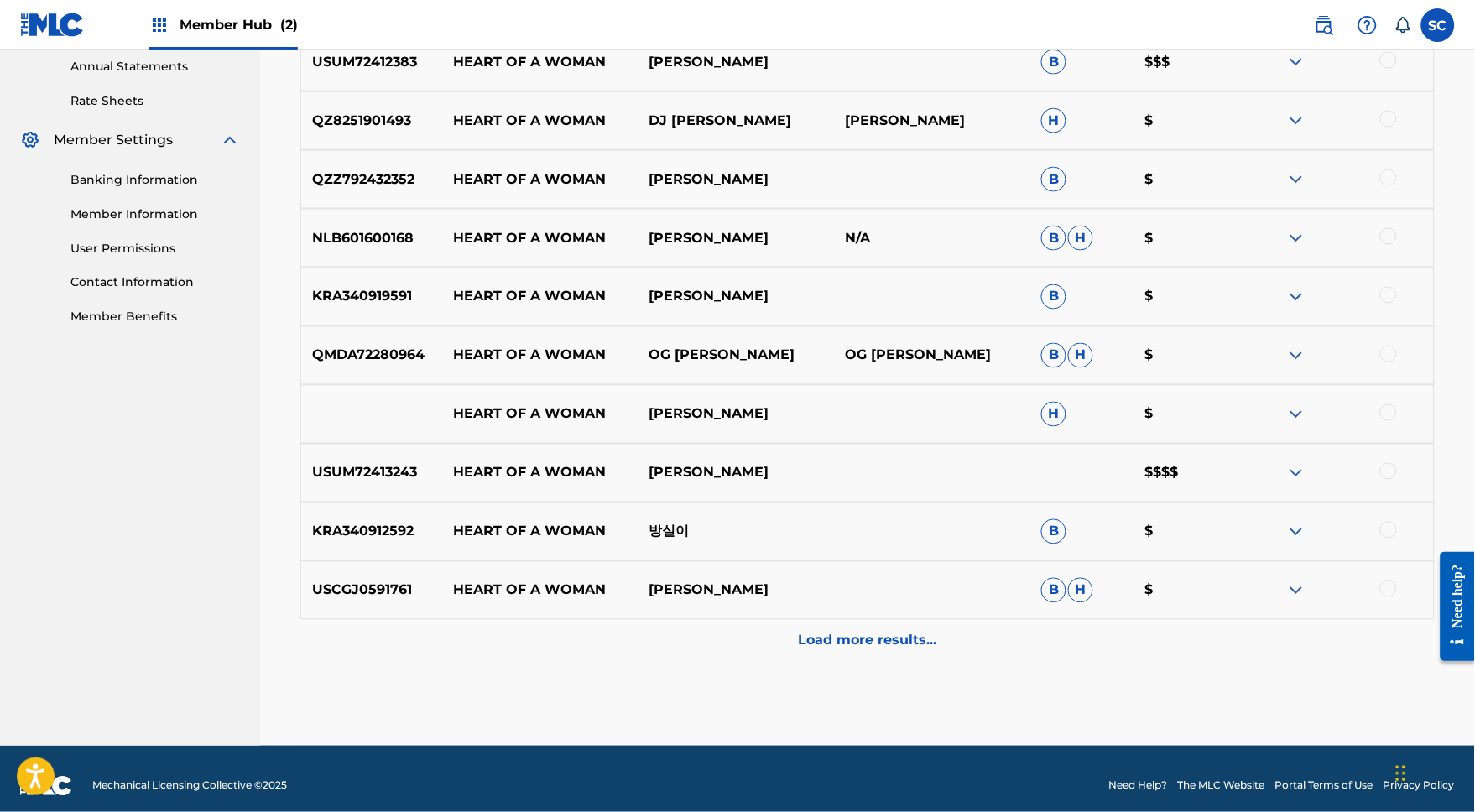
click at [890, 498] on div "USUM72413243 HEART OF A WOMAN SUMMER WALKER $$$$" at bounding box center [867, 473] width 1135 height 59
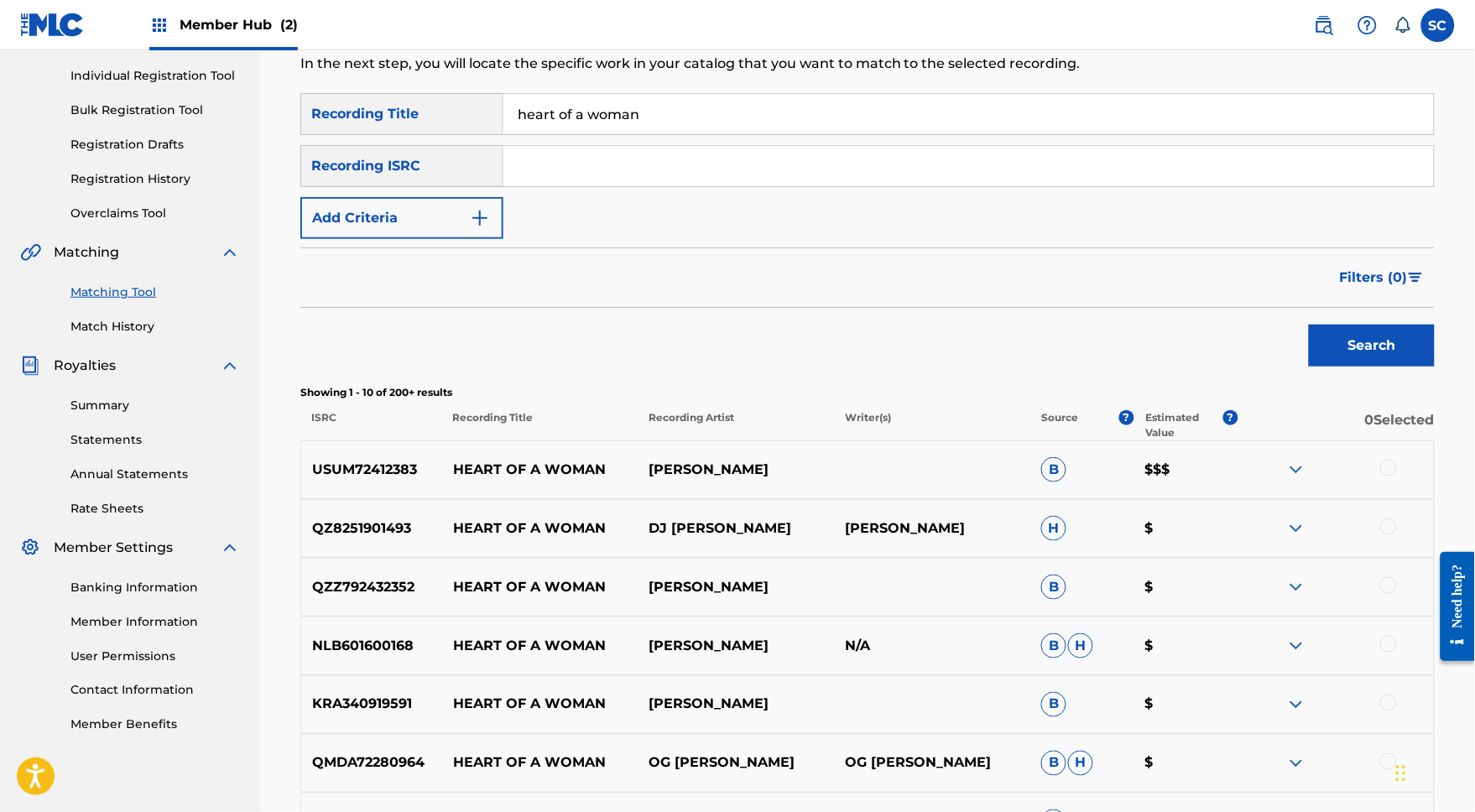
scroll to position [123, 0]
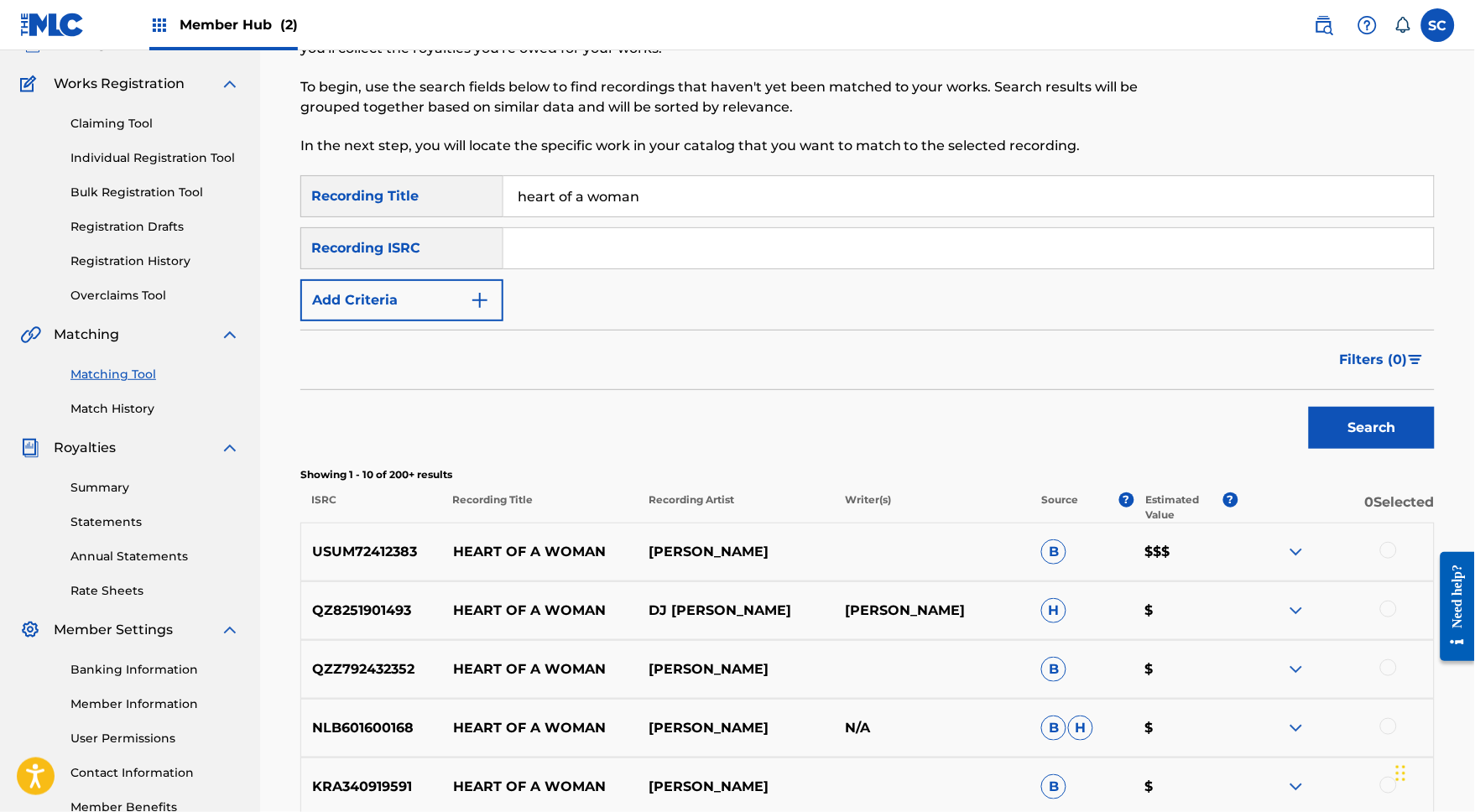
click at [573, 258] on input "Search Form" at bounding box center [969, 247] width 931 height 40
paste input "USUM72502960"
type input "USUM72502960"
click at [1377, 443] on button "Search" at bounding box center [1371, 427] width 126 height 42
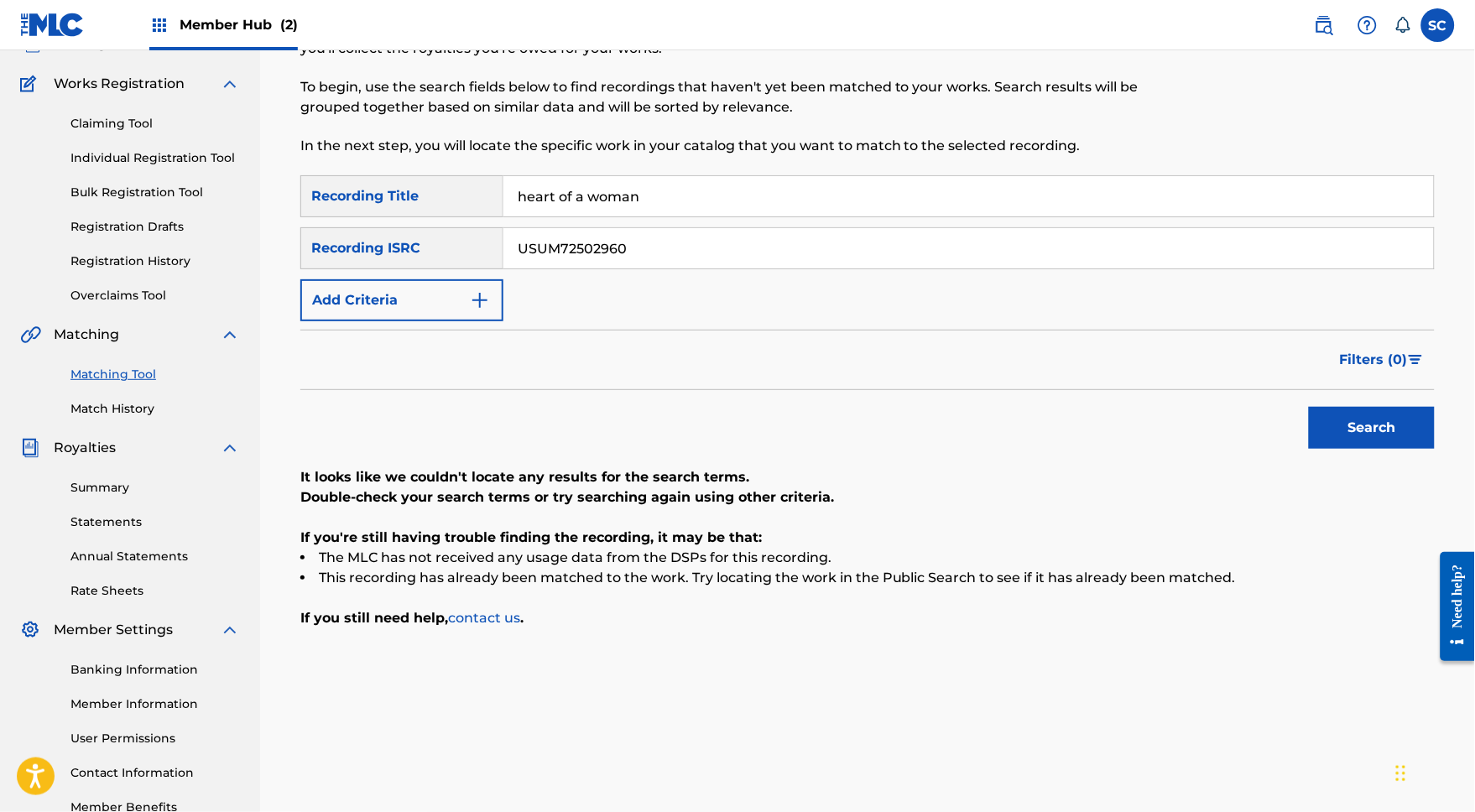
click at [619, 258] on input "USUM72502960" at bounding box center [969, 247] width 931 height 40
drag, startPoint x: 661, startPoint y: 264, endPoint x: 518, endPoint y: 239, distance: 145.2
click at [518, 239] on input "USUM72502960" at bounding box center [969, 247] width 931 height 40
click at [1361, 449] on button "Search" at bounding box center [1371, 427] width 126 height 42
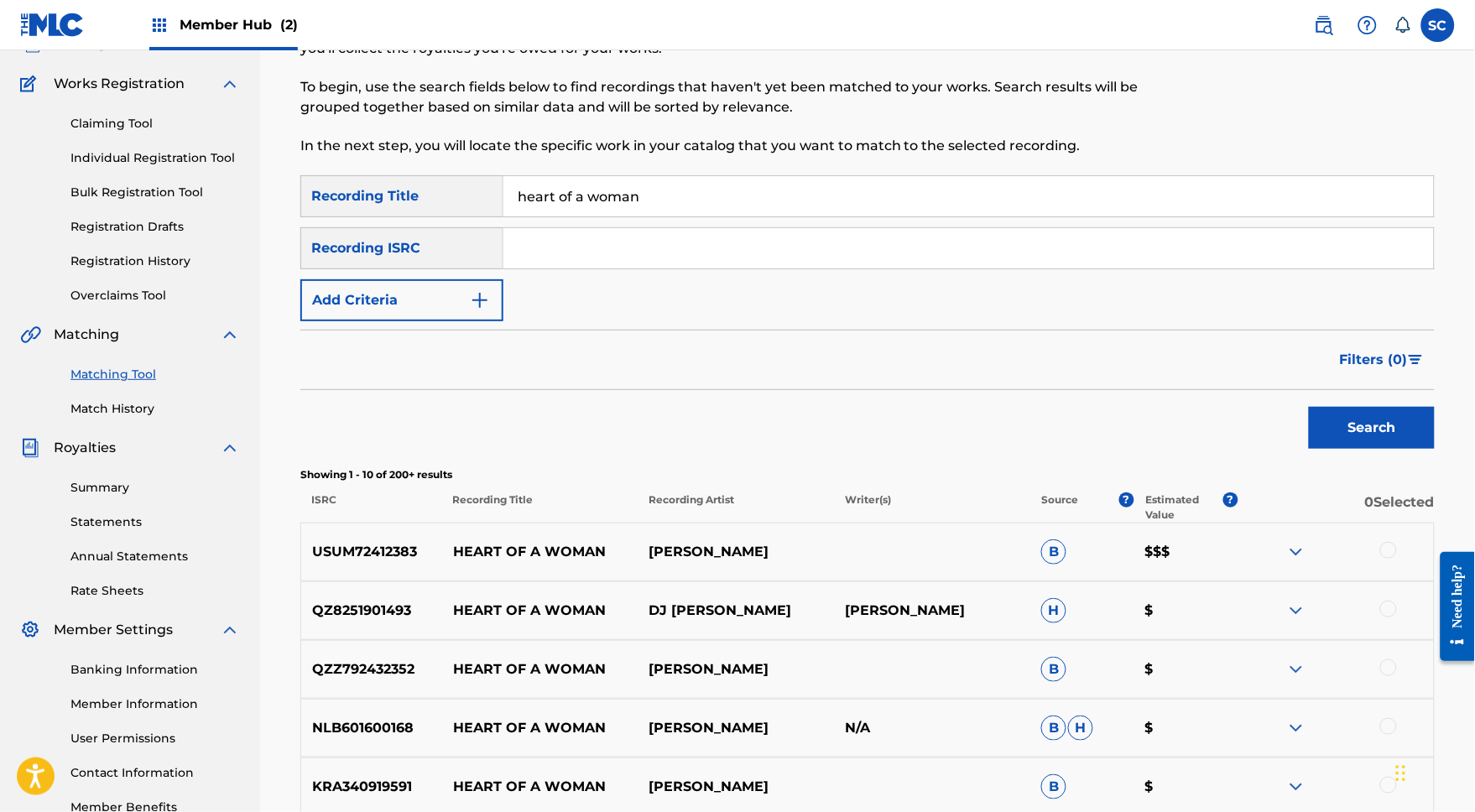
click at [361, 562] on p "USUM72412383" at bounding box center [371, 552] width 141 height 21
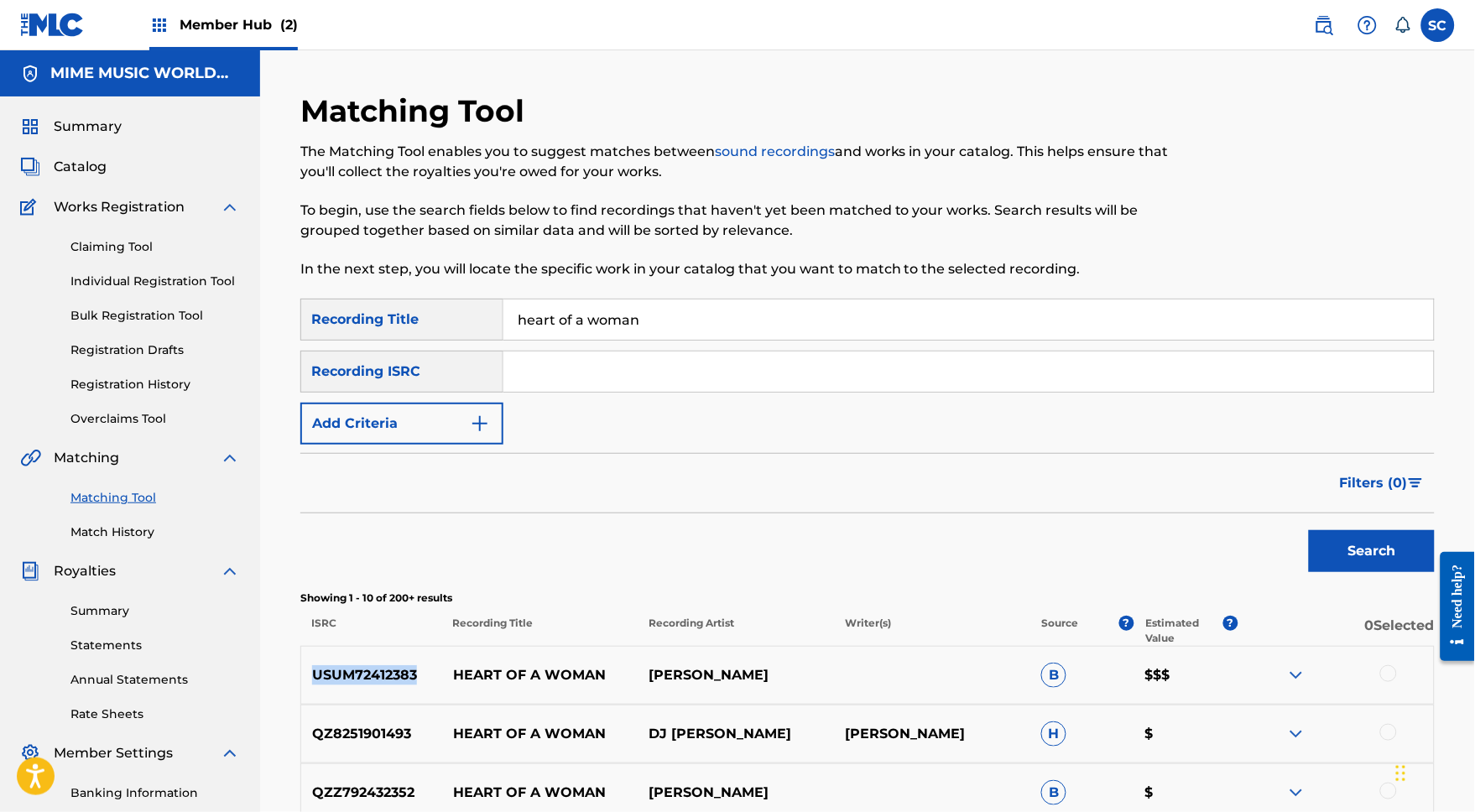
scroll to position [0, 0]
drag, startPoint x: 653, startPoint y: 328, endPoint x: 489, endPoint y: 321, distance: 164.1
click at [489, 321] on div "SearchWithCriteriad2929dc9-bae4-4295-bfb6-174d959ed825 Recording Title heart of…" at bounding box center [867, 320] width 1135 height 42
click at [659, 566] on div "Search" at bounding box center [867, 546] width 1135 height 67
click at [98, 177] on span "Catalog" at bounding box center [80, 167] width 53 height 21
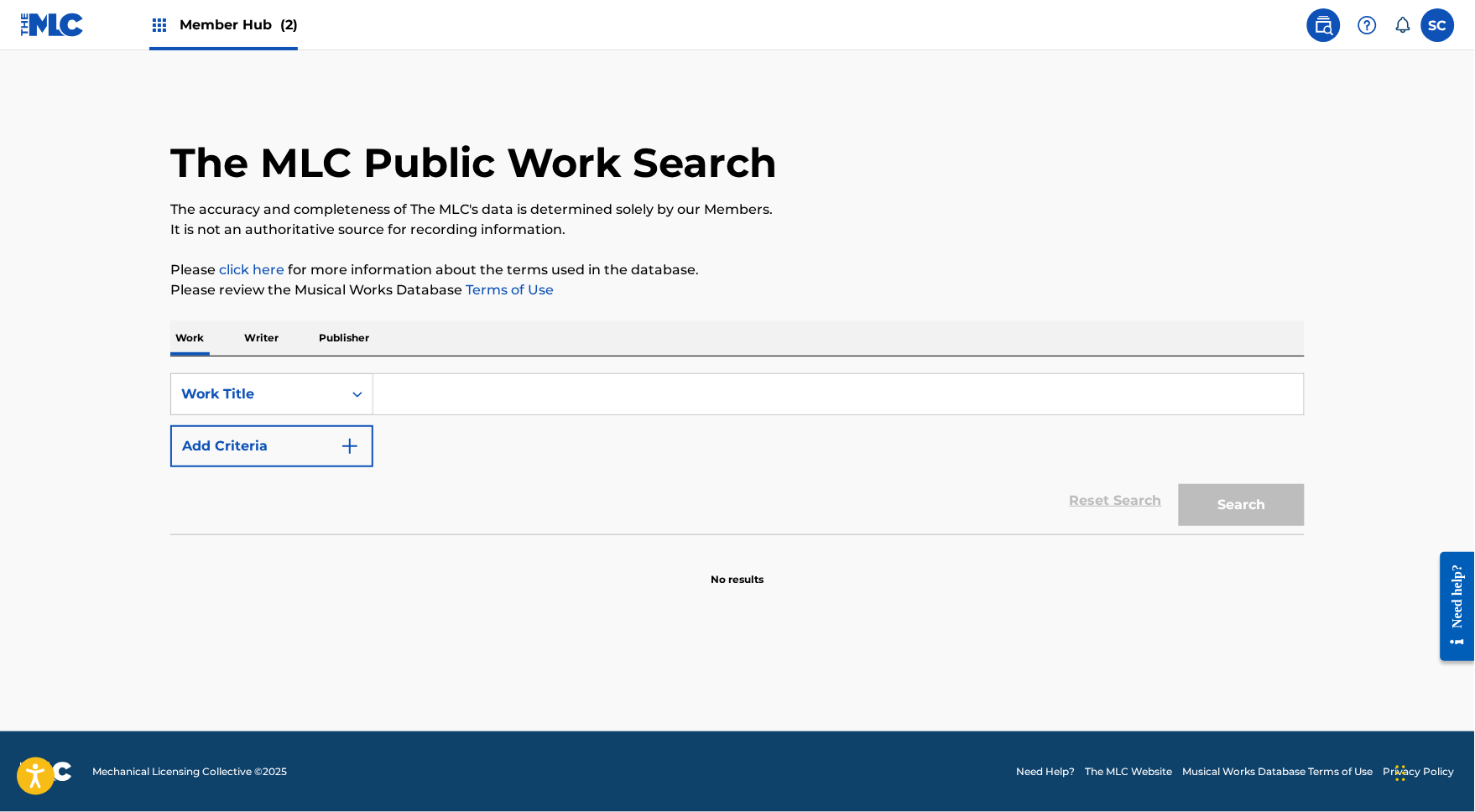
click at [388, 396] on input "Search Form" at bounding box center [839, 394] width 931 height 40
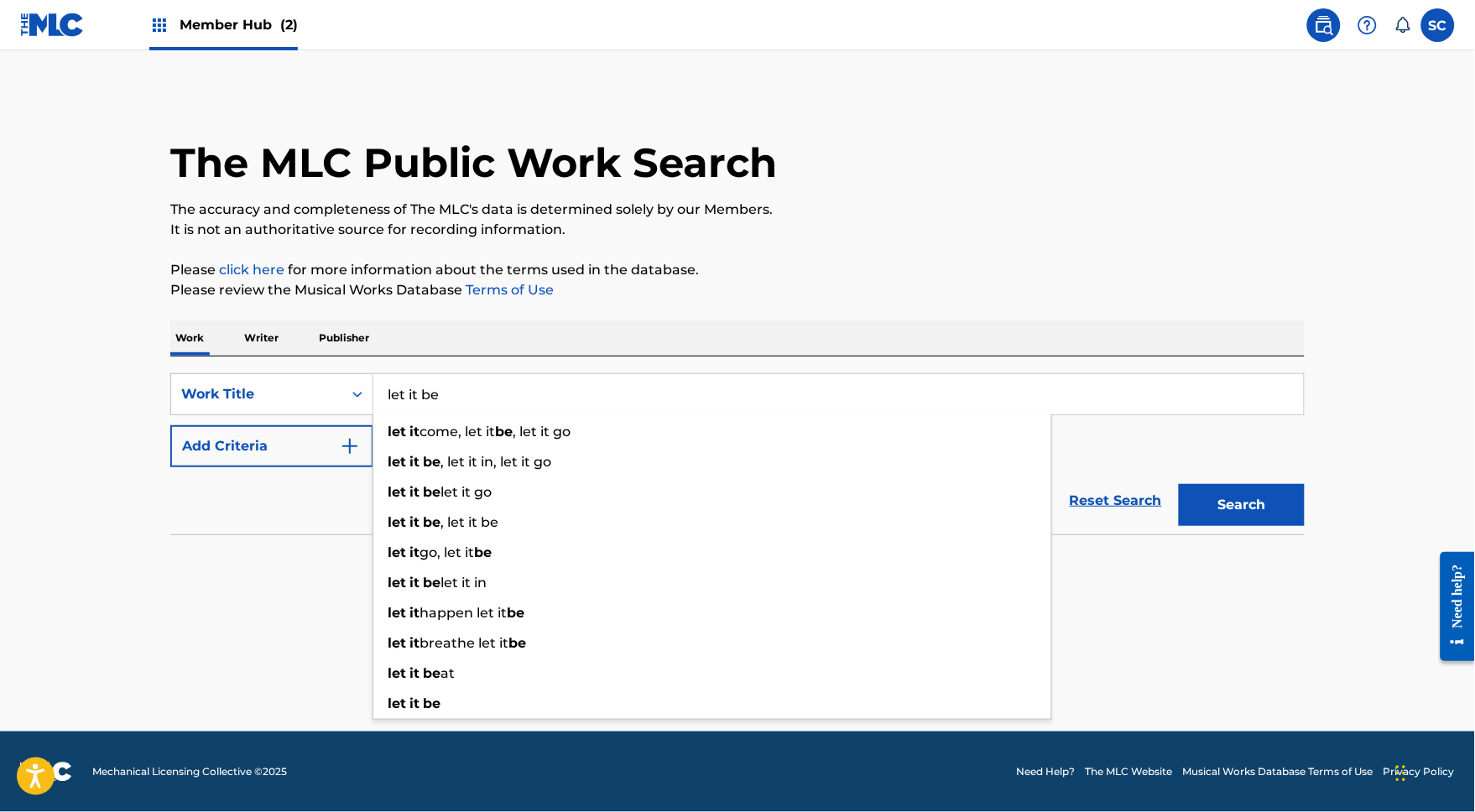
type input "let it be"
click at [1271, 523] on button "Search" at bounding box center [1241, 504] width 126 height 42
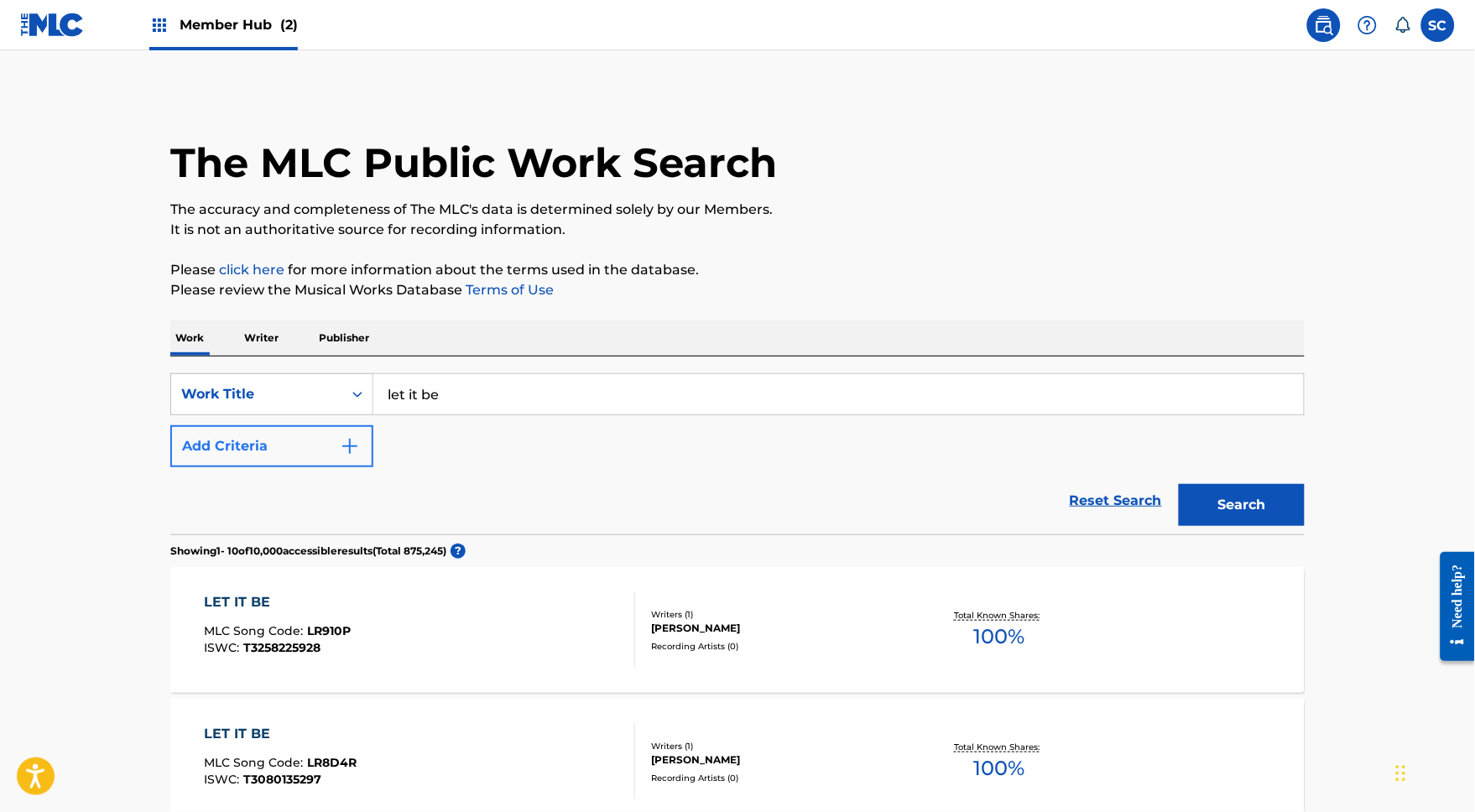
click at [292, 461] on button "Add Criteria" at bounding box center [272, 446] width 203 height 42
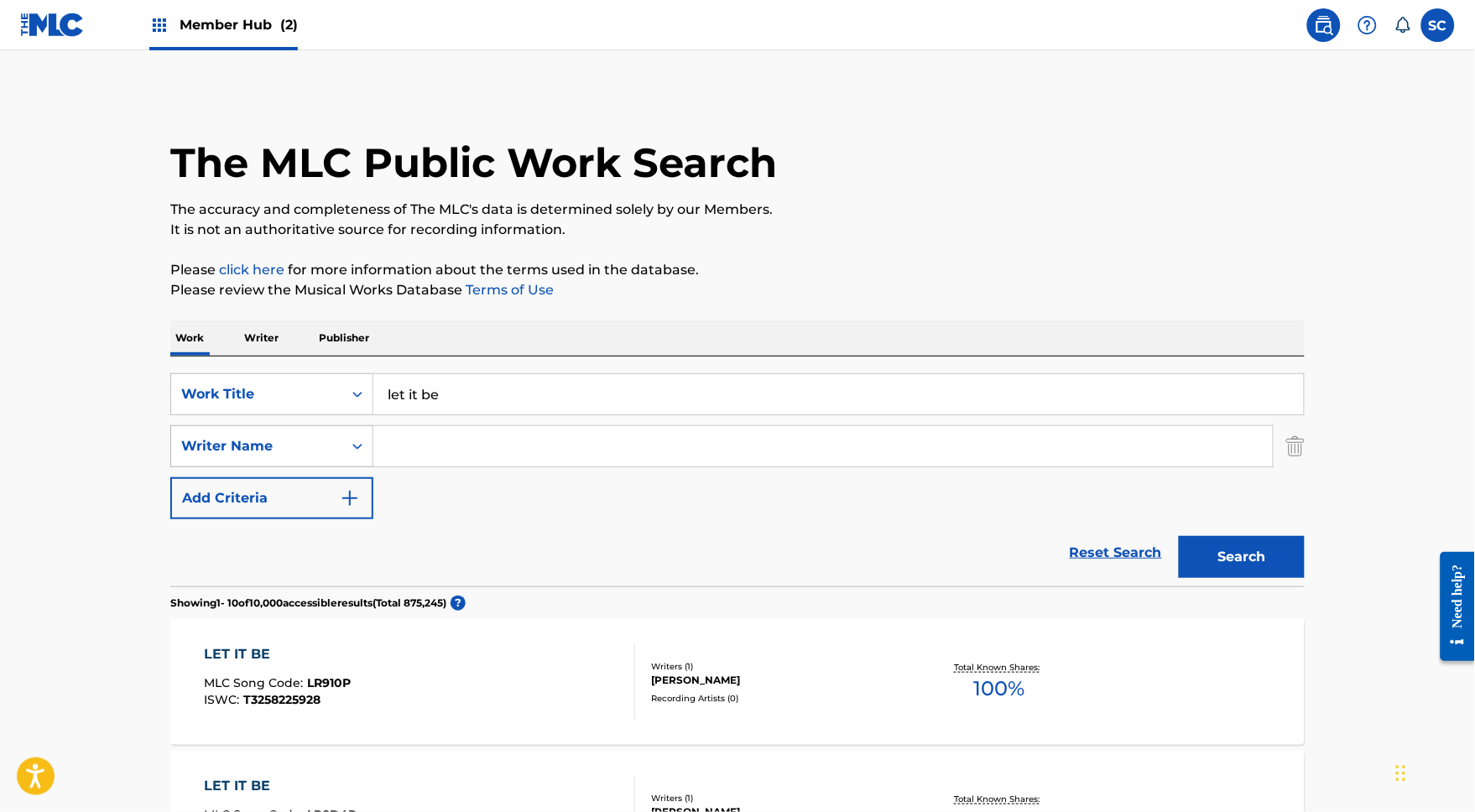
click at [204, 456] on div "Writer Name" at bounding box center [256, 446] width 152 height 21
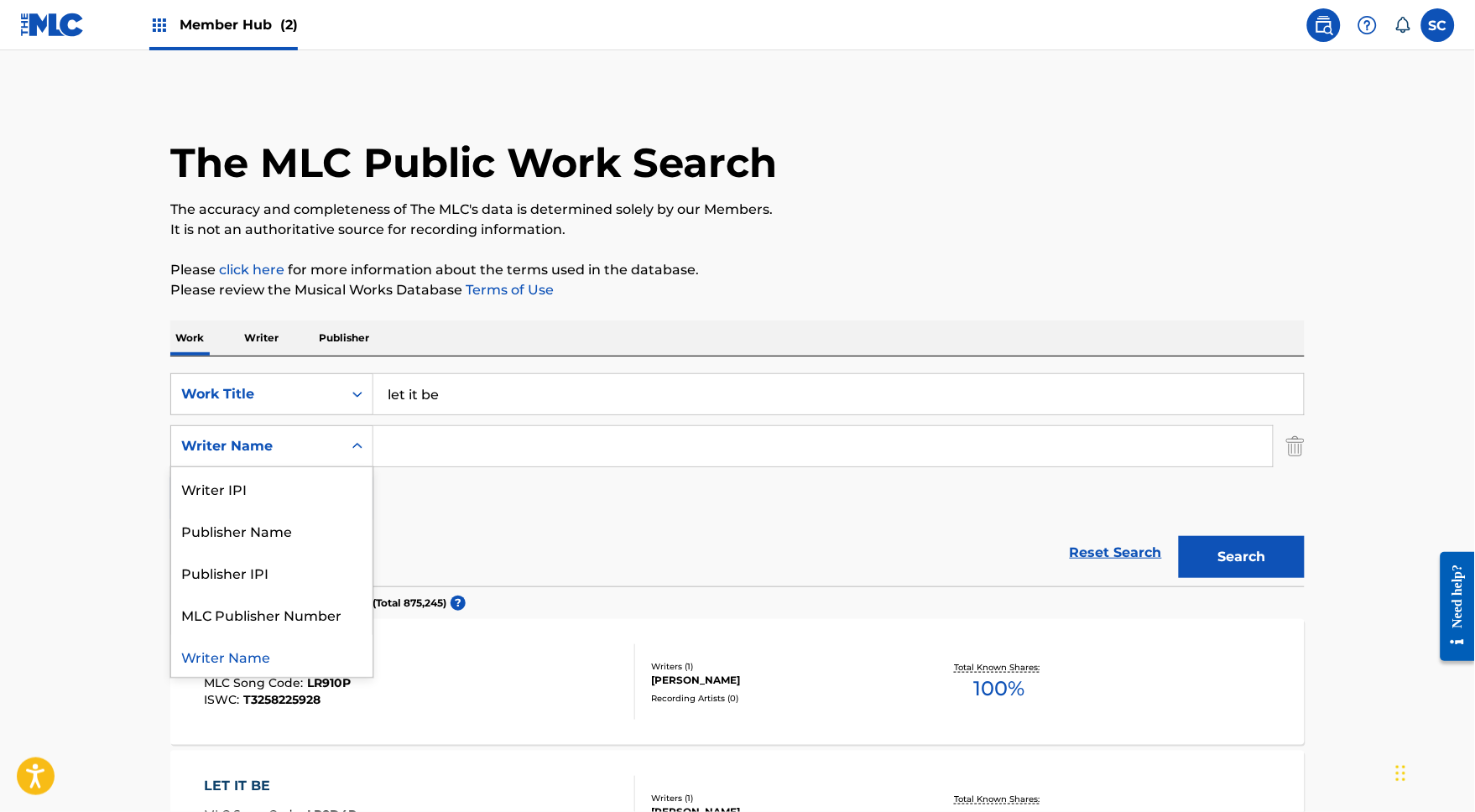
click at [421, 466] on input "Search Form" at bounding box center [823, 446] width 899 height 40
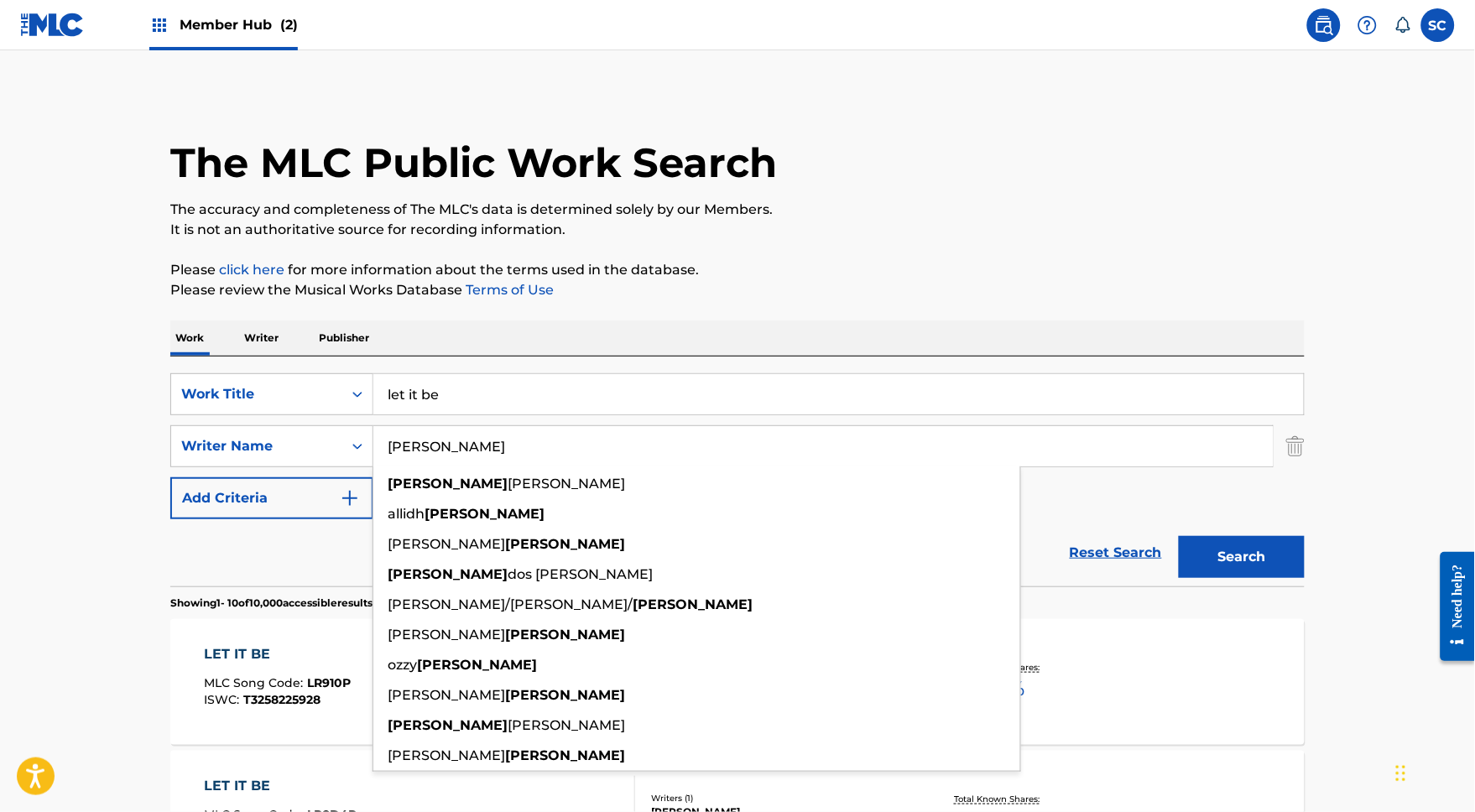
type input "lennon"
click at [1271, 577] on button "Search" at bounding box center [1241, 557] width 126 height 42
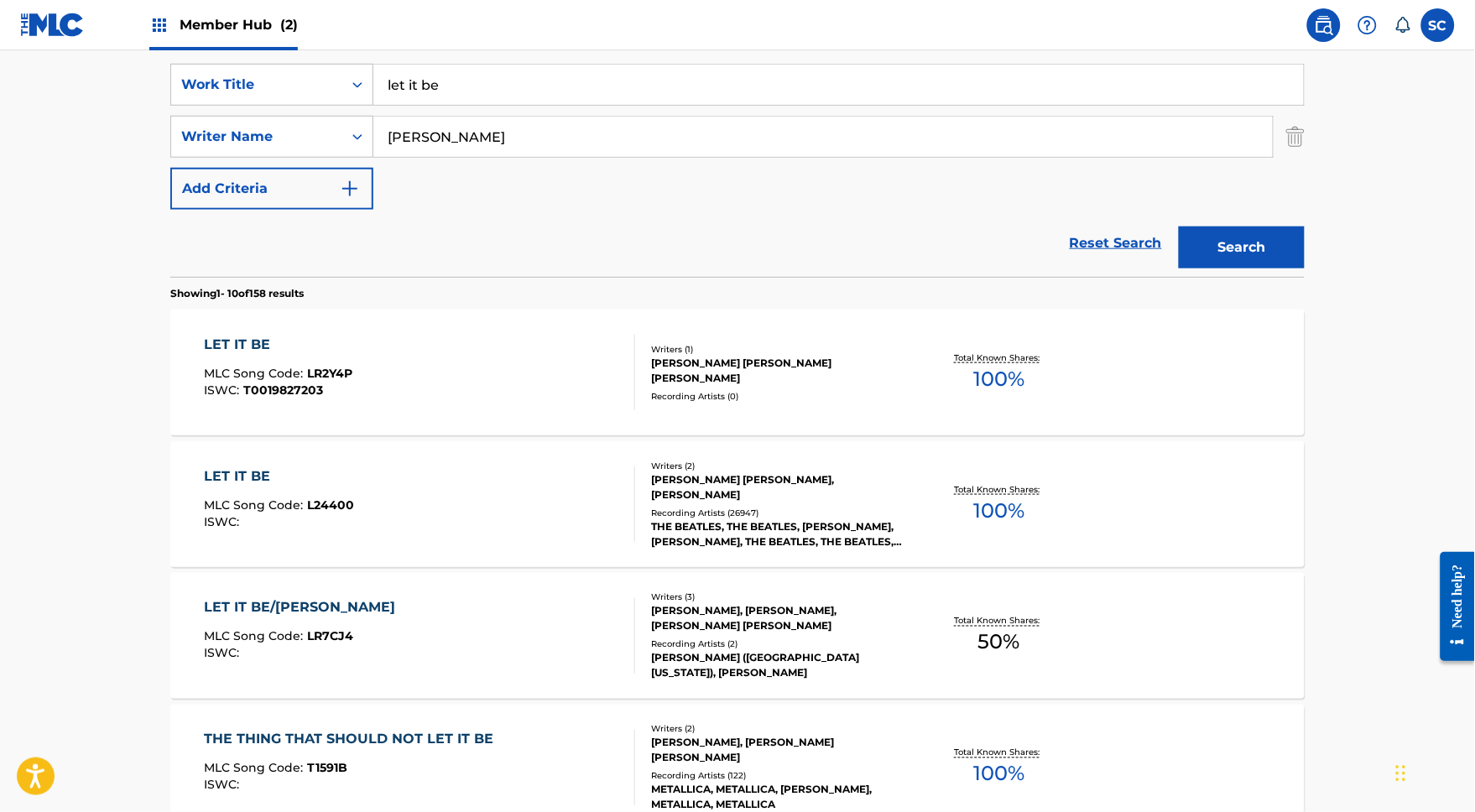
scroll to position [315, 0]
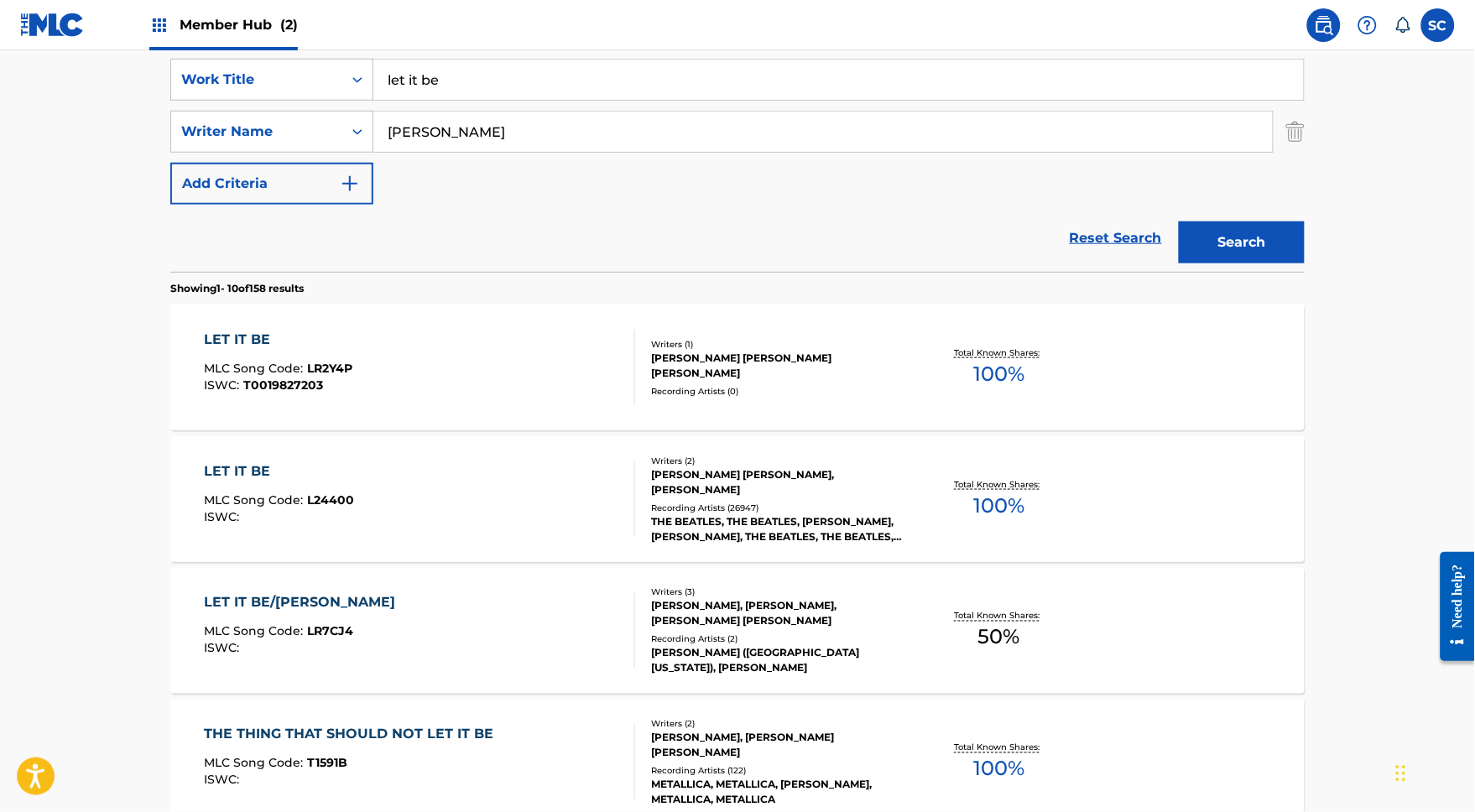
click at [207, 482] on div "LET IT BE" at bounding box center [280, 471] width 151 height 21
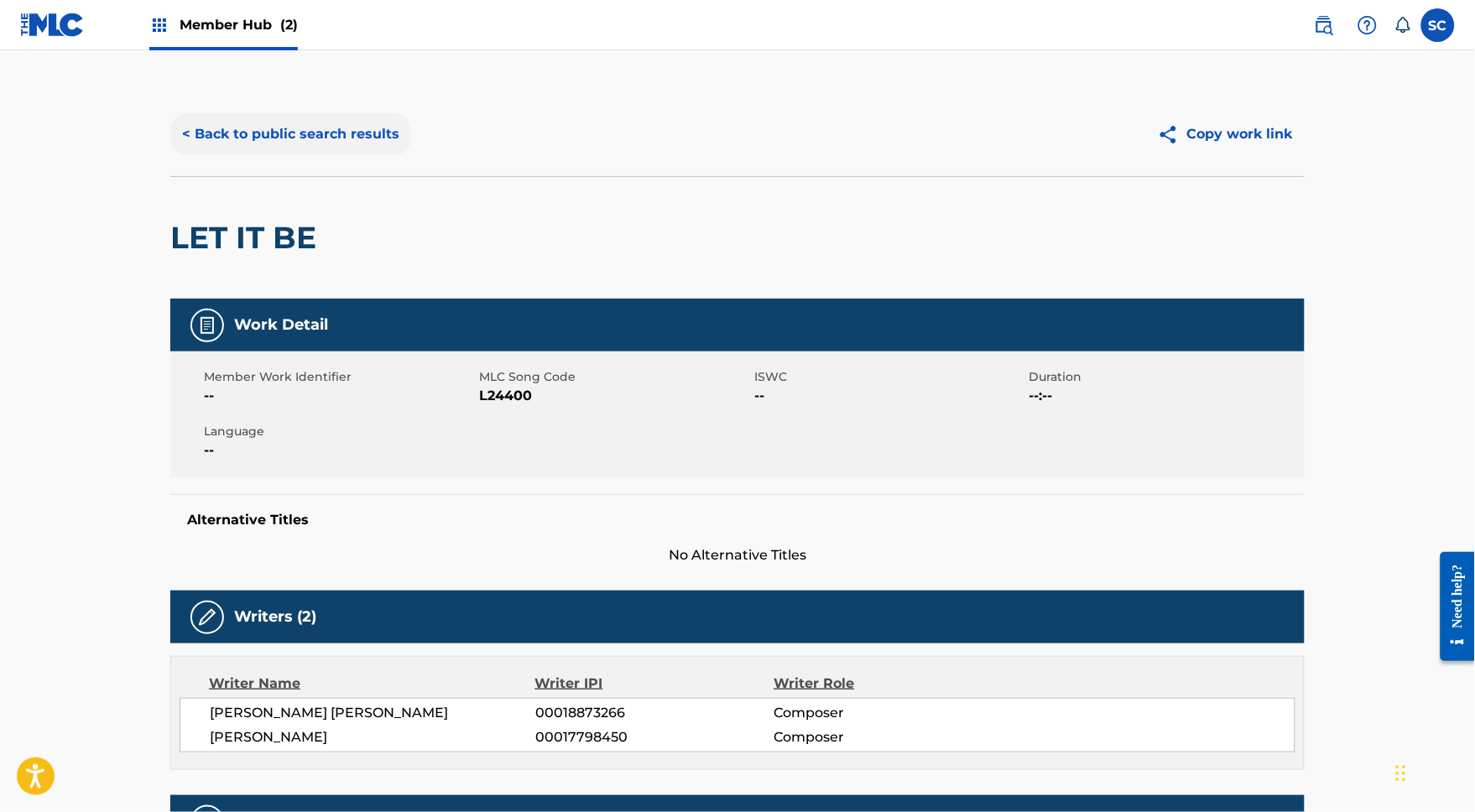
click at [310, 139] on button "< Back to public search results" at bounding box center [290, 134] width 240 height 42
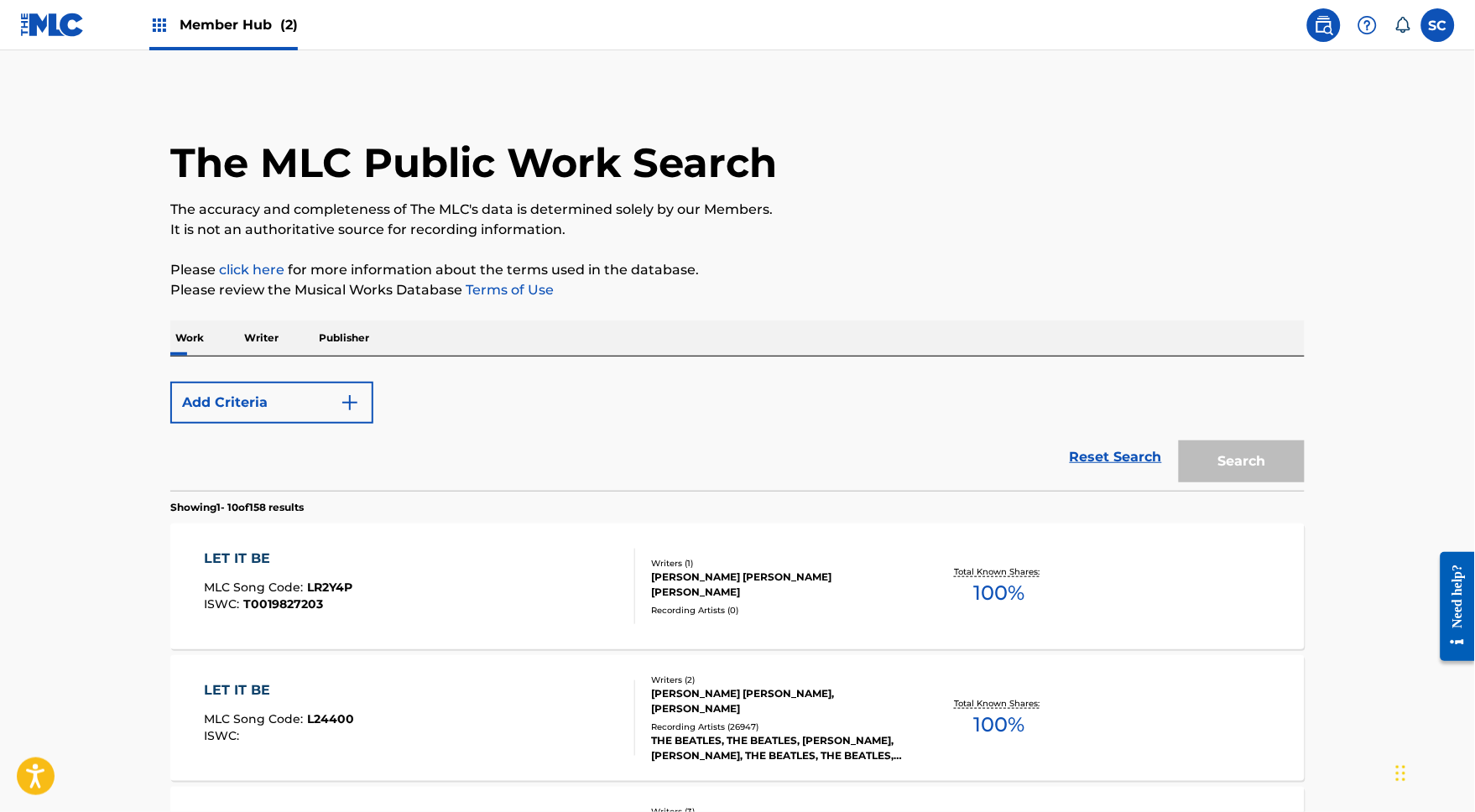
scroll to position [314, 0]
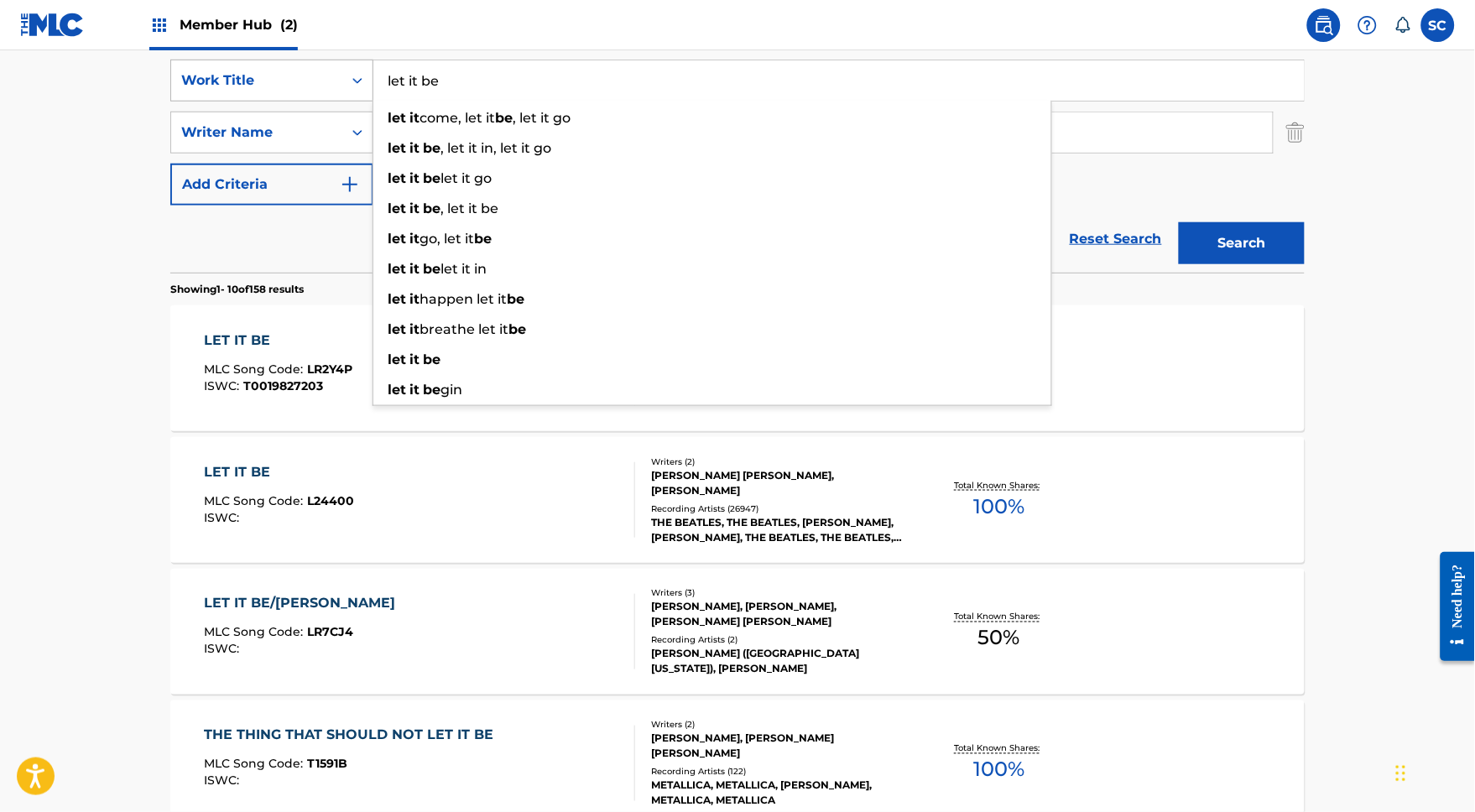
drag, startPoint x: 428, startPoint y: 90, endPoint x: 315, endPoint y: 94, distance: 113.1
click at [315, 93] on div "SearchWithCriteriac00fc50e-54d8-4f1f-909e-842e638bffb4 Work Title let it be let…" at bounding box center [737, 80] width 1135 height 42
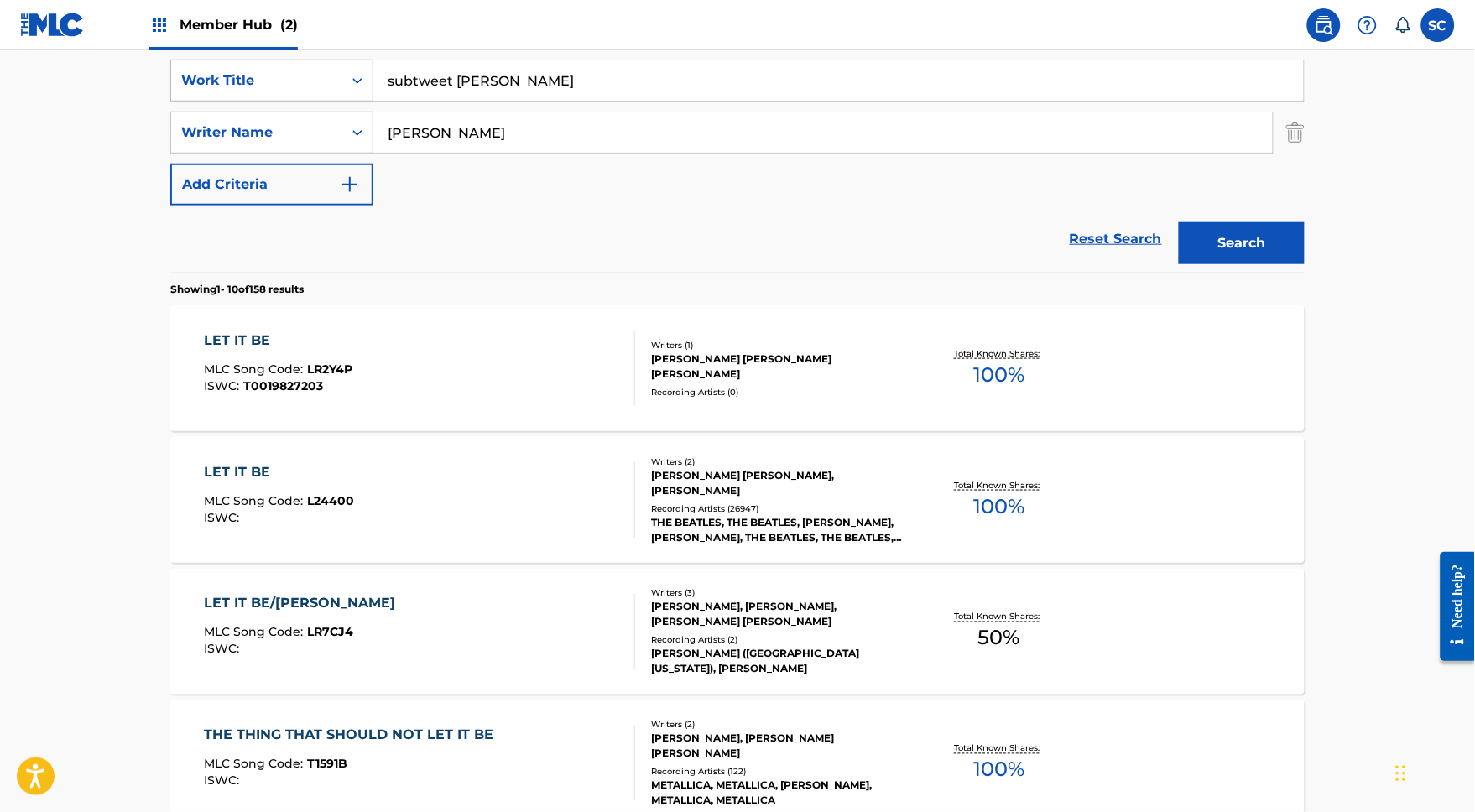
type input "subtweet shawn"
click at [196, 91] on div "Work Title" at bounding box center [256, 80] width 152 height 21
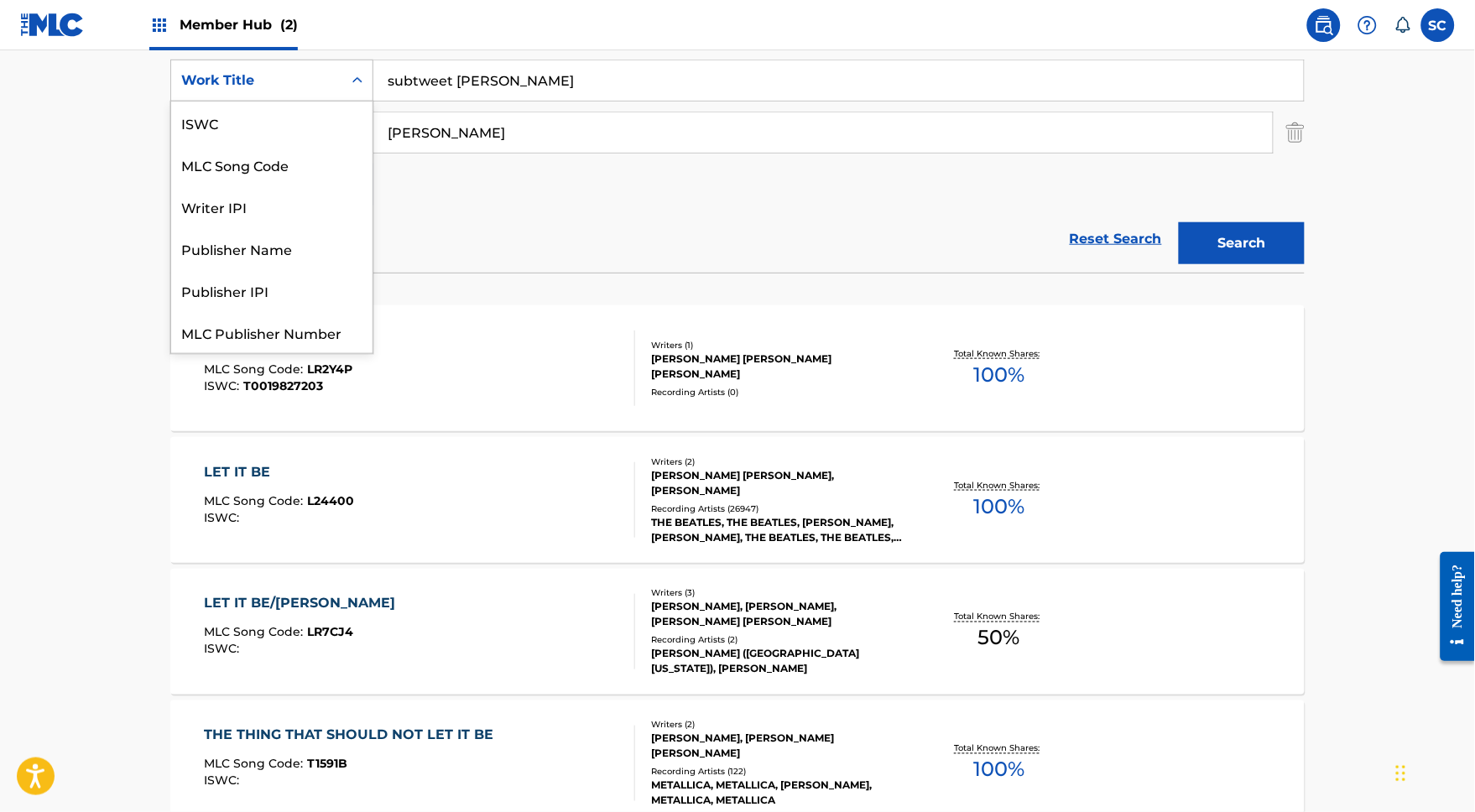
scroll to position [48, 0]
click at [491, 180] on div "SearchWithCriteriac00fc50e-54d8-4f1f-909e-842e638bffb4 Writer IPI, 3 of 7. 7 re…" at bounding box center [737, 132] width 1135 height 146
